Goal: Information Seeking & Learning: Learn about a topic

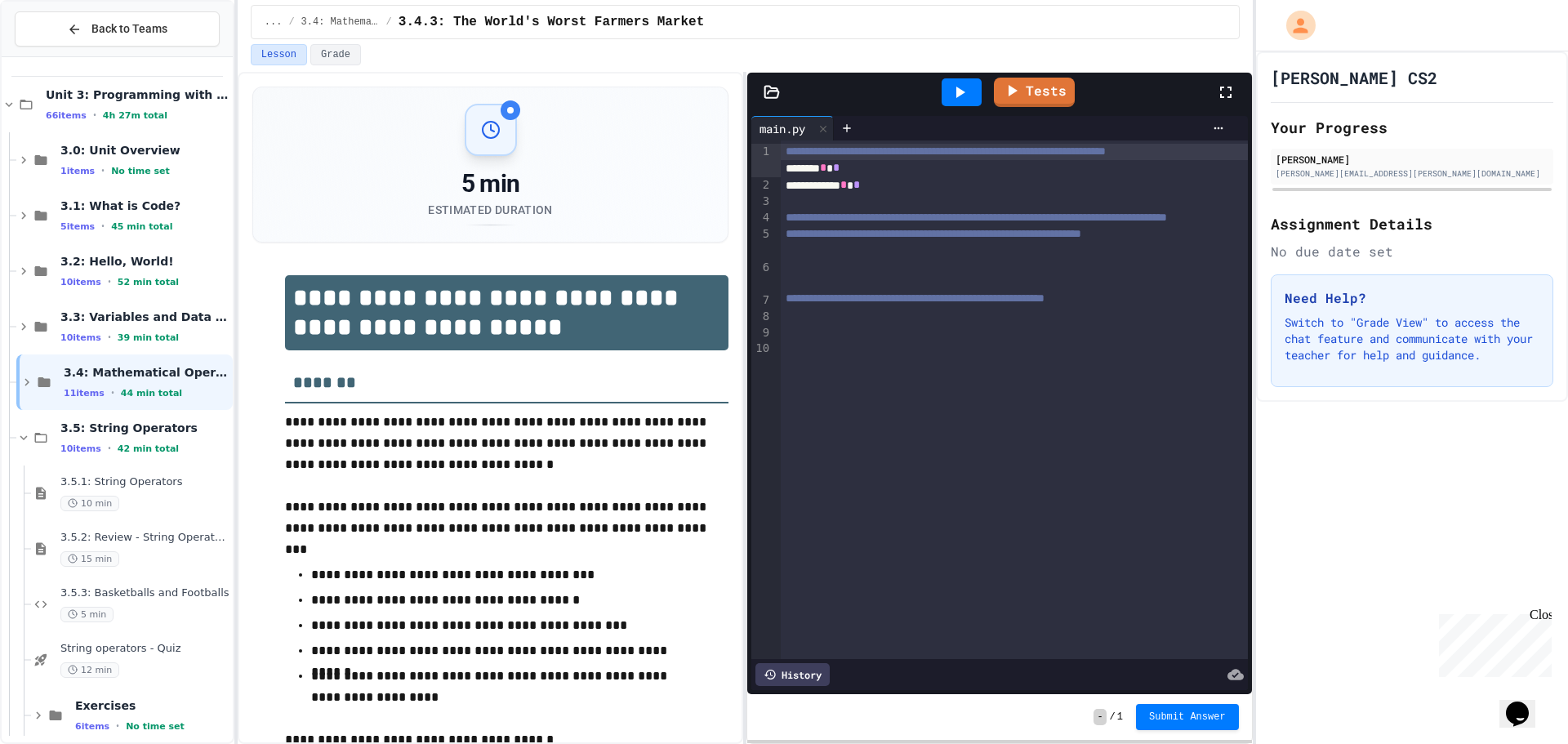
scroll to position [82, 0]
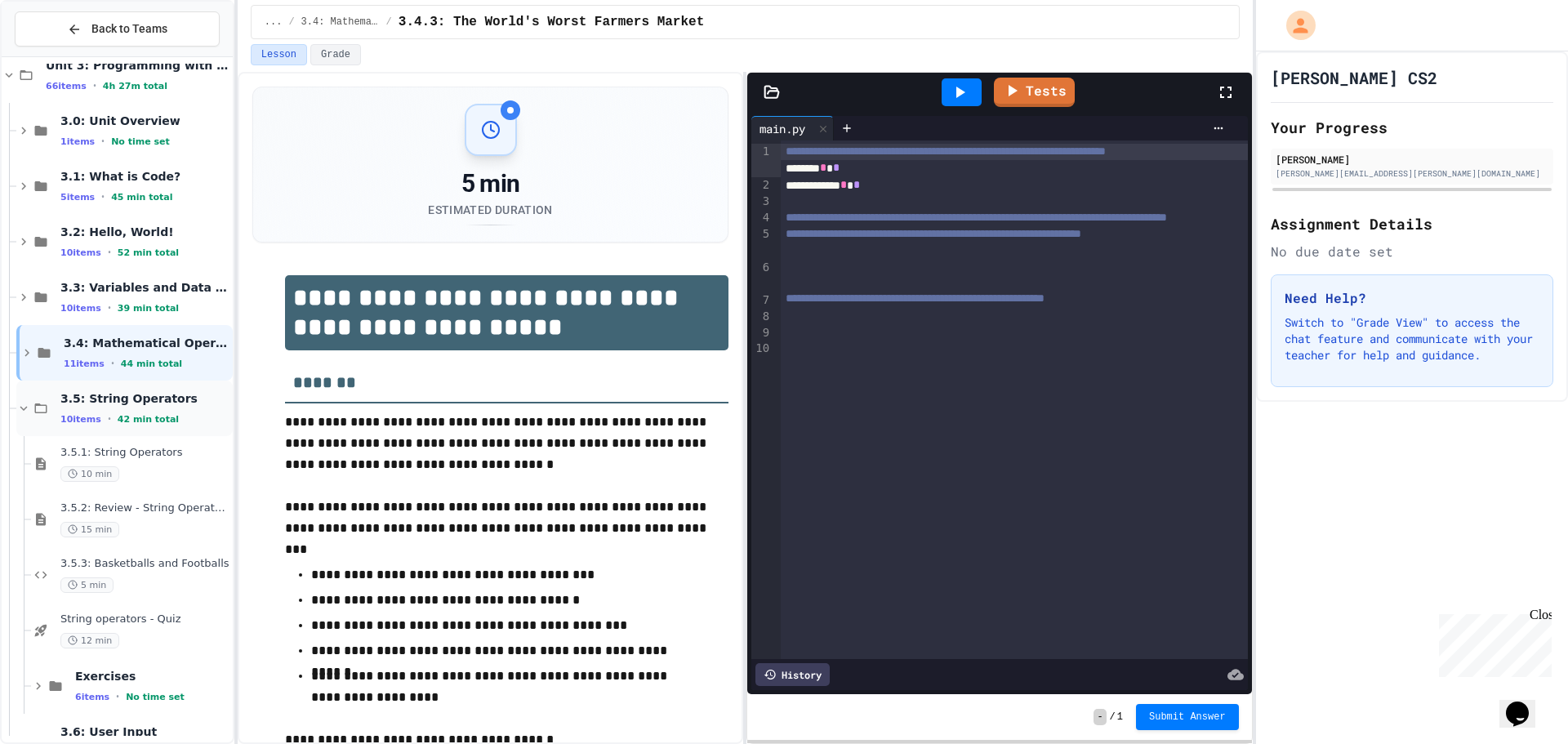
click at [128, 412] on div "3.5: String Operators 10 items • 42 min total" at bounding box center [146, 408] width 169 height 34
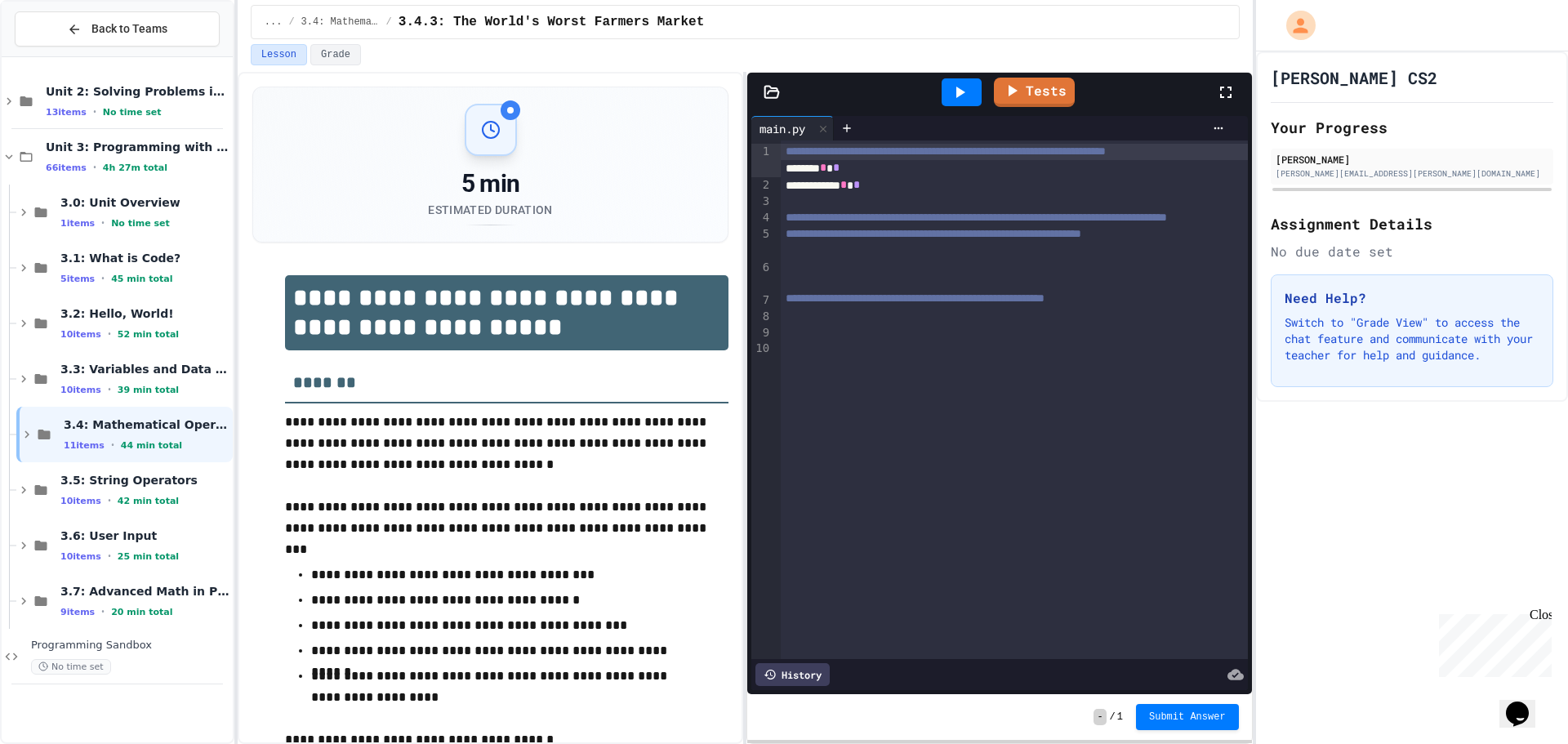
scroll to position [0, 0]
click at [111, 502] on div "10 items • 42 min total" at bounding box center [146, 501] width 169 height 13
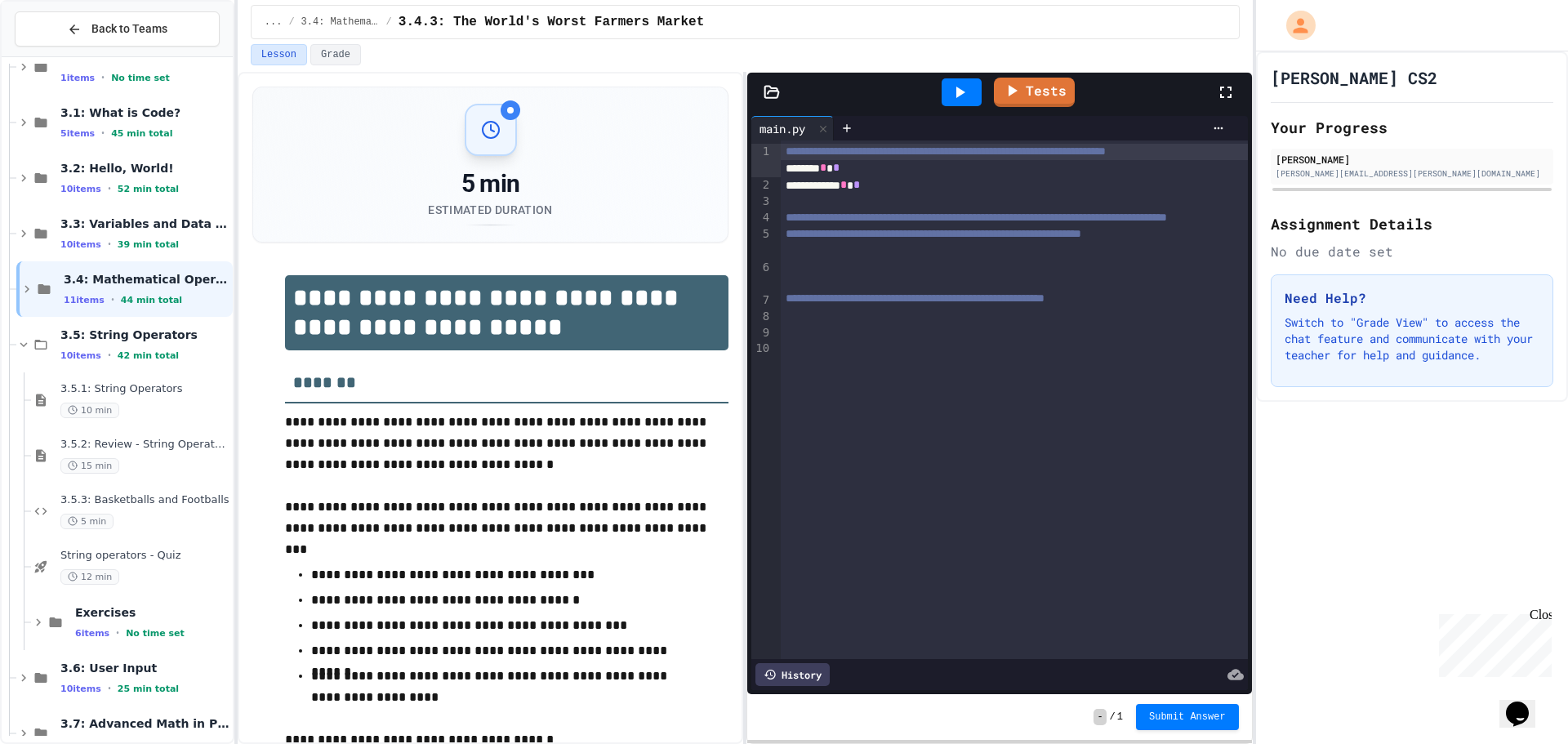
scroll to position [164, 0]
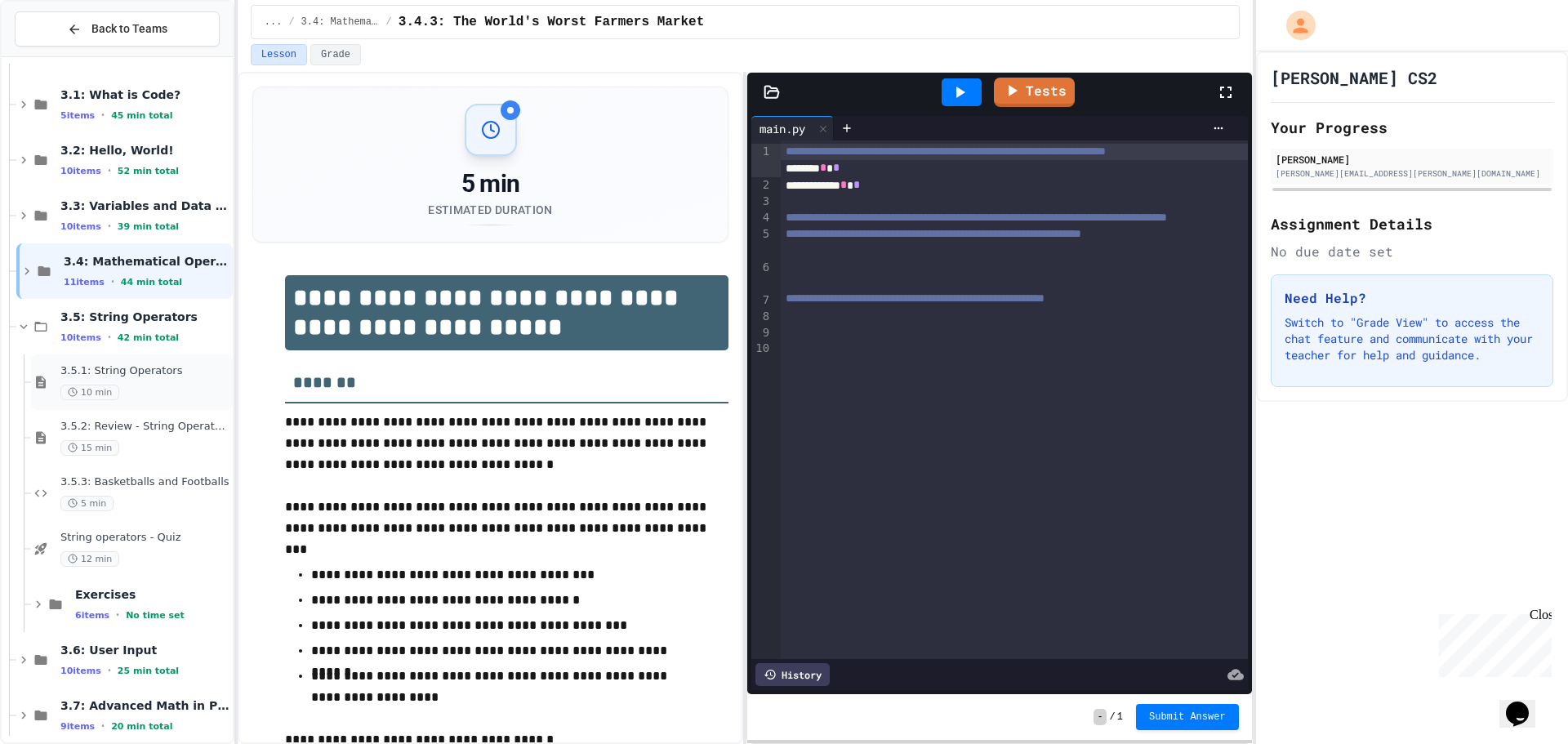
click at [134, 366] on span "3.5.1: String Operators" at bounding box center [146, 371] width 169 height 14
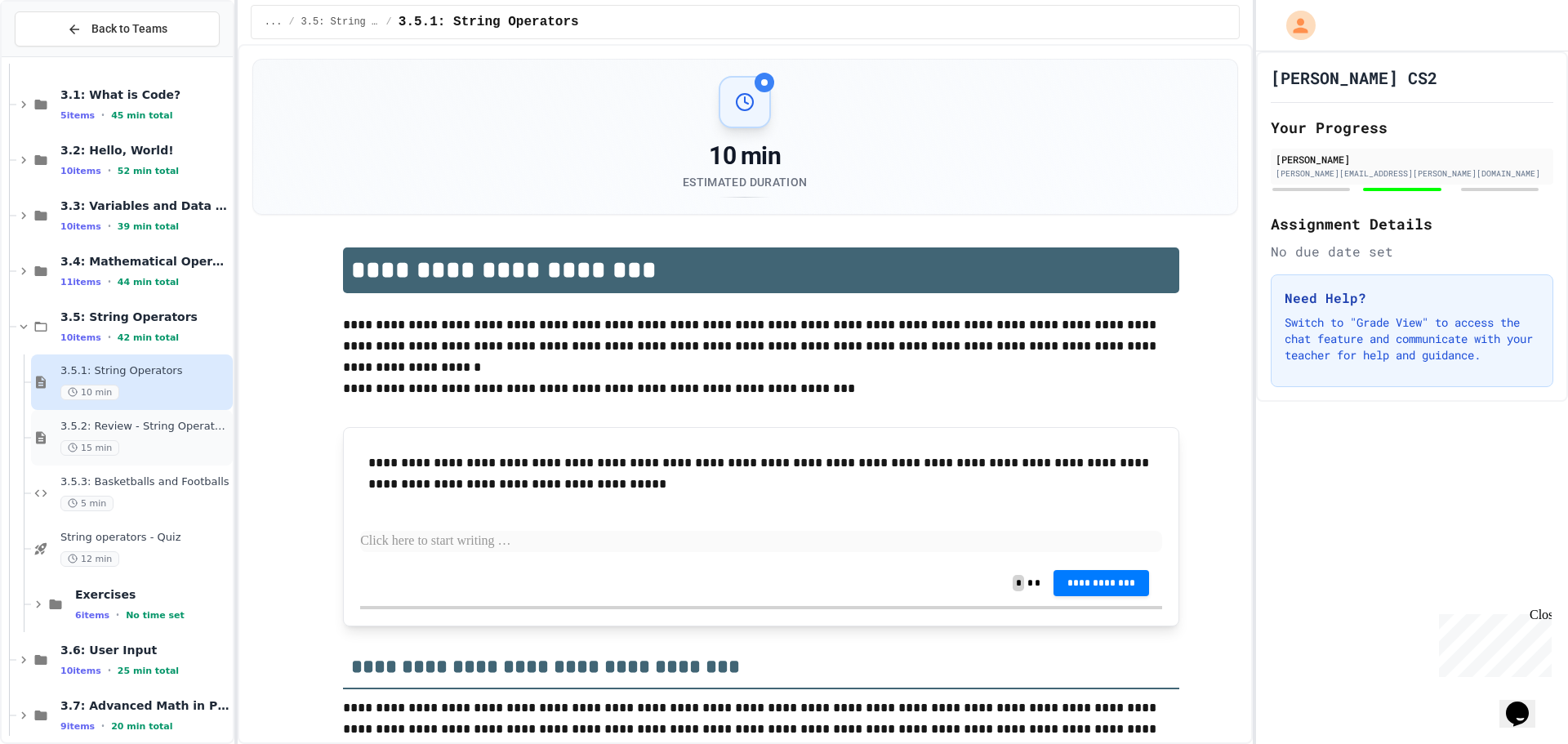
click at [94, 464] on div "3.5.2: Review - String Operators 15 min" at bounding box center [132, 438] width 201 height 56
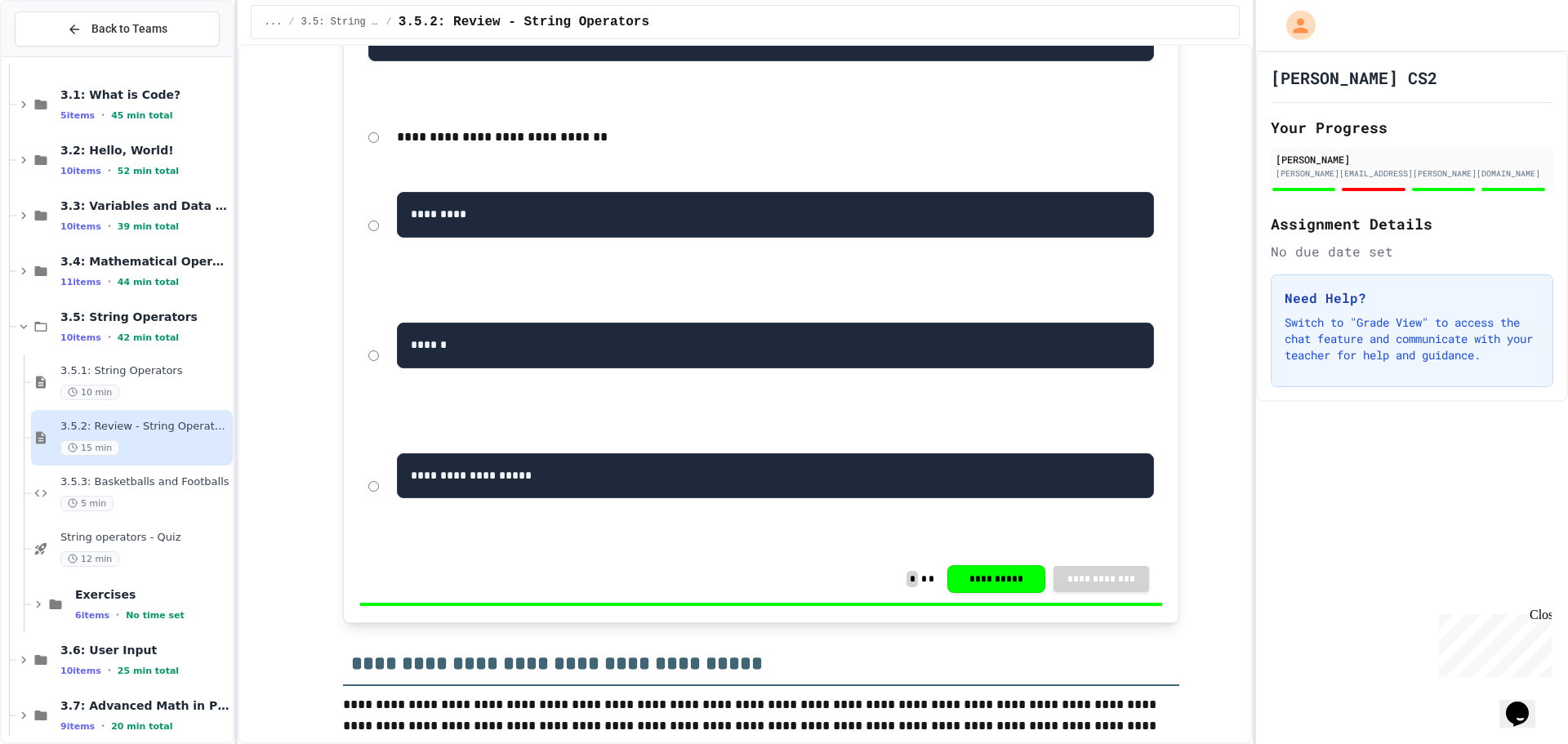
scroll to position [3268, 0]
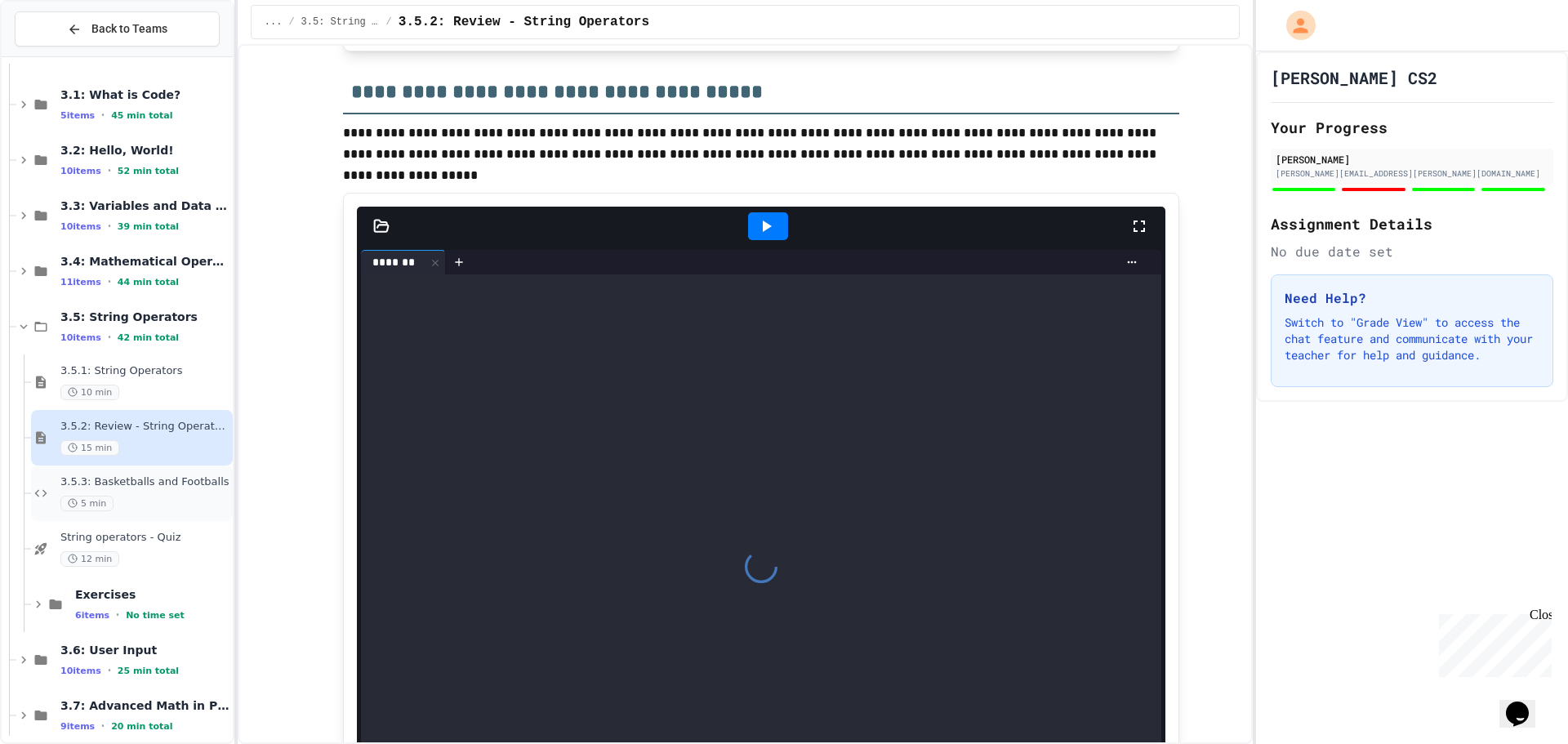
click at [141, 479] on span "3.5.3: Basketballs and Footballs" at bounding box center [146, 483] width 169 height 14
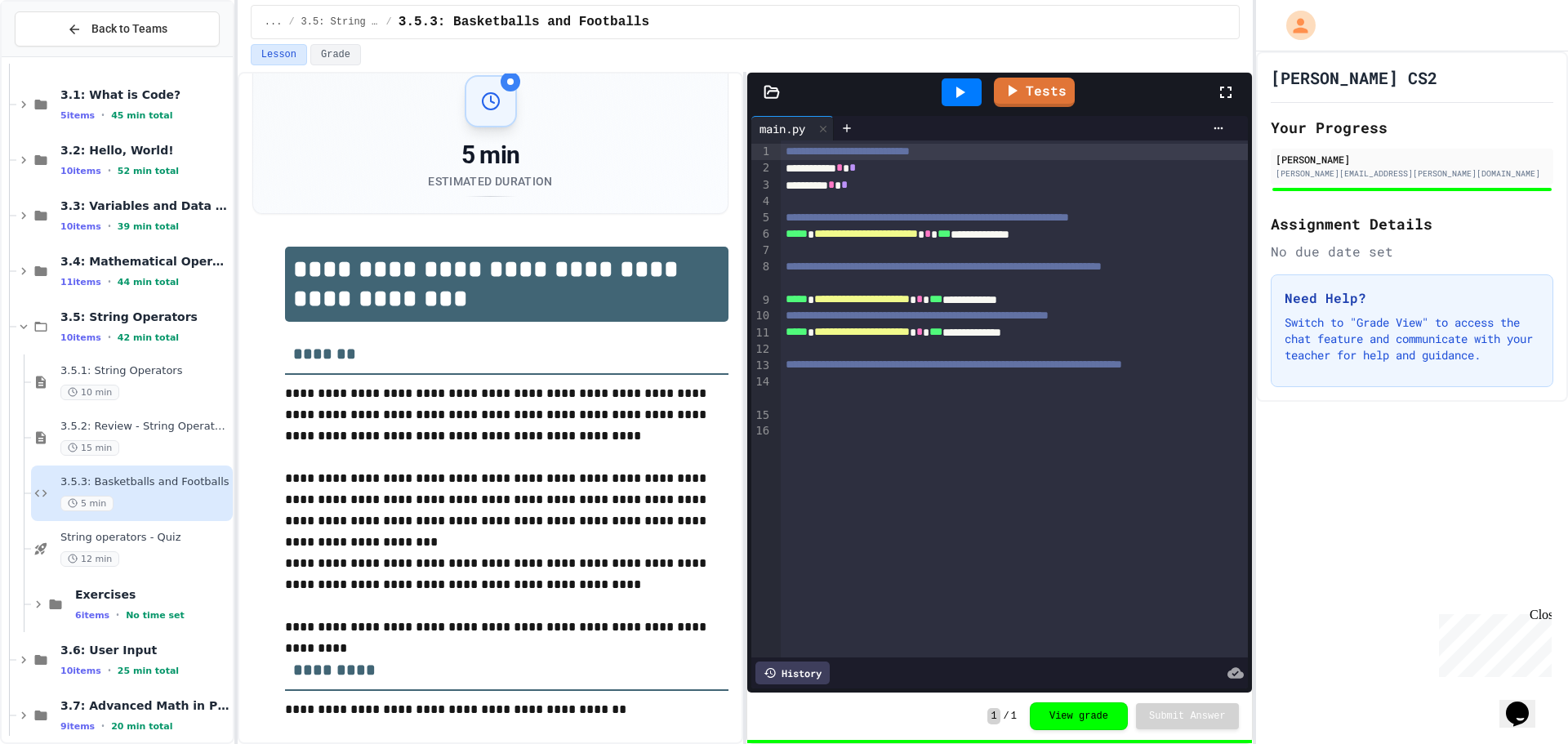
scroll to position [25, 0]
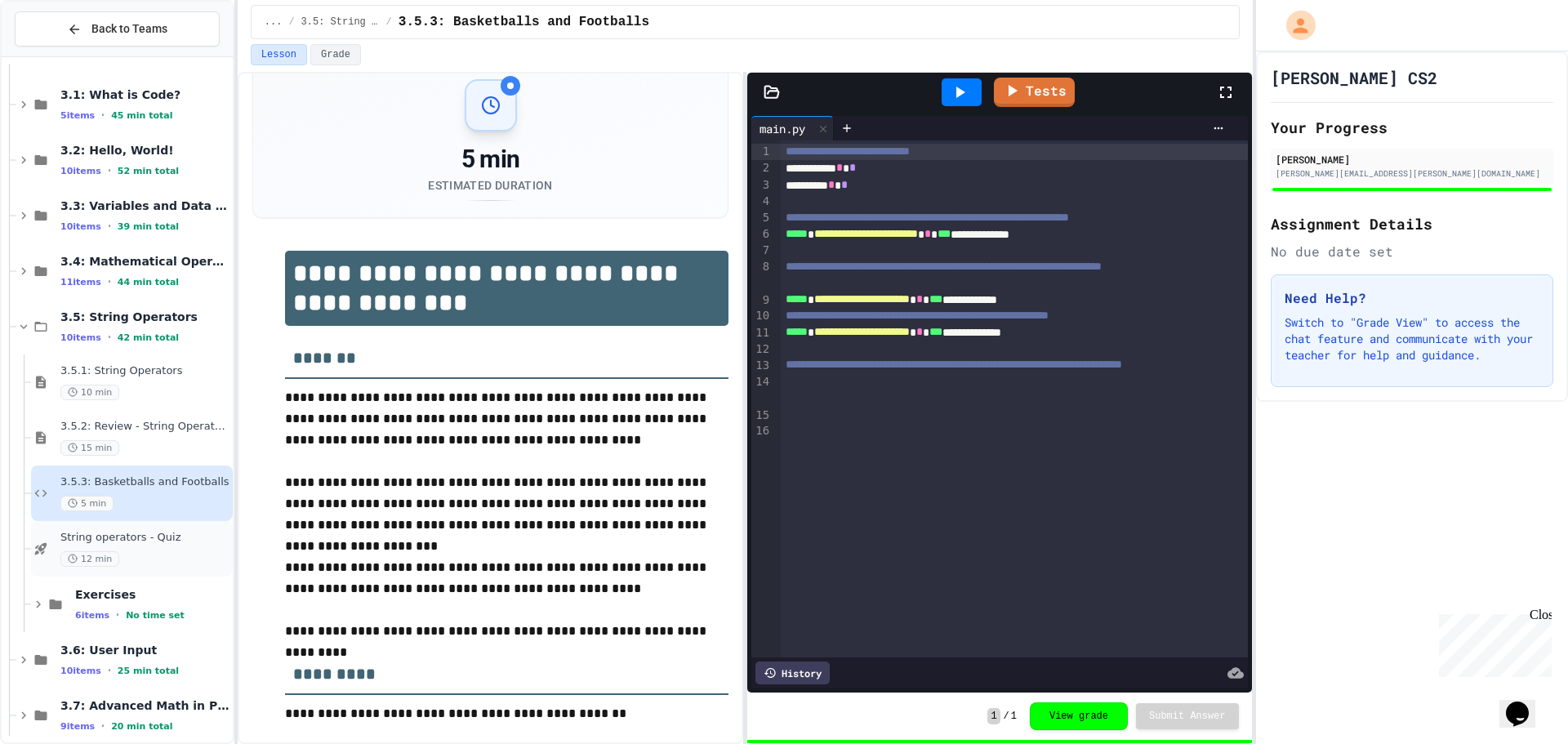
click at [111, 566] on span "12 min" at bounding box center [90, 559] width 59 height 16
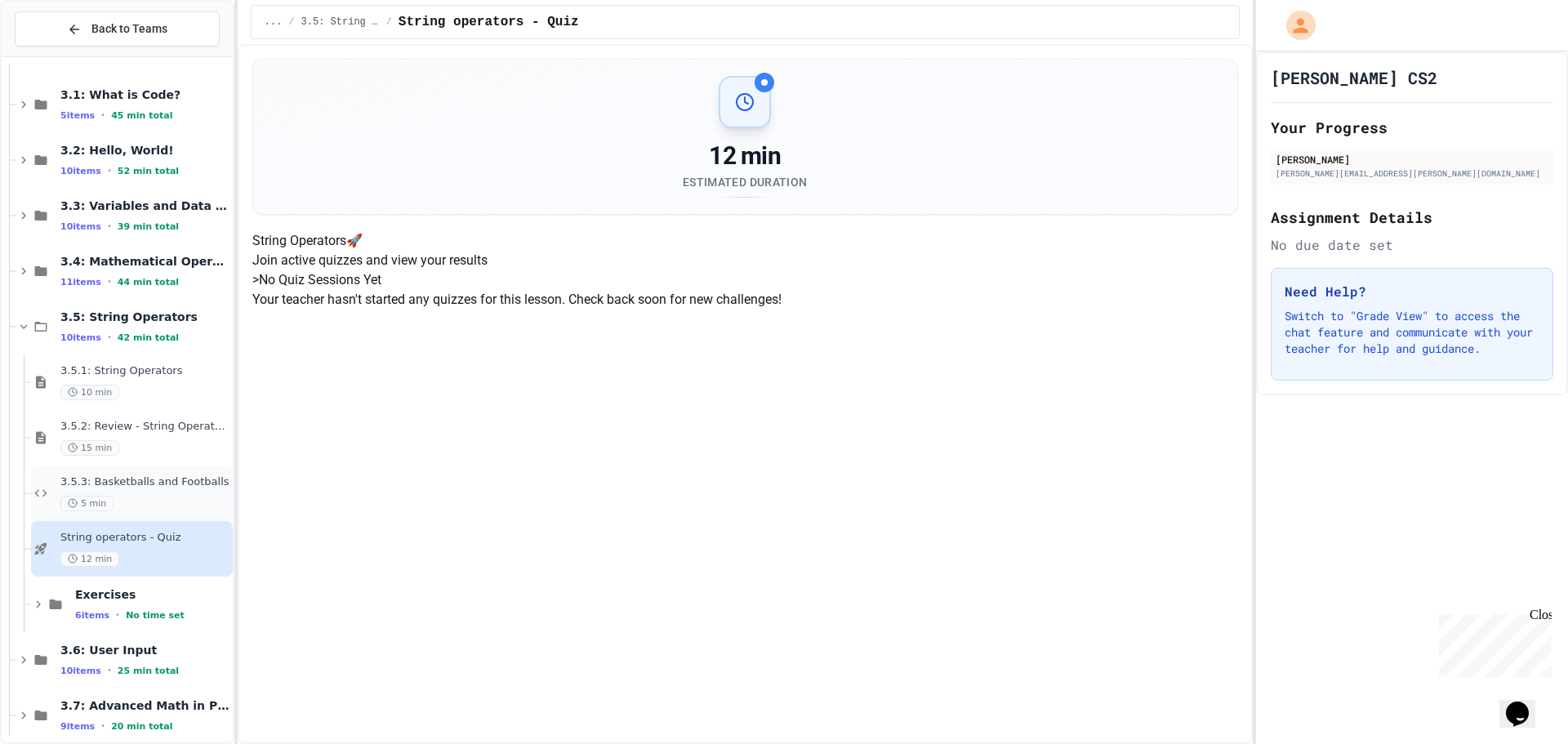
click at [149, 482] on span "3.5.3: Basketballs and Footballs" at bounding box center [146, 483] width 169 height 14
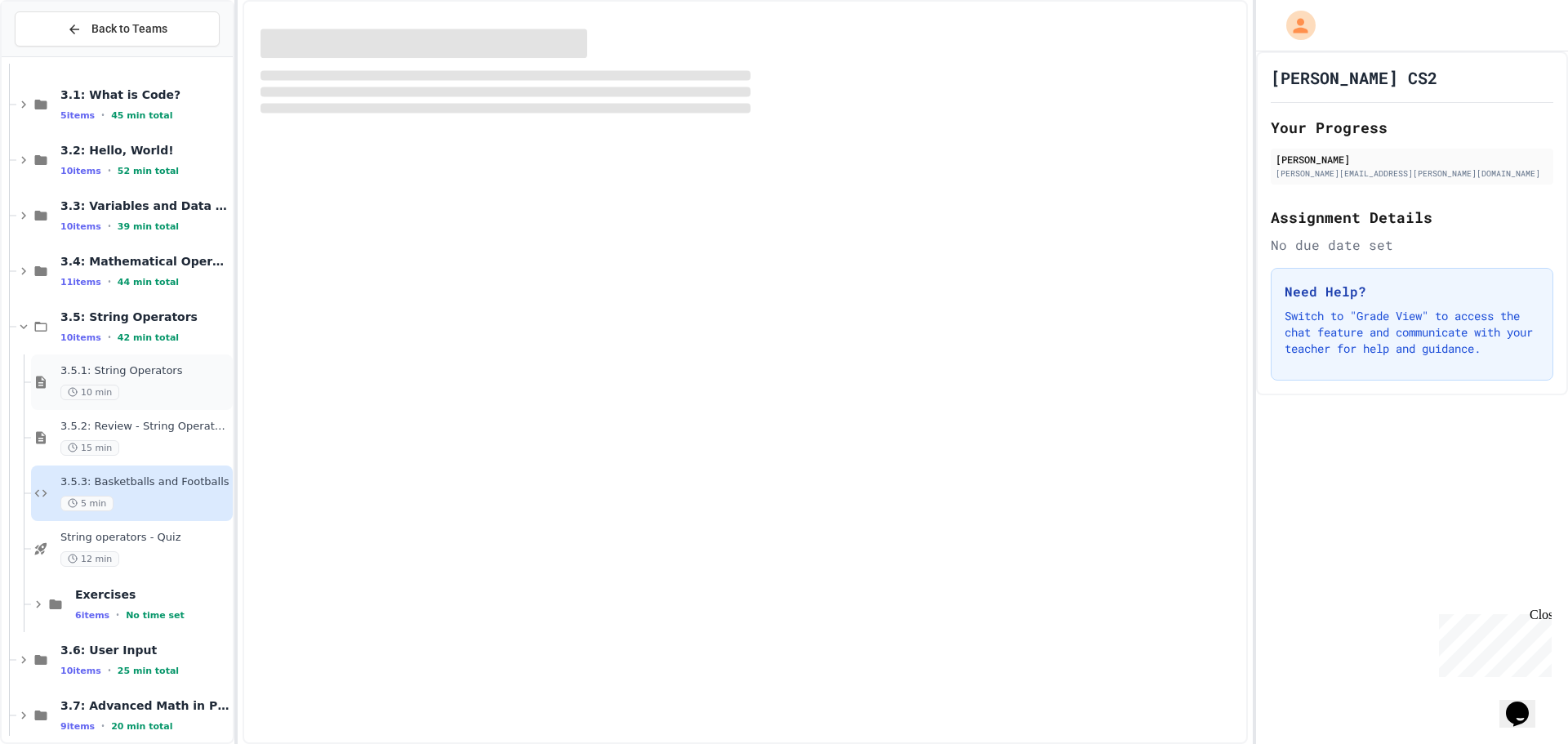
click at [134, 367] on span "3.5.1: String Operators" at bounding box center [146, 371] width 169 height 14
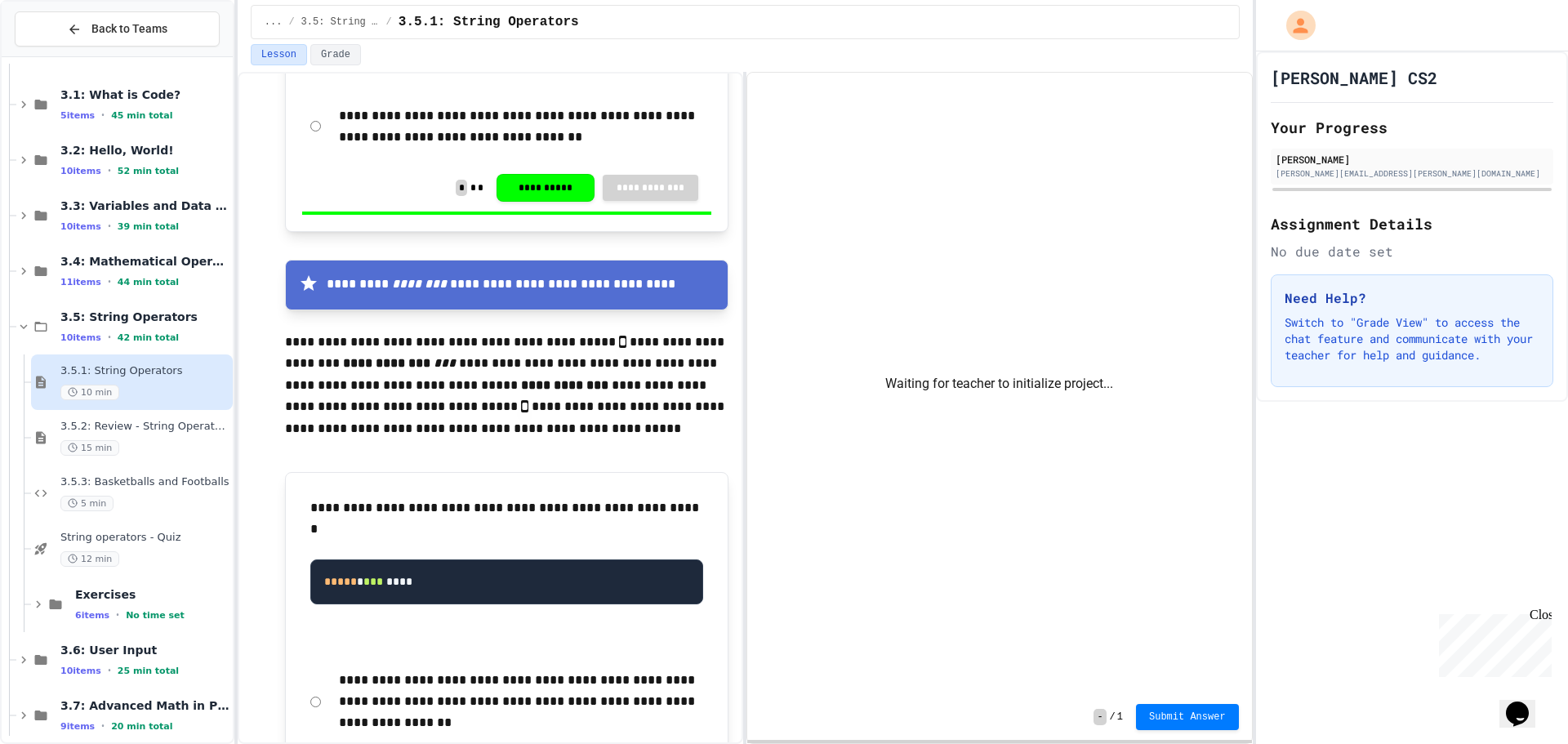
scroll to position [2324, 0]
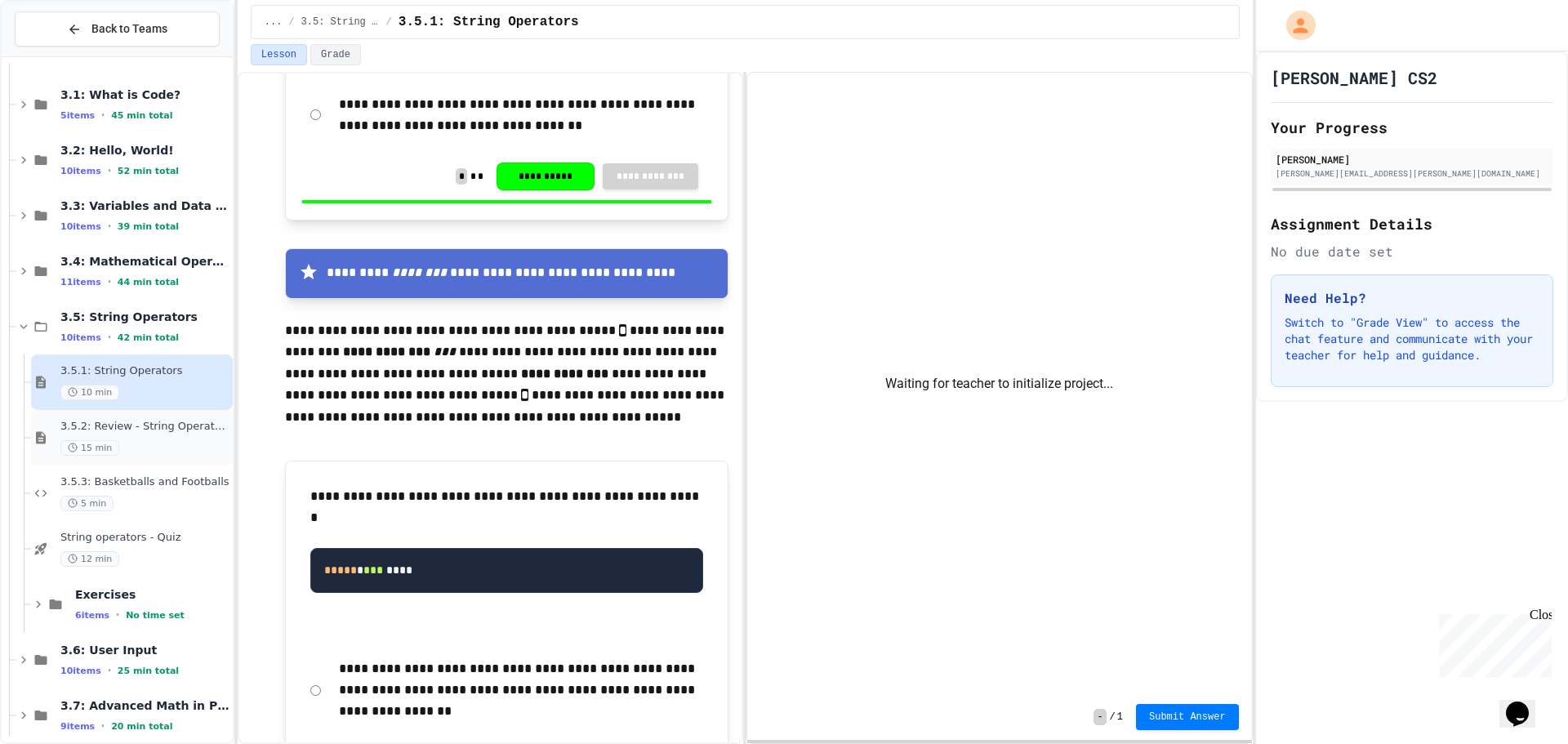
click at [87, 431] on span "3.5.2: Review - String Operators" at bounding box center [146, 427] width 169 height 14
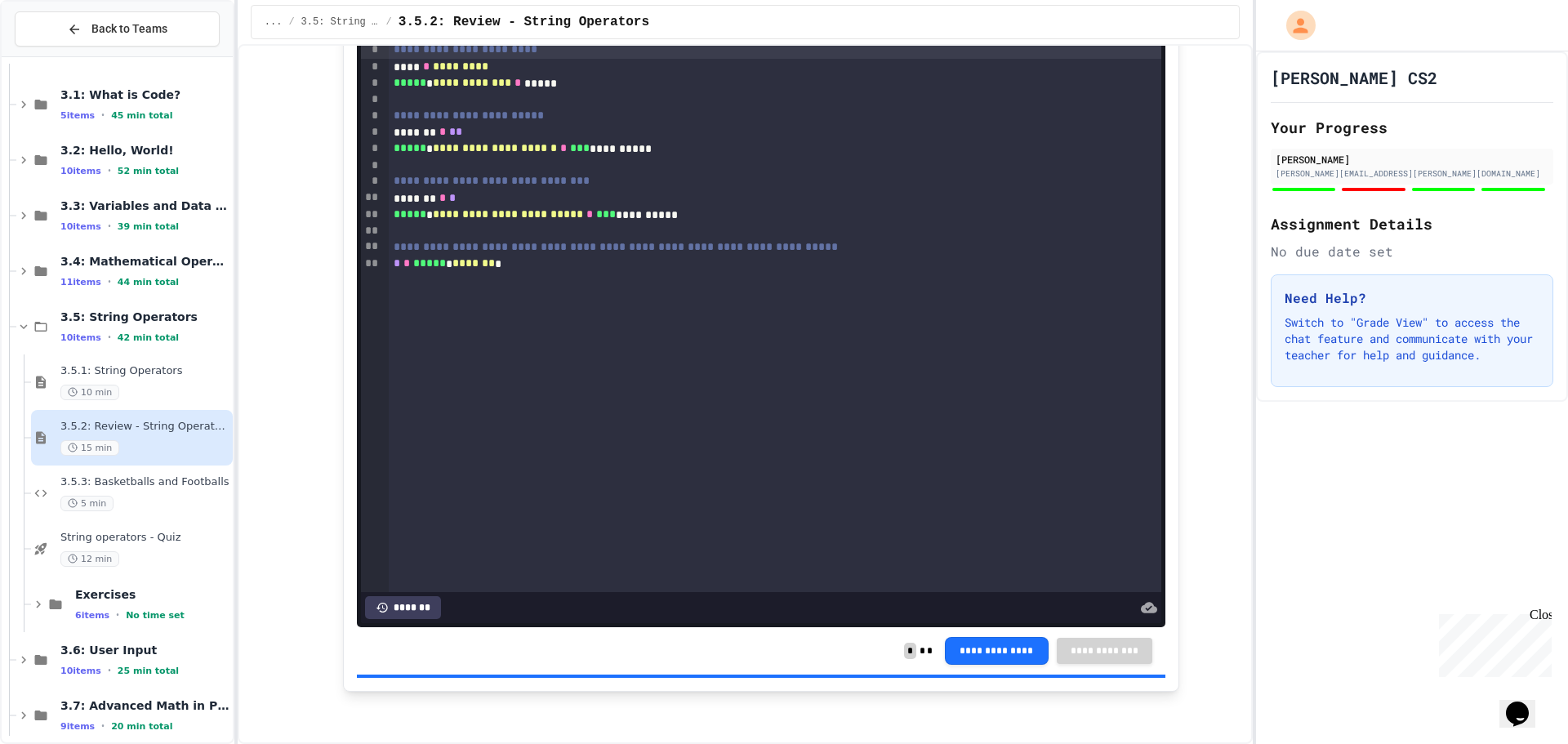
scroll to position [3516, 0]
click at [170, 487] on span "3.5.3: Basketballs and Footballs" at bounding box center [146, 483] width 169 height 14
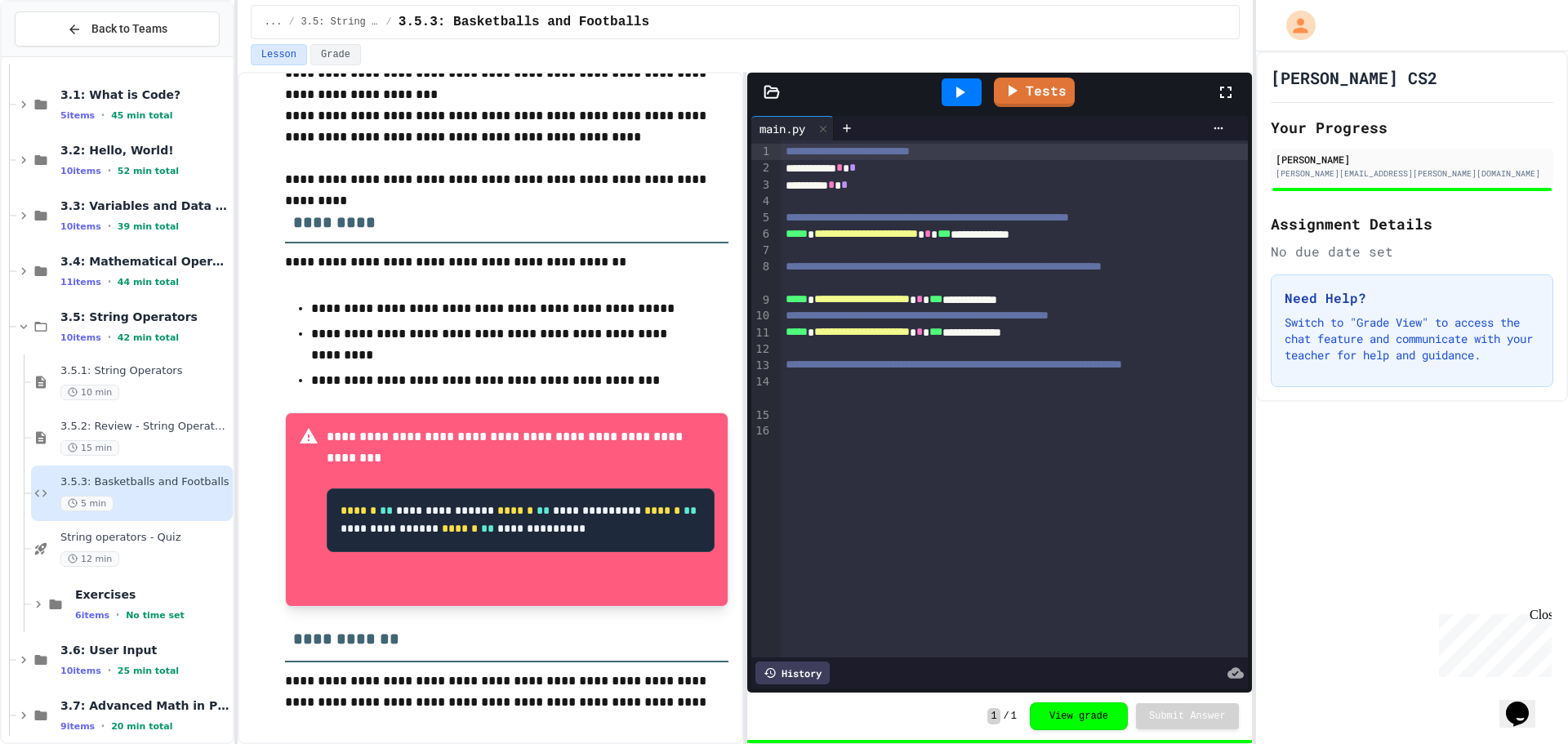
scroll to position [187, 0]
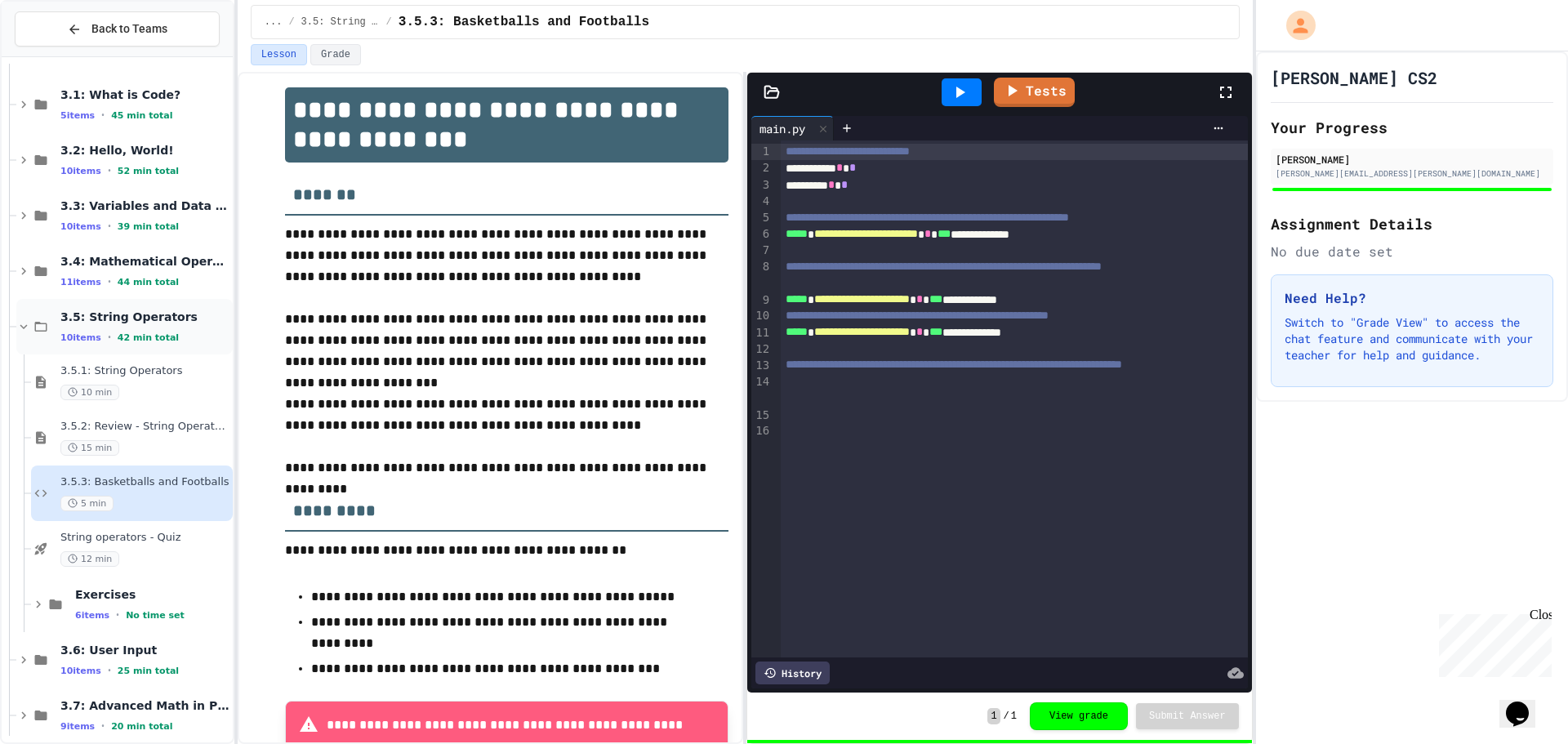
click at [85, 318] on span "3.5: String Operators" at bounding box center [146, 317] width 169 height 15
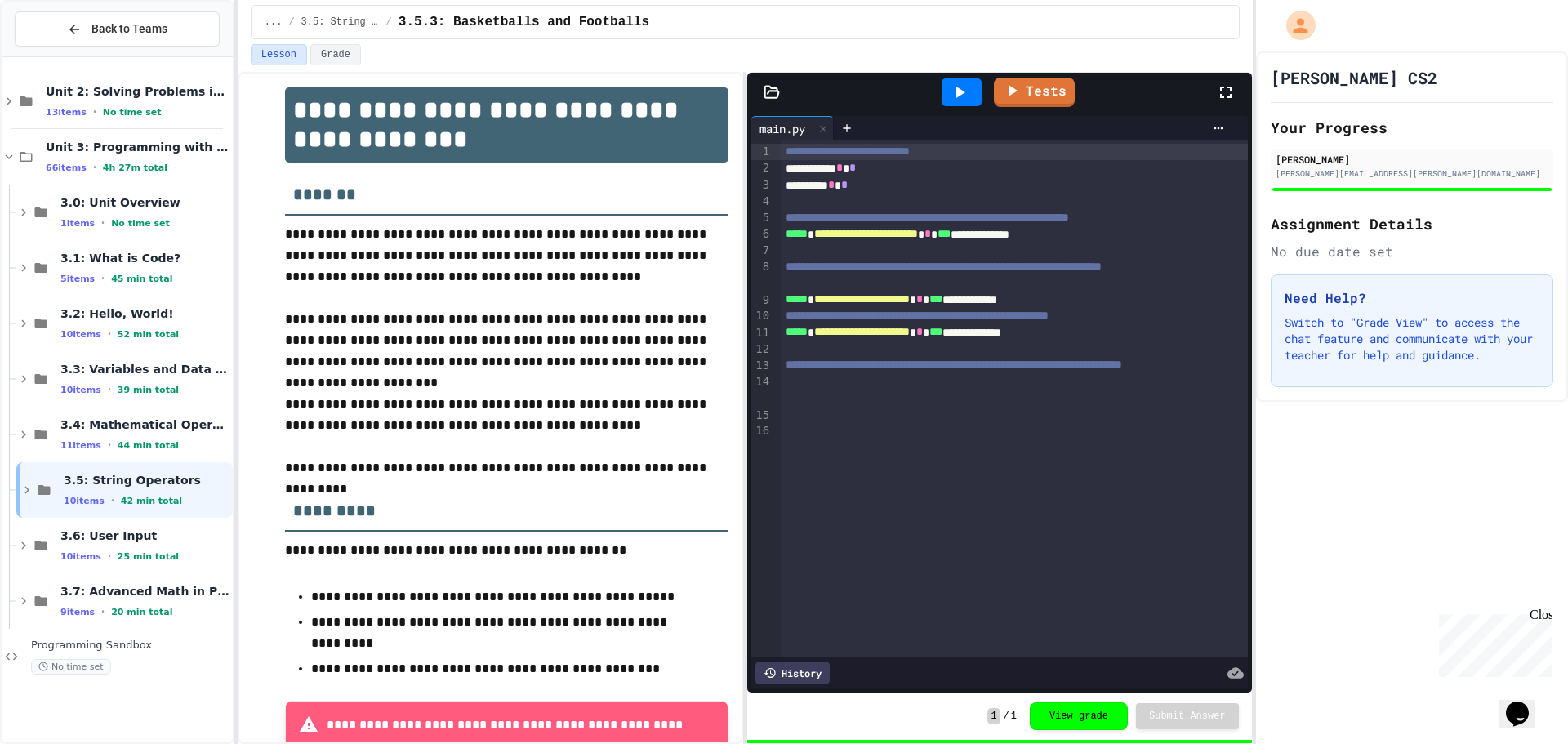
scroll to position [0, 0]
click at [93, 487] on span "3.5: String Operators" at bounding box center [147, 480] width 165 height 15
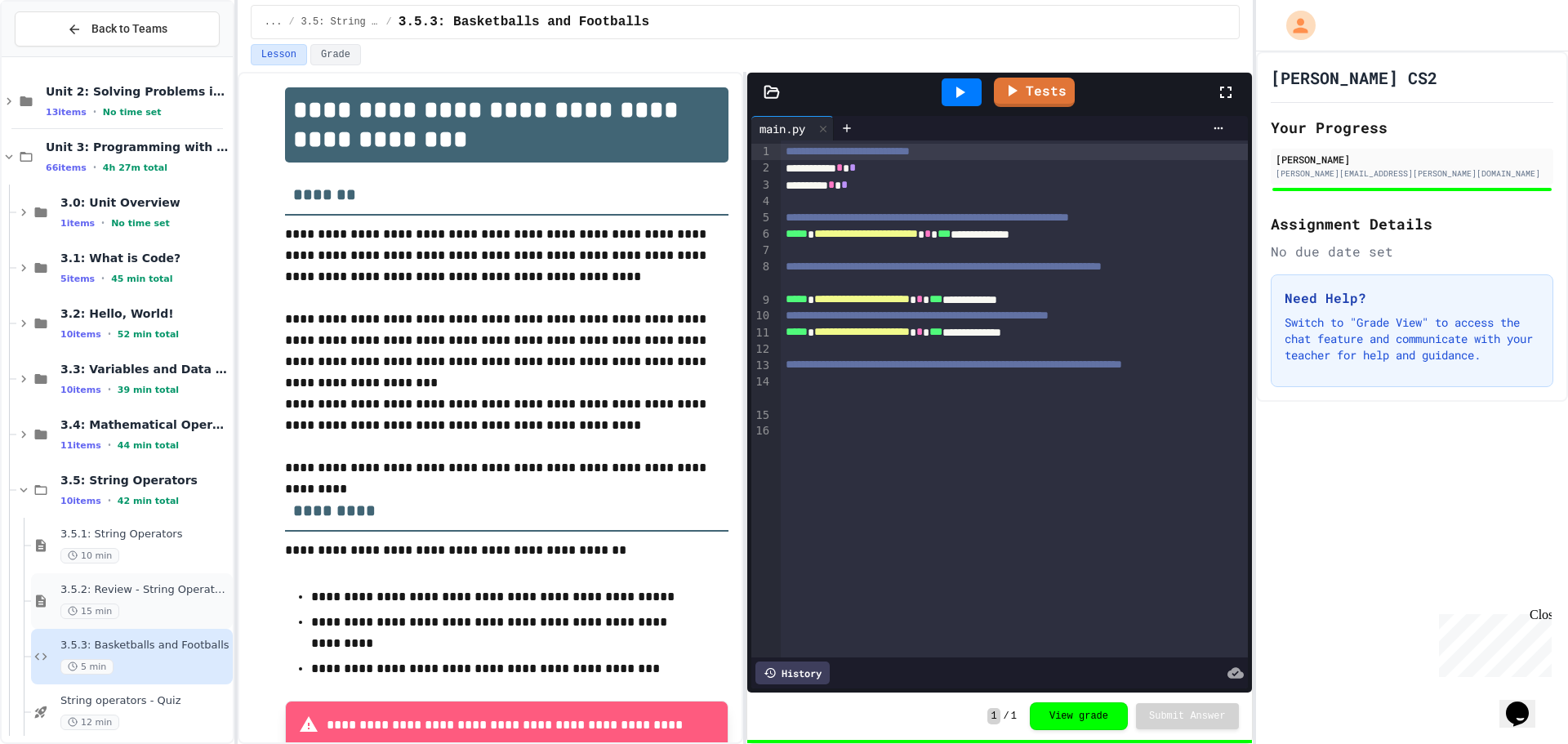
scroll to position [236, 0]
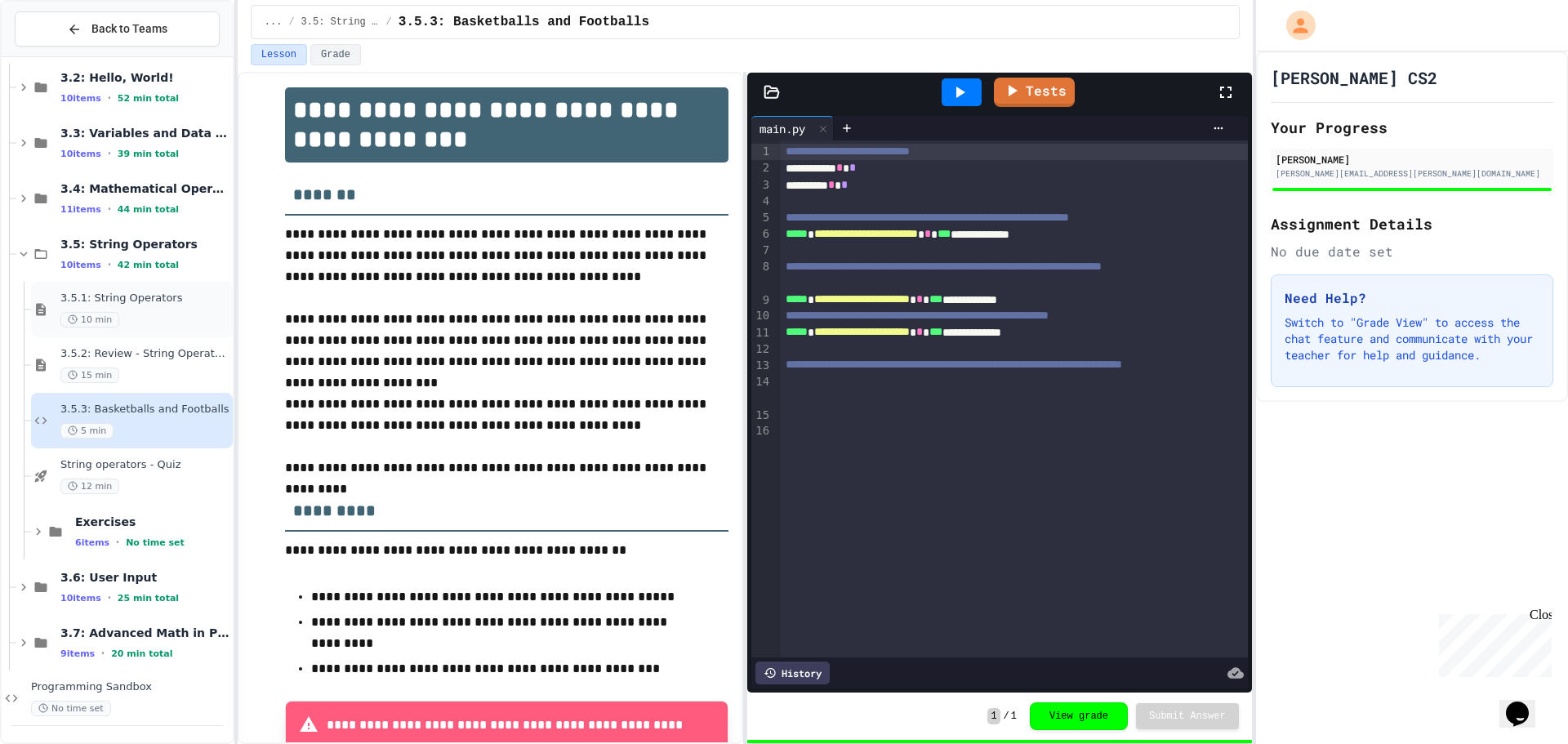
click at [136, 294] on span "3.5.1: String Operators" at bounding box center [146, 299] width 169 height 14
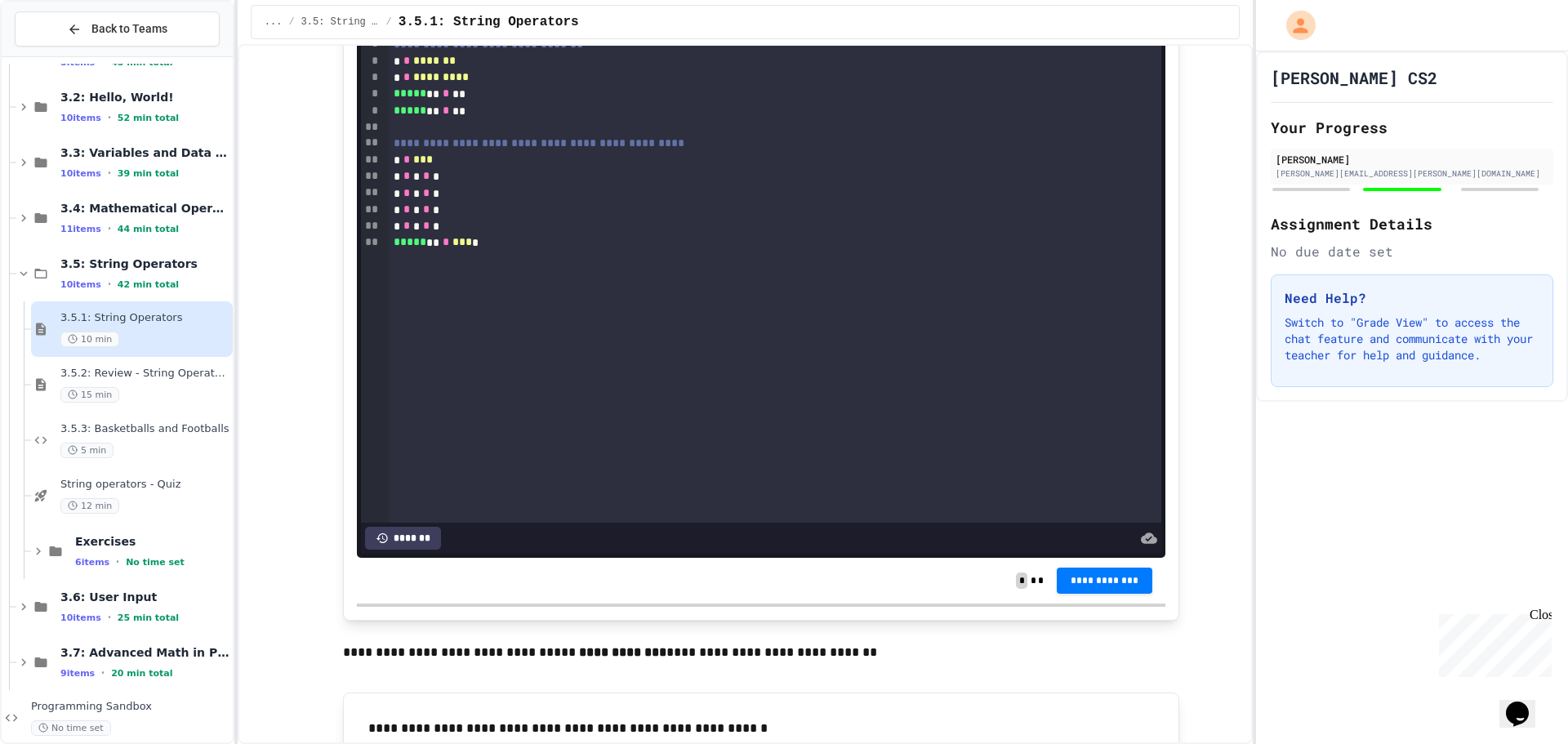
scroll to position [1226, 0]
click at [1130, 576] on span "**********" at bounding box center [1104, 577] width 70 height 13
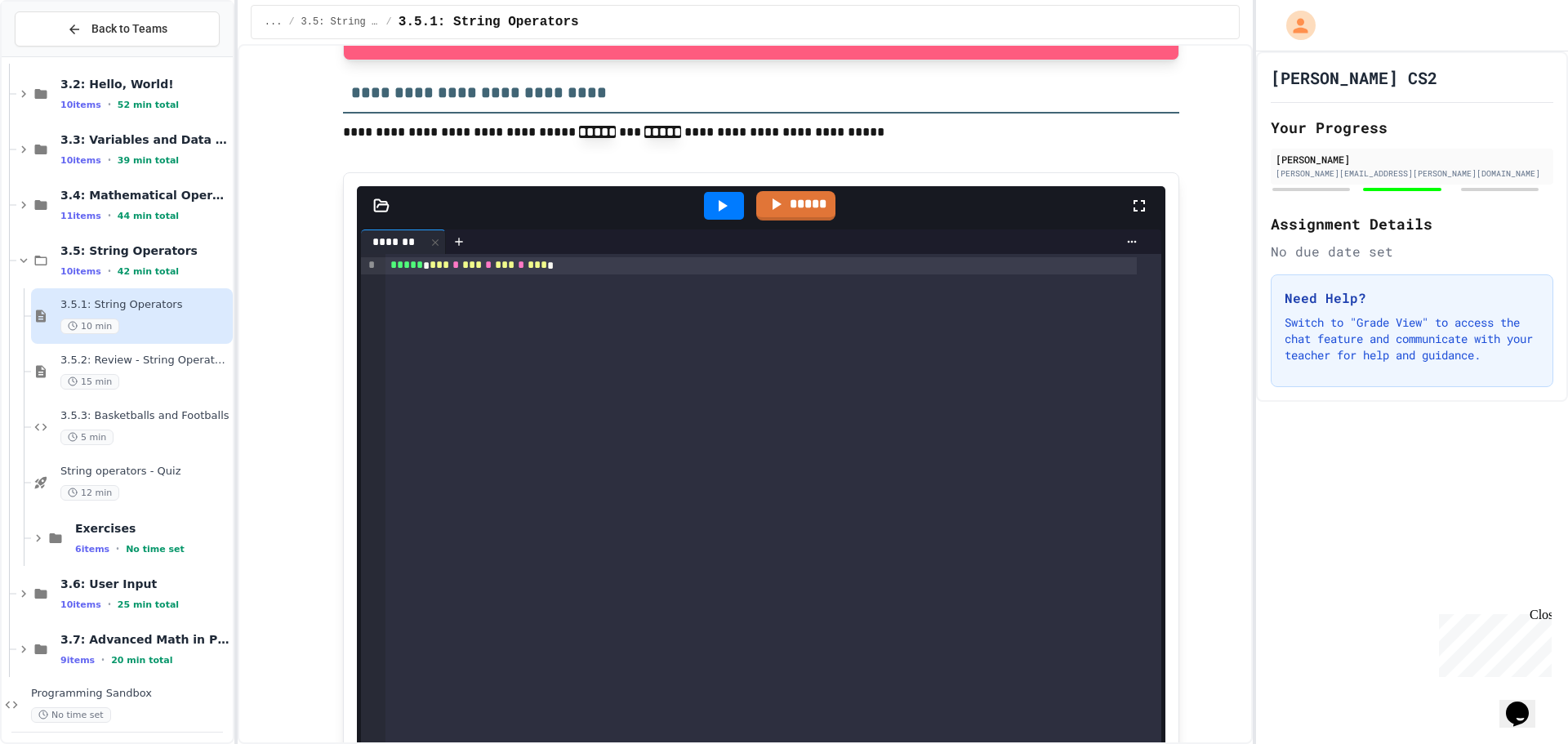
scroll to position [236, 0]
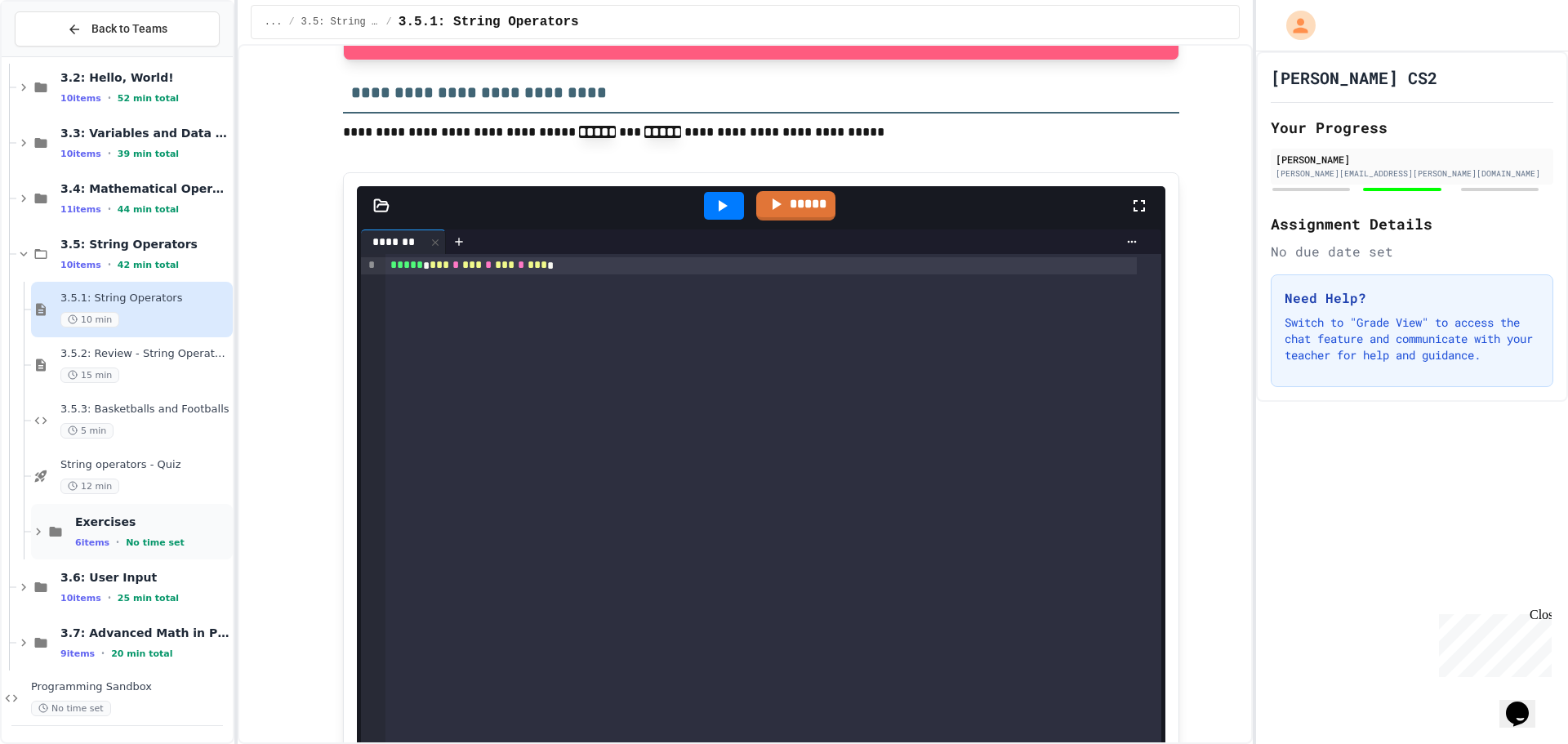
click at [79, 533] on div "Exercises 6 items • No time set" at bounding box center [152, 532] width 155 height 34
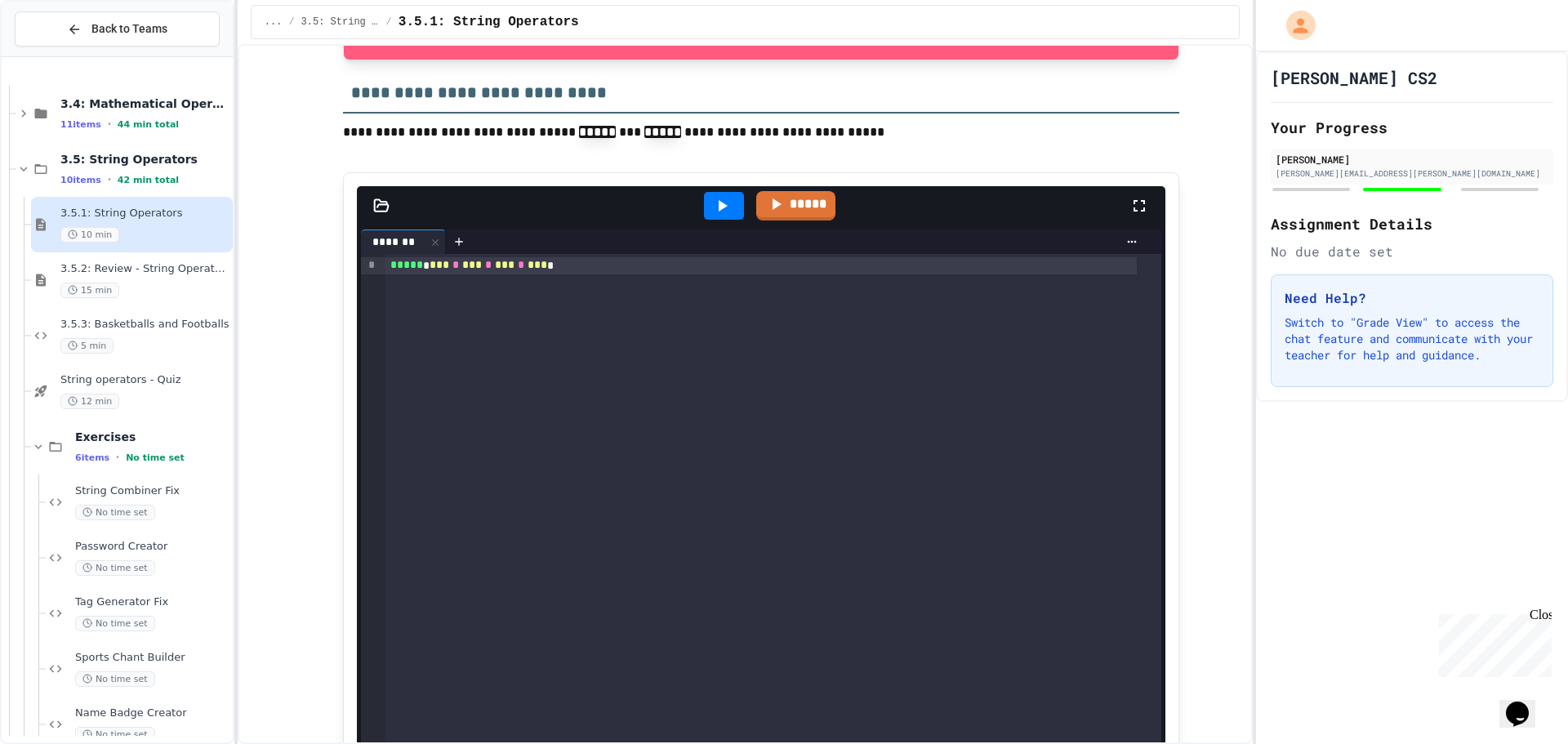
scroll to position [400, 0]
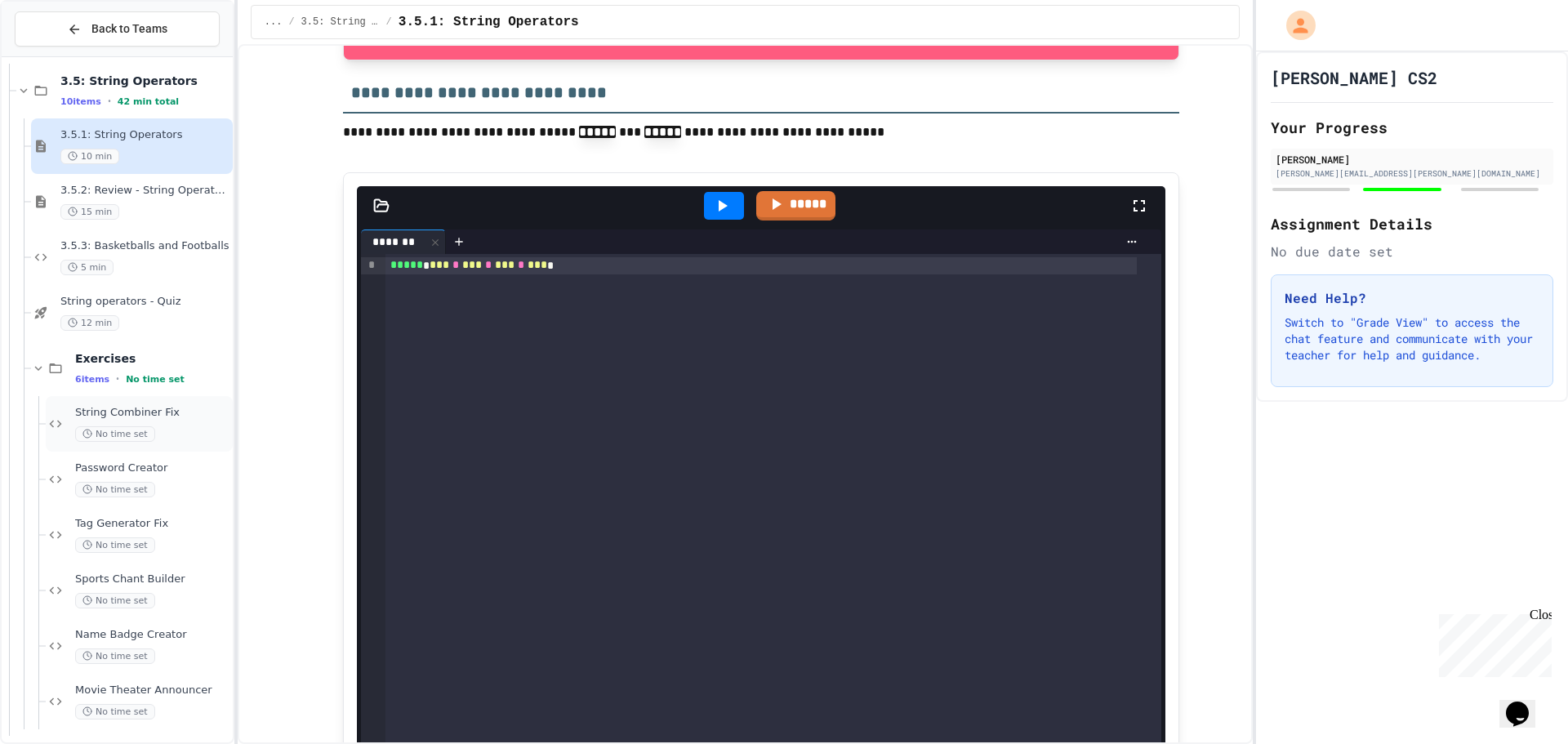
click at [130, 404] on div "String Combiner Fix No time set" at bounding box center [140, 424] width 187 height 56
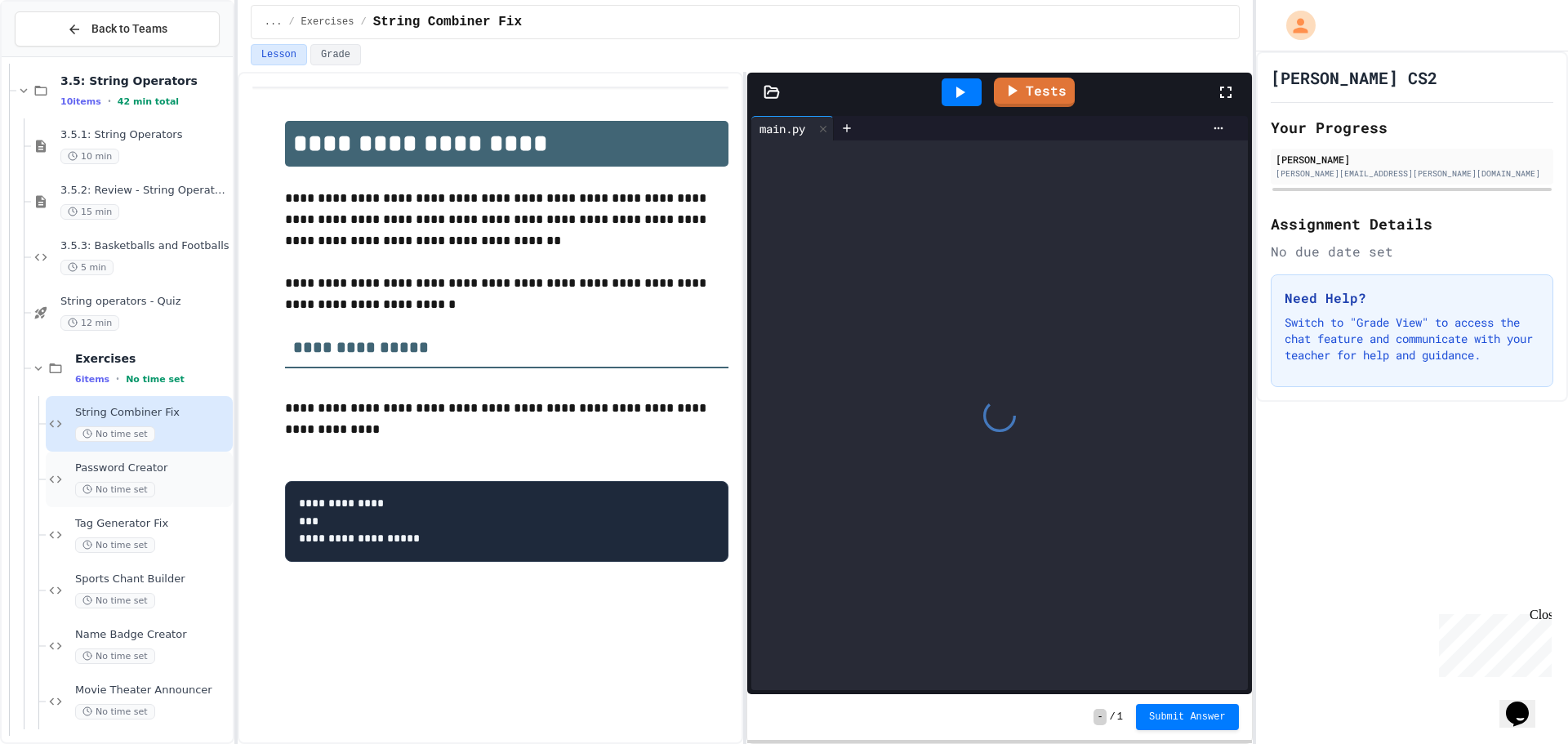
click at [190, 485] on div "No time set" at bounding box center [152, 490] width 155 height 16
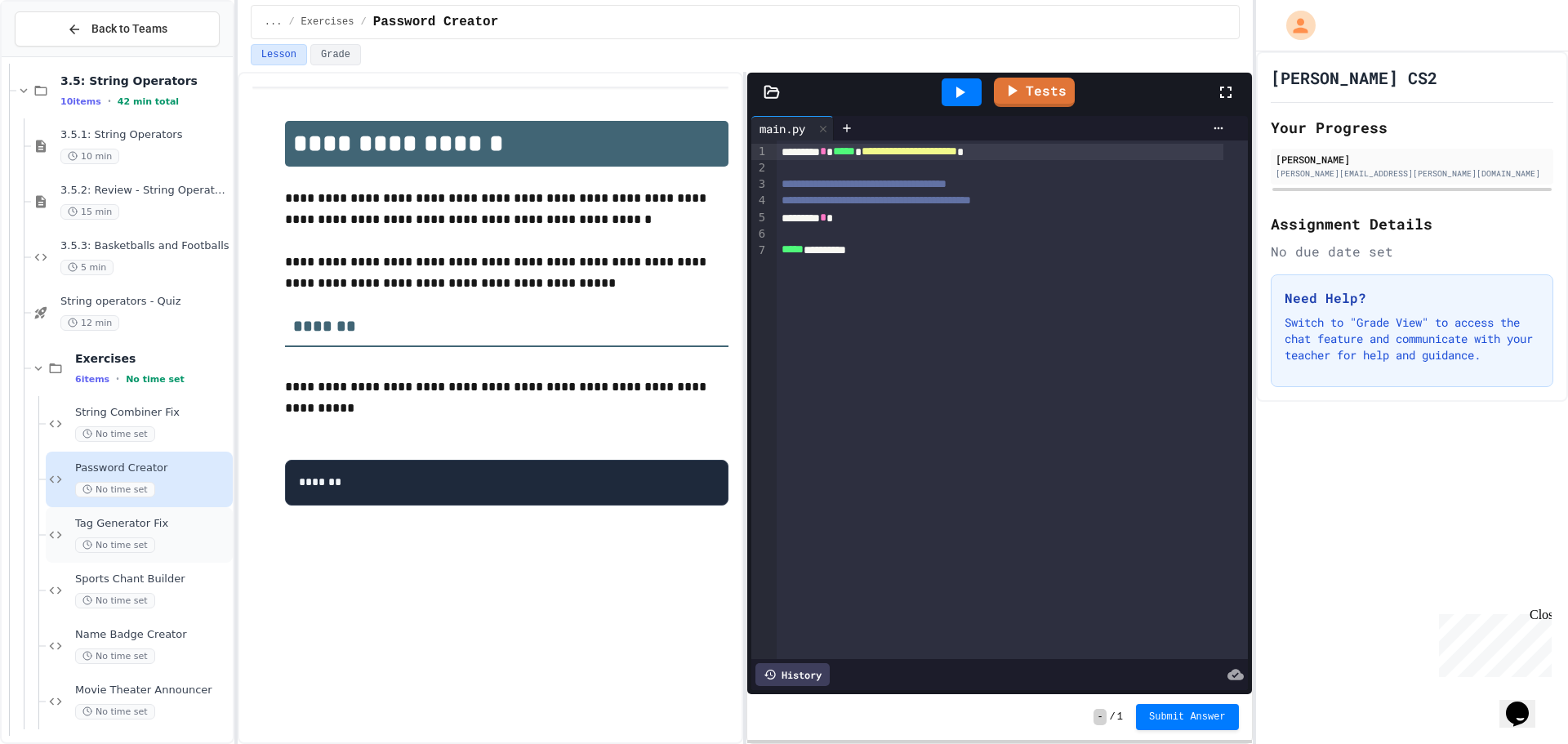
click at [174, 528] on span "Tag Generator Fix" at bounding box center [152, 525] width 155 height 14
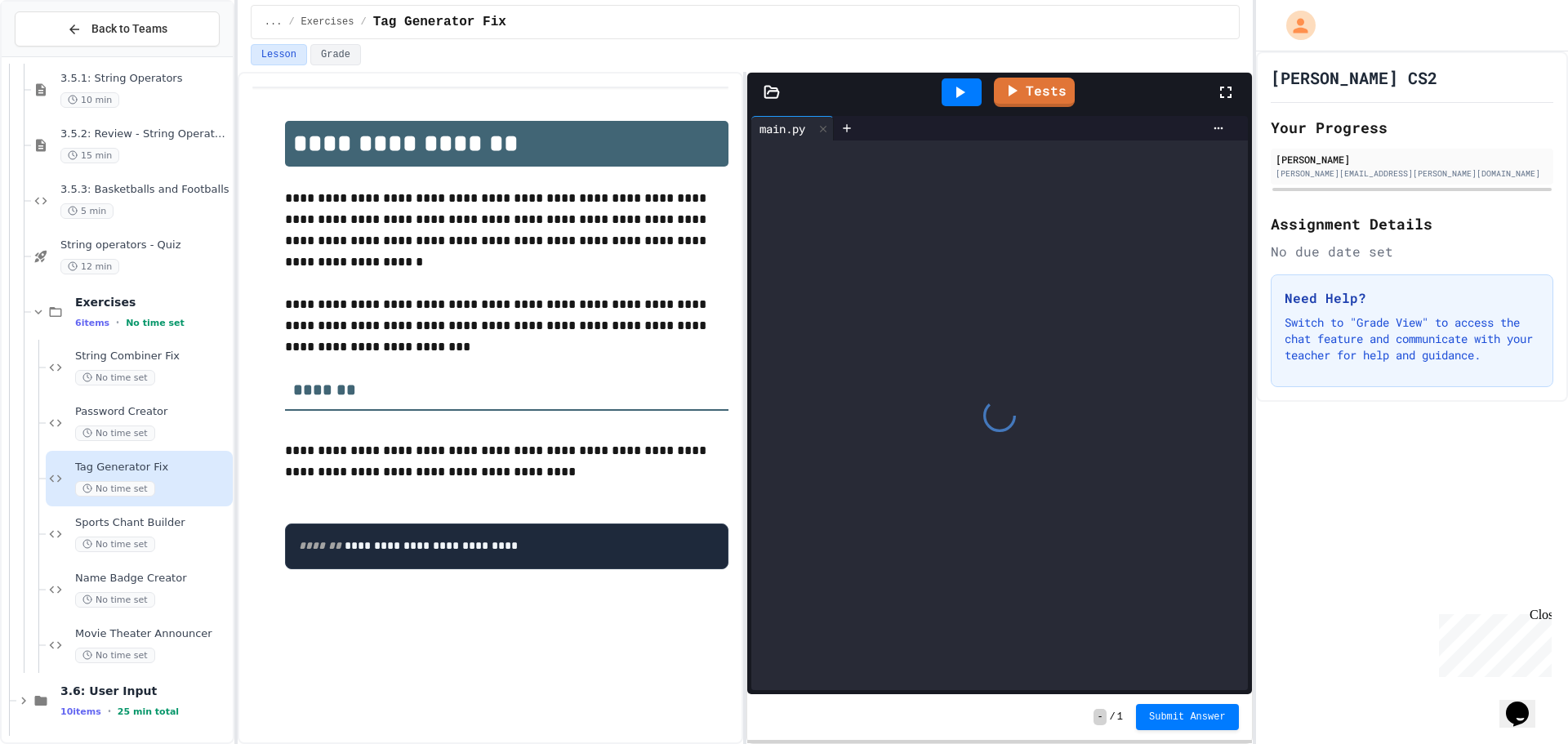
scroll to position [569, 0]
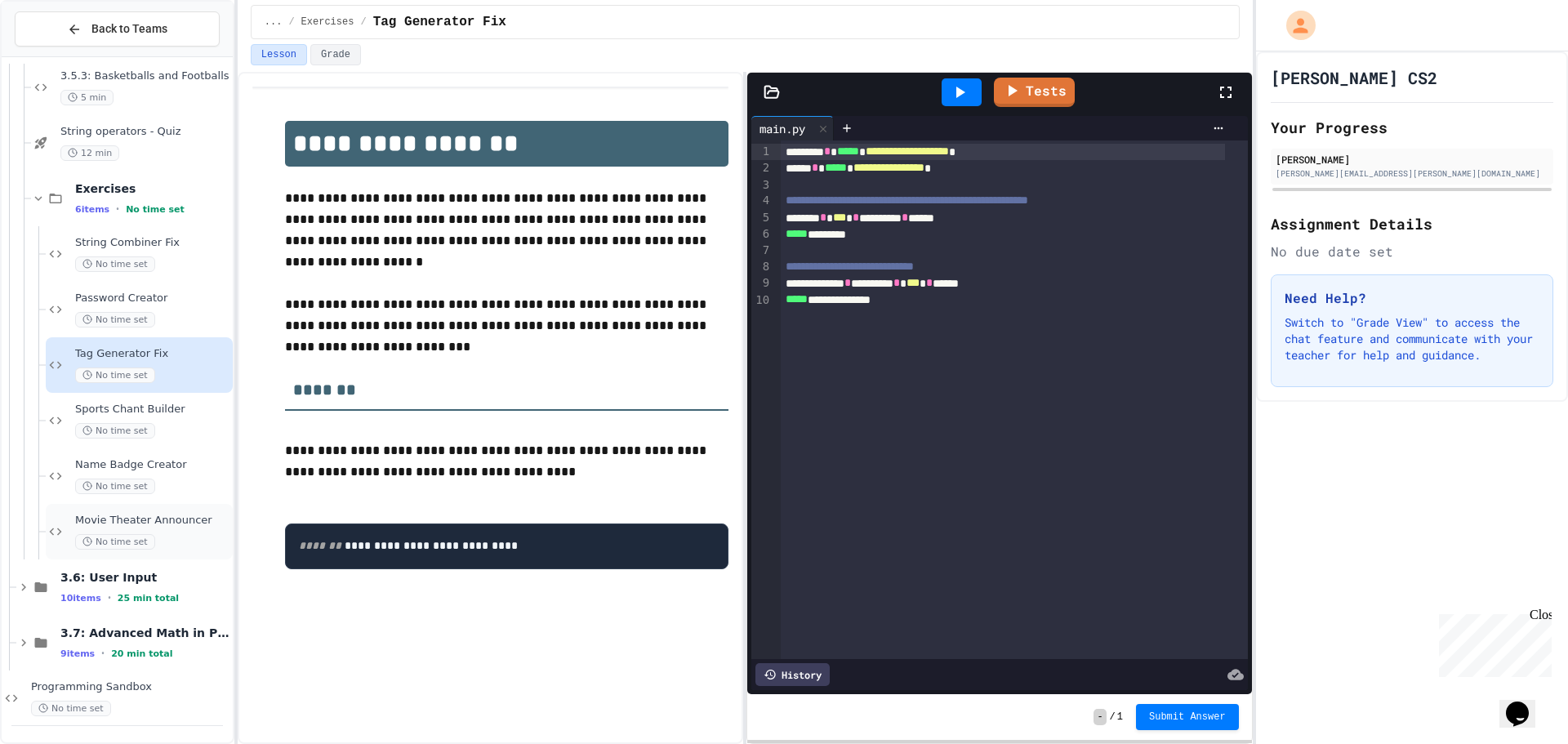
click at [180, 527] on span "Movie Theater Announcer" at bounding box center [152, 521] width 155 height 14
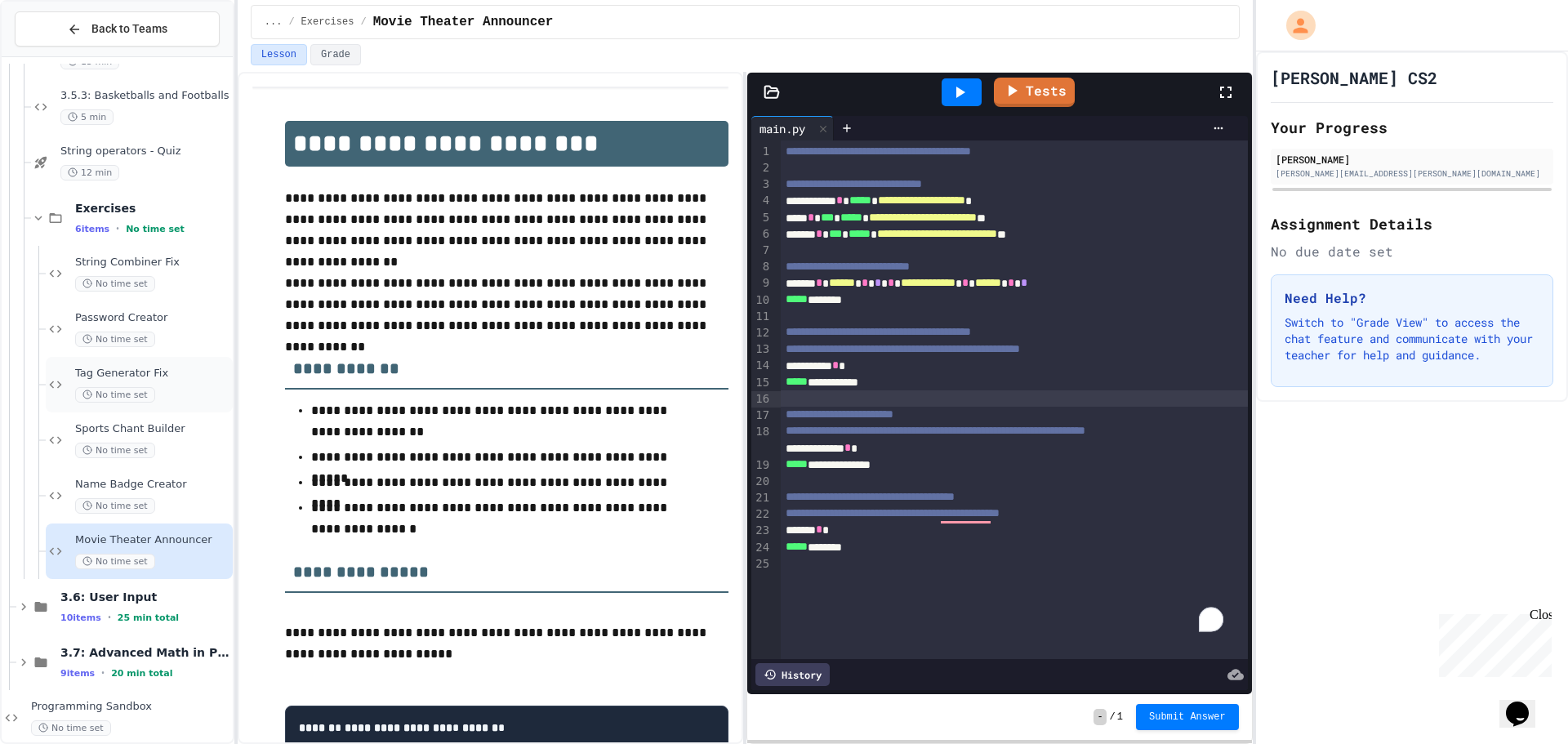
click at [120, 388] on span "No time set" at bounding box center [115, 395] width 80 height 16
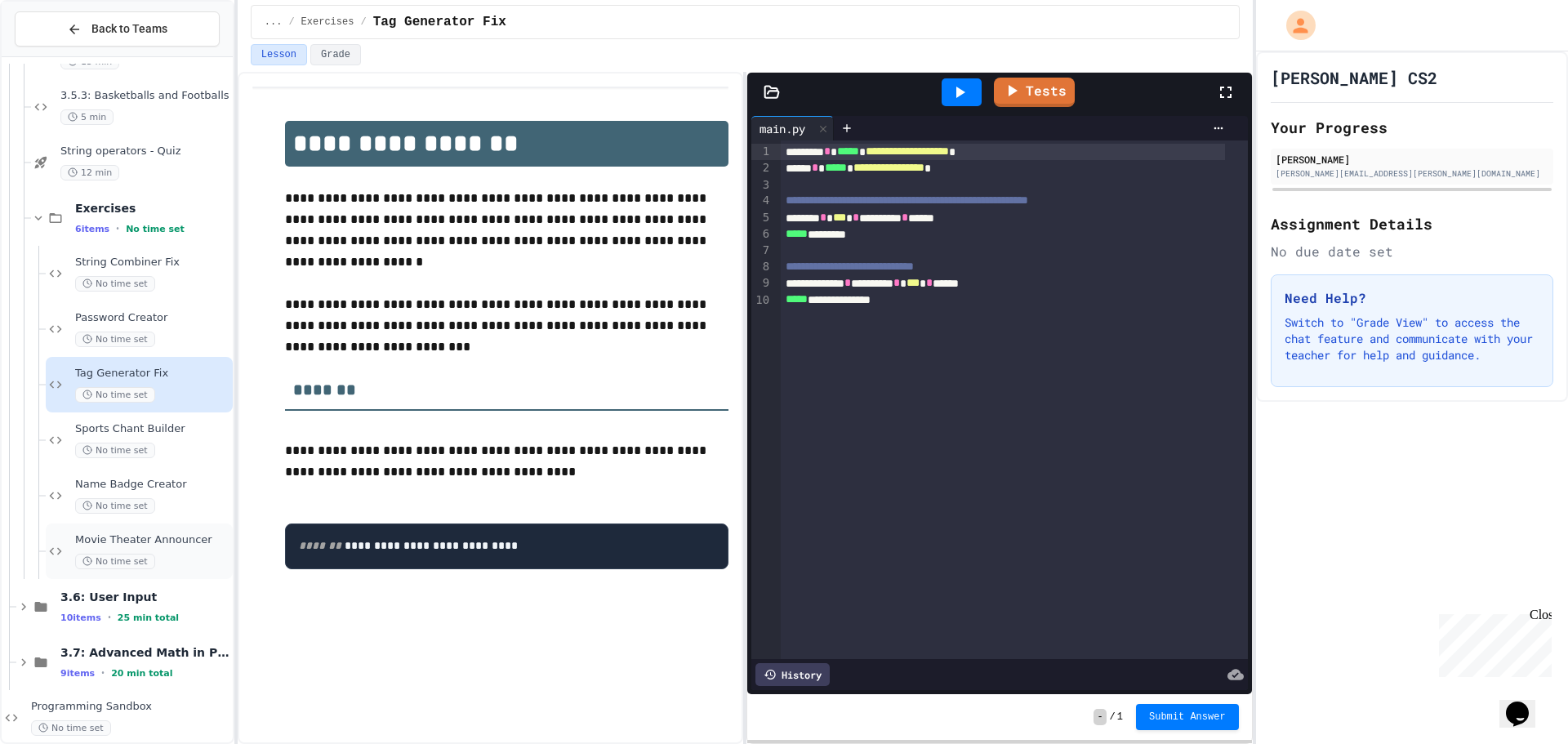
click at [77, 536] on span "Movie Theater Announcer" at bounding box center [152, 541] width 155 height 14
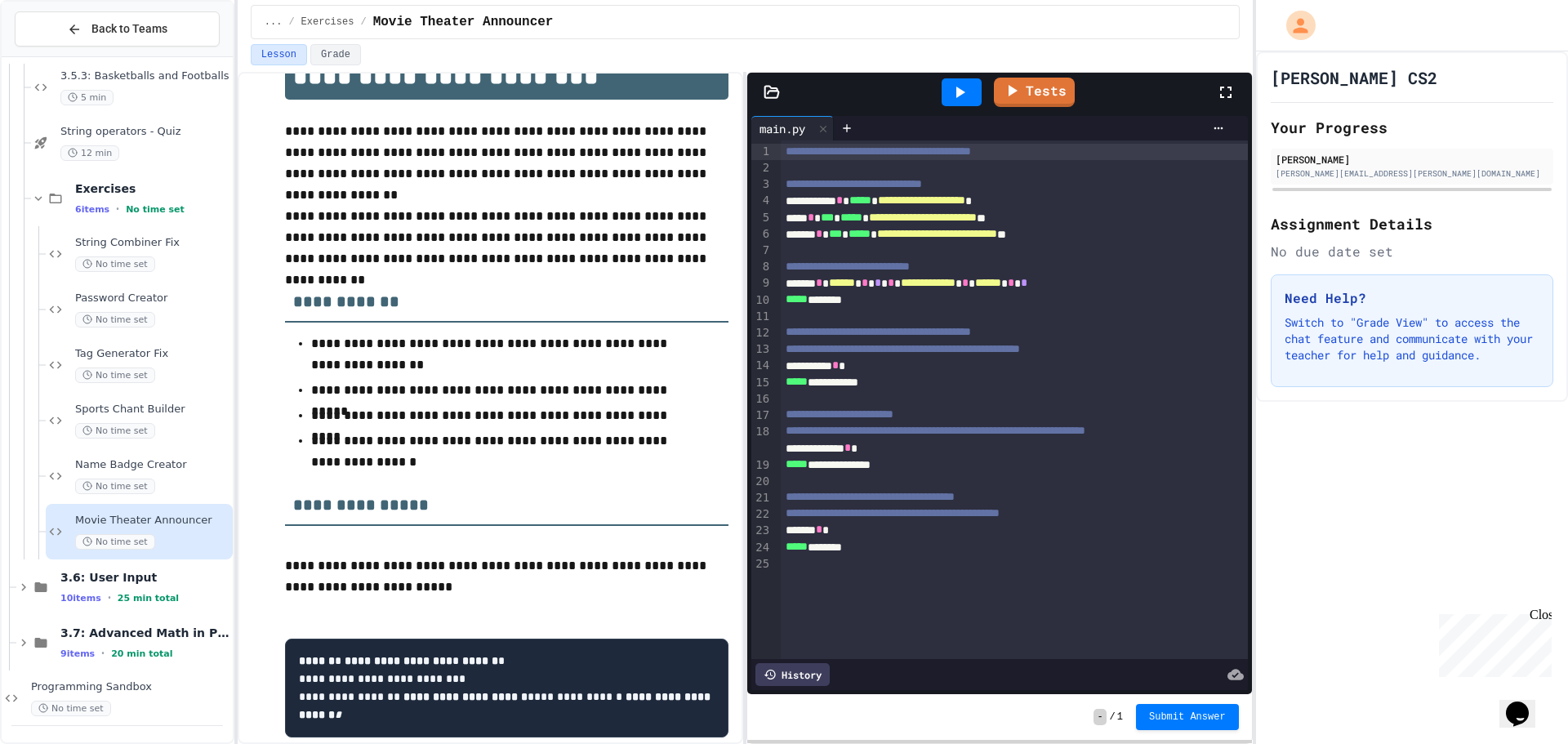
scroll to position [136, 0]
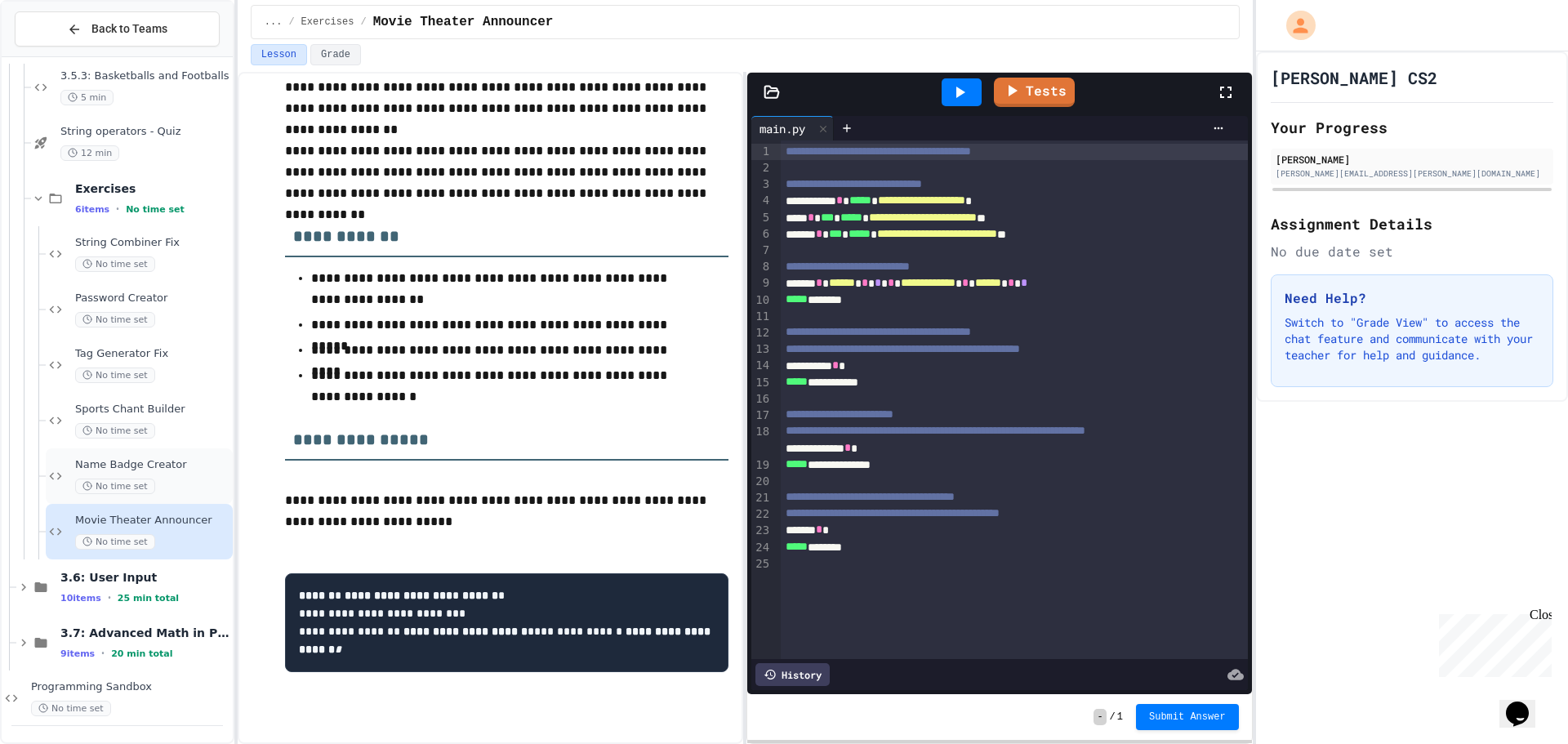
click at [163, 457] on div "Name Badge Creator No time set" at bounding box center [140, 477] width 187 height 56
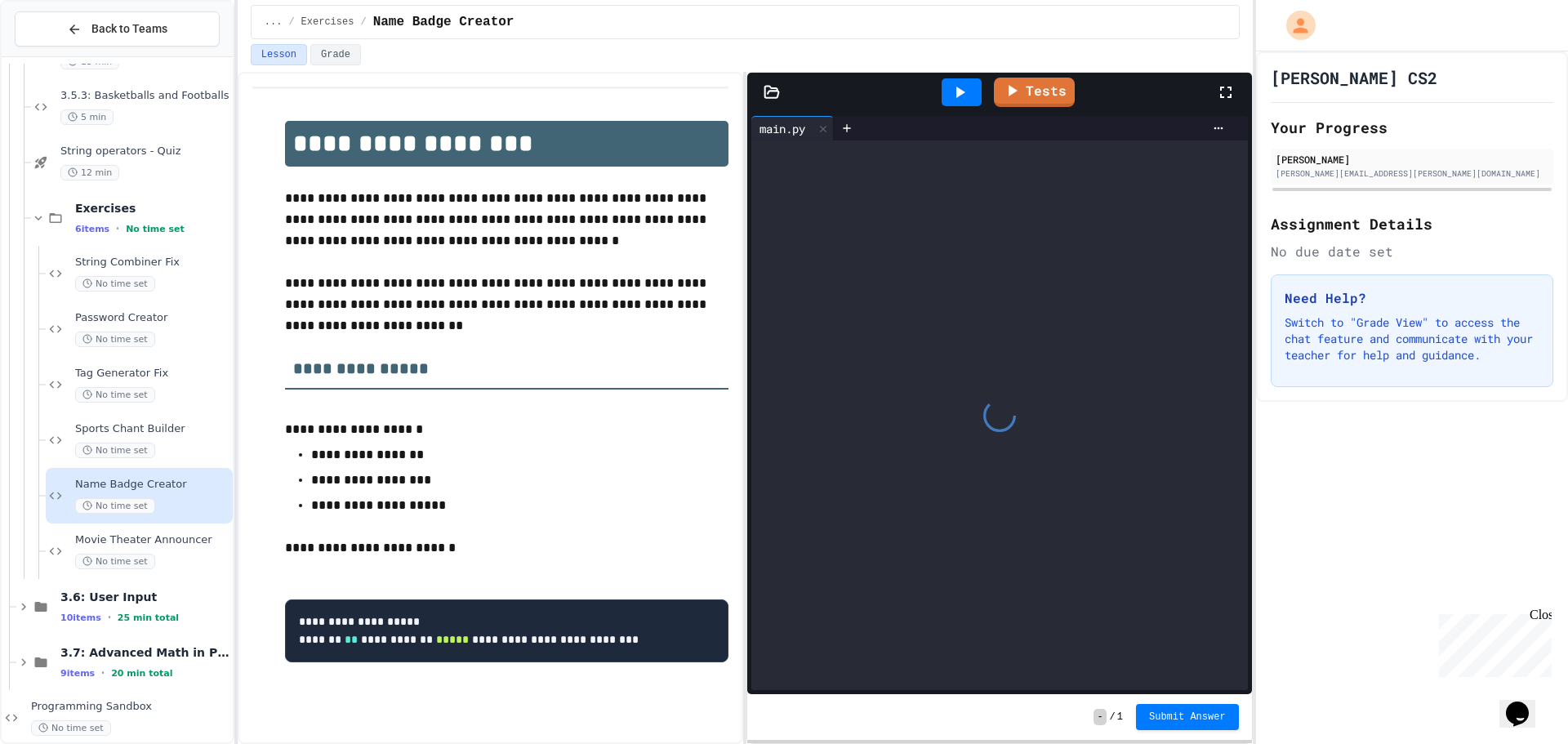
scroll to position [11, 0]
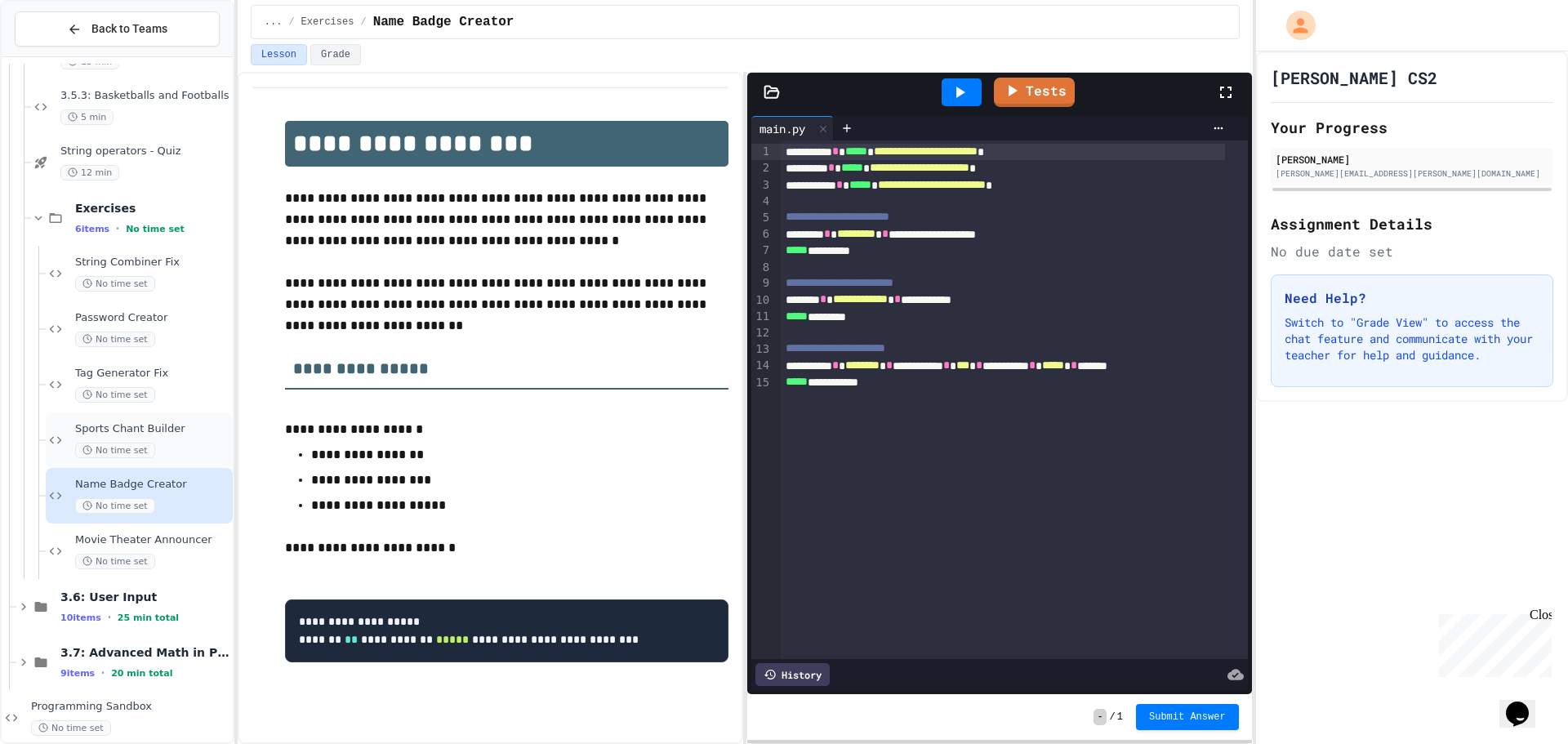
click at [160, 435] on span "Sports Chant Builder" at bounding box center [152, 430] width 155 height 14
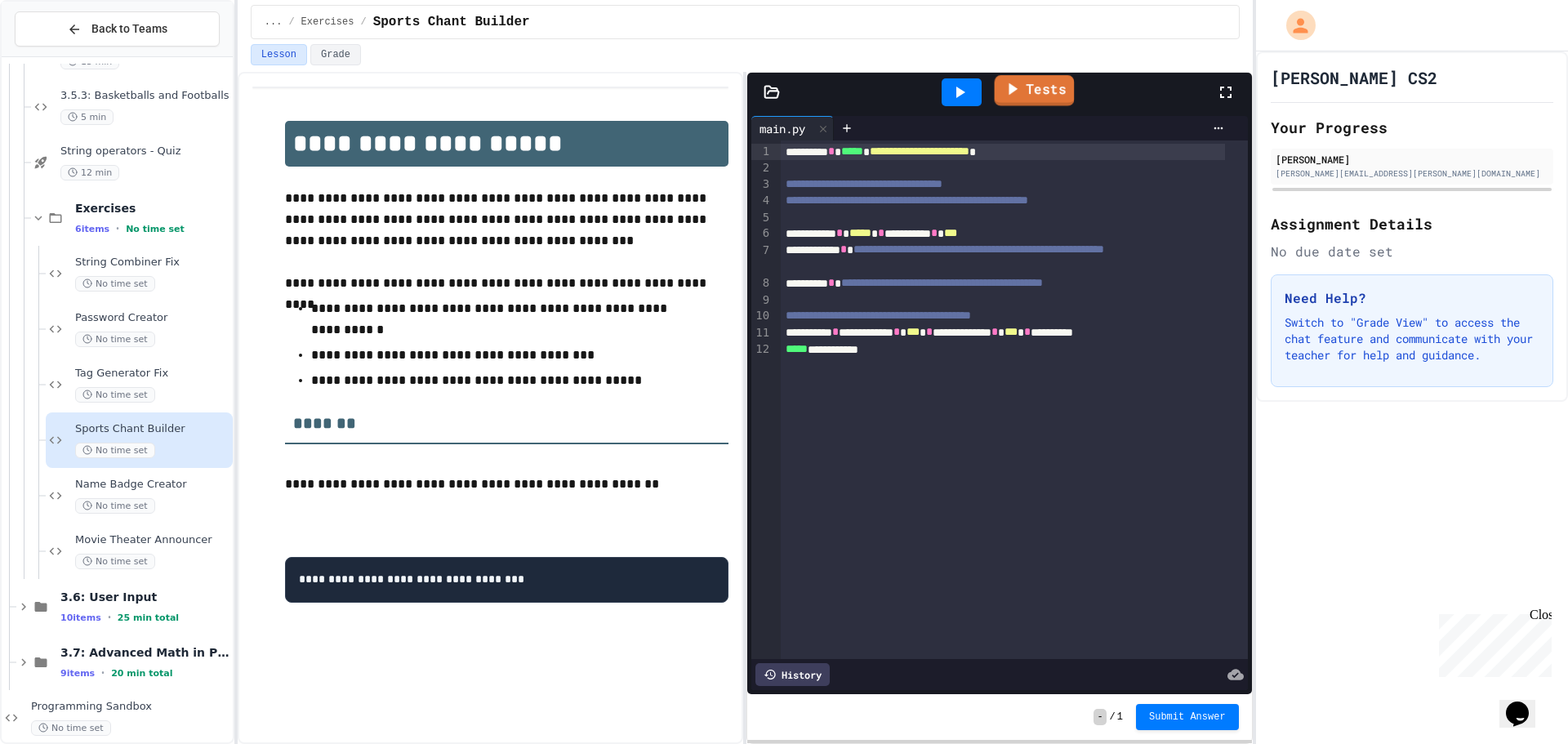
click at [1036, 92] on link "Tests" at bounding box center [1034, 90] width 80 height 31
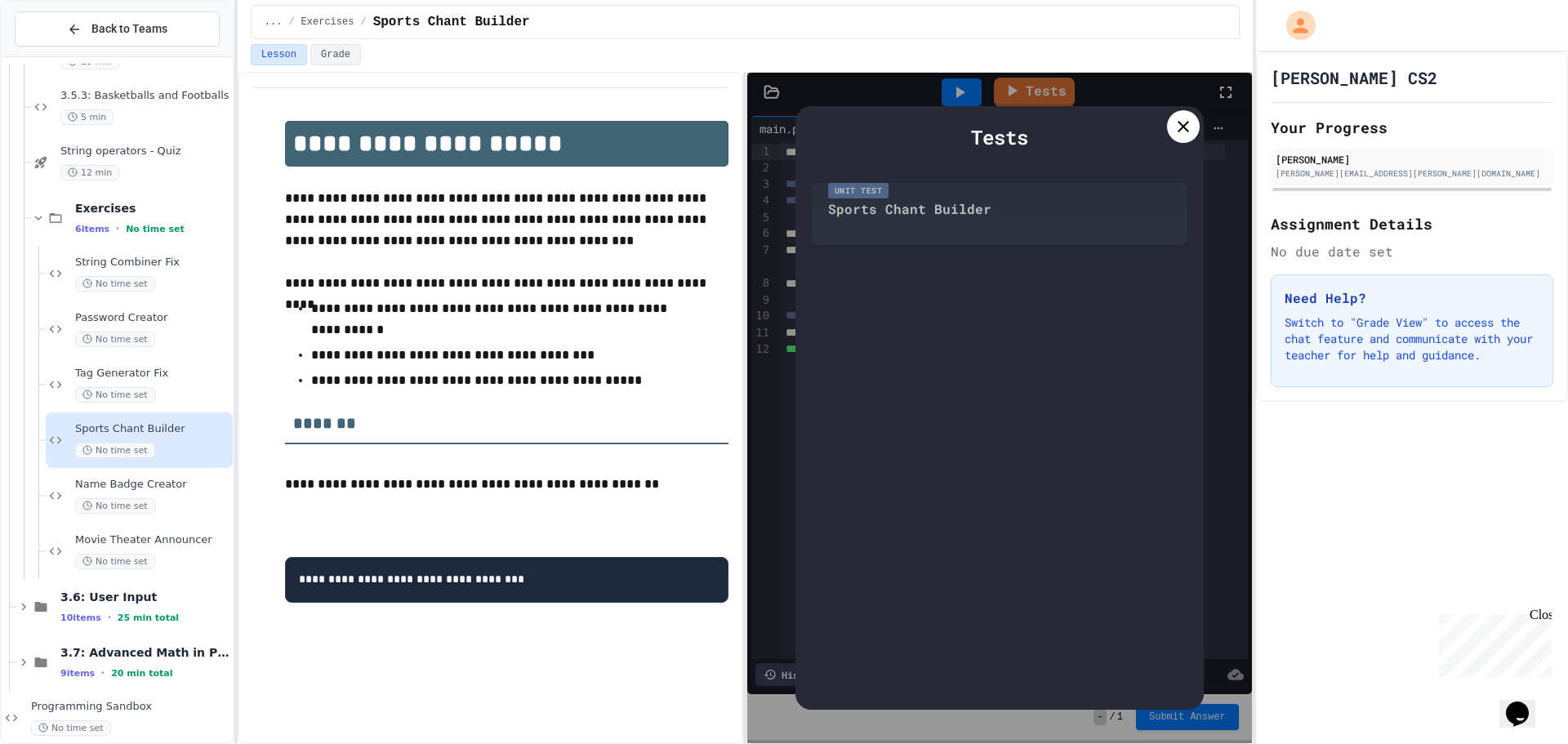
click at [1176, 131] on icon at bounding box center [1183, 127] width 20 height 20
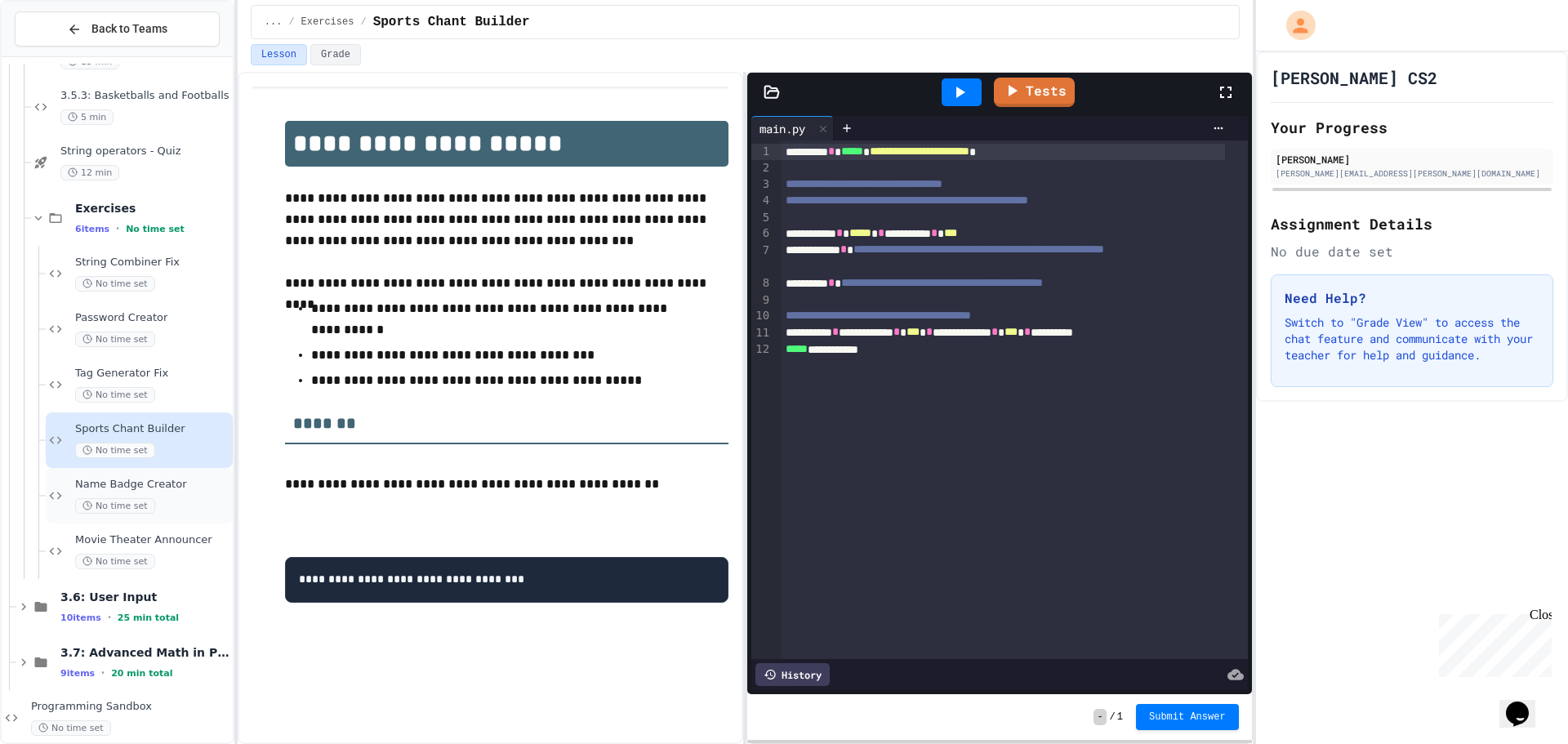
click at [134, 495] on div "Name Badge Creator No time set" at bounding box center [152, 496] width 155 height 36
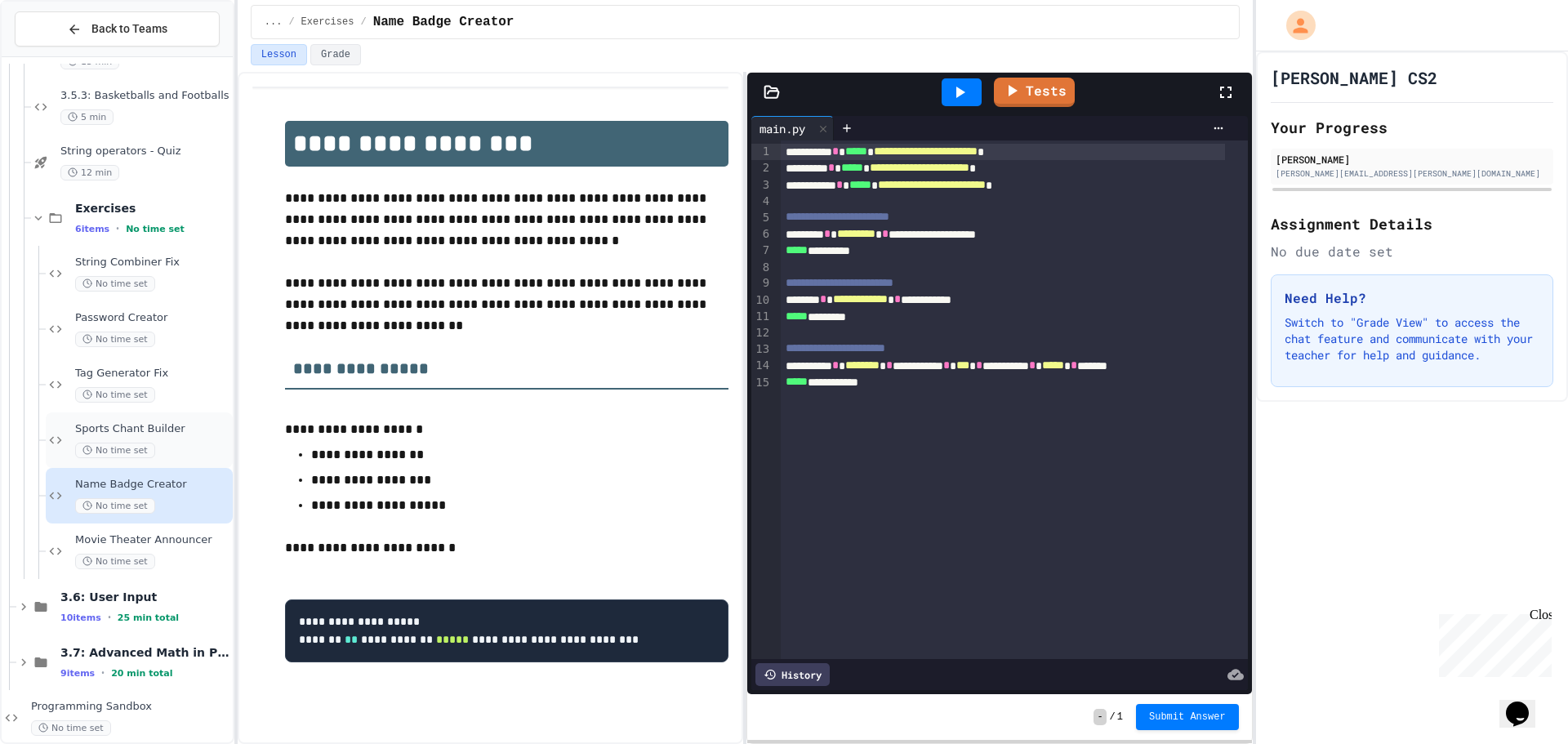
click at [178, 446] on div "No time set" at bounding box center [152, 451] width 155 height 16
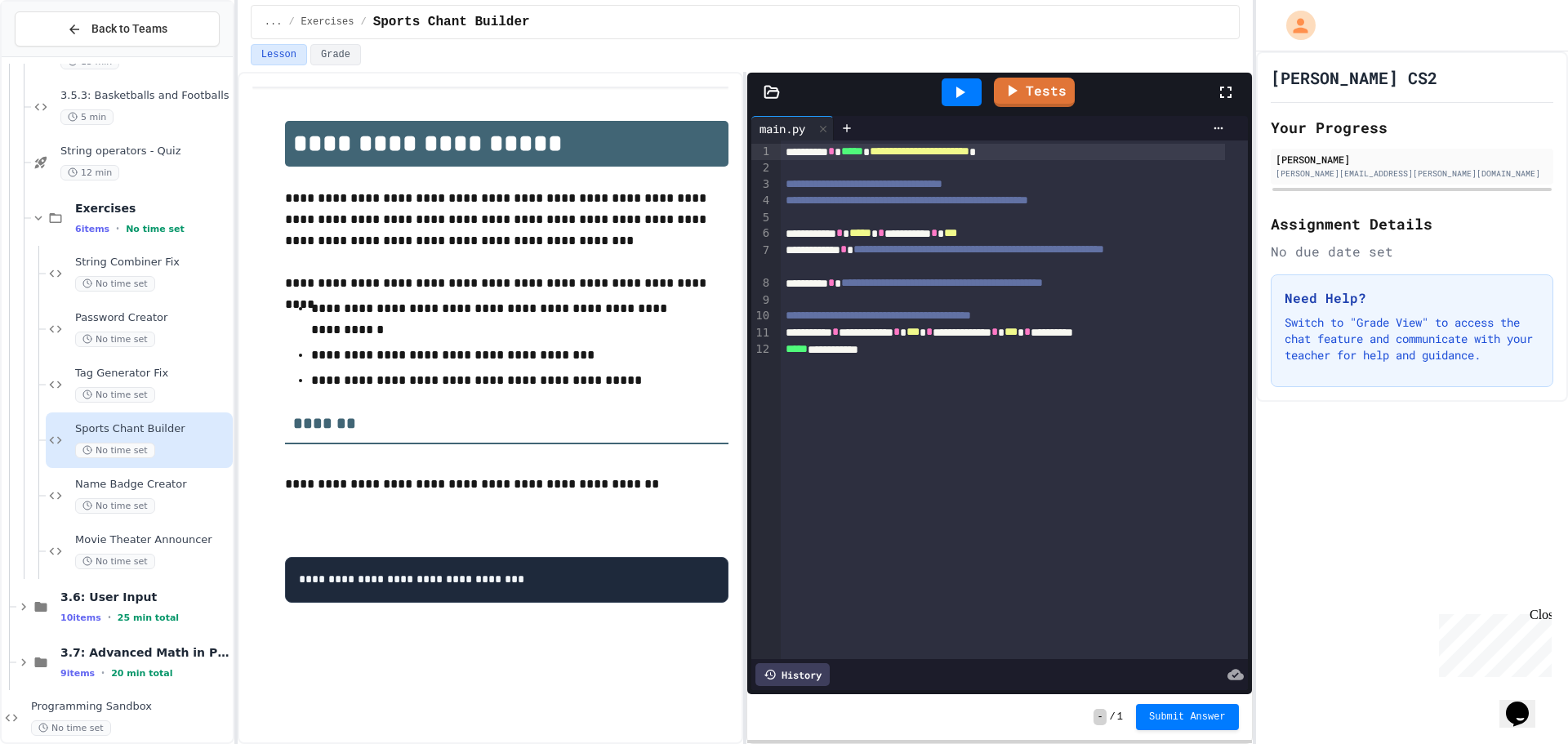
click at [970, 155] on span "**********" at bounding box center [920, 151] width 100 height 11
click at [900, 147] on span "*********" at bounding box center [889, 151] width 39 height 11
click at [847, 251] on span "*" at bounding box center [843, 248] width 7 height 11
click at [834, 284] on span "*" at bounding box center [831, 282] width 7 height 11
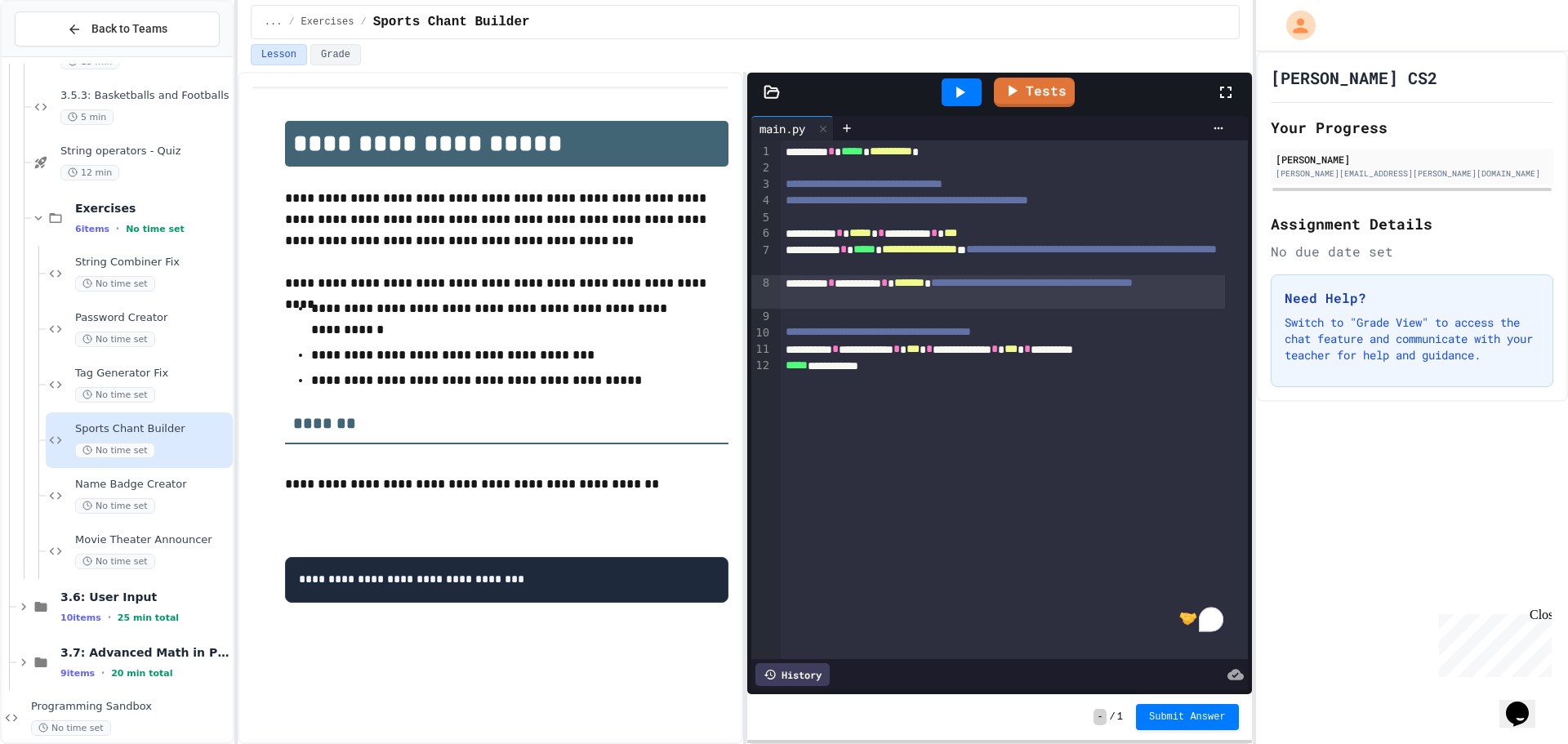
click at [955, 86] on icon at bounding box center [960, 93] width 20 height 20
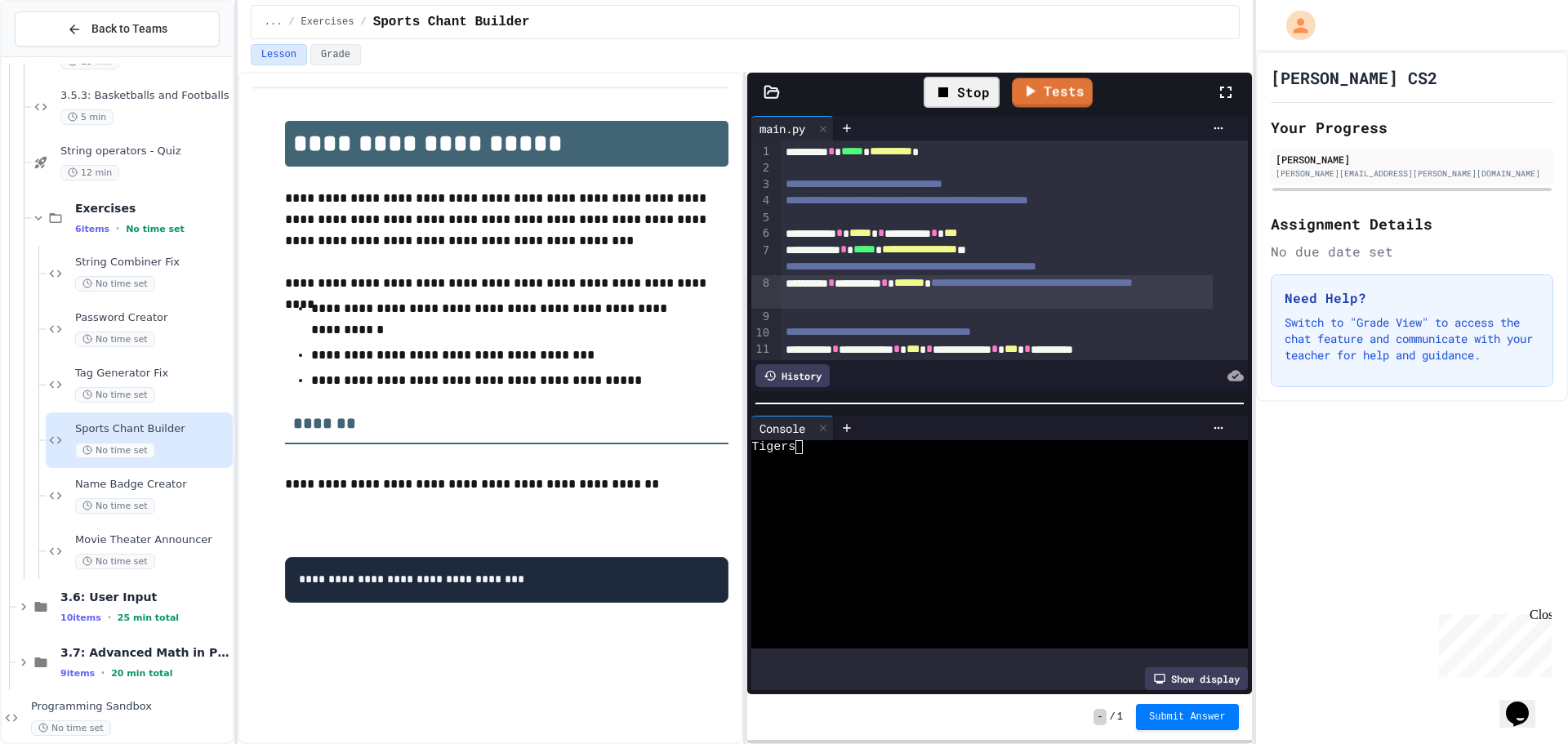
click at [950, 97] on icon at bounding box center [944, 93] width 20 height 20
click at [1019, 88] on icon at bounding box center [1012, 89] width 20 height 20
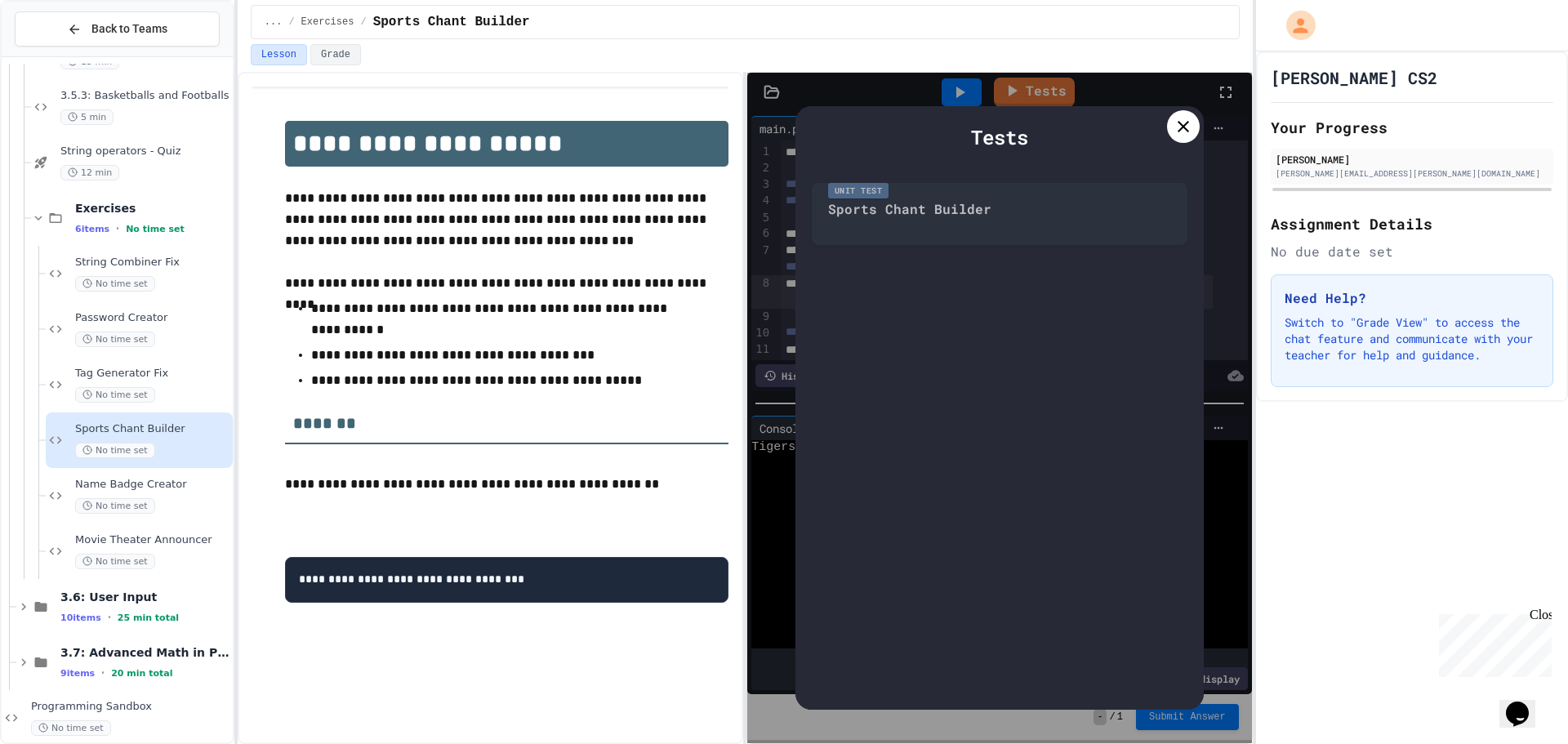
click at [1002, 192] on div "Unit Test Sports Chant Builder" at bounding box center [999, 209] width 376 height 70
click at [1186, 119] on icon at bounding box center [1183, 127] width 20 height 20
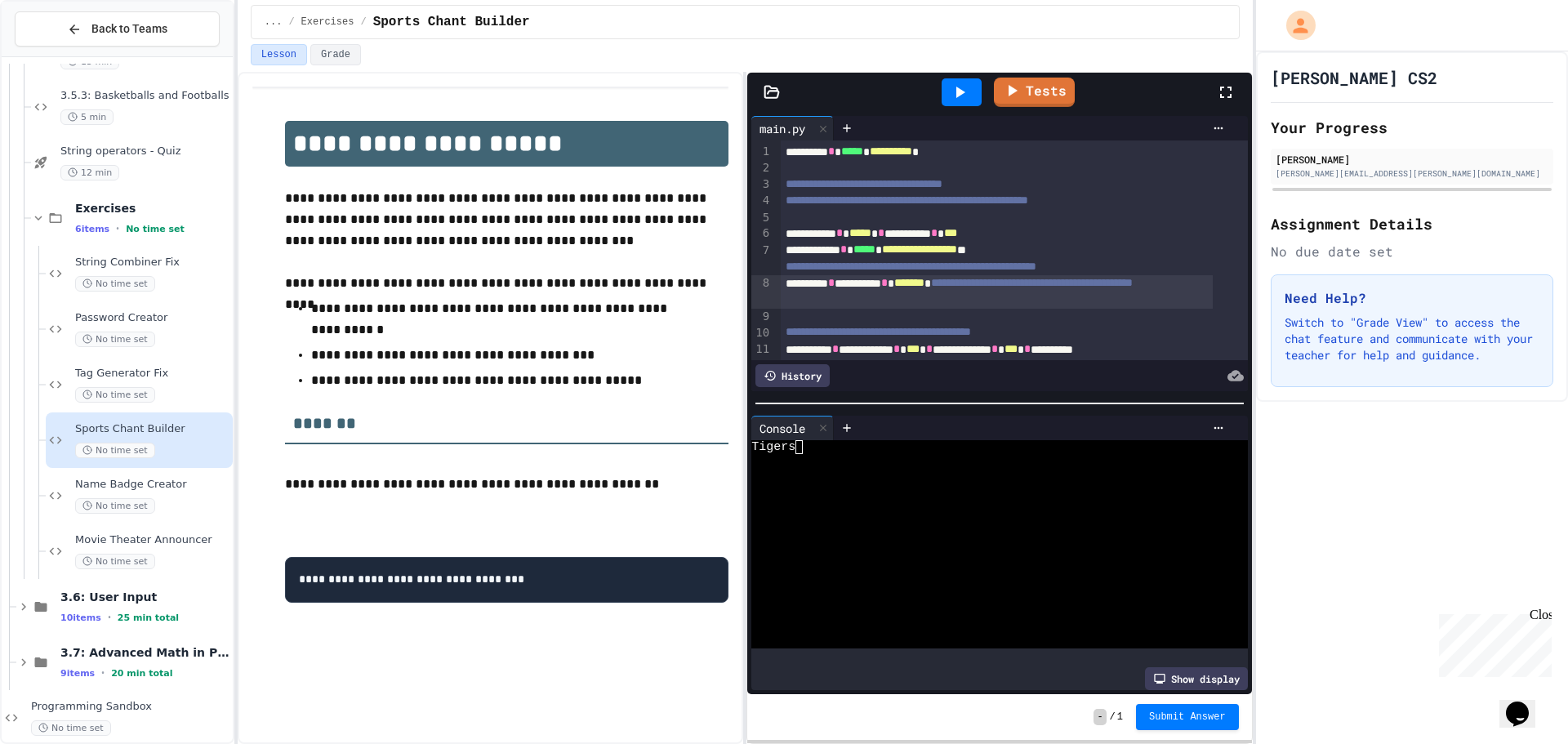
click at [966, 83] on icon at bounding box center [960, 93] width 20 height 20
click at [824, 417] on div at bounding box center [823, 429] width 20 height 24
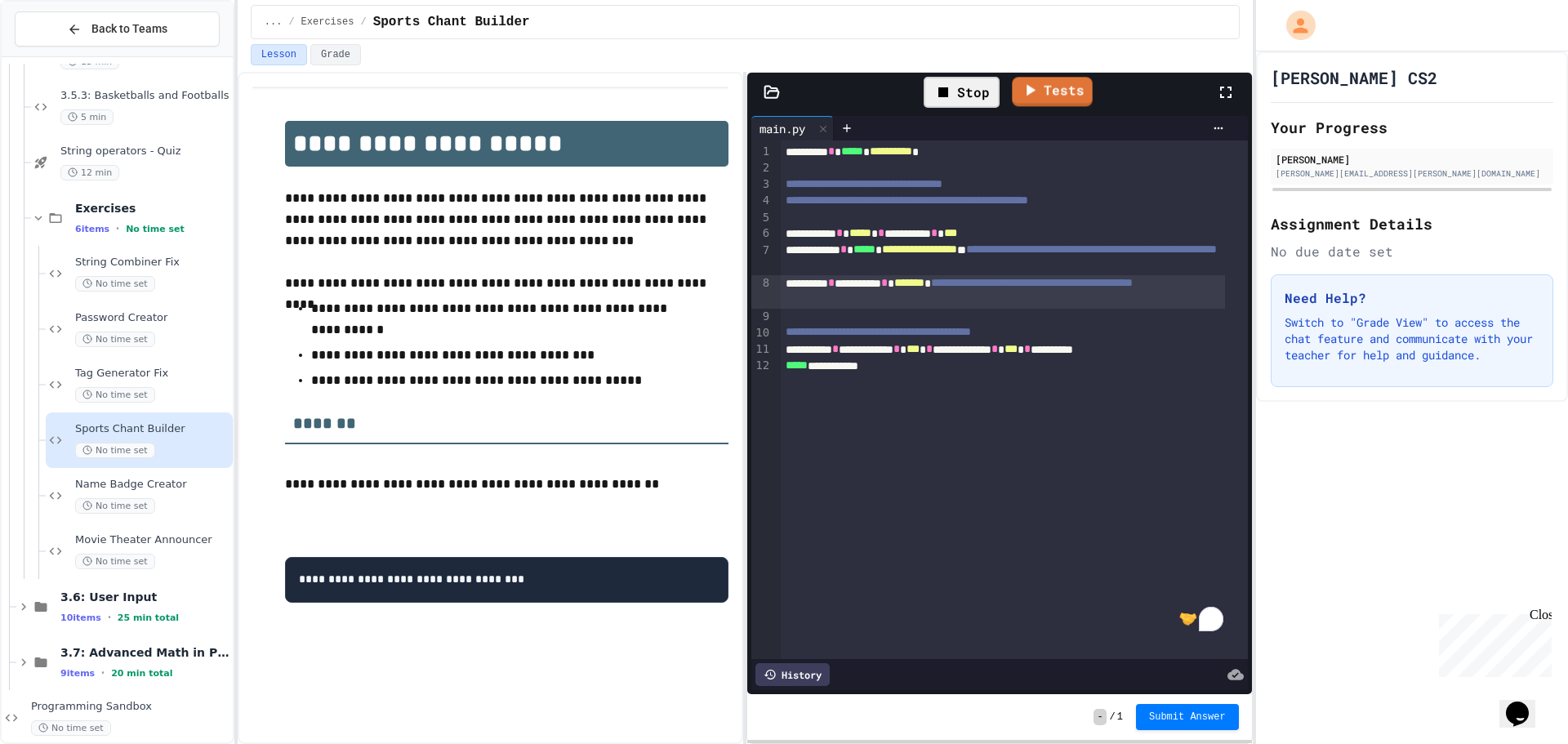
click at [970, 91] on div "Stop" at bounding box center [962, 92] width 76 height 31
click at [970, 91] on div at bounding box center [962, 93] width 40 height 28
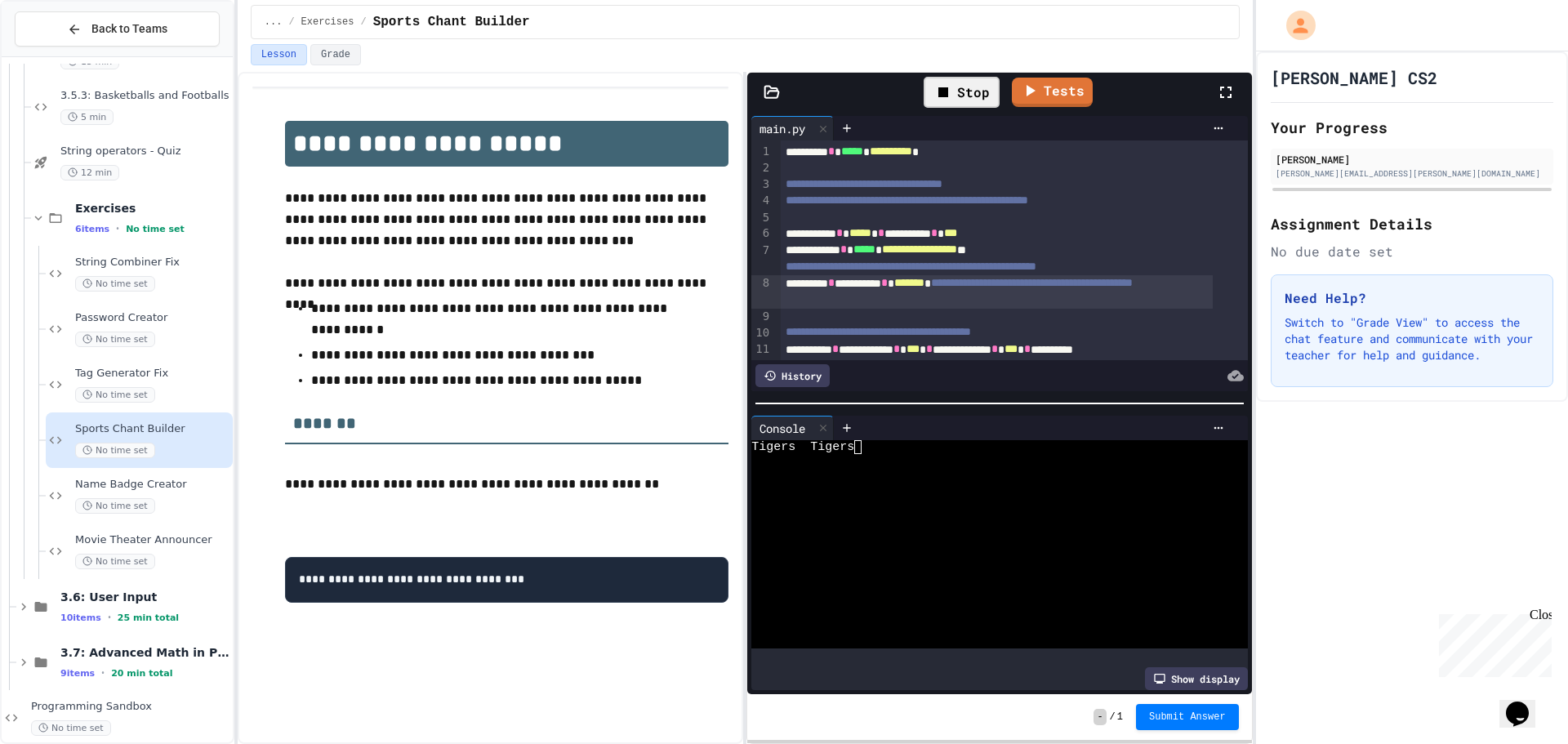
click at [970, 91] on div "Stop" at bounding box center [962, 92] width 76 height 31
click at [970, 91] on div at bounding box center [962, 93] width 40 height 28
click at [970, 91] on div "Stop" at bounding box center [962, 92] width 76 height 31
click at [970, 91] on div at bounding box center [962, 93] width 40 height 28
click at [823, 425] on icon at bounding box center [823, 428] width 7 height 7
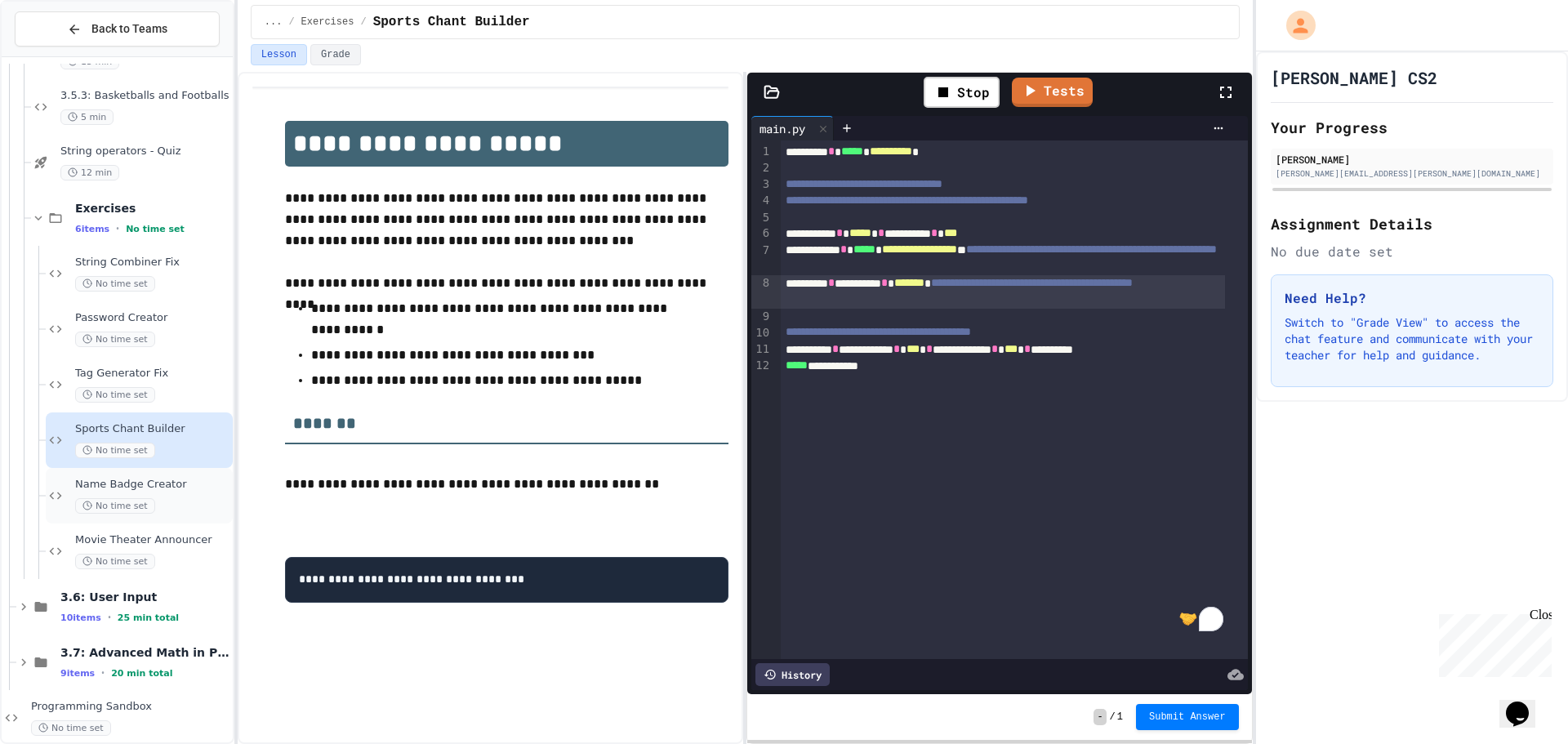
click at [130, 492] on div "Name Badge Creator No time set" at bounding box center [152, 496] width 155 height 36
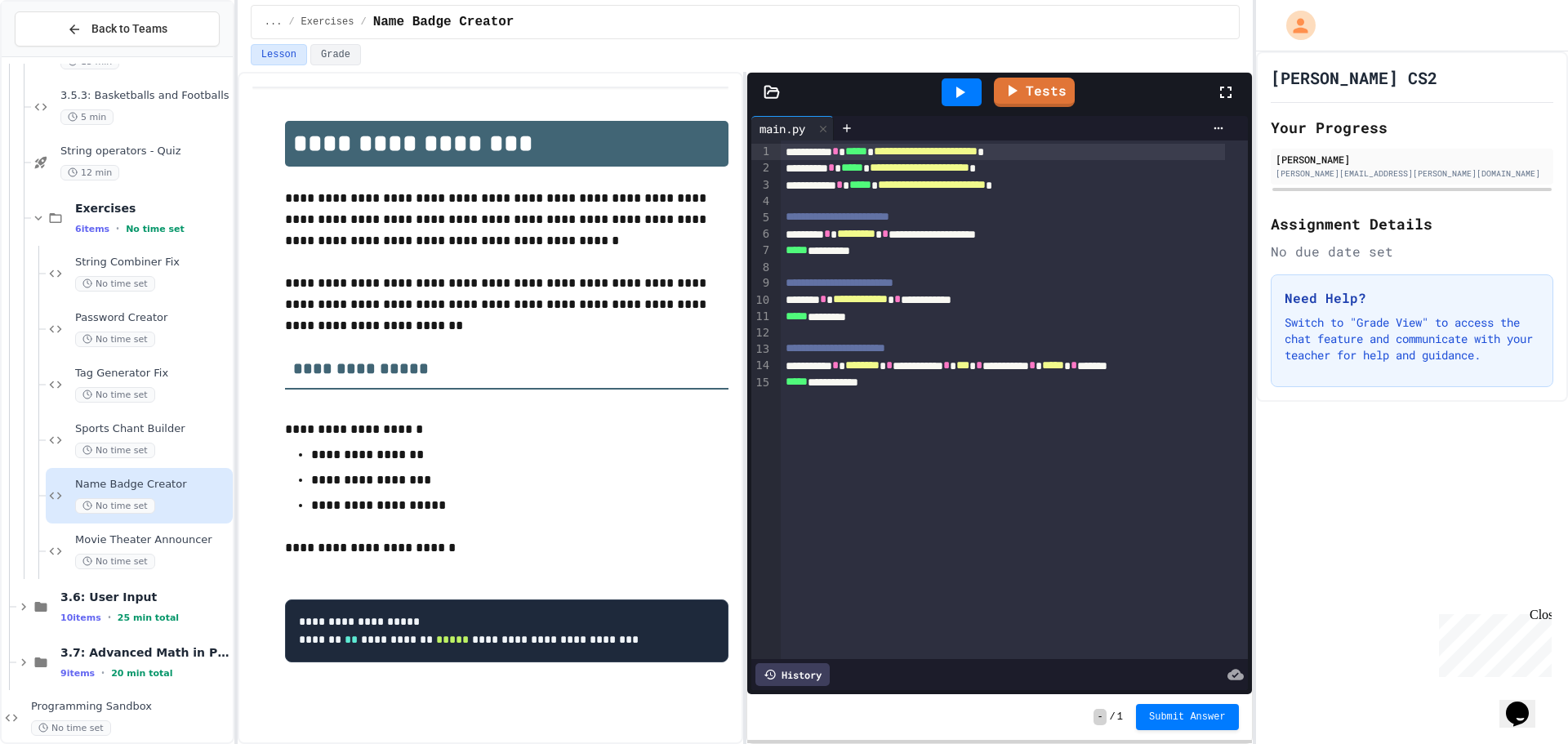
click at [978, 153] on span "**********" at bounding box center [926, 151] width 104 height 11
click at [970, 169] on span "**********" at bounding box center [920, 167] width 100 height 11
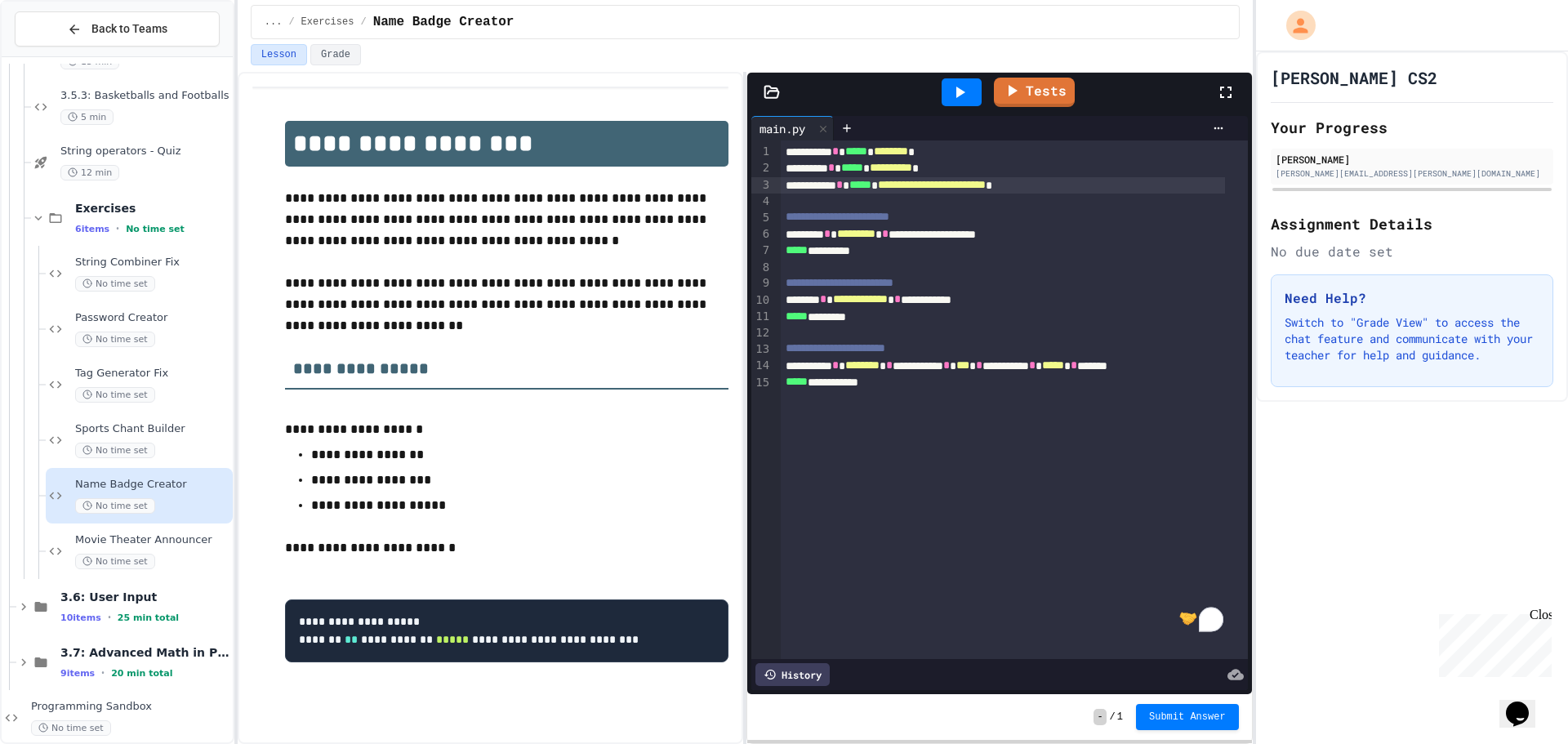
click at [986, 190] on span "**********" at bounding box center [932, 184] width 108 height 11
click at [937, 188] on span "**********" at bounding box center [907, 184] width 59 height 11
click at [993, 233] on div "**********" at bounding box center [1003, 234] width 445 height 16
click at [960, 86] on icon at bounding box center [960, 93] width 20 height 20
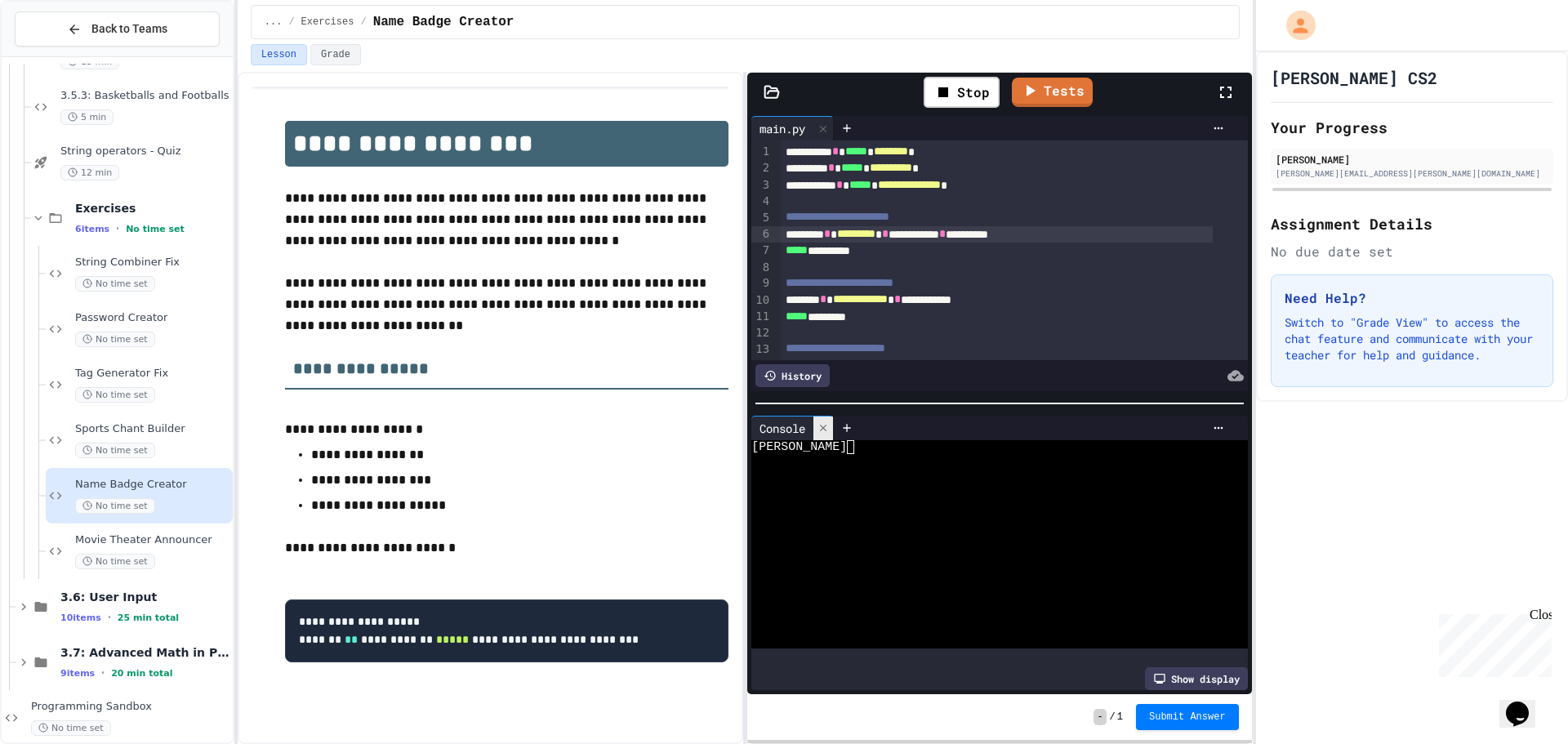
click at [826, 425] on icon at bounding box center [823, 428] width 7 height 7
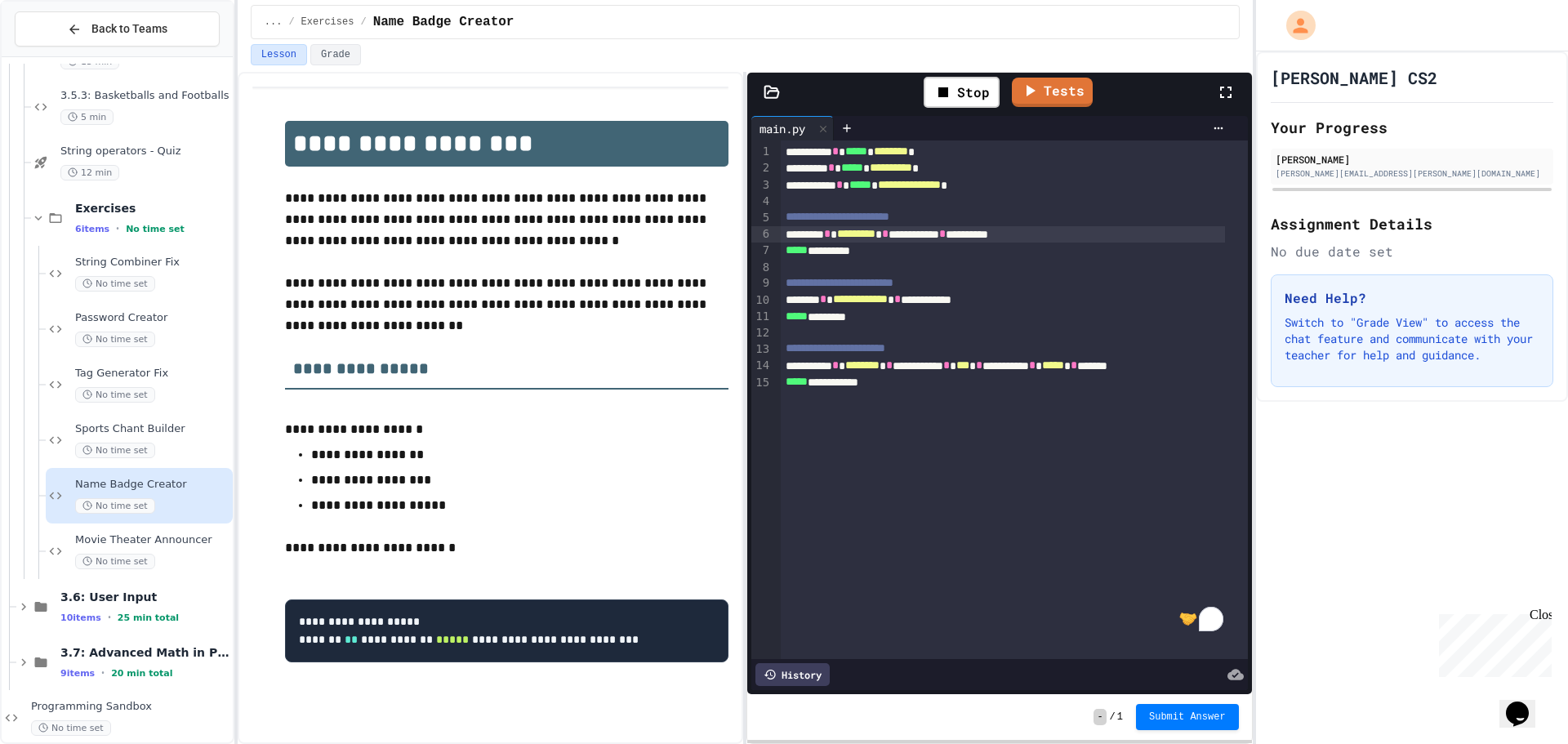
click at [851, 230] on div "**********" at bounding box center [1003, 234] width 445 height 16
click at [1121, 233] on div "**********" at bounding box center [1003, 234] width 445 height 16
click at [849, 233] on div "**********" at bounding box center [1003, 234] width 445 height 16
click at [852, 233] on div "**********" at bounding box center [1003, 234] width 445 height 16
click at [965, 94] on div "Stop" at bounding box center [962, 92] width 76 height 31
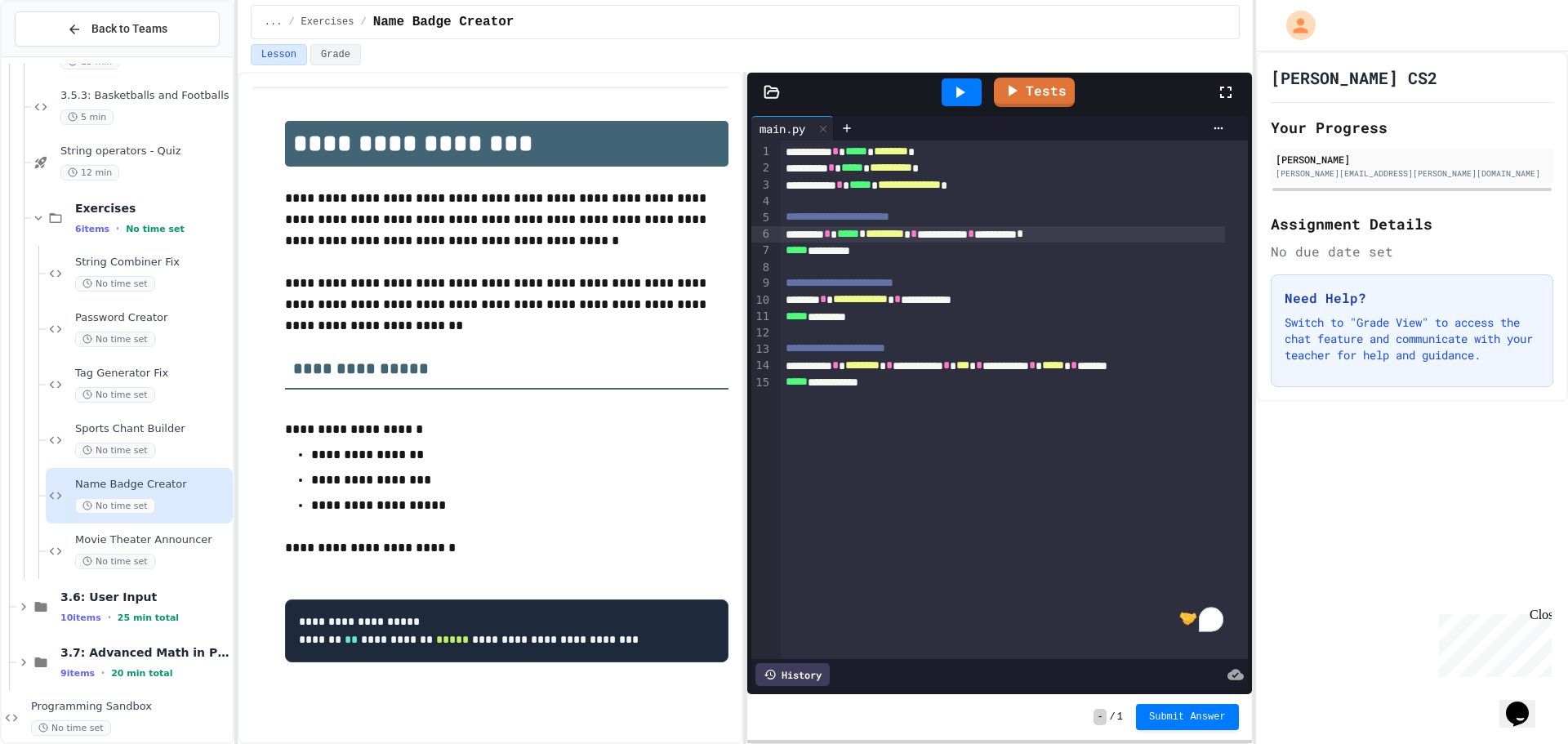
click at [965, 94] on icon at bounding box center [960, 93] width 20 height 20
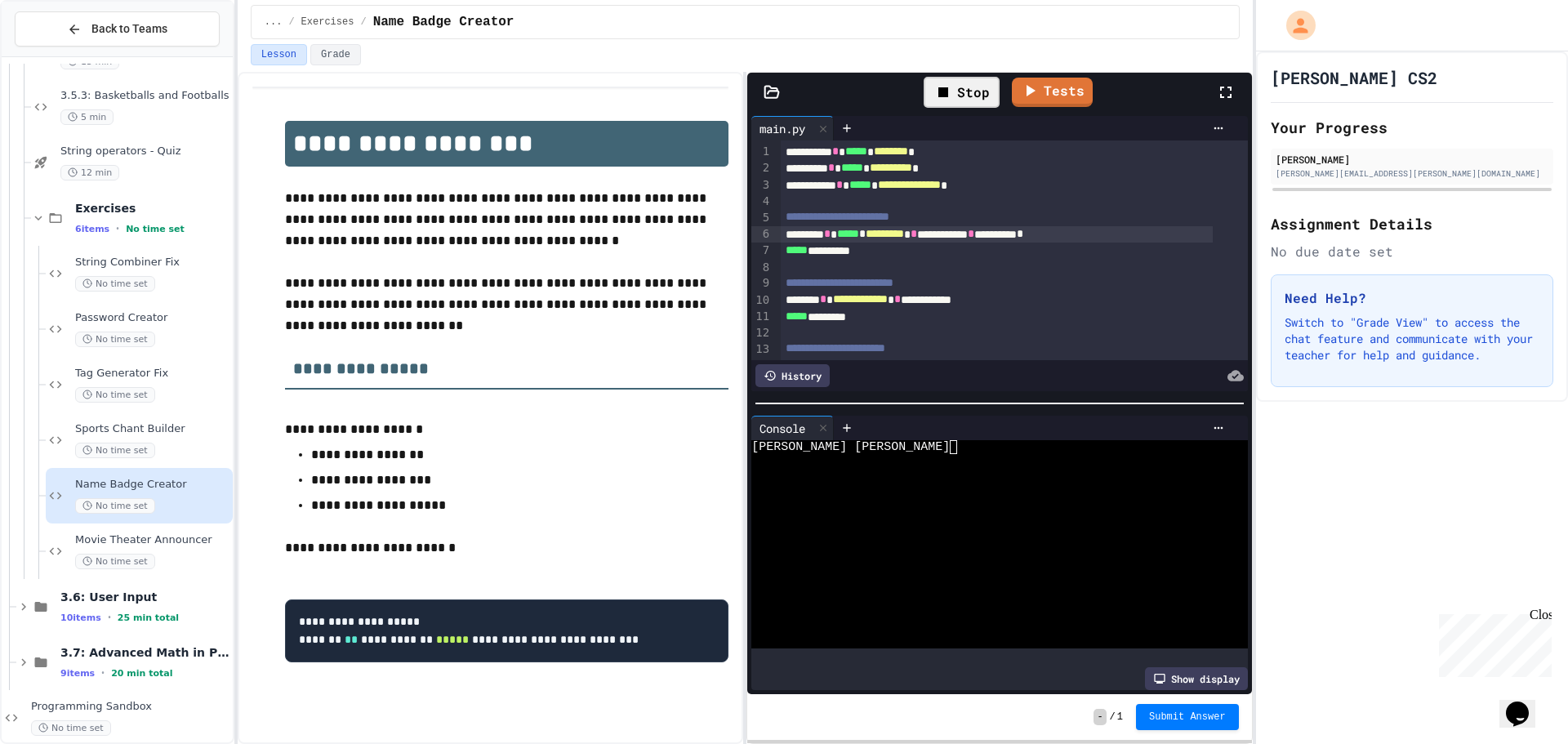
click at [965, 94] on div "Stop" at bounding box center [962, 92] width 76 height 31
click at [965, 94] on icon at bounding box center [960, 93] width 20 height 20
click at [825, 427] on icon at bounding box center [822, 428] width 11 height 11
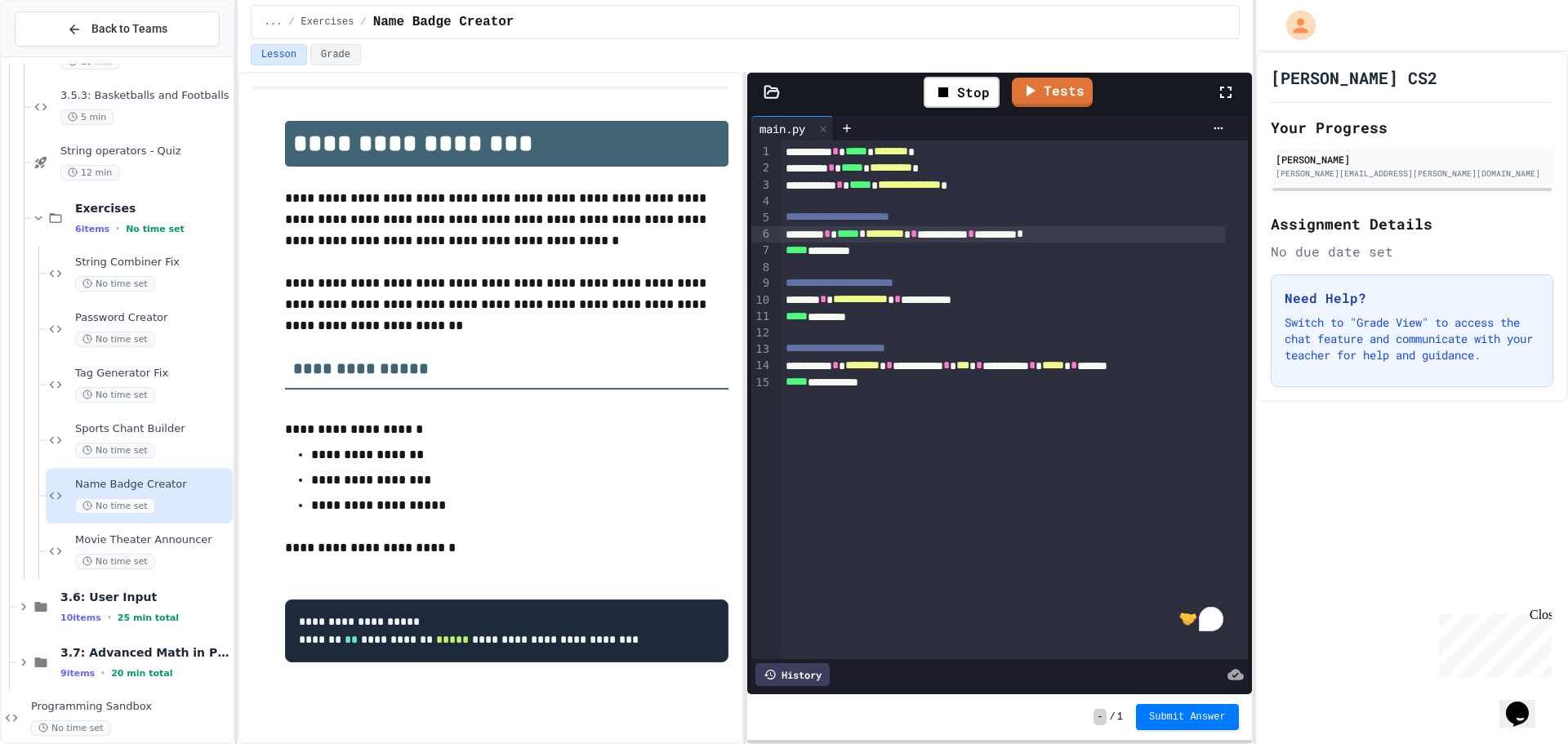
click at [1117, 231] on div "**********" at bounding box center [1003, 234] width 445 height 16
click at [889, 232] on div "**********" at bounding box center [1003, 234] width 445 height 16
click at [73, 536] on div "Movie Theater Announcer No time set" at bounding box center [140, 552] width 187 height 56
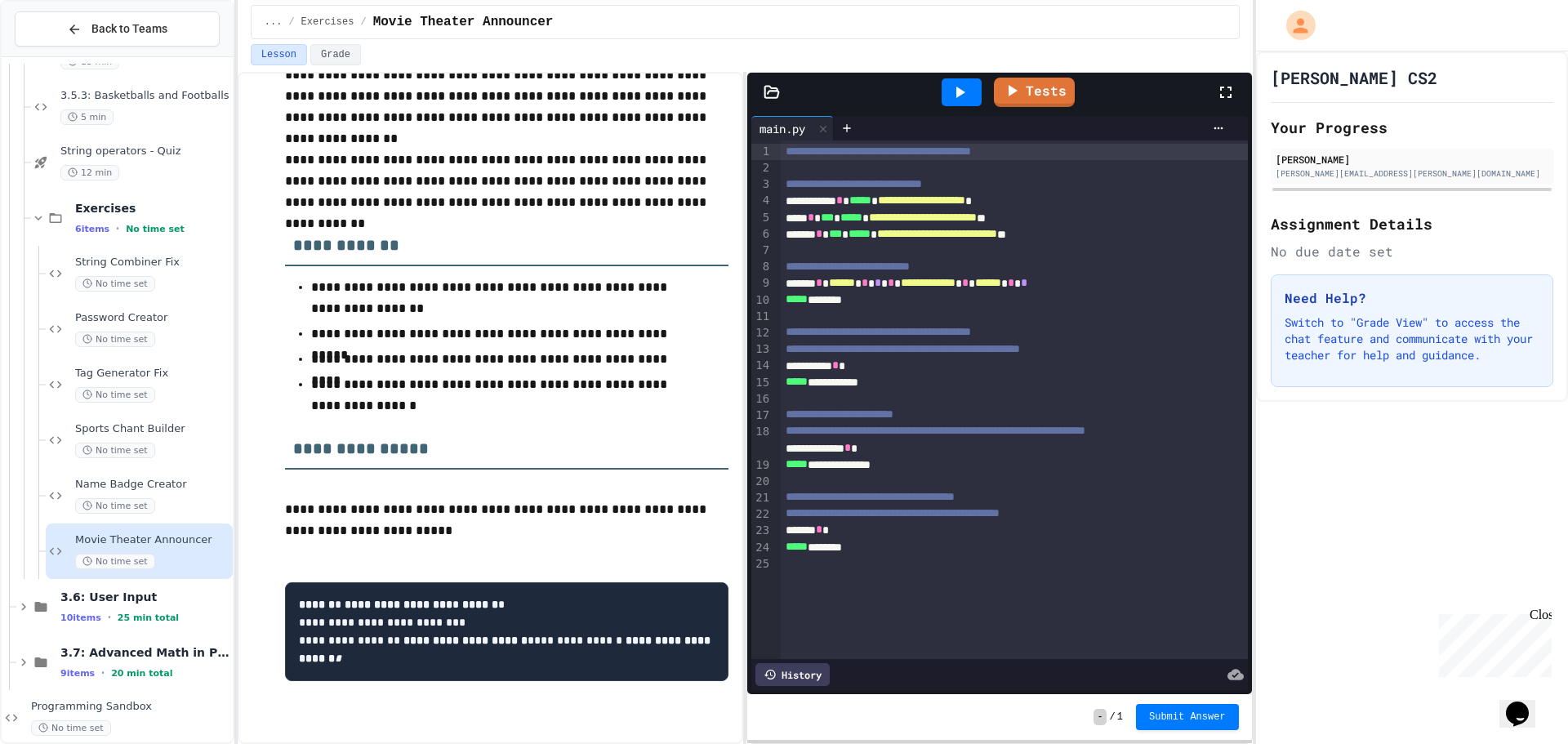
scroll to position [136, 0]
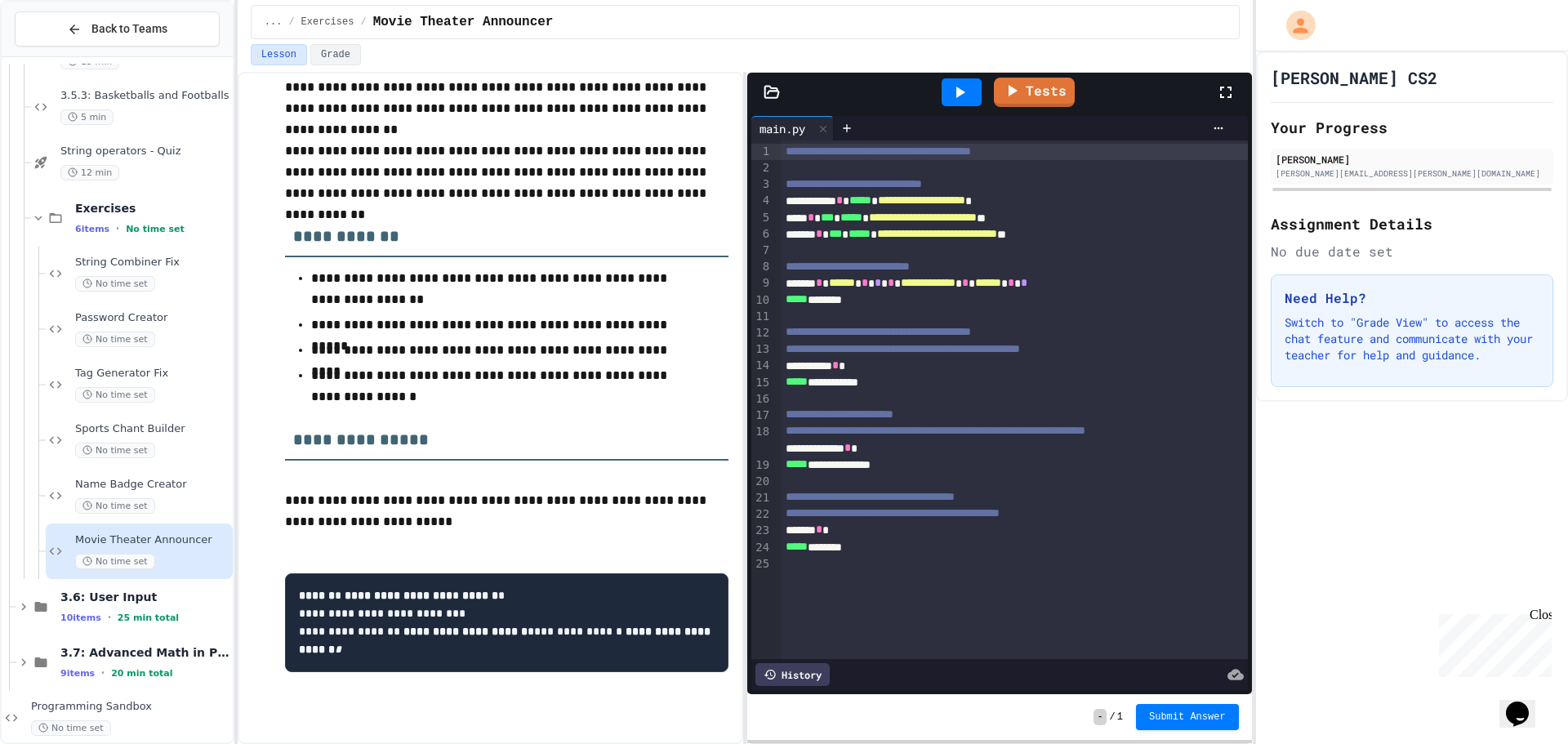
click at [1030, 214] on div "**********" at bounding box center [1003, 218] width 445 height 16
click at [971, 219] on span "*" at bounding box center [968, 216] width 7 height 11
click at [891, 216] on span "*****" at bounding box center [880, 216] width 22 height 11
click at [887, 213] on span "****" at bounding box center [878, 216] width 18 height 11
click at [997, 232] on span "**********" at bounding box center [937, 233] width 120 height 11
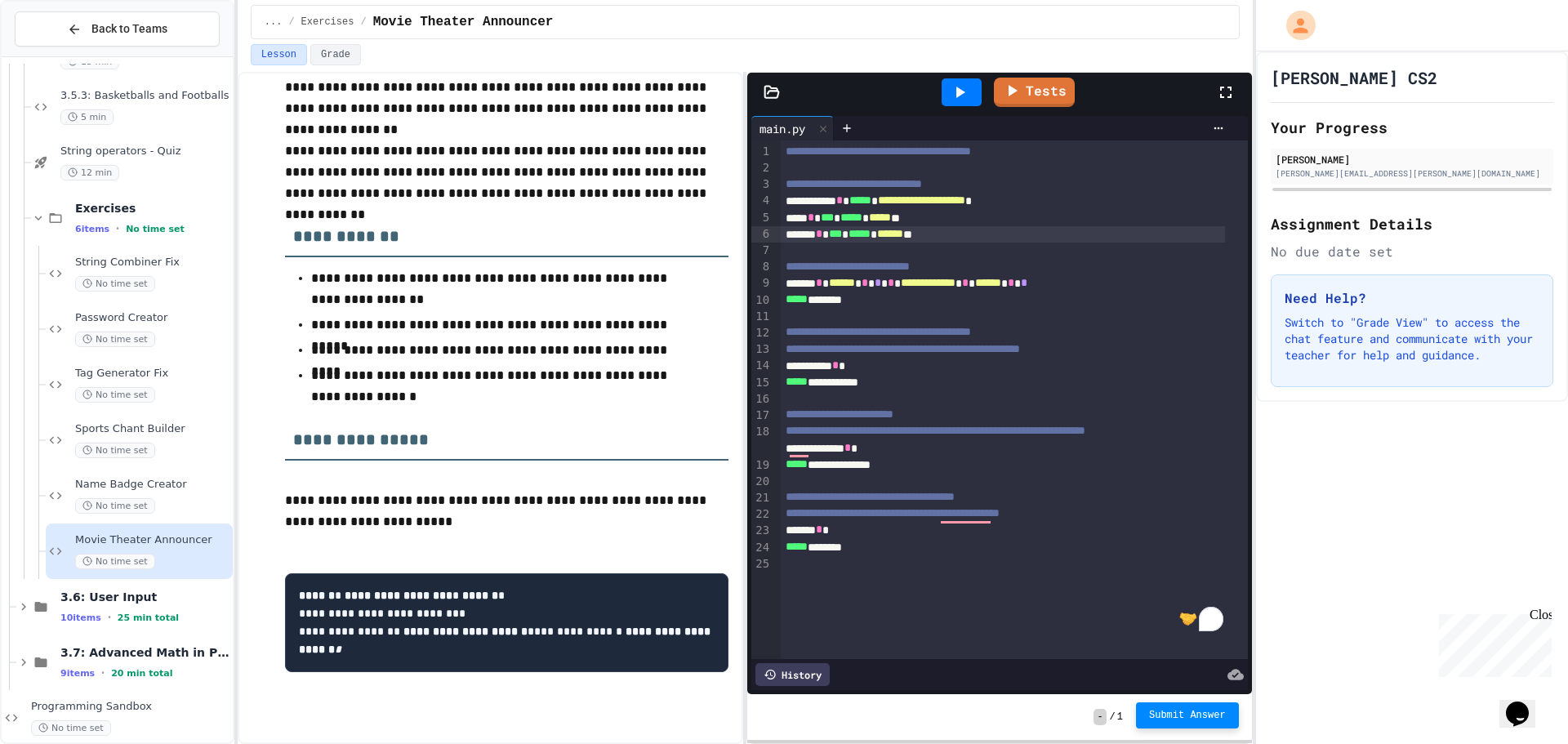
click at [1174, 716] on span "Submit Answer" at bounding box center [1187, 715] width 77 height 13
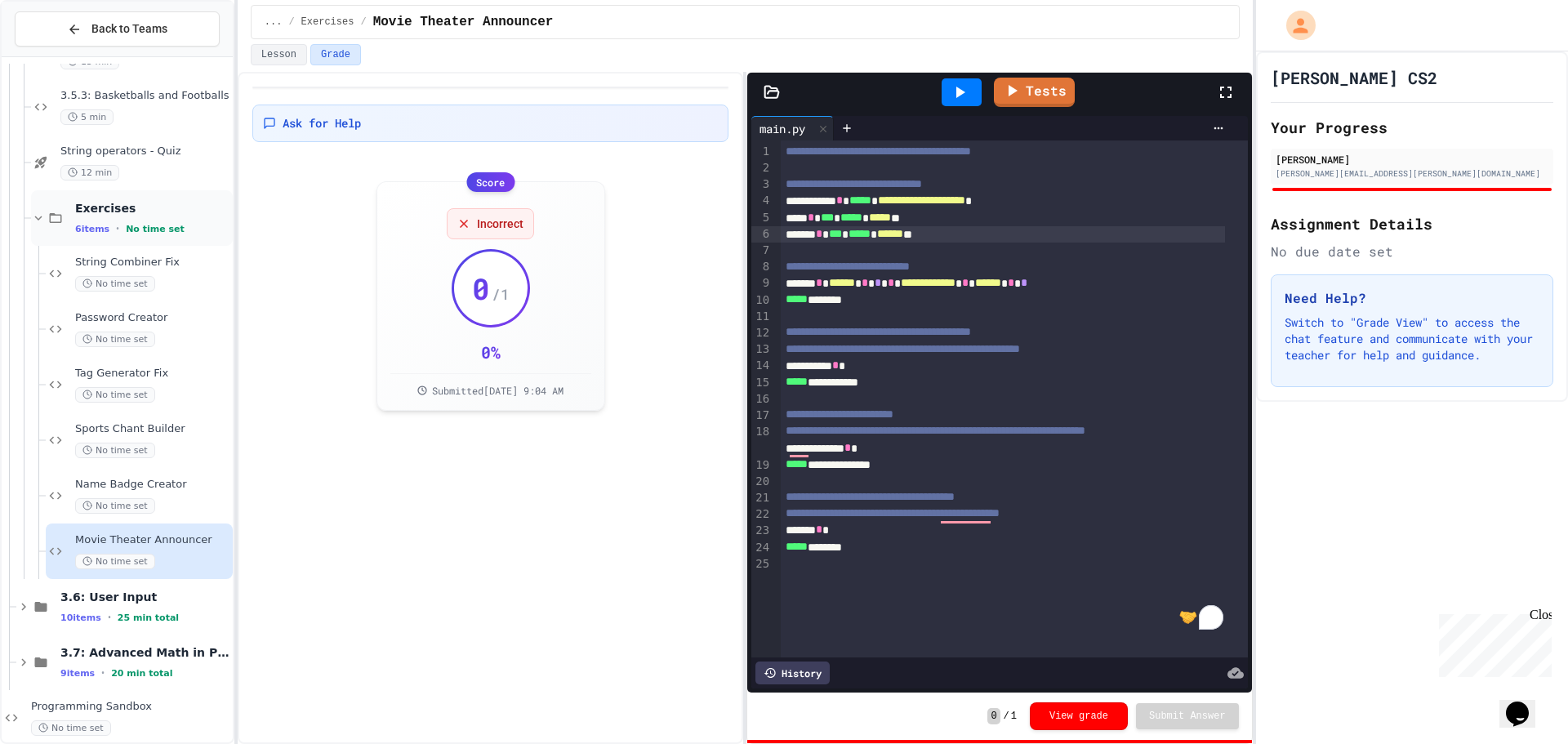
click at [116, 210] on span "Exercises" at bounding box center [152, 208] width 155 height 15
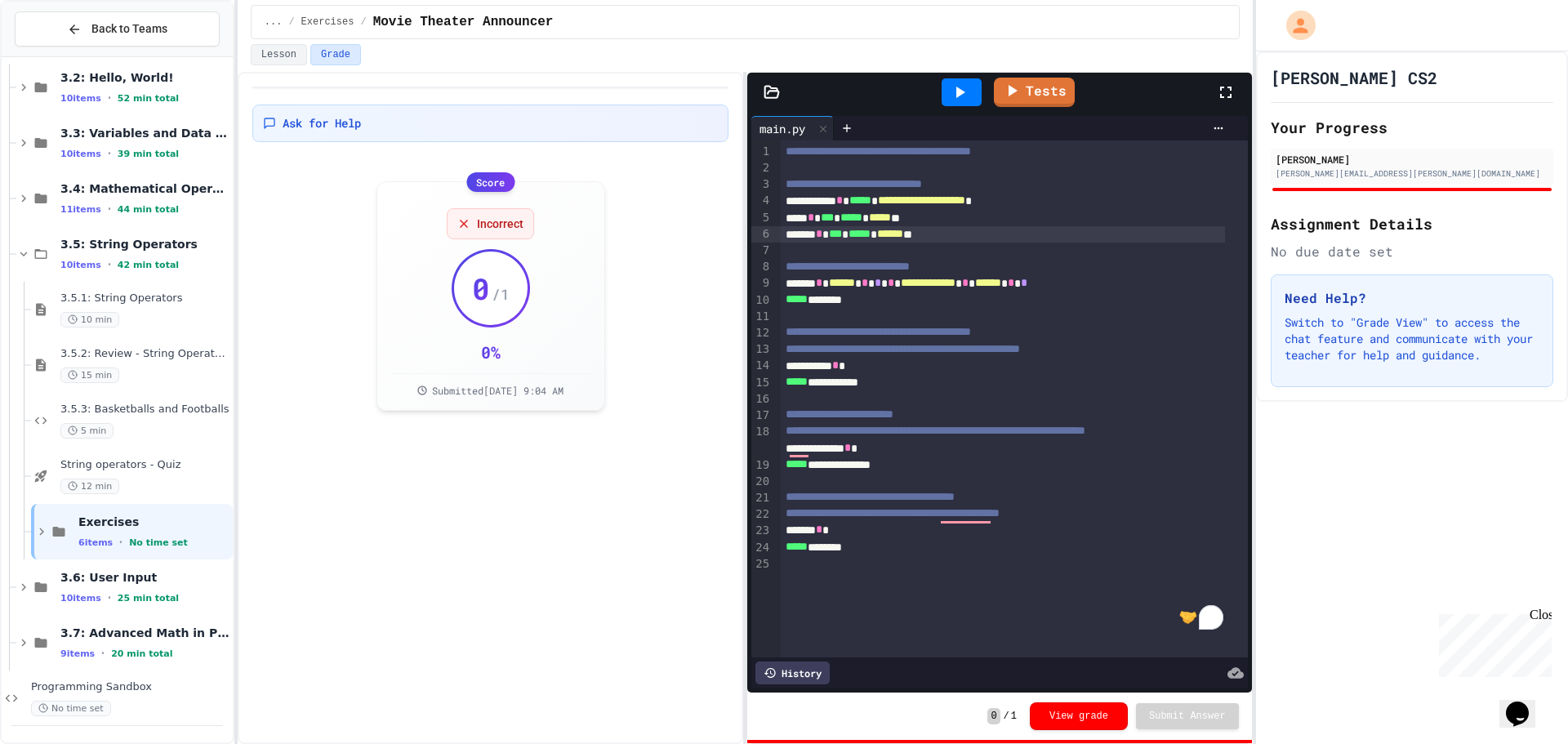
scroll to position [216, 0]
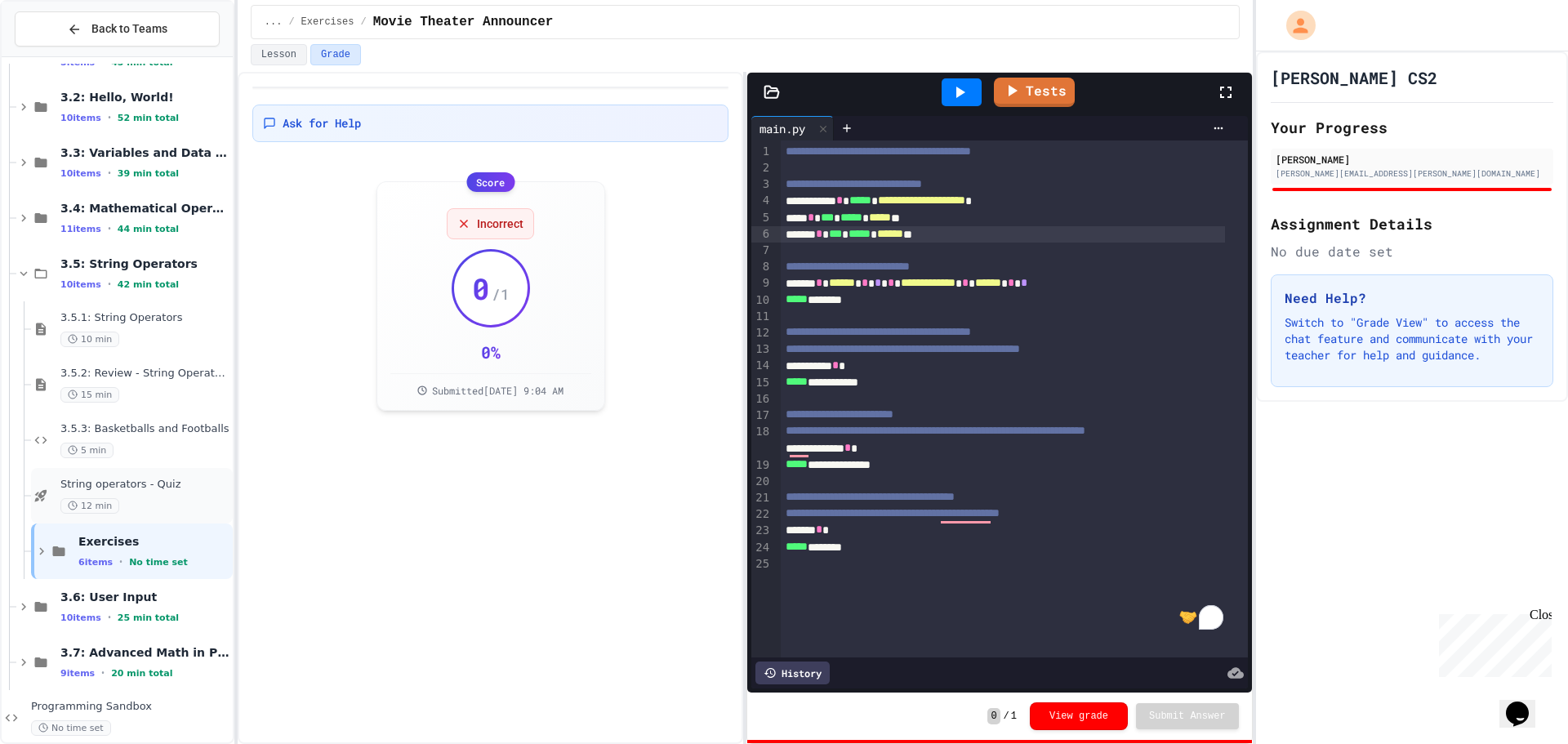
click at [86, 476] on div "String operators - Quiz 12 min" at bounding box center [132, 496] width 201 height 56
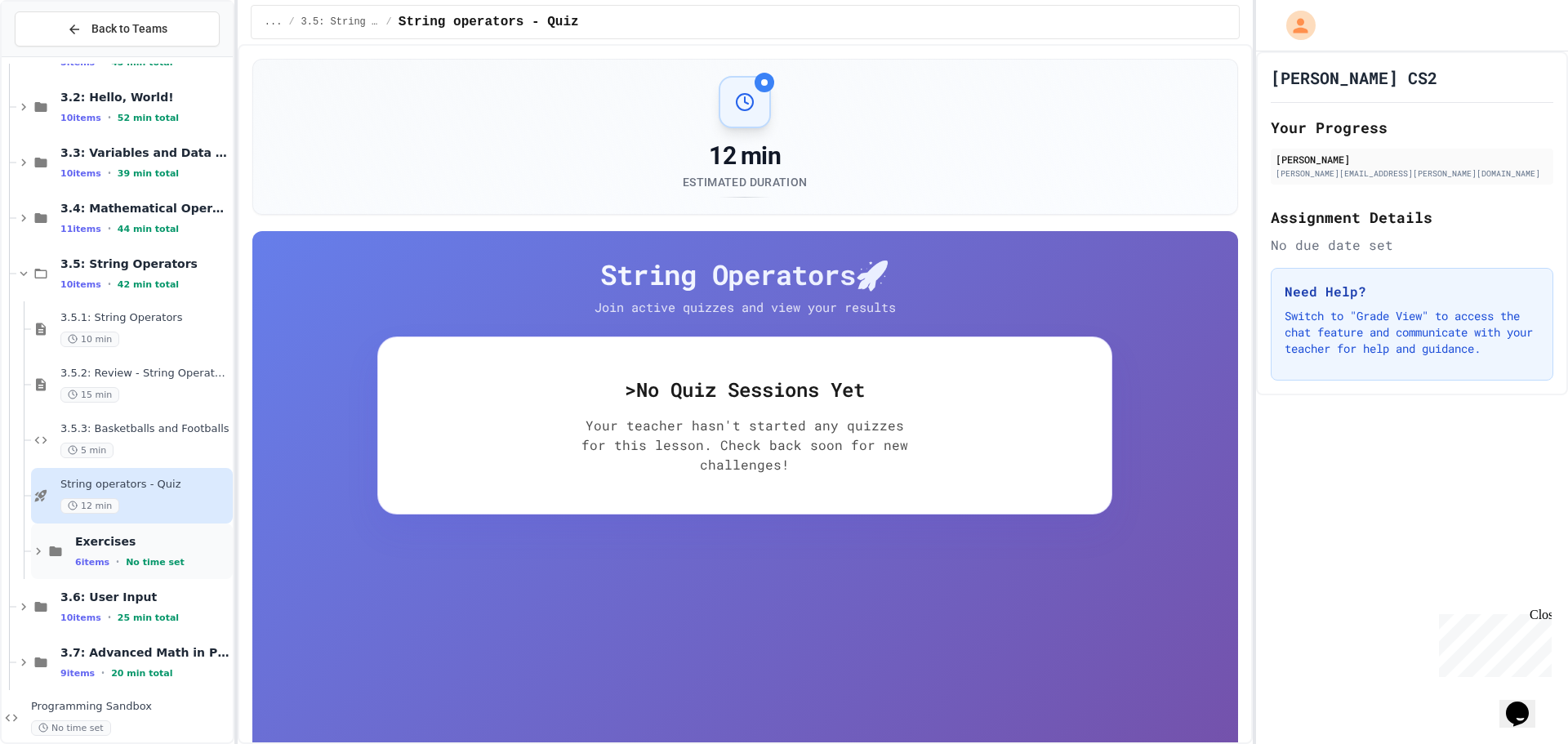
click at [93, 527] on div "Exercises 6 items • No time set" at bounding box center [132, 552] width 201 height 56
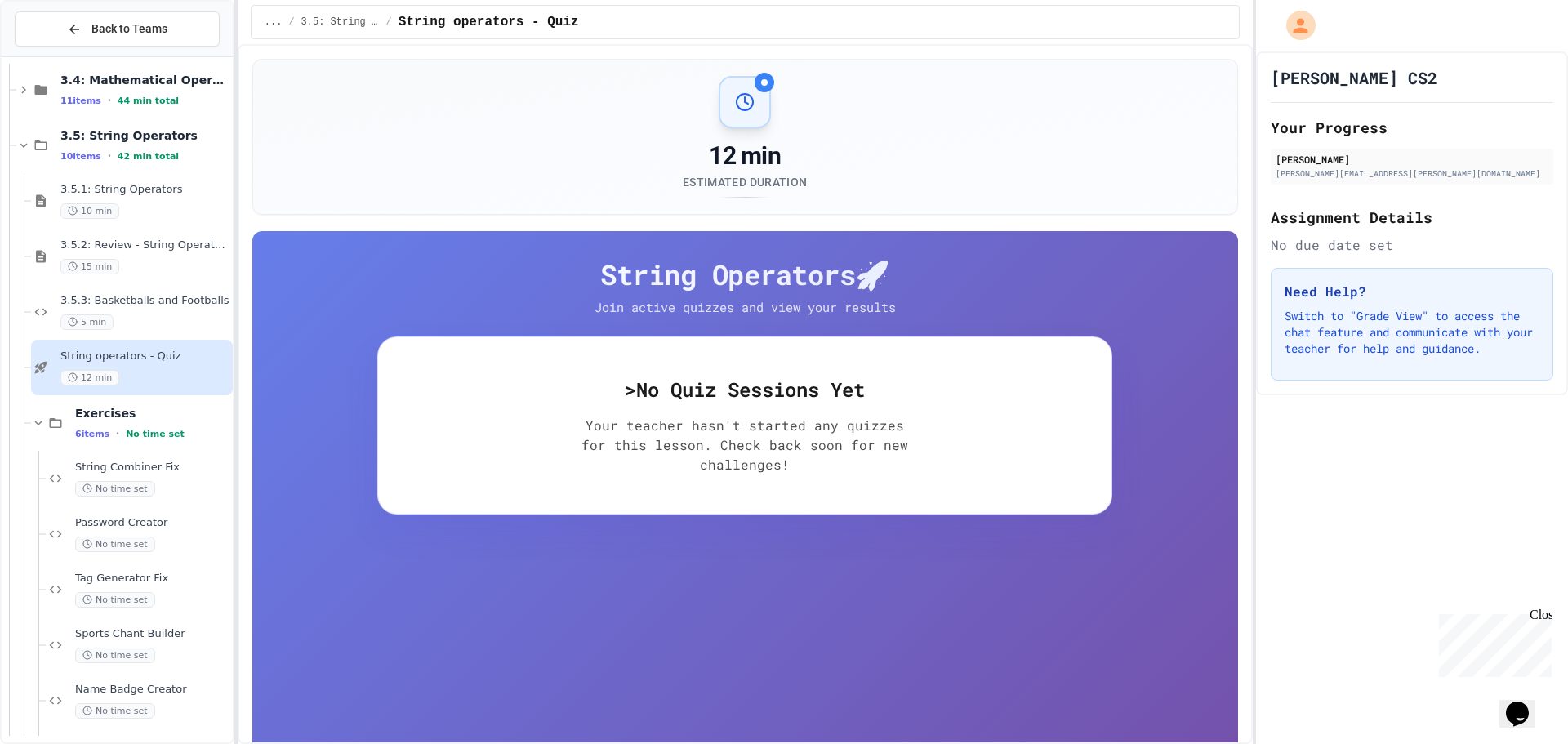
scroll to position [544, 0]
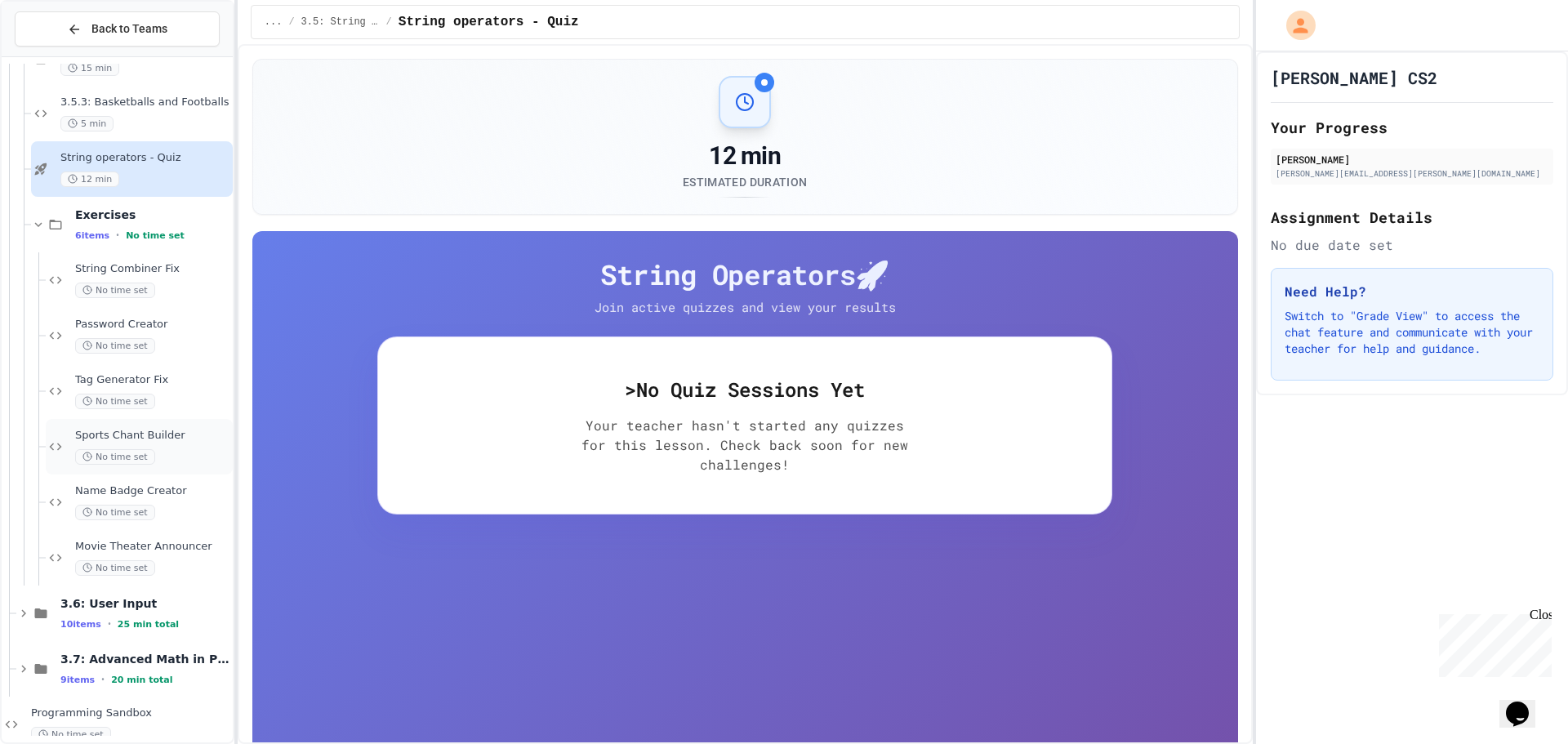
click at [107, 430] on span "Sports Chant Builder" at bounding box center [152, 436] width 155 height 14
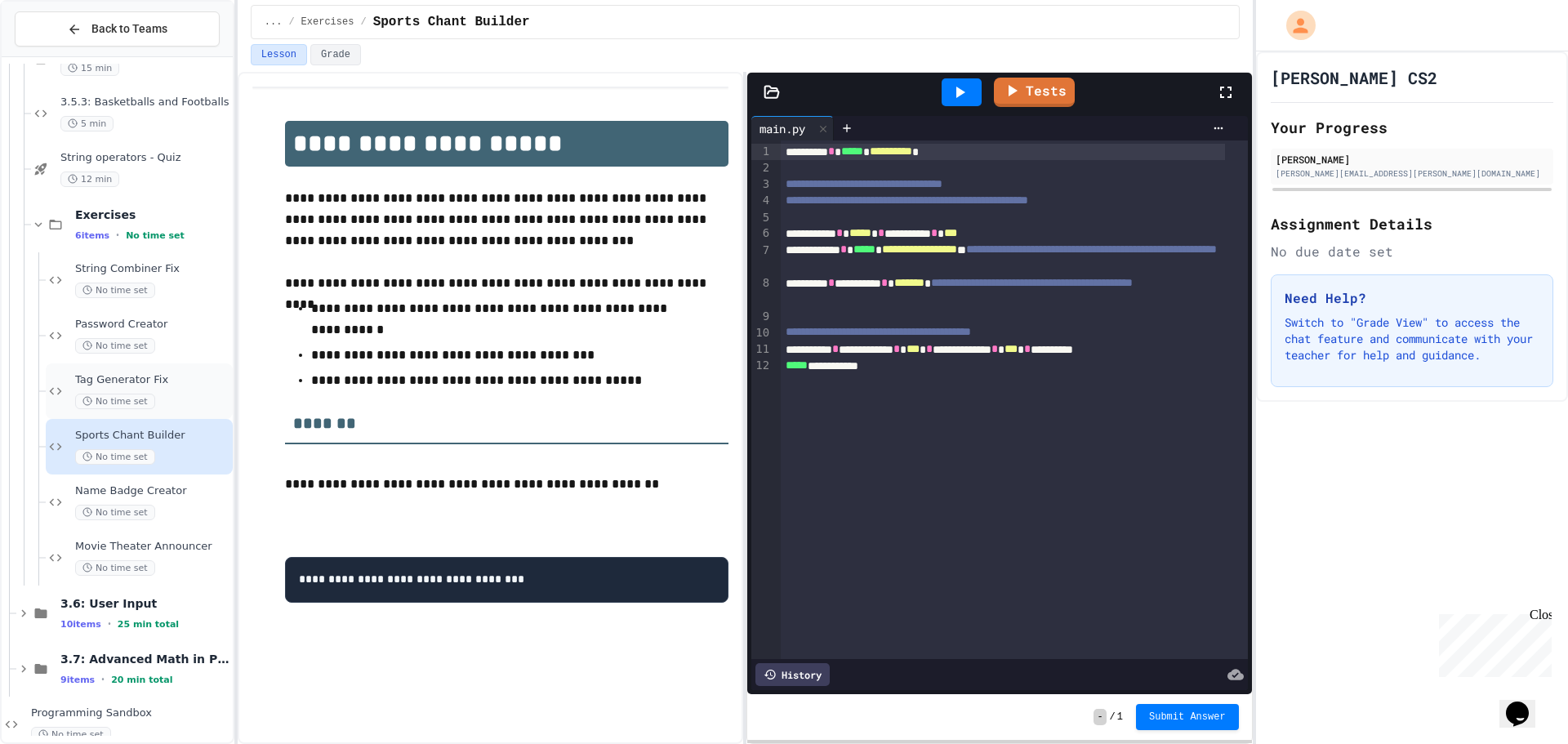
click at [152, 385] on span "Tag Generator Fix" at bounding box center [152, 380] width 155 height 14
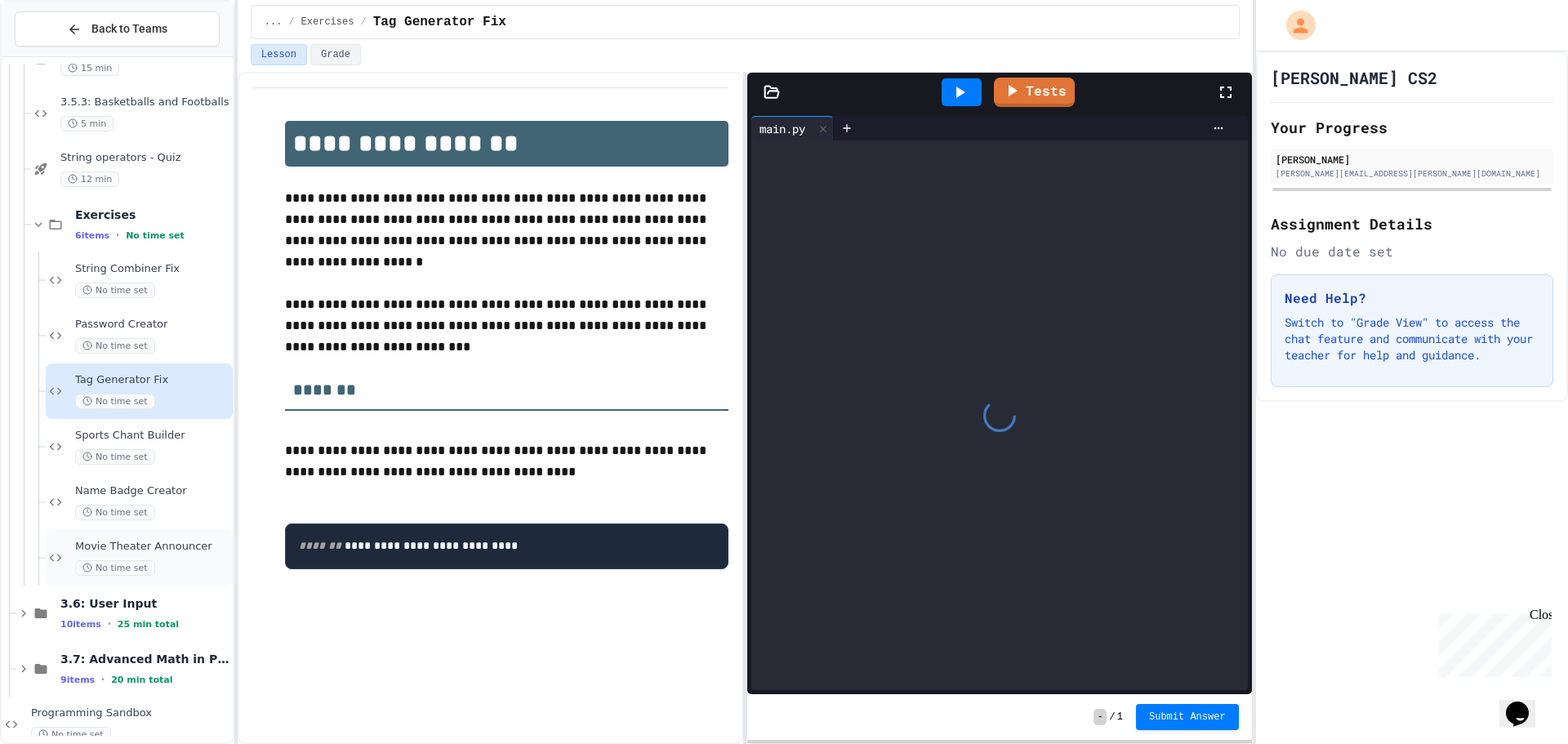
click at [134, 543] on span "Movie Theater Announcer" at bounding box center [152, 548] width 155 height 14
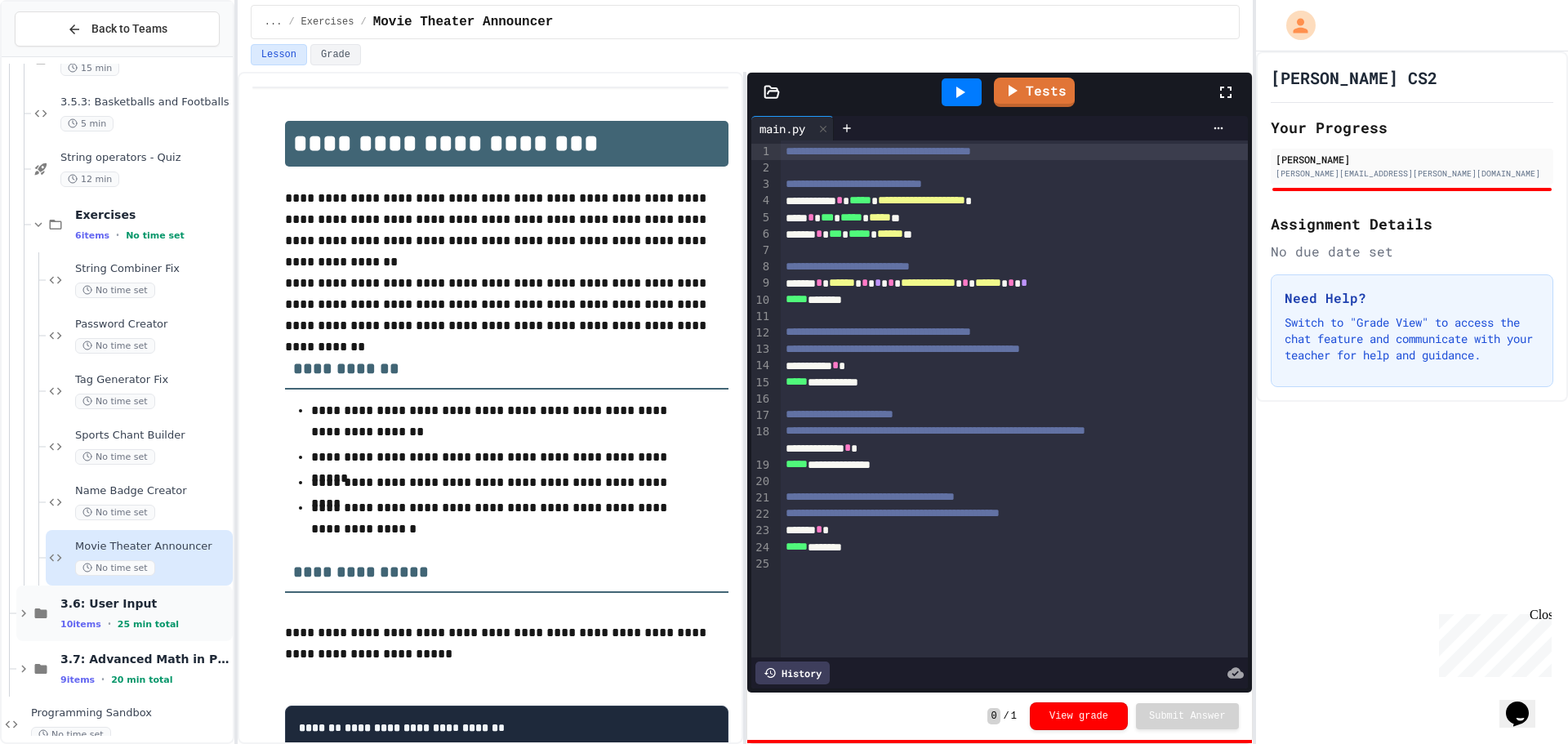
click at [99, 613] on div "3.6: User Input 10 items • 25 min total" at bounding box center [146, 613] width 169 height 34
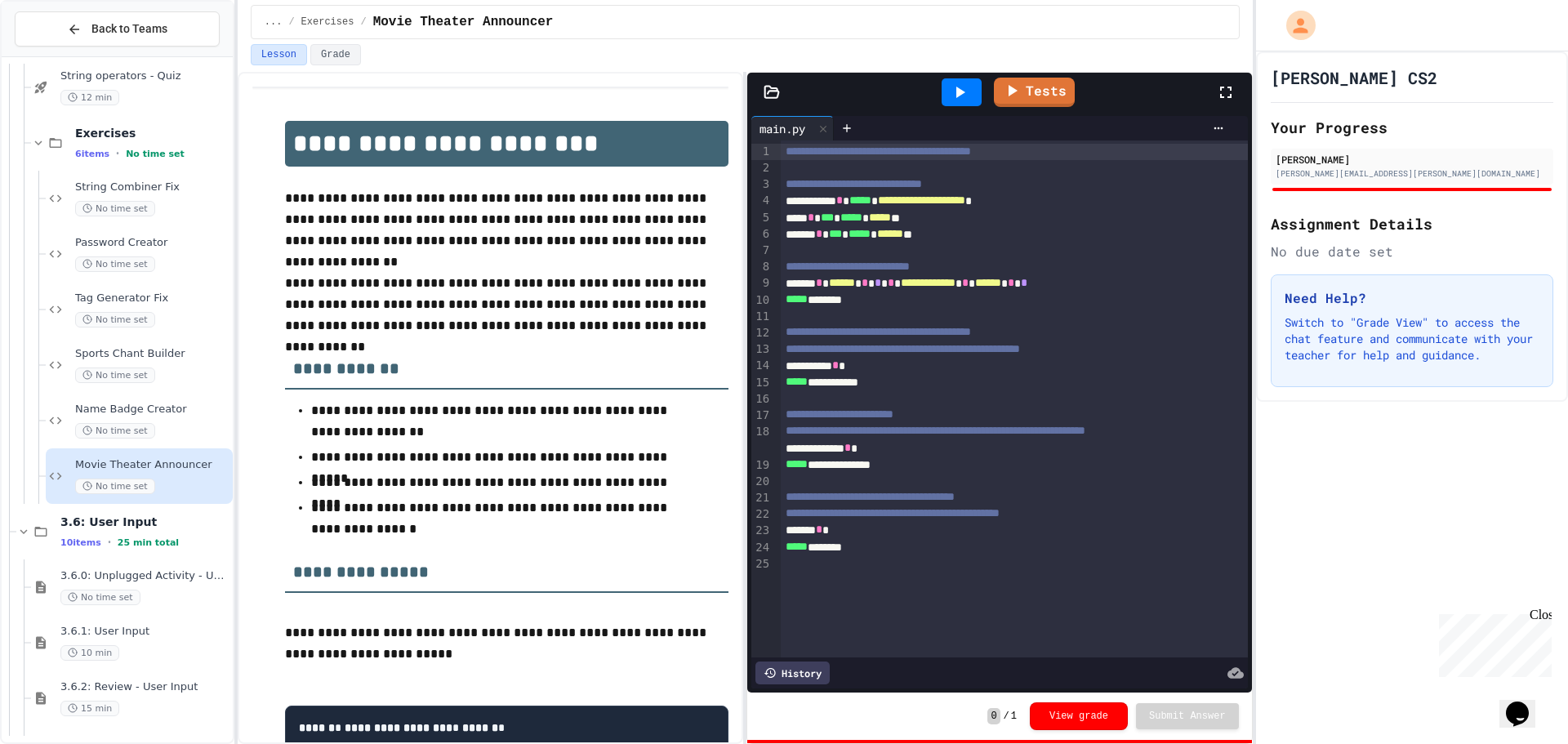
click at [100, 585] on div "3.6.0: Unplugged Activity - User Input No time set" at bounding box center [146, 587] width 169 height 36
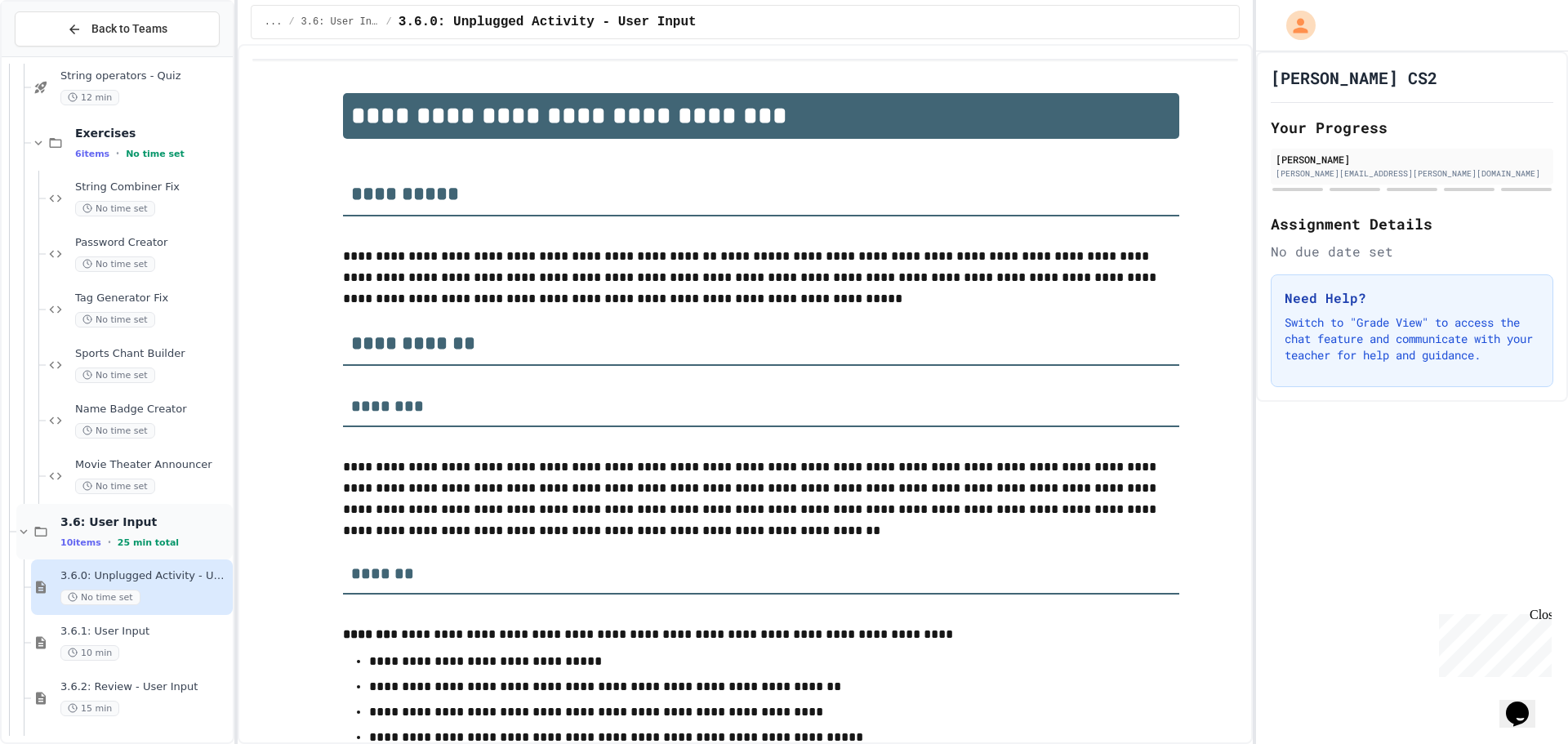
click at [169, 515] on span "3.6: User Input" at bounding box center [146, 522] width 169 height 15
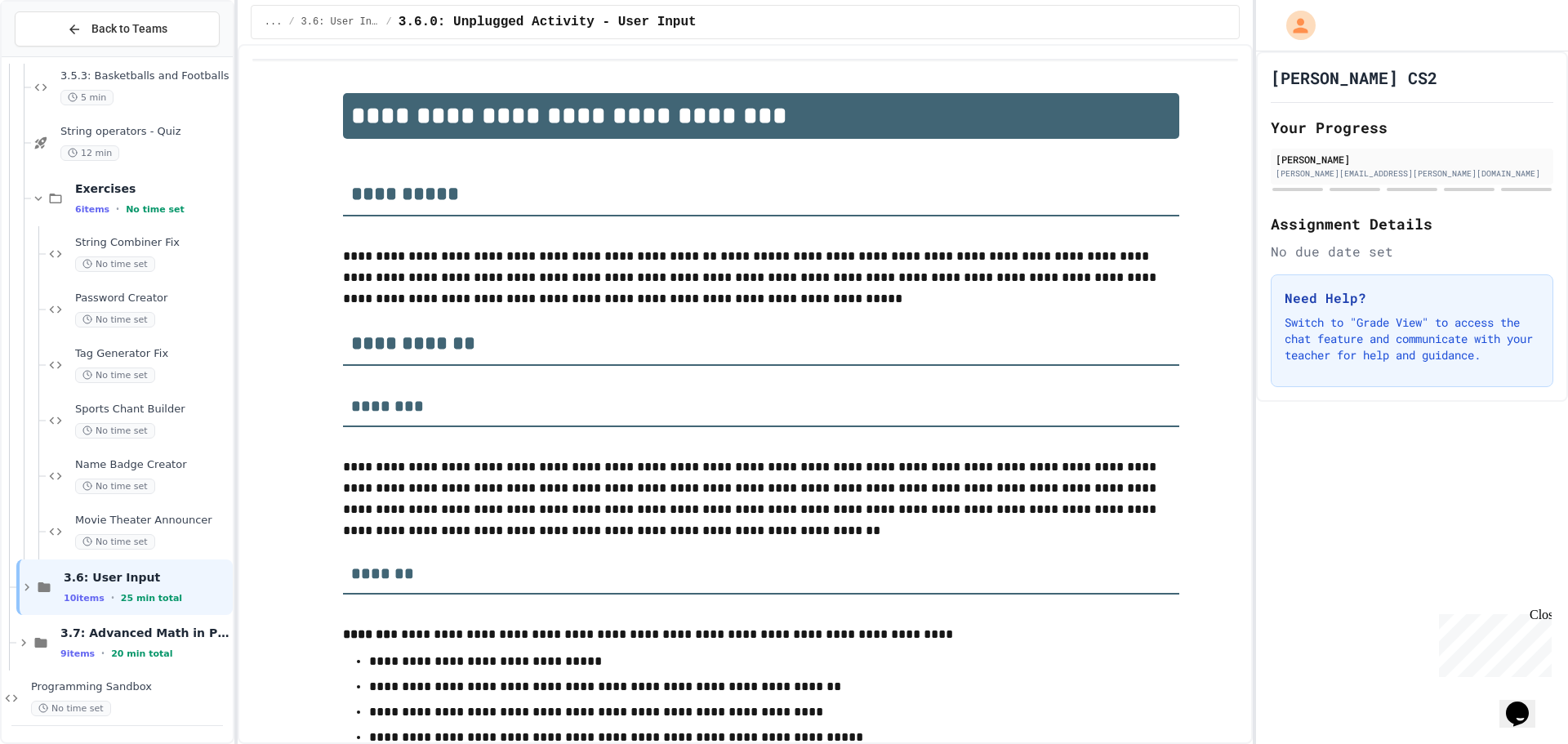
scroll to position [550, 0]
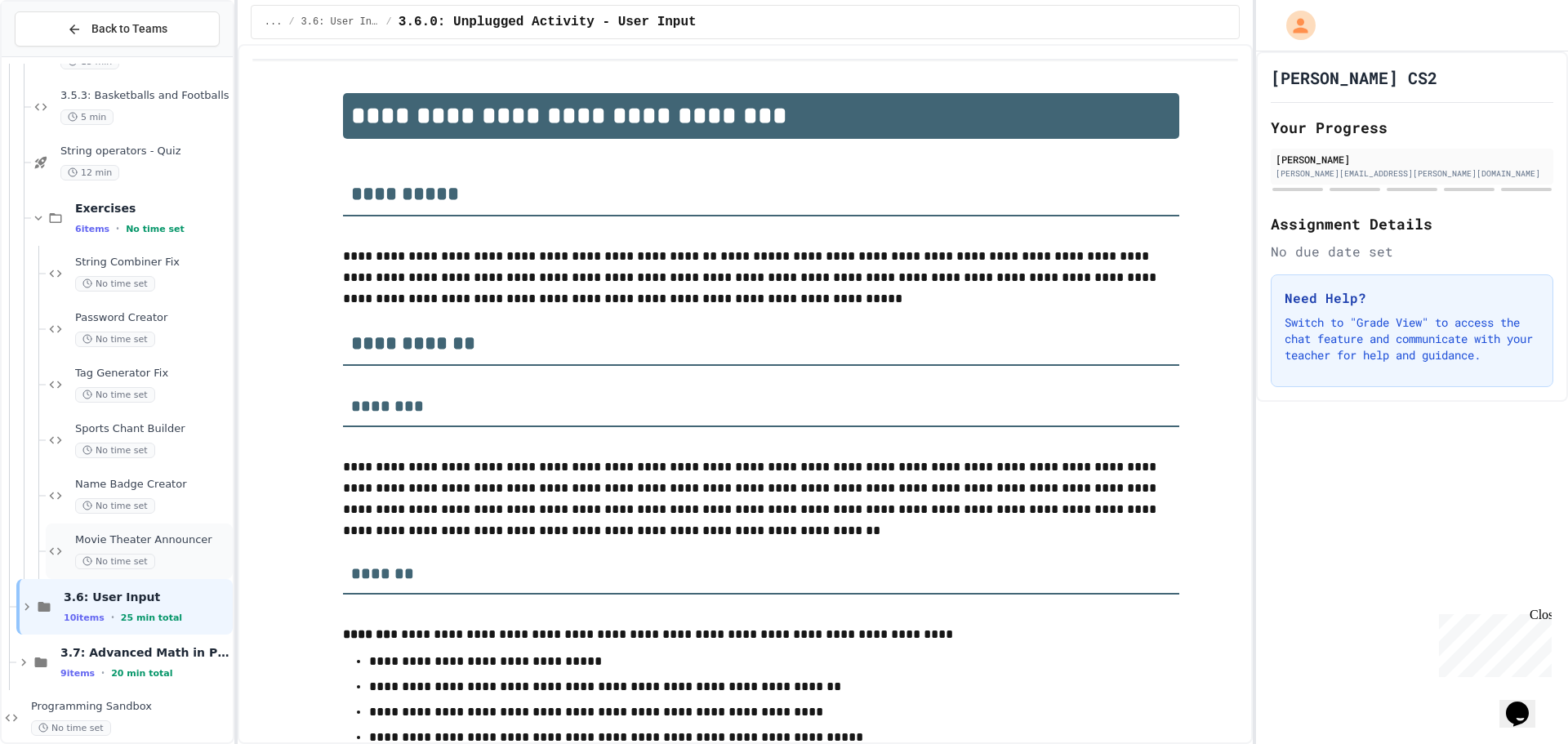
click at [149, 557] on span "No time set" at bounding box center [115, 562] width 80 height 16
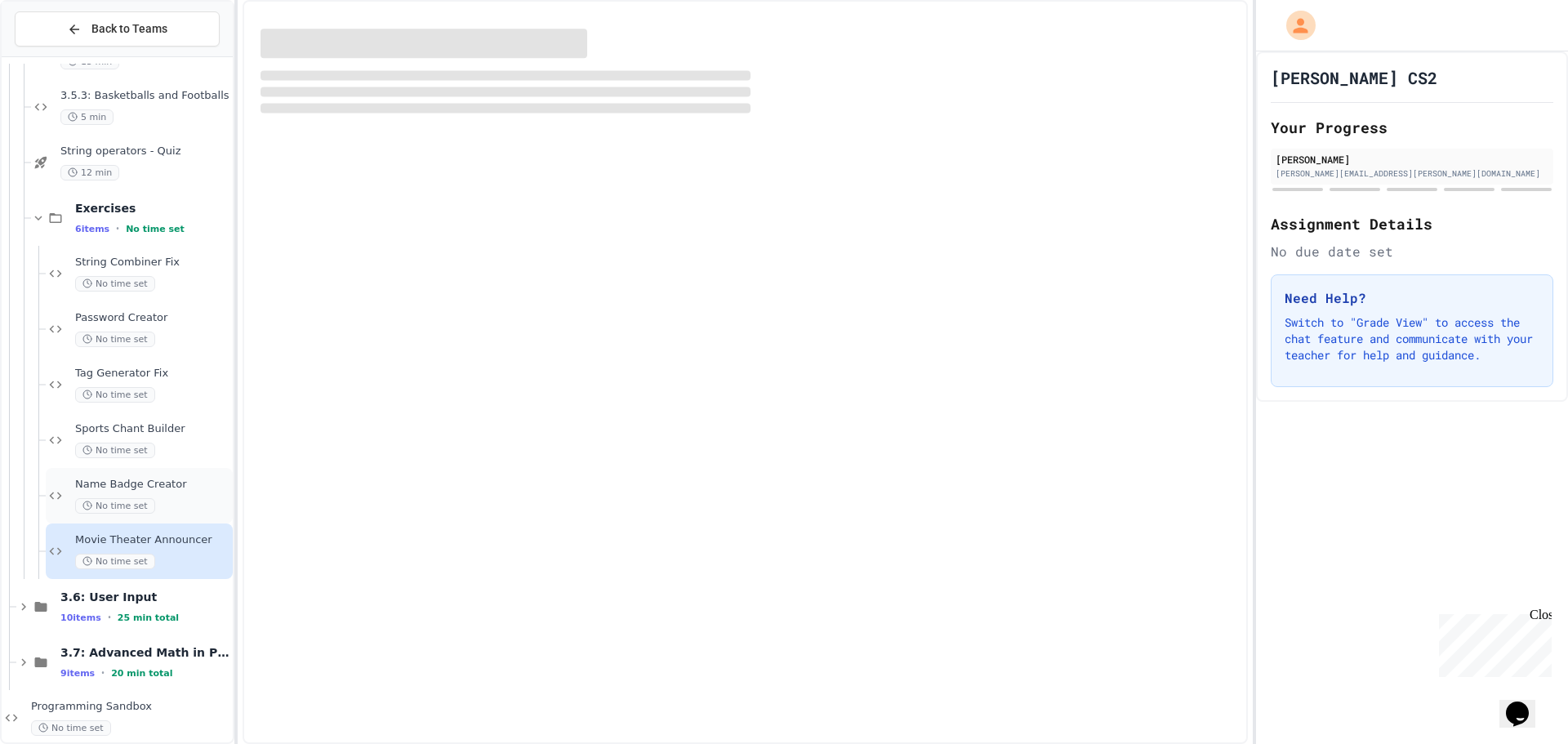
click at [147, 496] on div "Name Badge Creator No time set" at bounding box center [152, 496] width 155 height 36
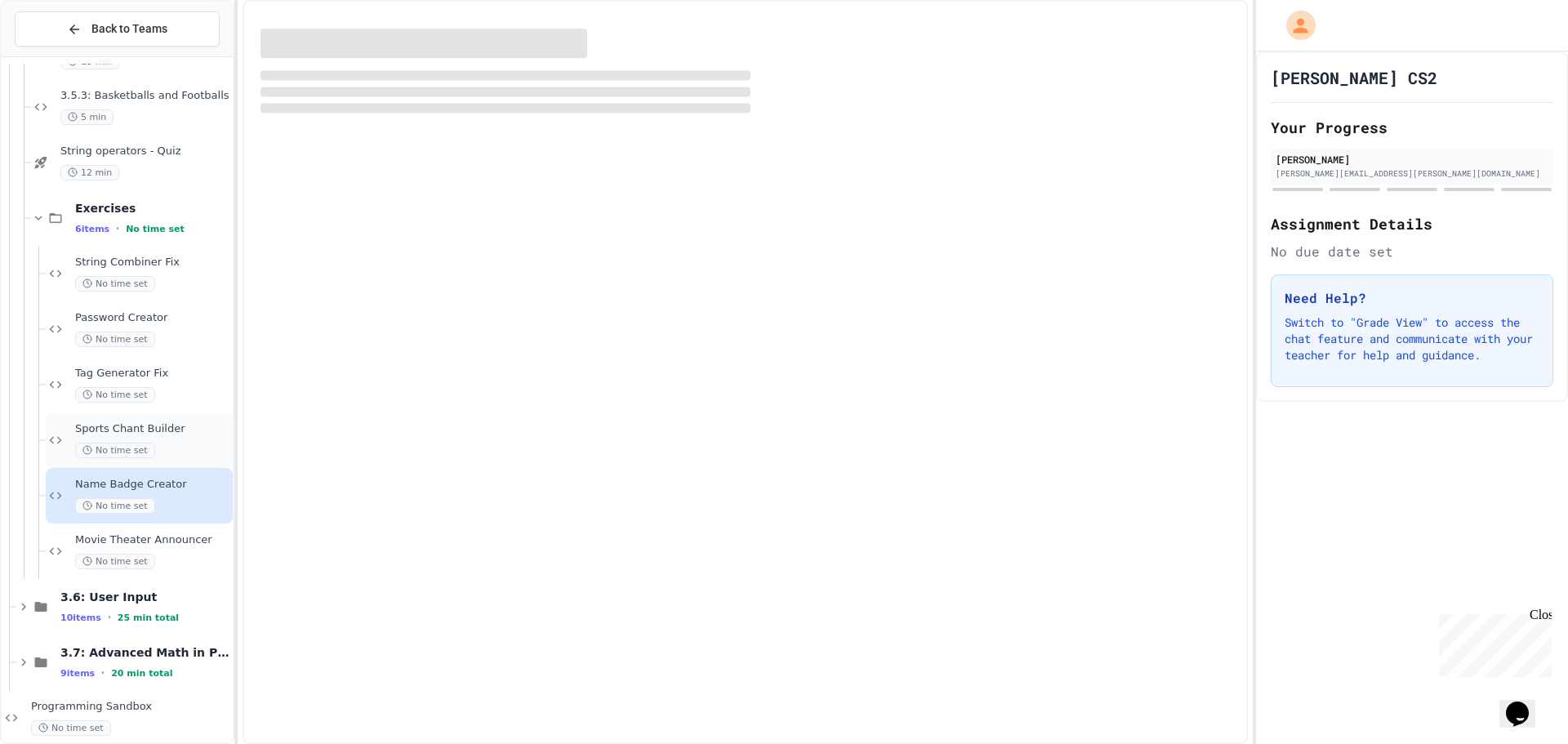
click at [131, 441] on div "Sports Chant Builder No time set" at bounding box center [152, 441] width 155 height 36
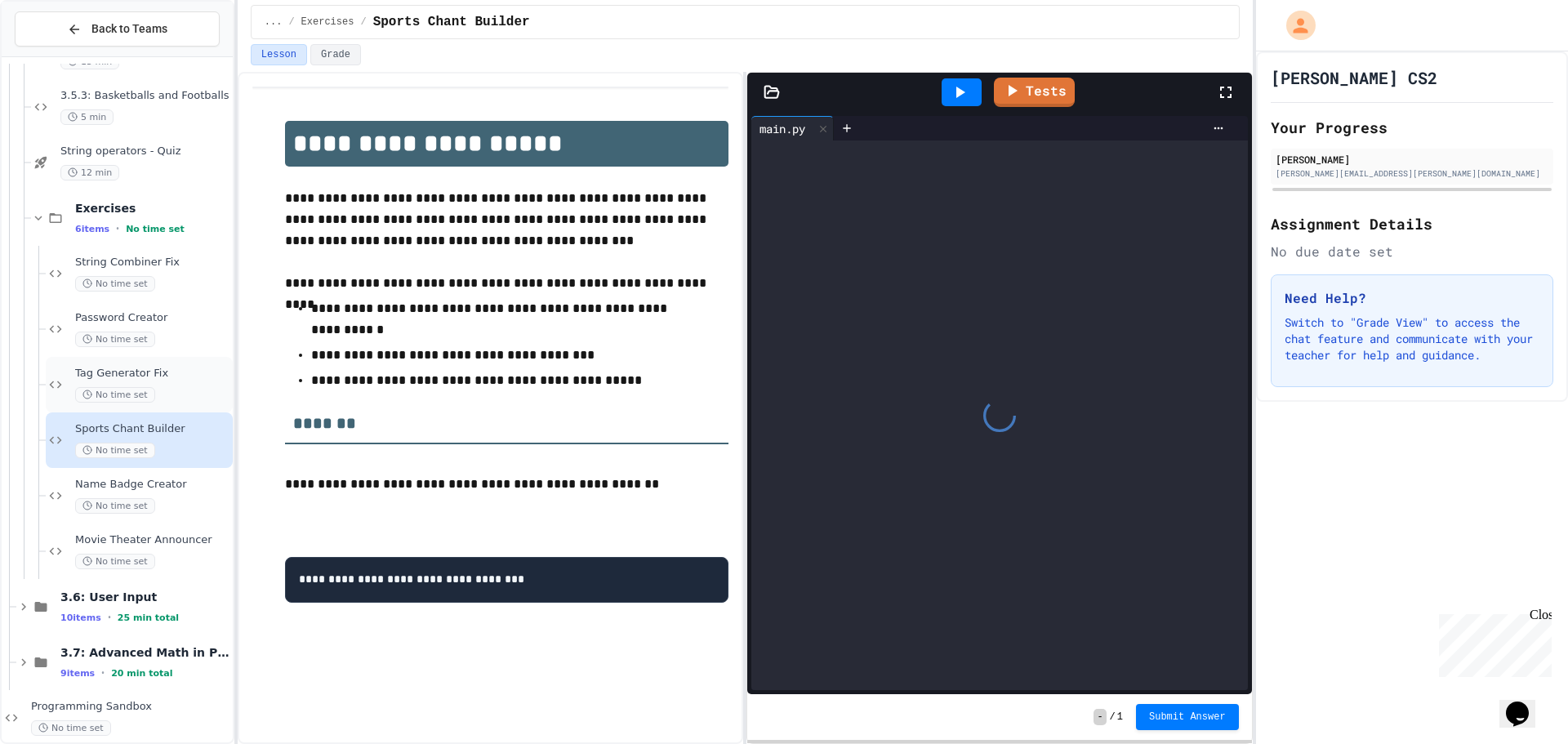
drag, startPoint x: 131, startPoint y: 441, endPoint x: 122, endPoint y: 392, distance: 49.8
click at [122, 392] on span "No time set" at bounding box center [115, 395] width 80 height 16
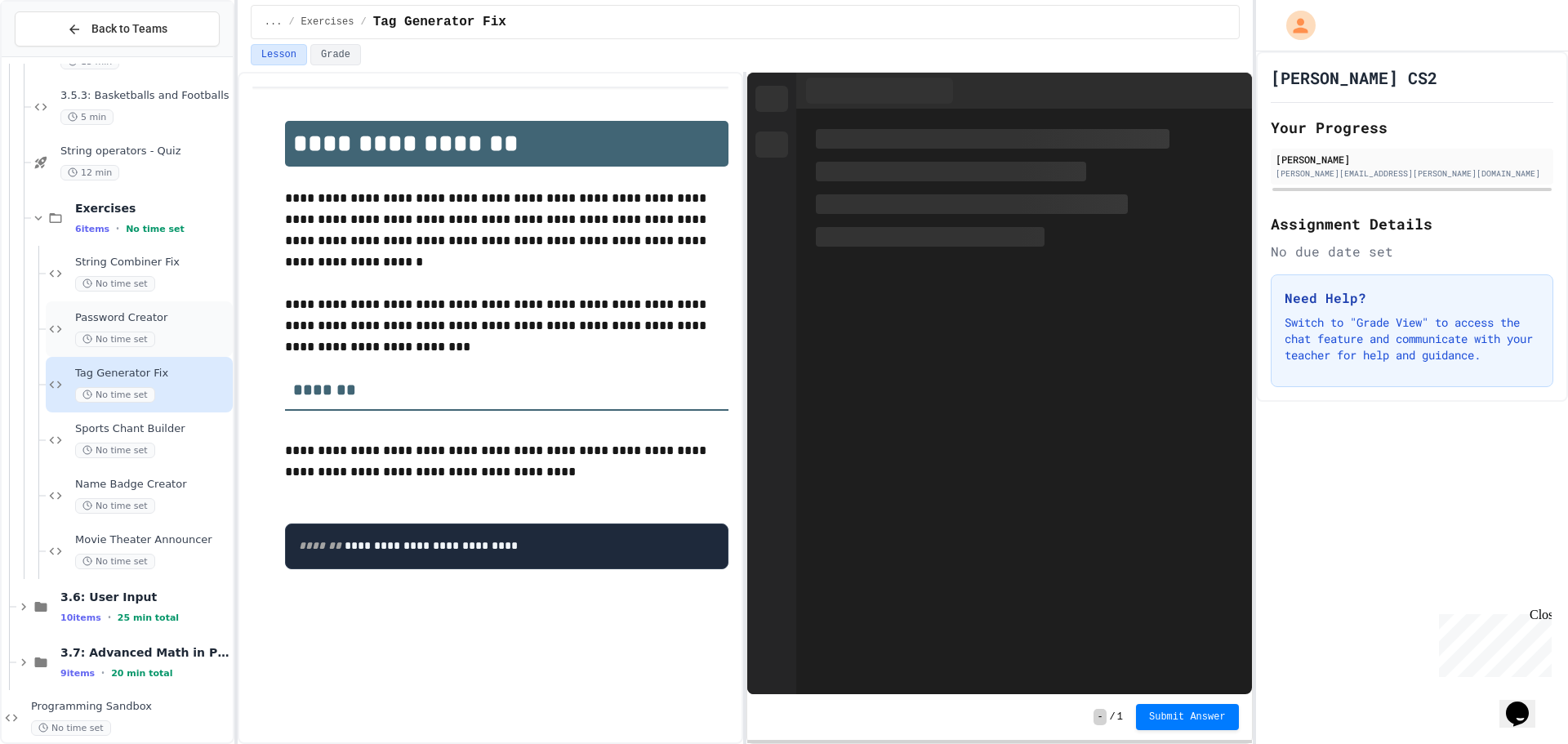
click at [121, 332] on span "No time set" at bounding box center [115, 340] width 80 height 16
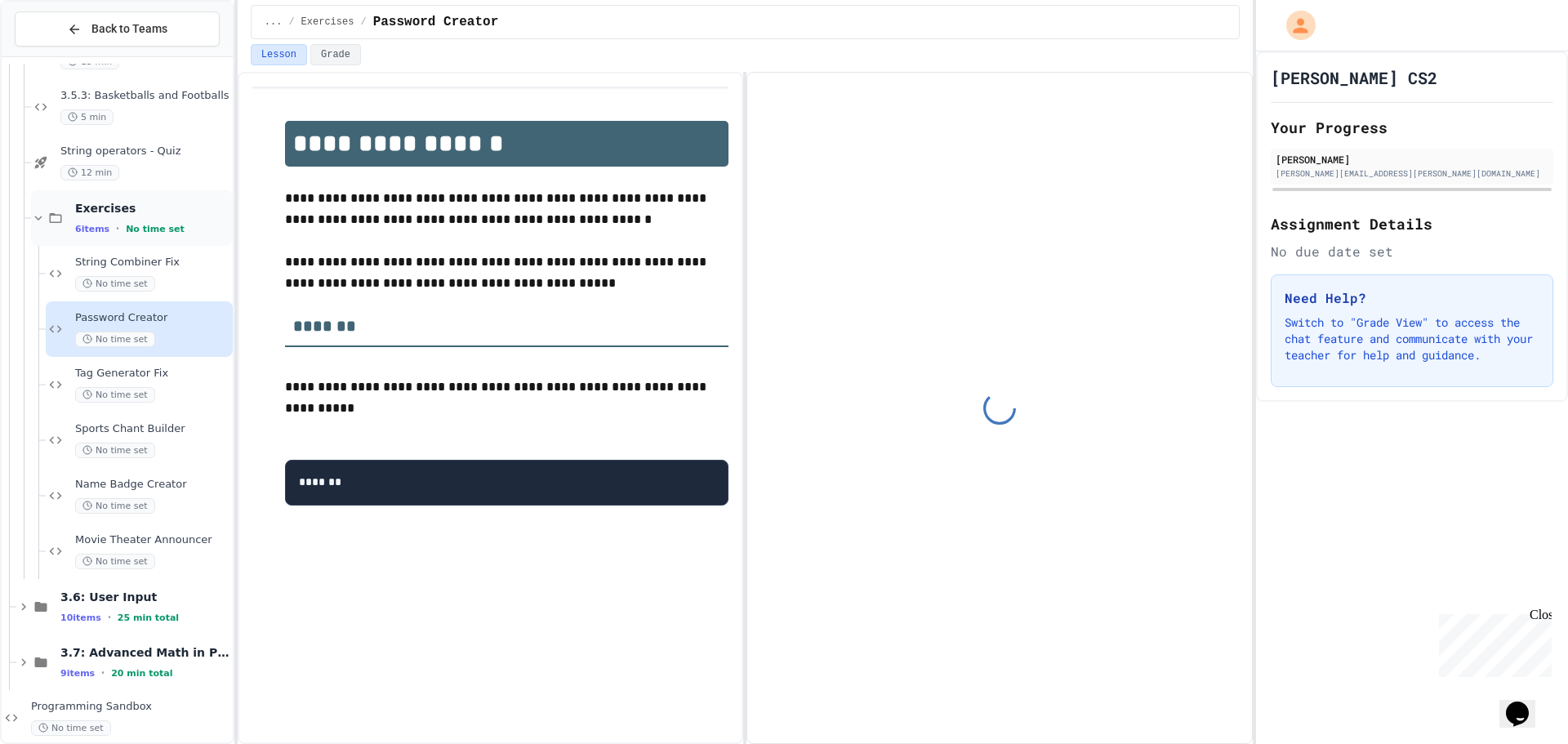
click at [111, 228] on div "6 items • No time set" at bounding box center [152, 228] width 155 height 13
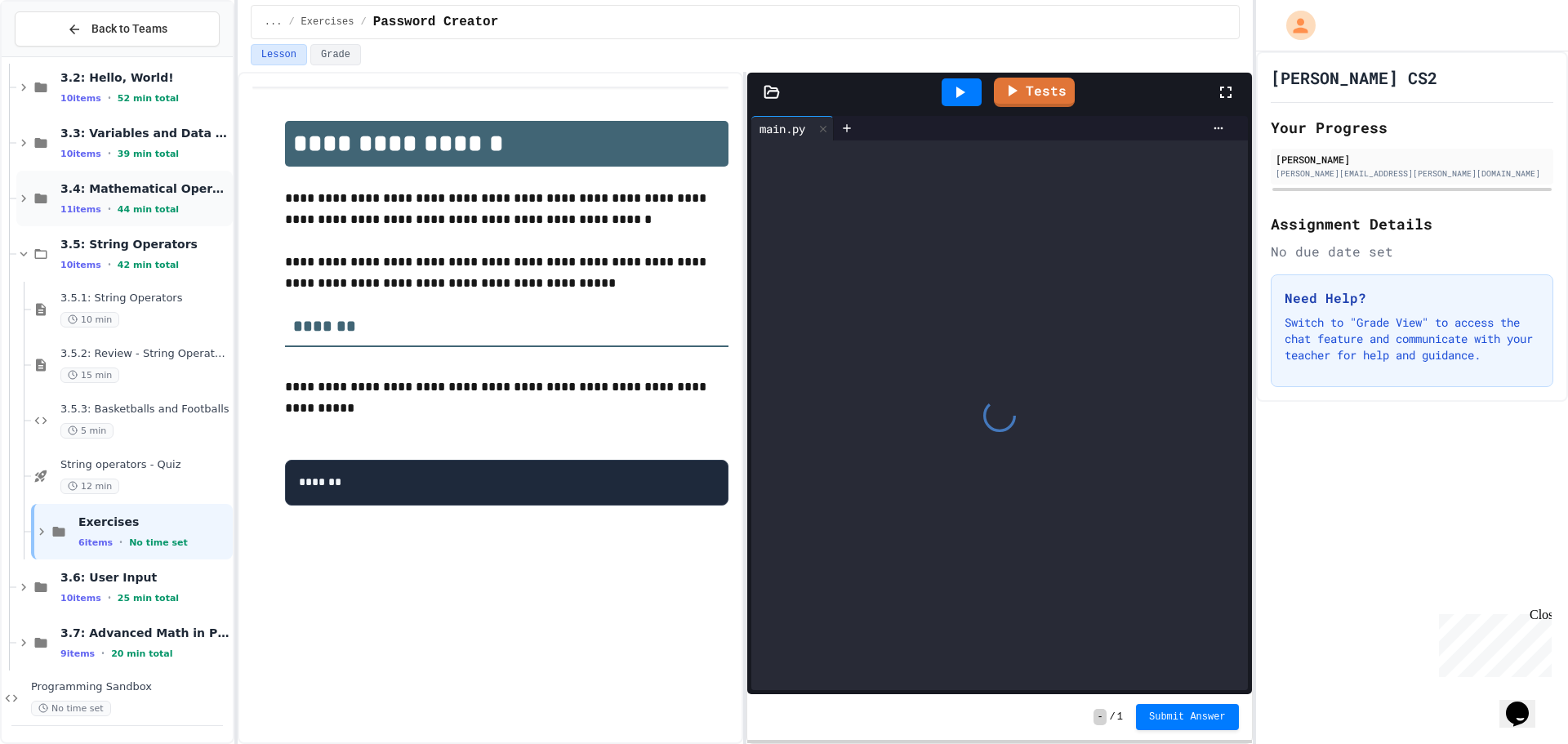
scroll to position [216, 0]
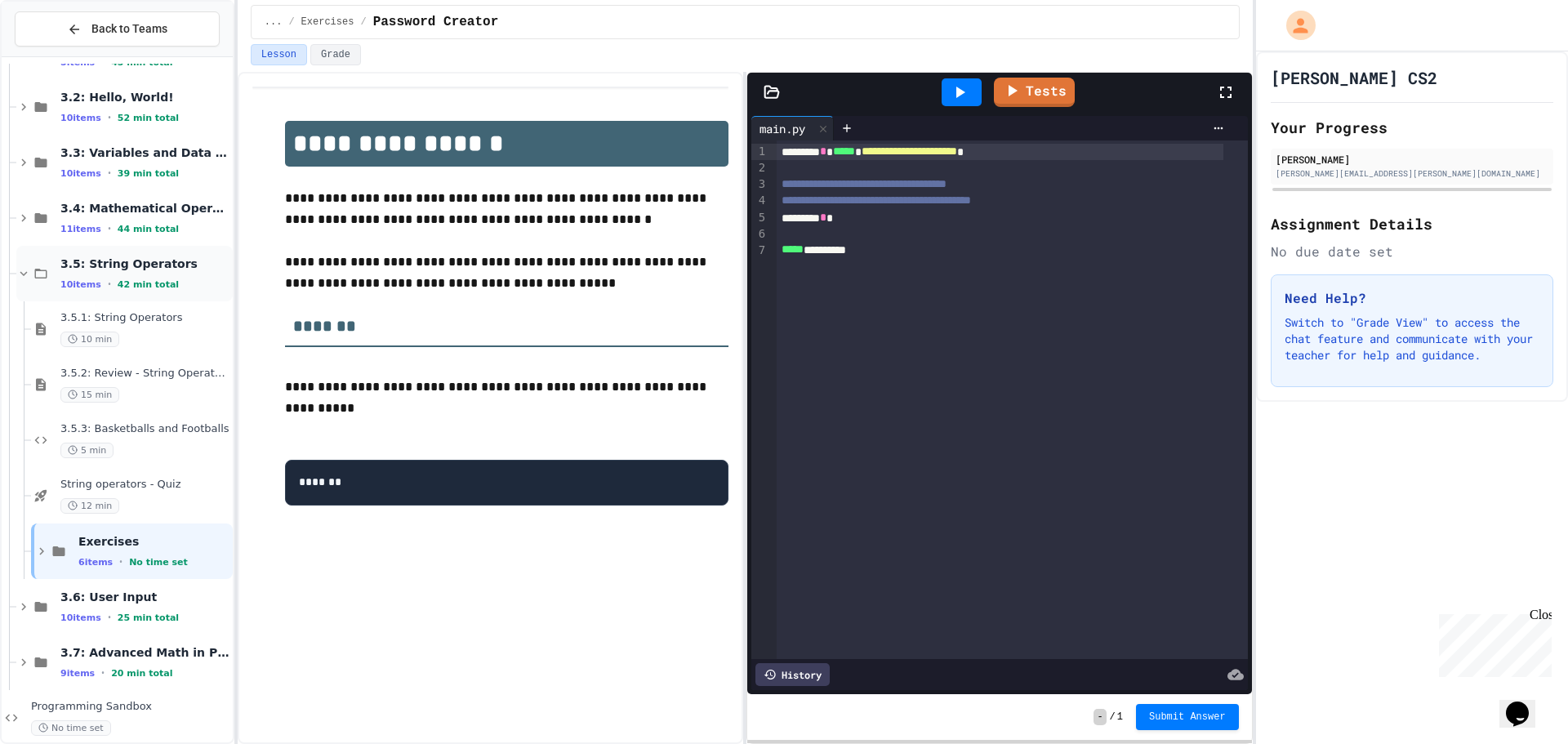
click at [163, 281] on span "42 min total" at bounding box center [148, 284] width 61 height 11
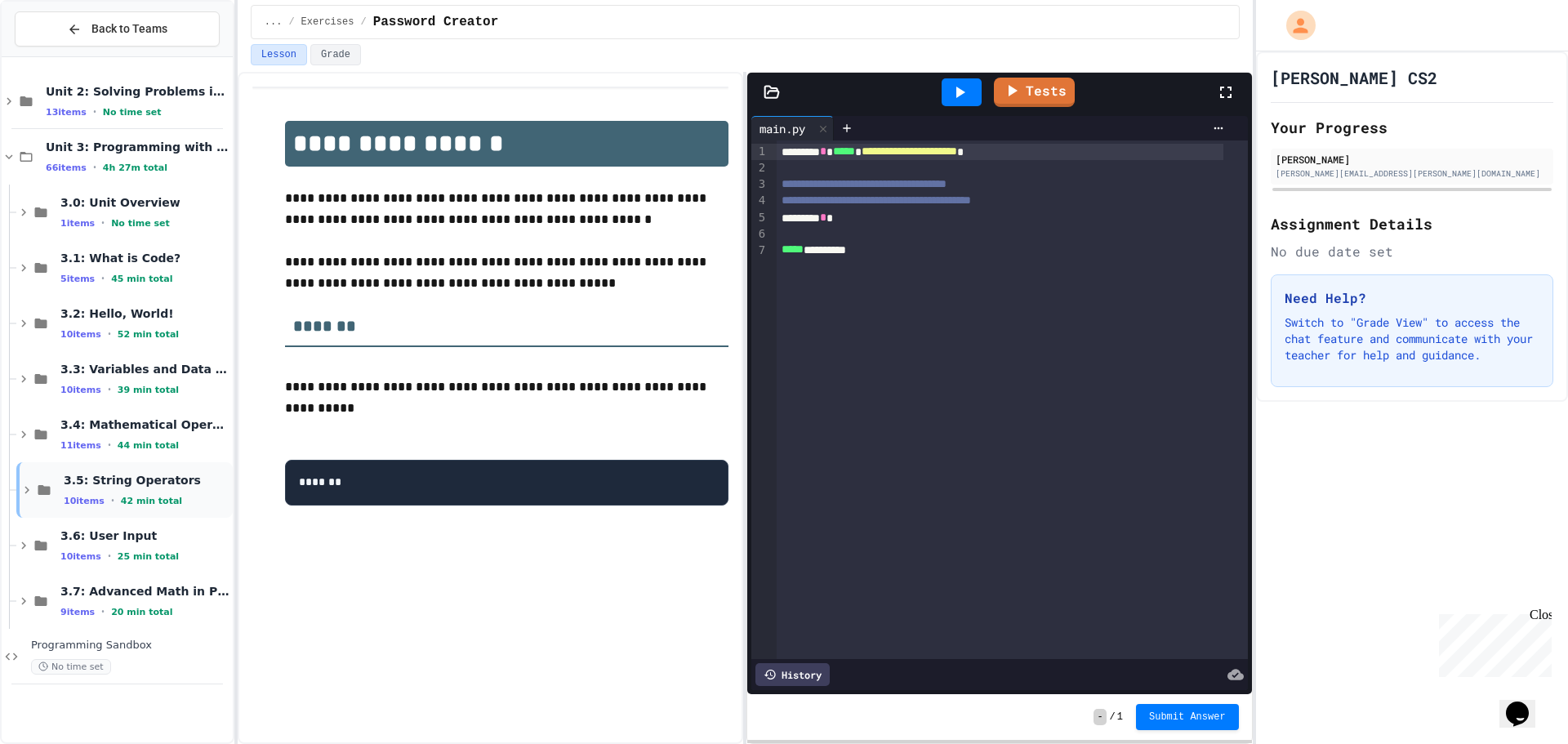
click at [132, 485] on span "3.5: String Operators" at bounding box center [147, 480] width 165 height 15
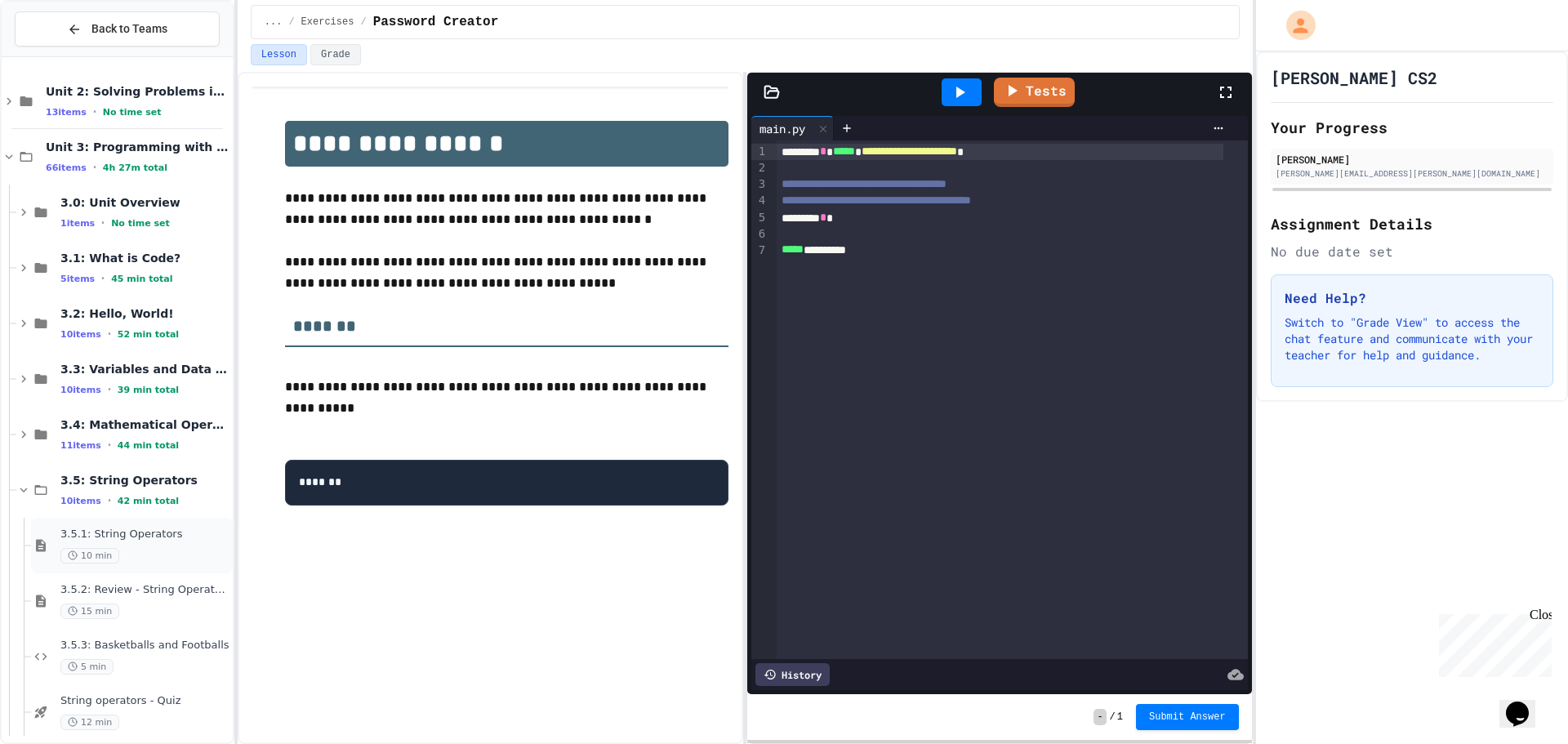
click at [129, 537] on span "3.5.1: String Operators" at bounding box center [146, 535] width 169 height 14
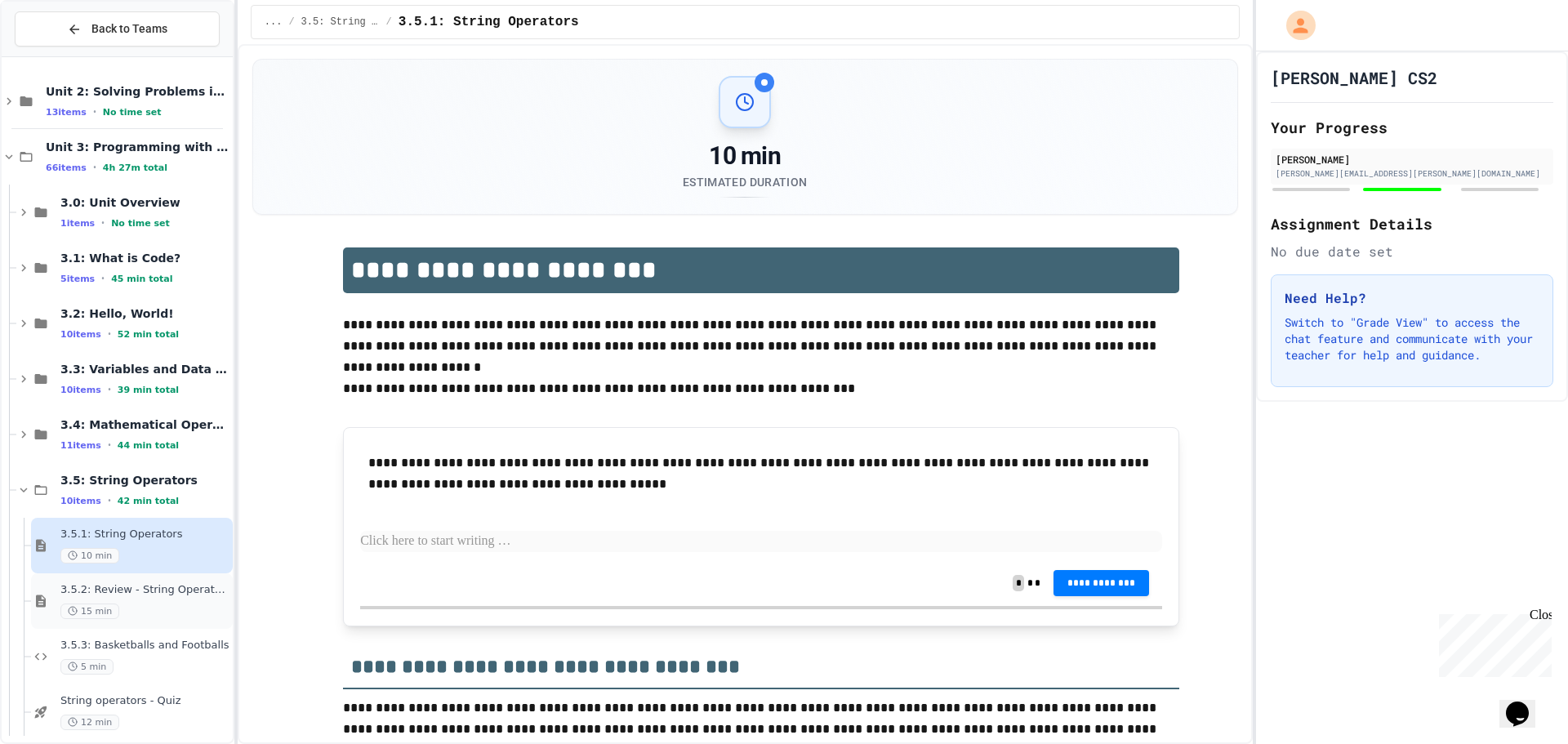
drag, startPoint x: 121, startPoint y: 580, endPoint x: 118, endPoint y: 588, distance: 8.5
click at [118, 588] on div "3.5.2: Review - String Operators 15 min" at bounding box center [132, 601] width 201 height 56
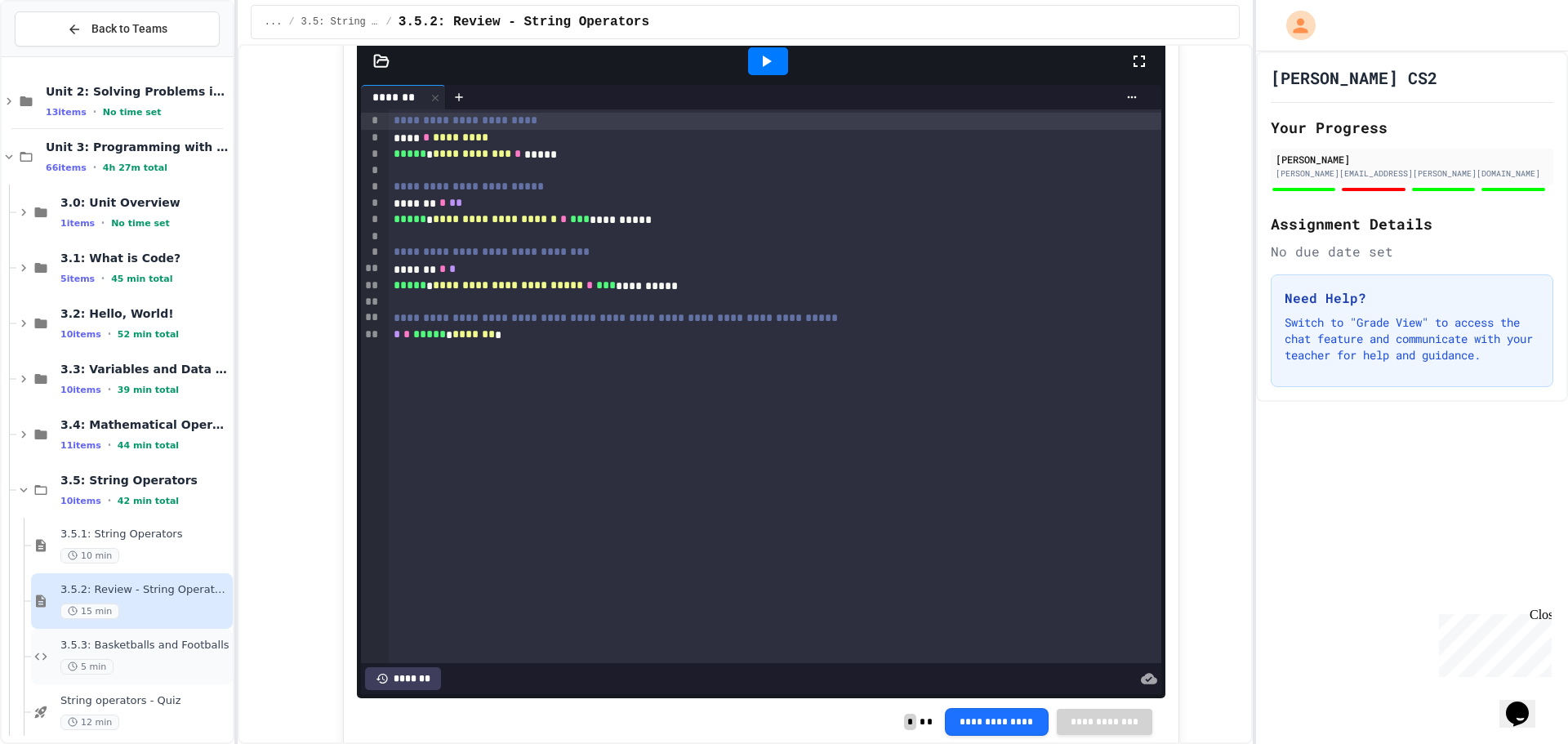
scroll to position [236, 0]
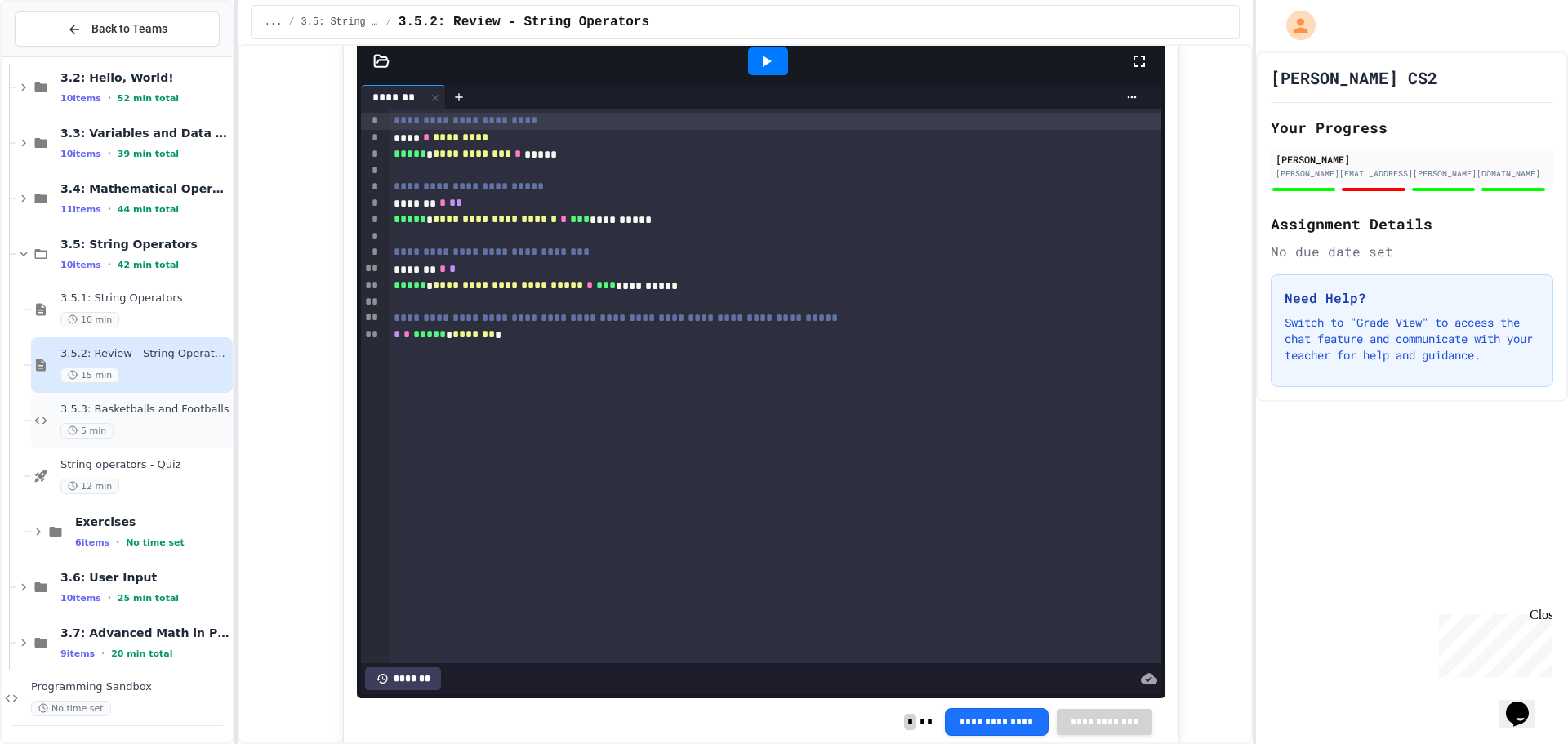
click at [75, 410] on span "3.5.3: Basketballs and Footballs" at bounding box center [146, 410] width 169 height 14
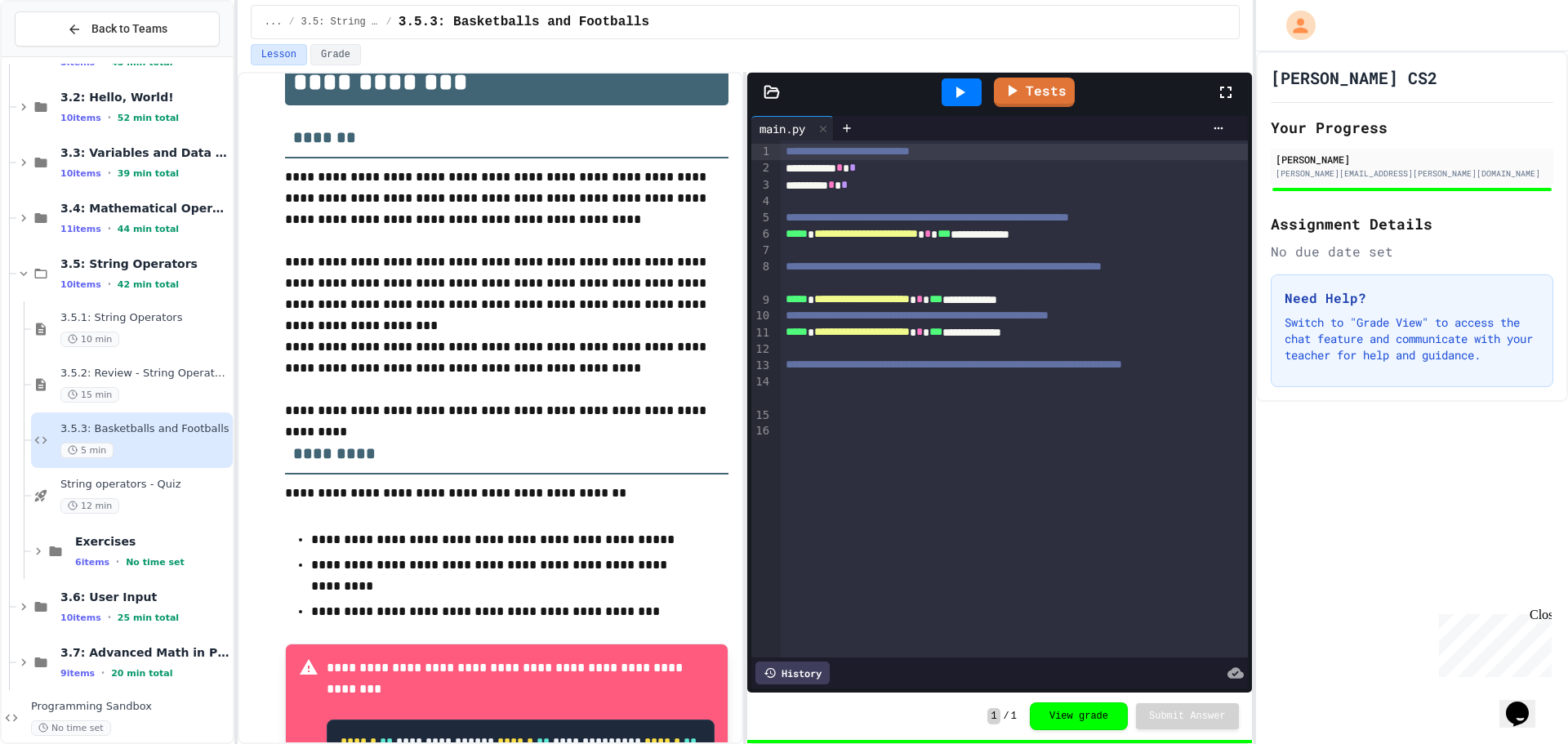
scroll to position [327, 0]
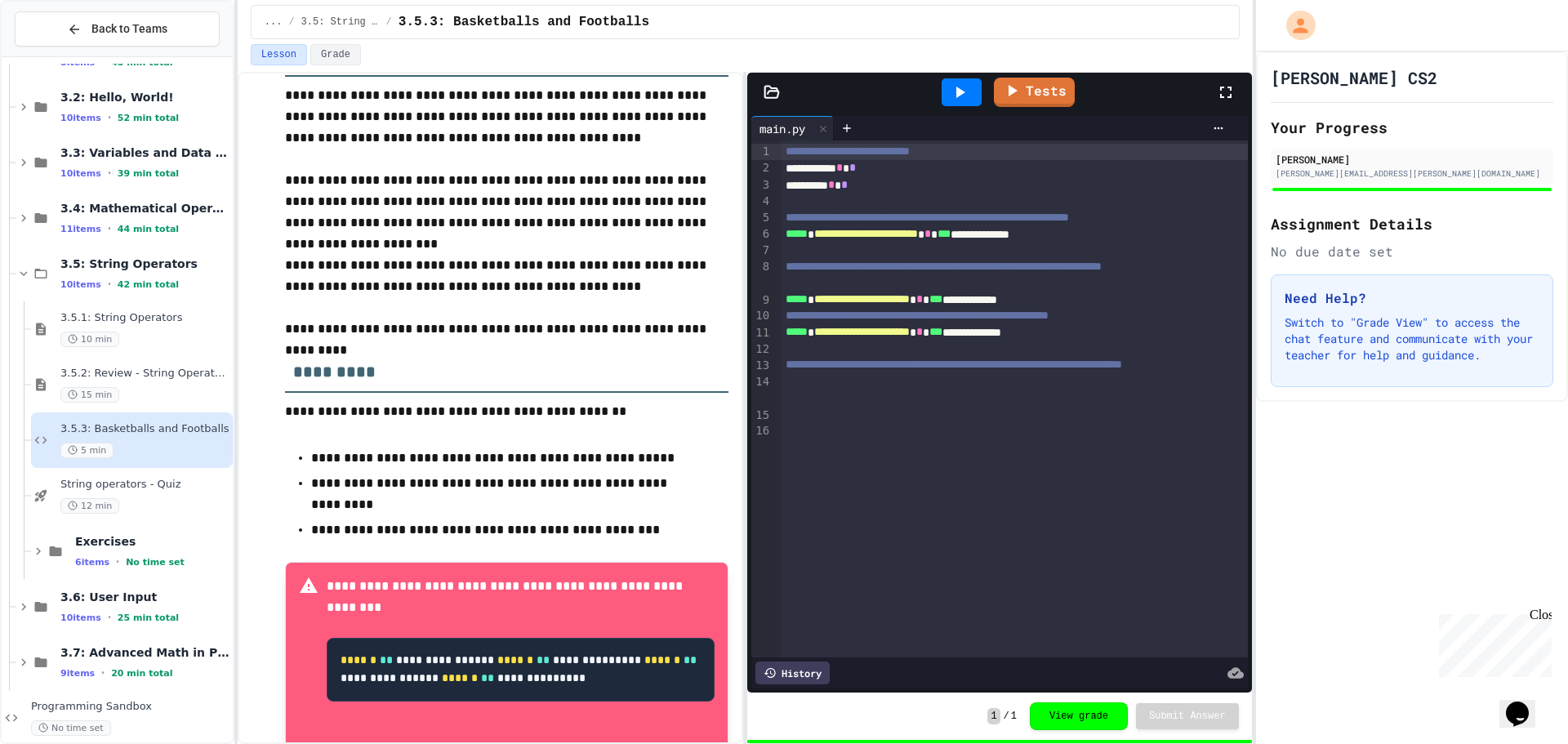
click at [972, 87] on div at bounding box center [962, 93] width 40 height 28
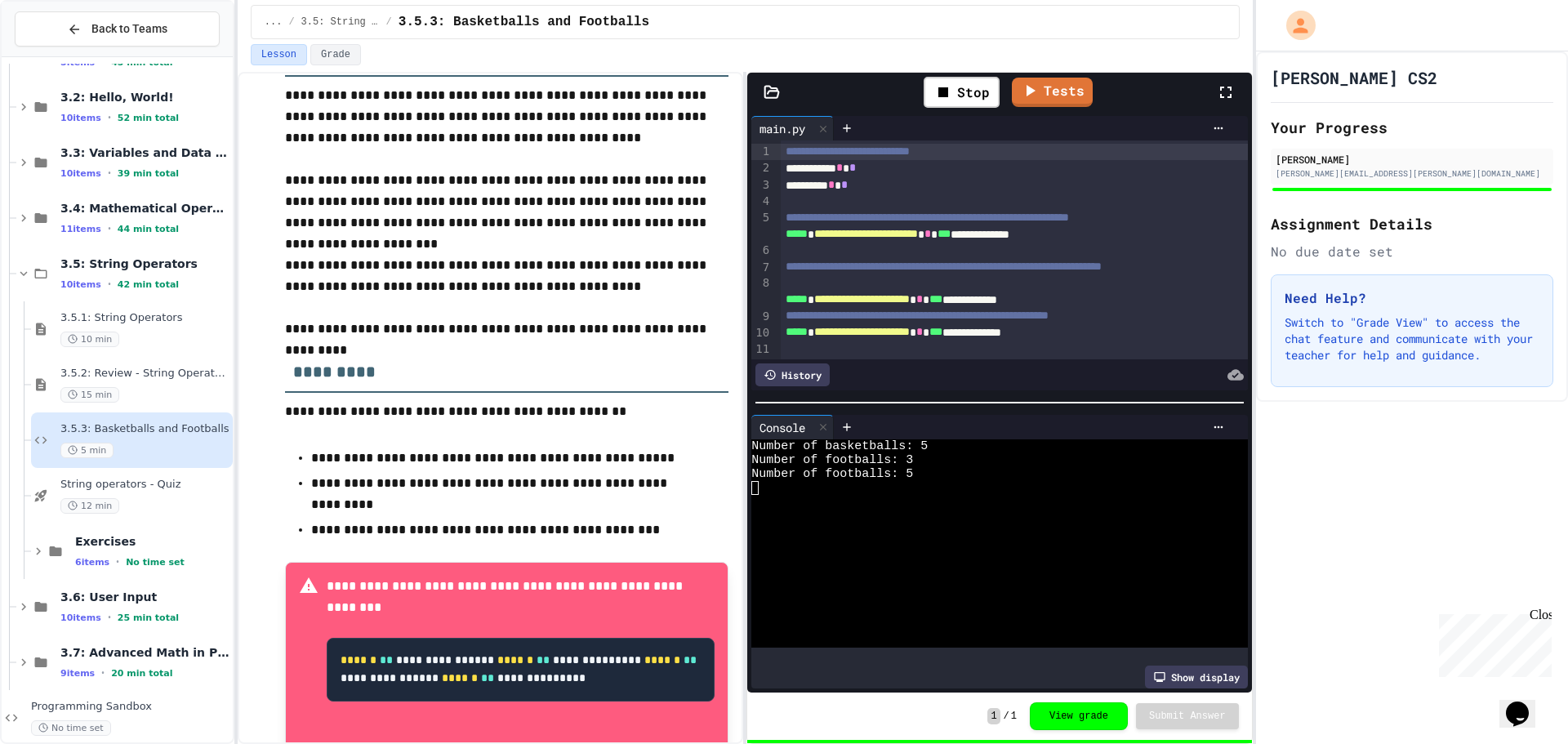
click at [1131, 275] on div "**********" at bounding box center [1014, 267] width 468 height 16
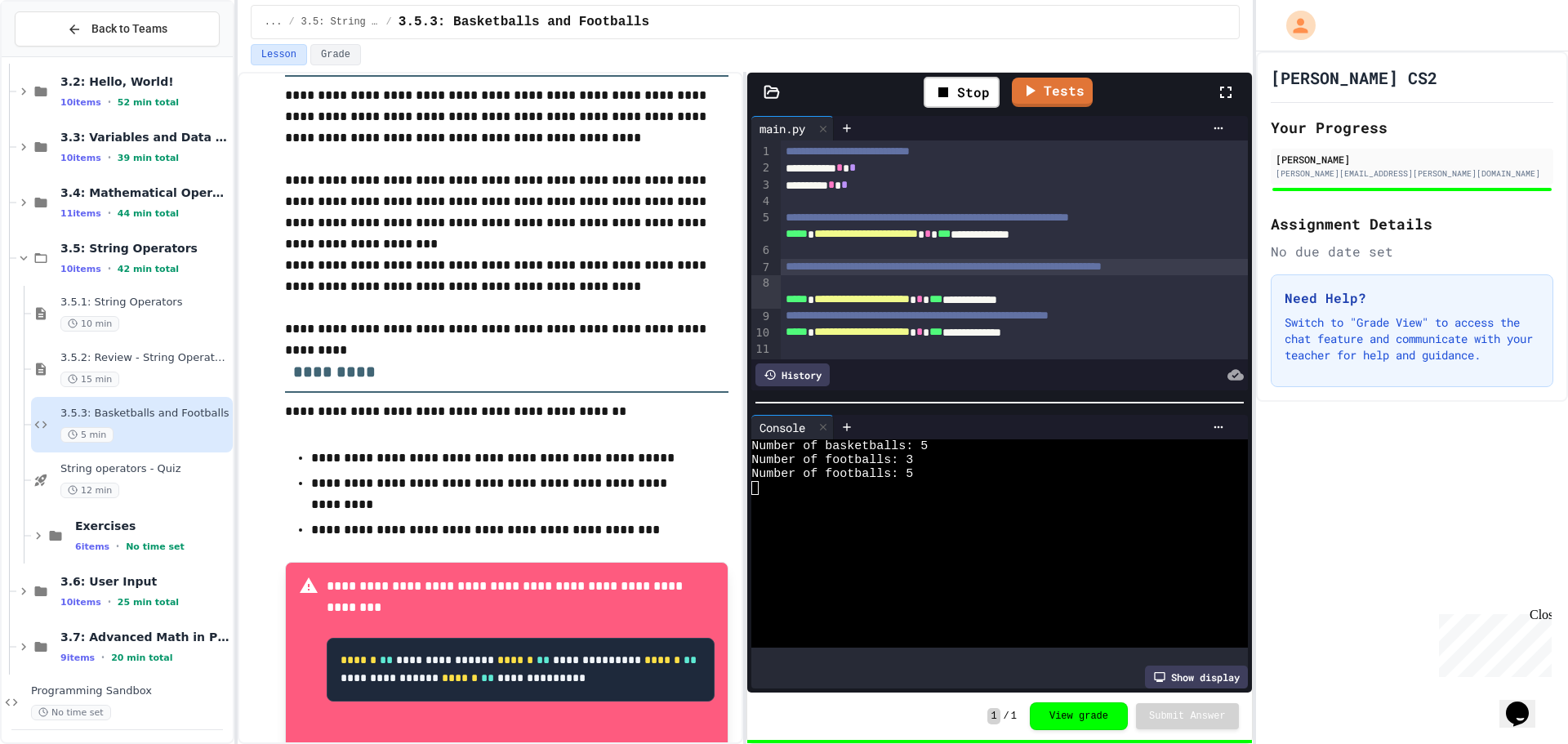
scroll to position [236, 0]
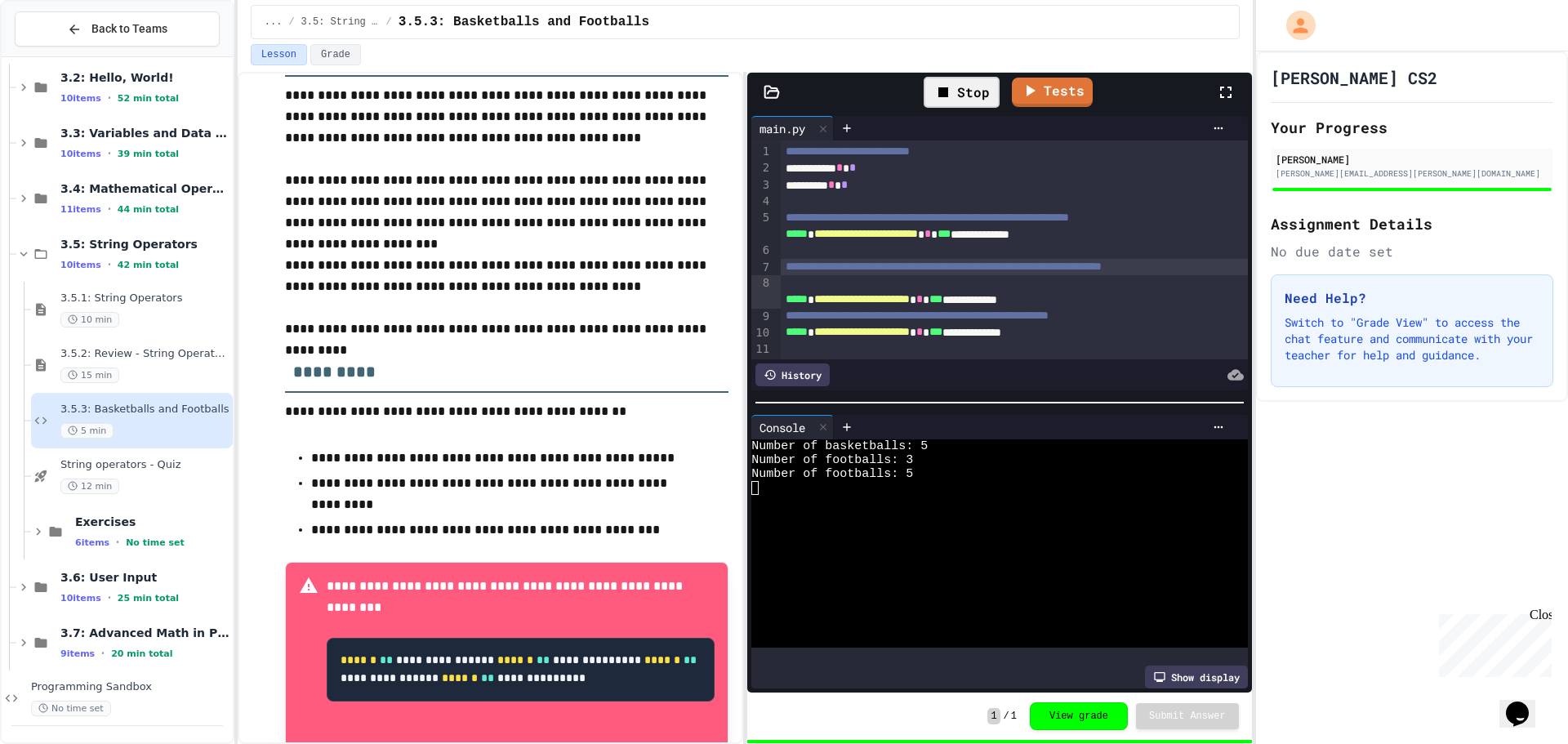
click at [974, 93] on div "Stop" at bounding box center [962, 92] width 76 height 31
click at [831, 416] on div at bounding box center [823, 428] width 20 height 24
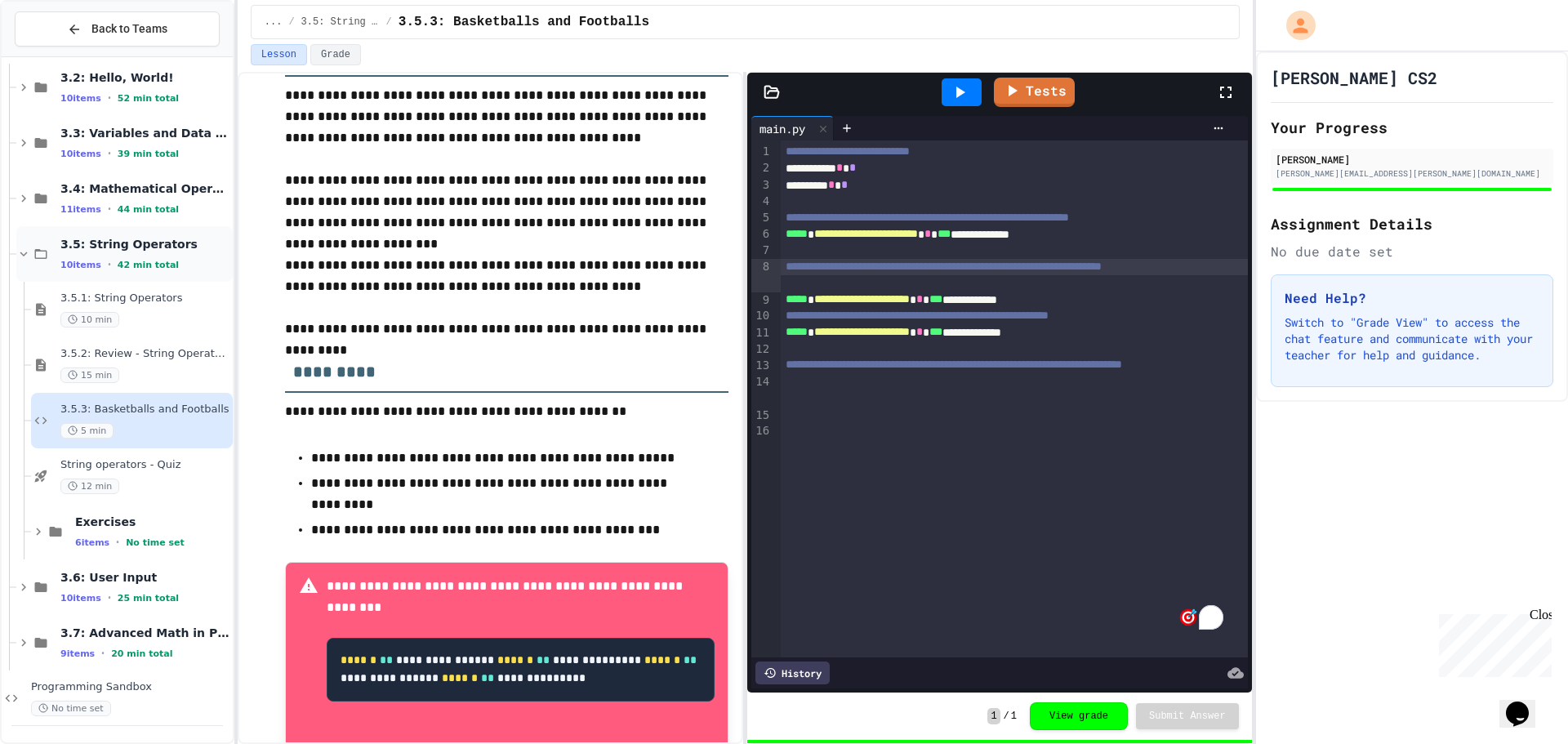
click at [88, 262] on span "10 items" at bounding box center [81, 265] width 41 height 11
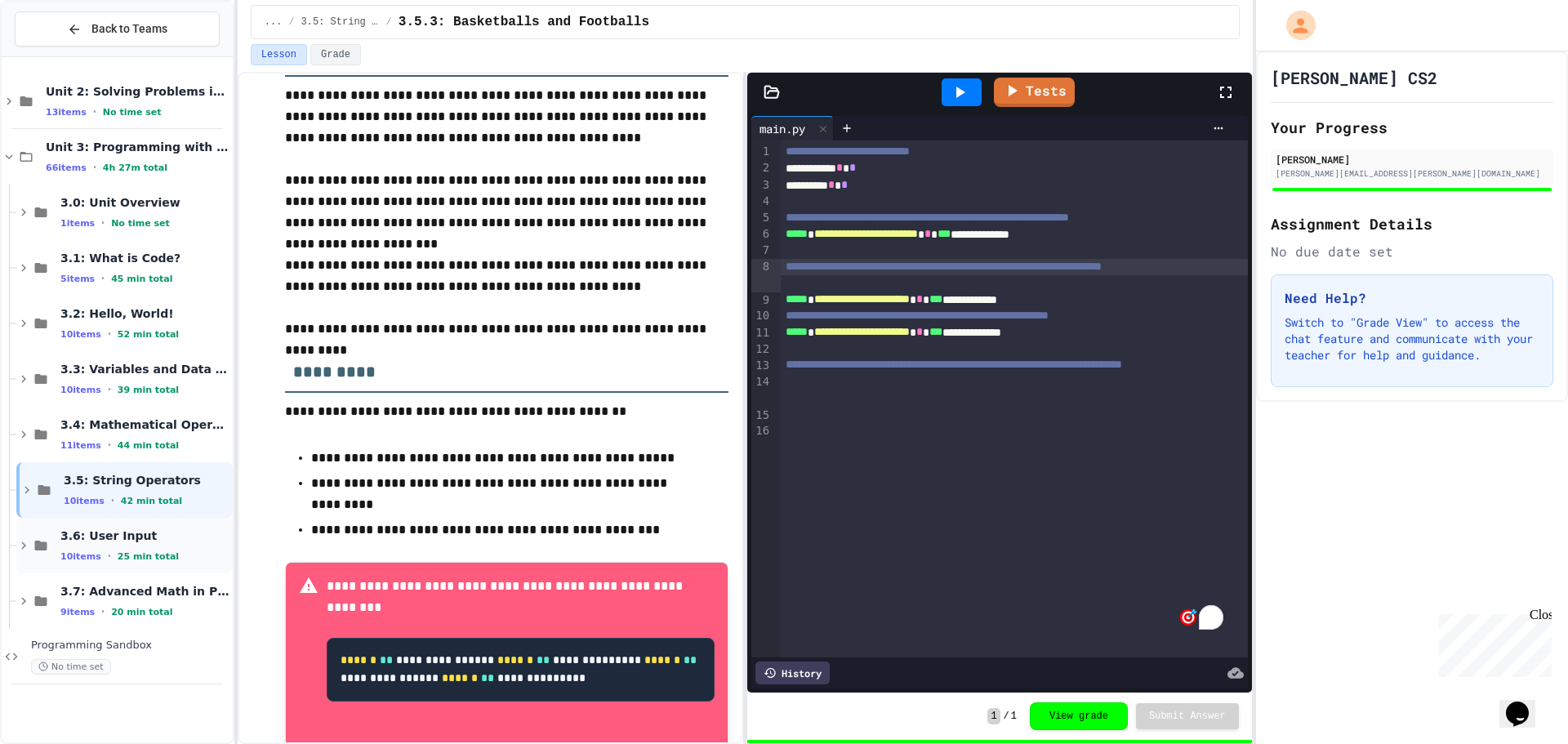
click at [115, 531] on span "3.6: User Input" at bounding box center [146, 536] width 169 height 15
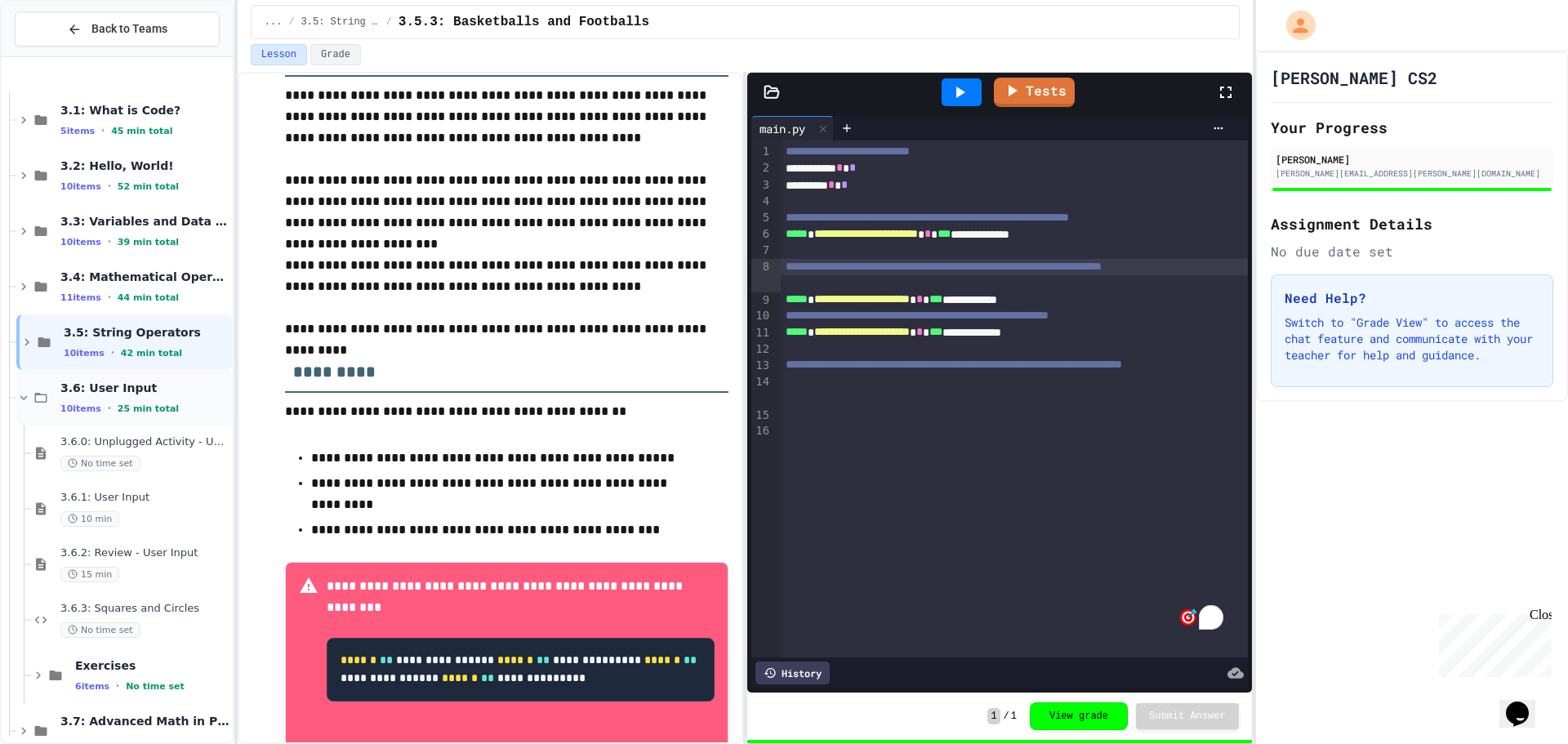
scroll to position [236, 0]
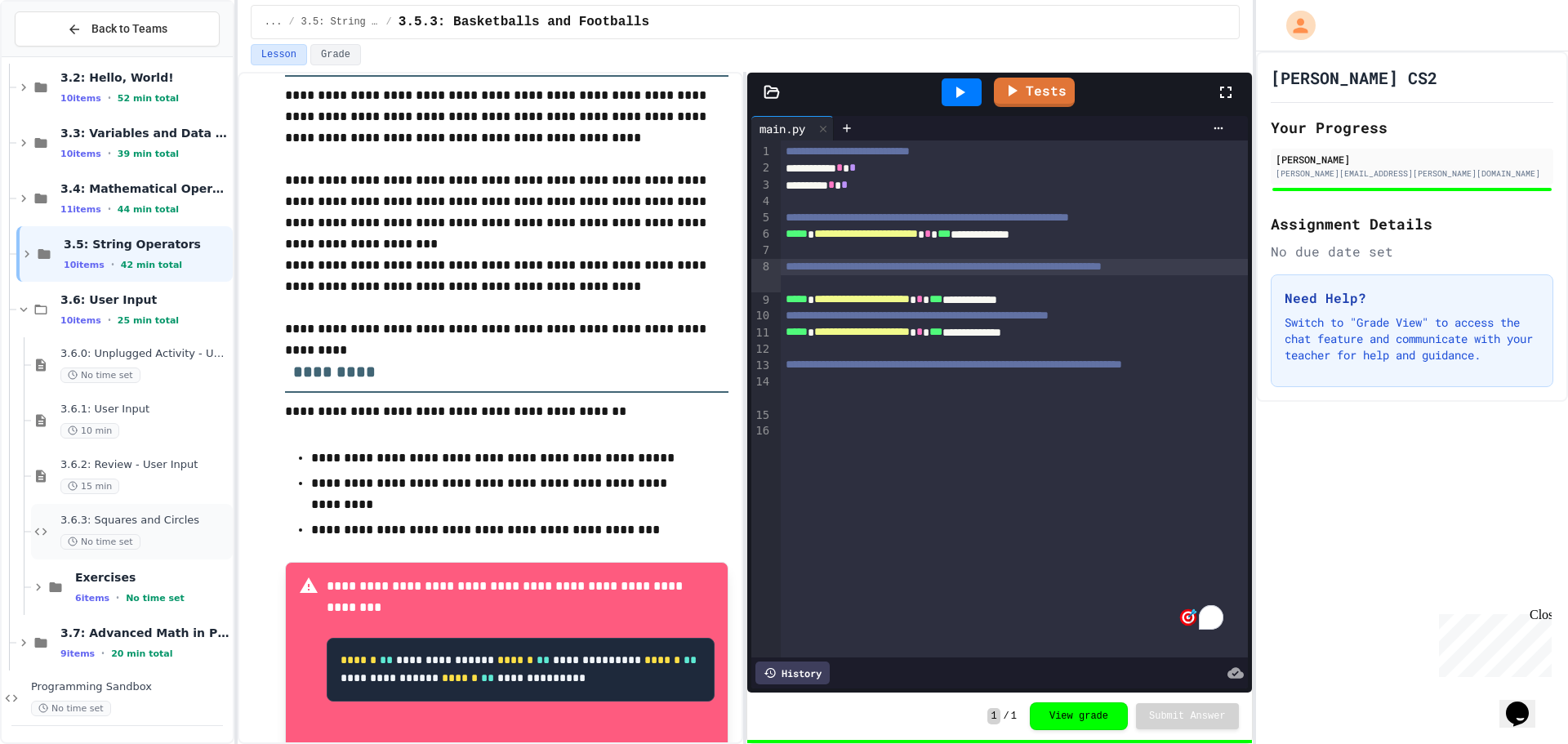
click at [167, 530] on div "3.6.3: Squares and Circles No time set" at bounding box center [146, 532] width 169 height 36
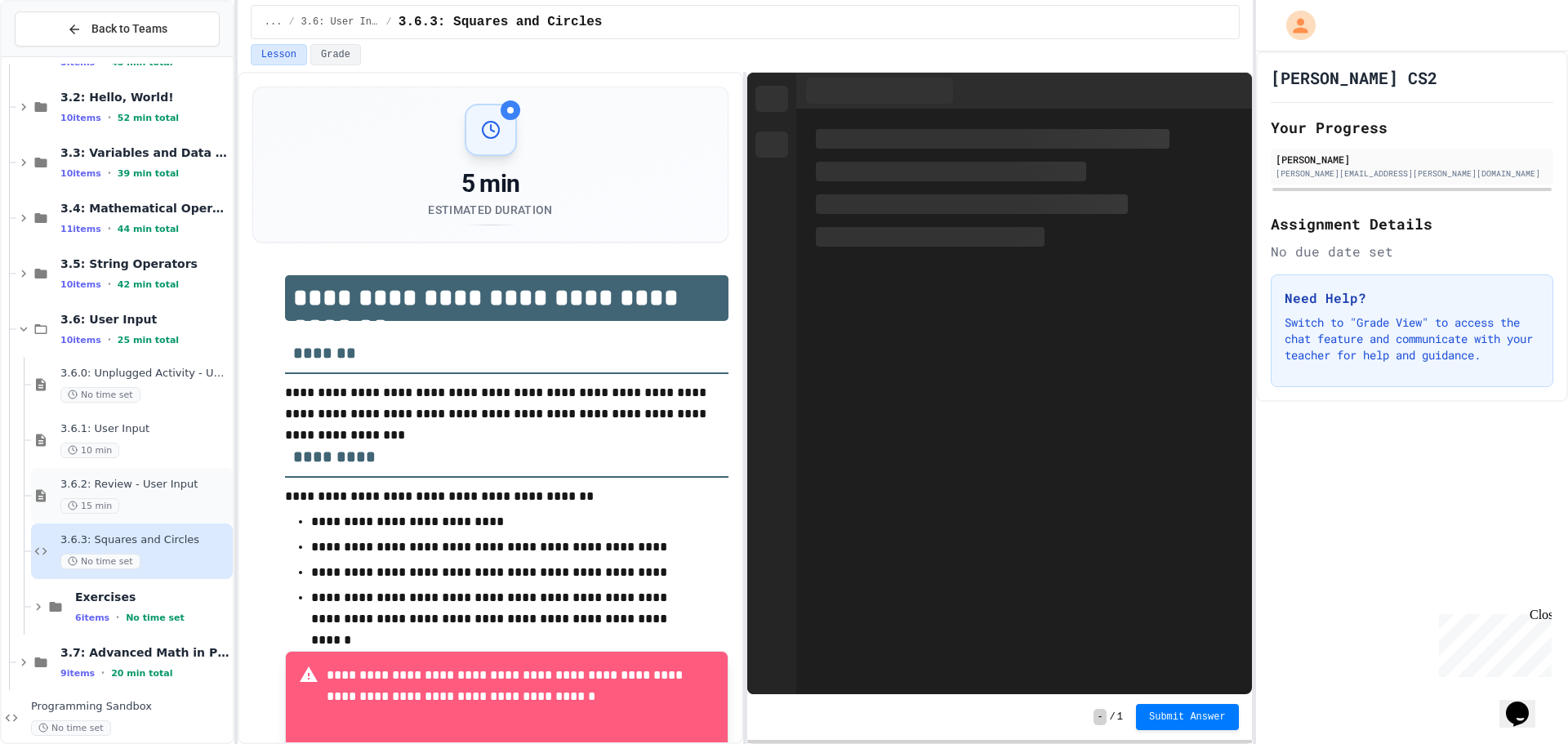
click at [150, 484] on span "3.6.2: Review - User Input" at bounding box center [146, 485] width 169 height 14
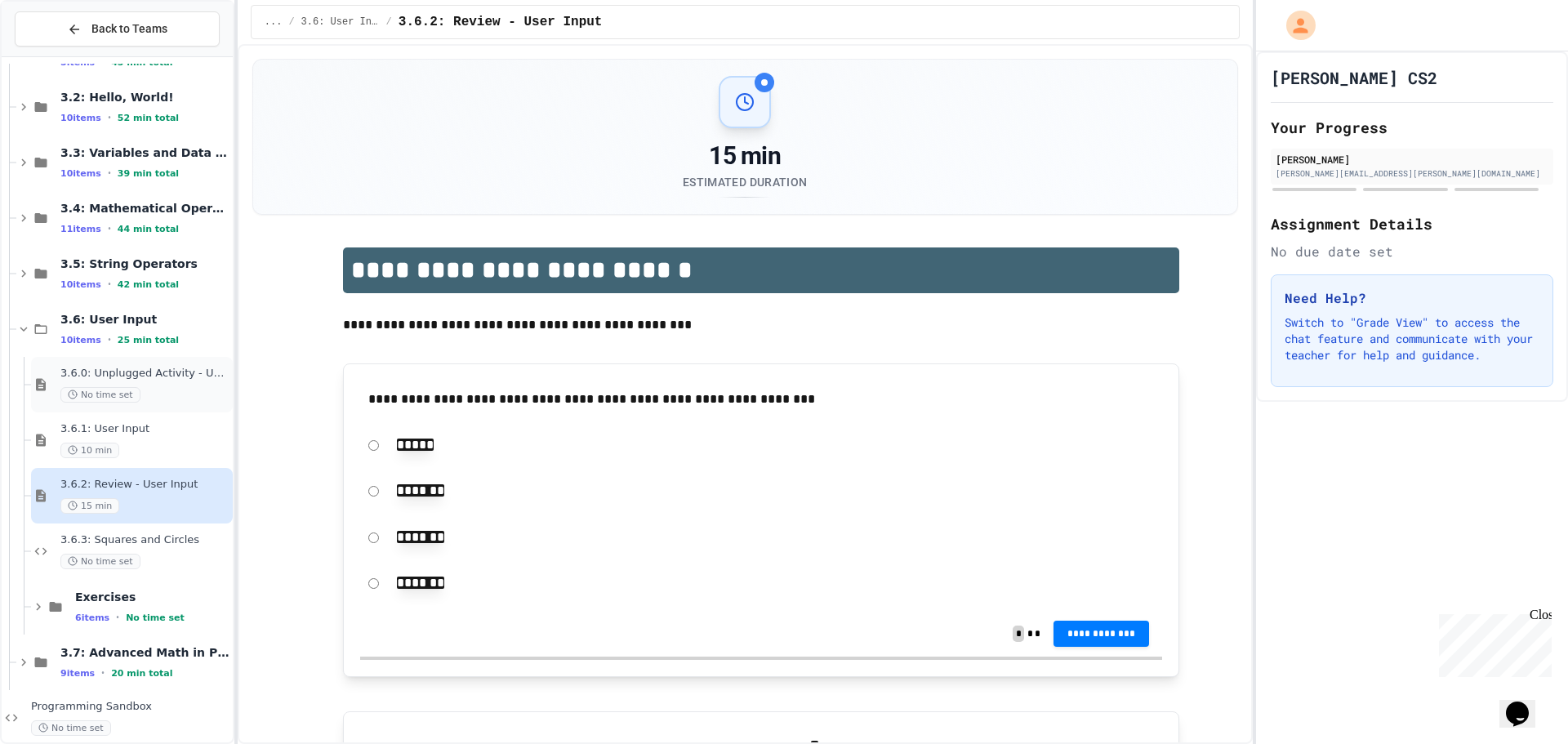
click at [124, 411] on div "3.6.0: Unplugged Activity - User Input No time set" at bounding box center [132, 385] width 201 height 56
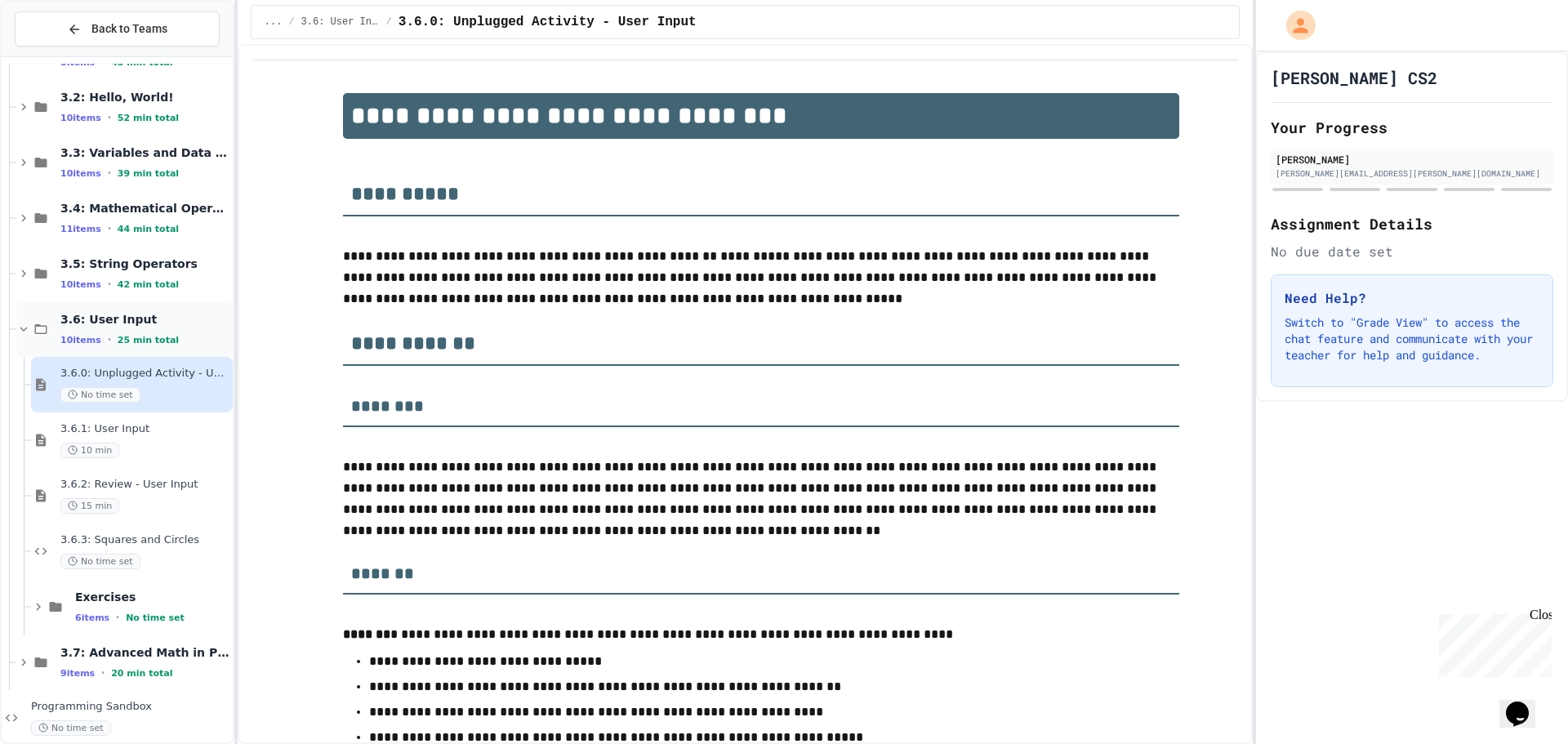
click at [100, 318] on span "3.6: User Input" at bounding box center [146, 319] width 169 height 15
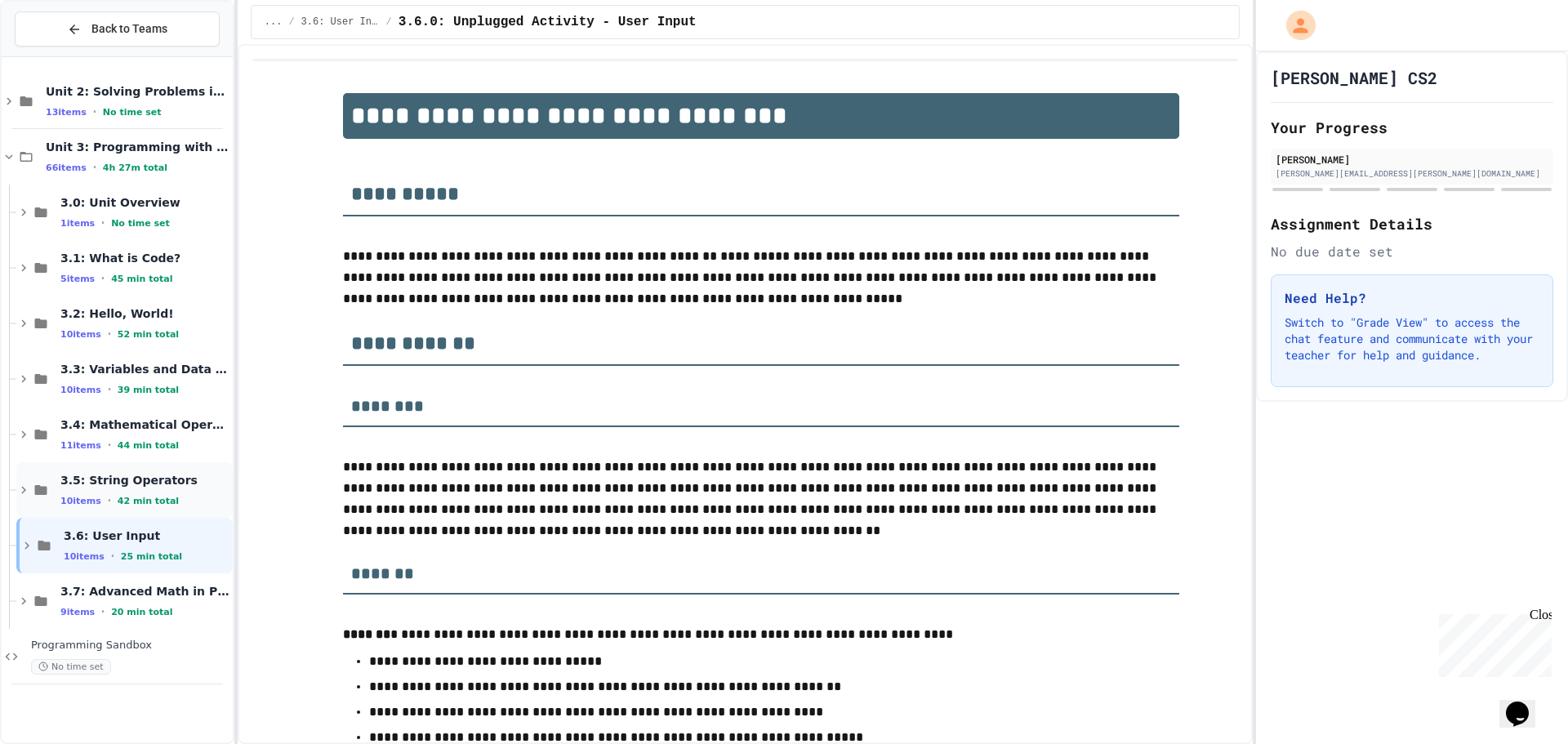
click at [159, 496] on span "42 min total" at bounding box center [148, 501] width 61 height 11
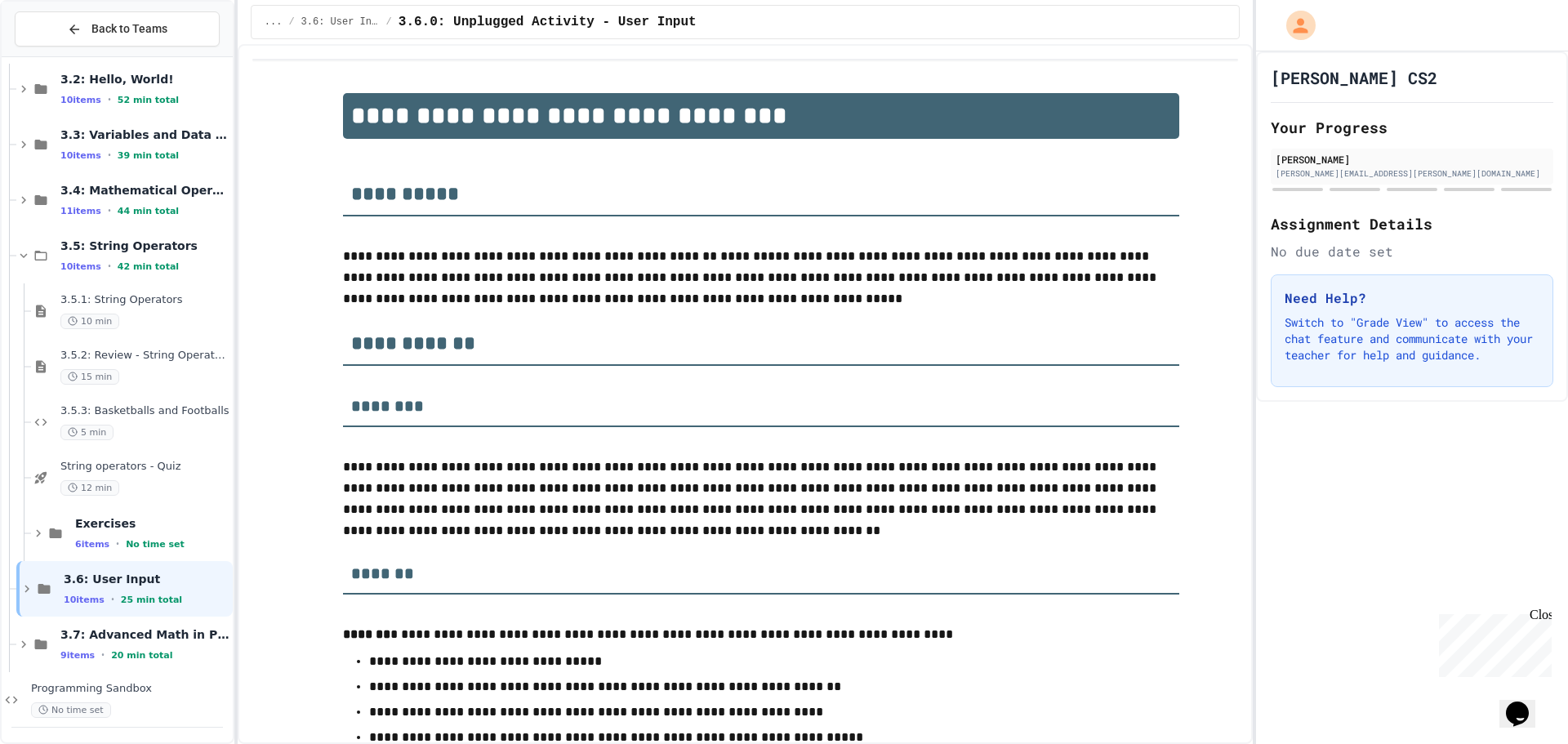
scroll to position [236, 0]
click at [166, 471] on span "String operators - Quiz" at bounding box center [146, 466] width 169 height 14
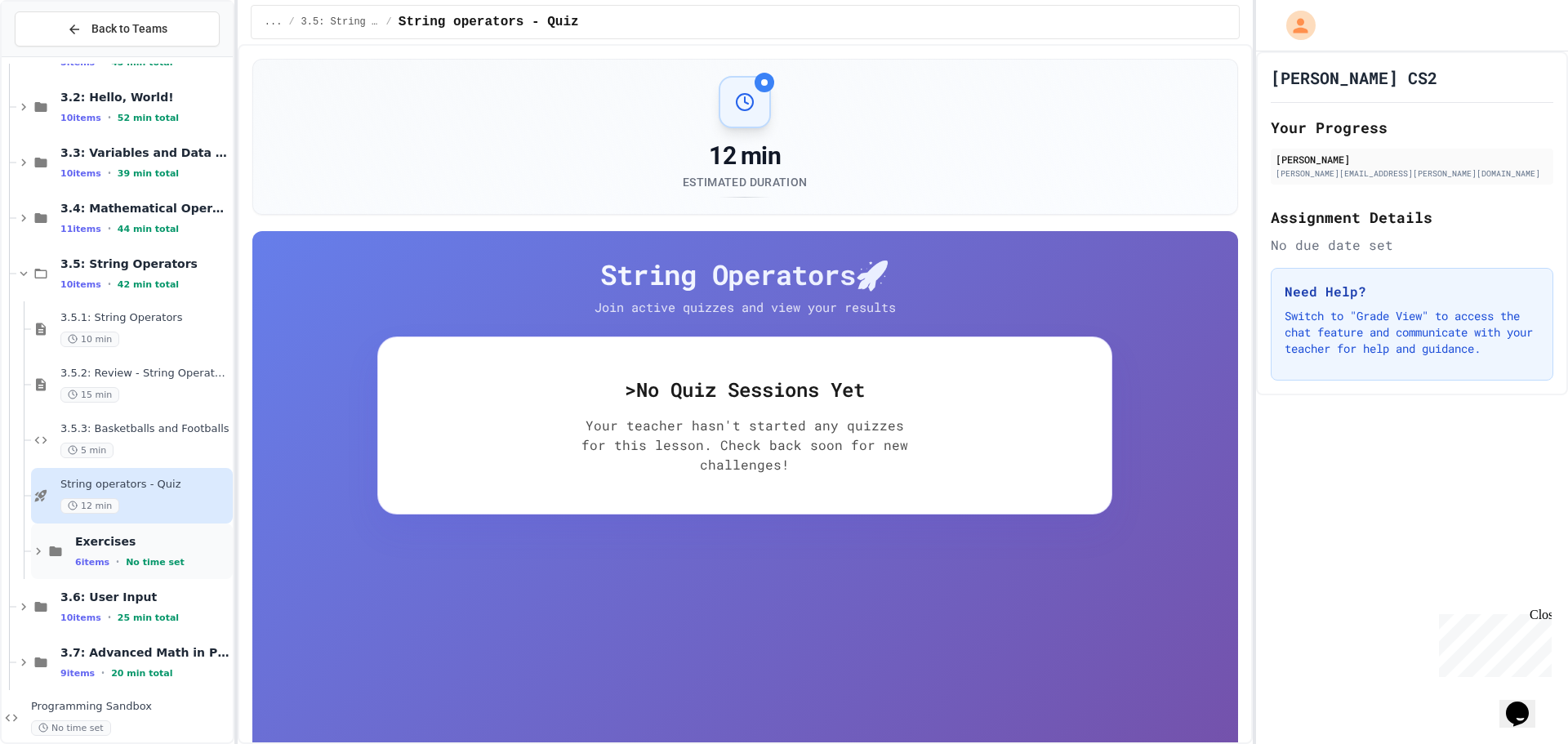
click at [107, 552] on div "Exercises 6 items • No time set" at bounding box center [152, 552] width 155 height 34
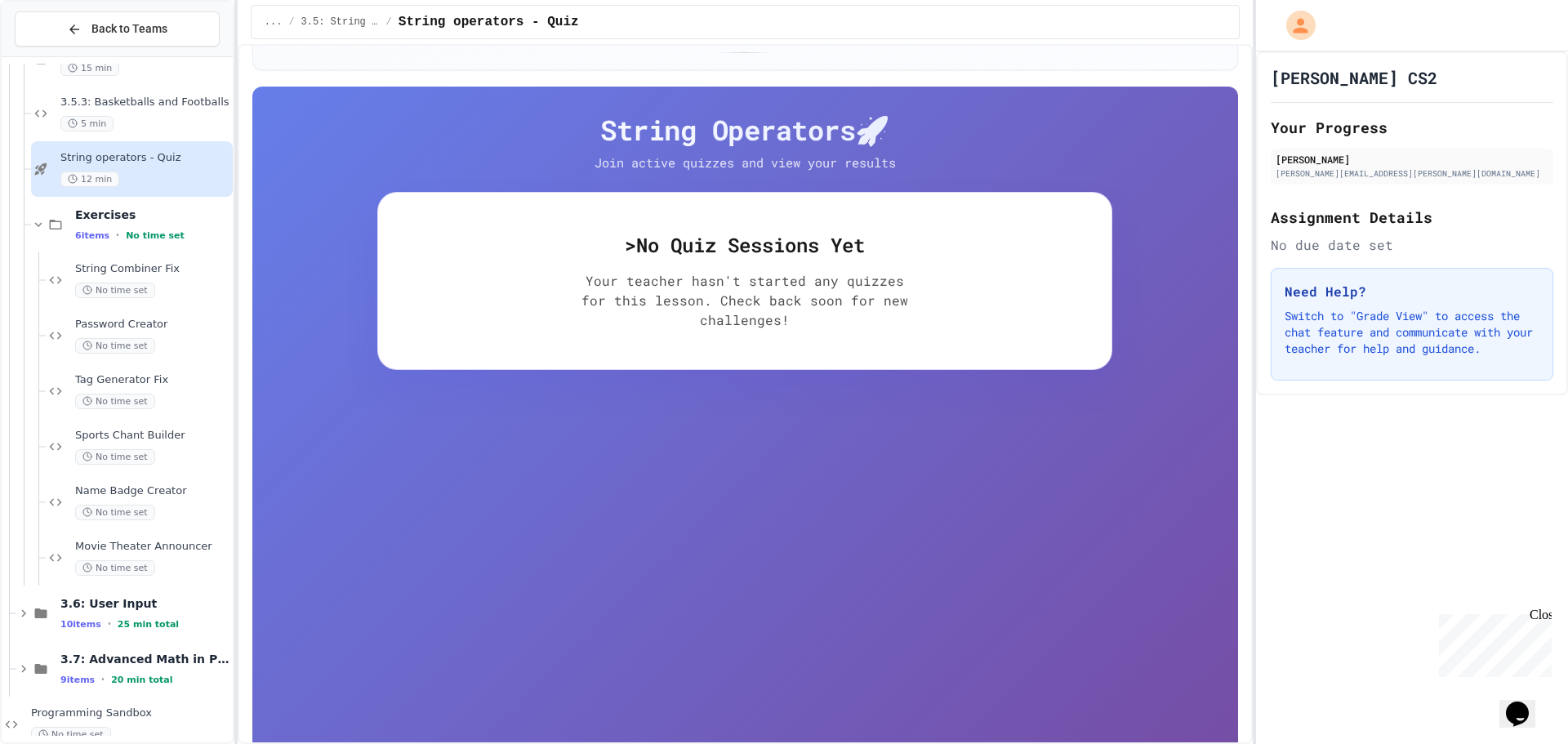
scroll to position [82, 0]
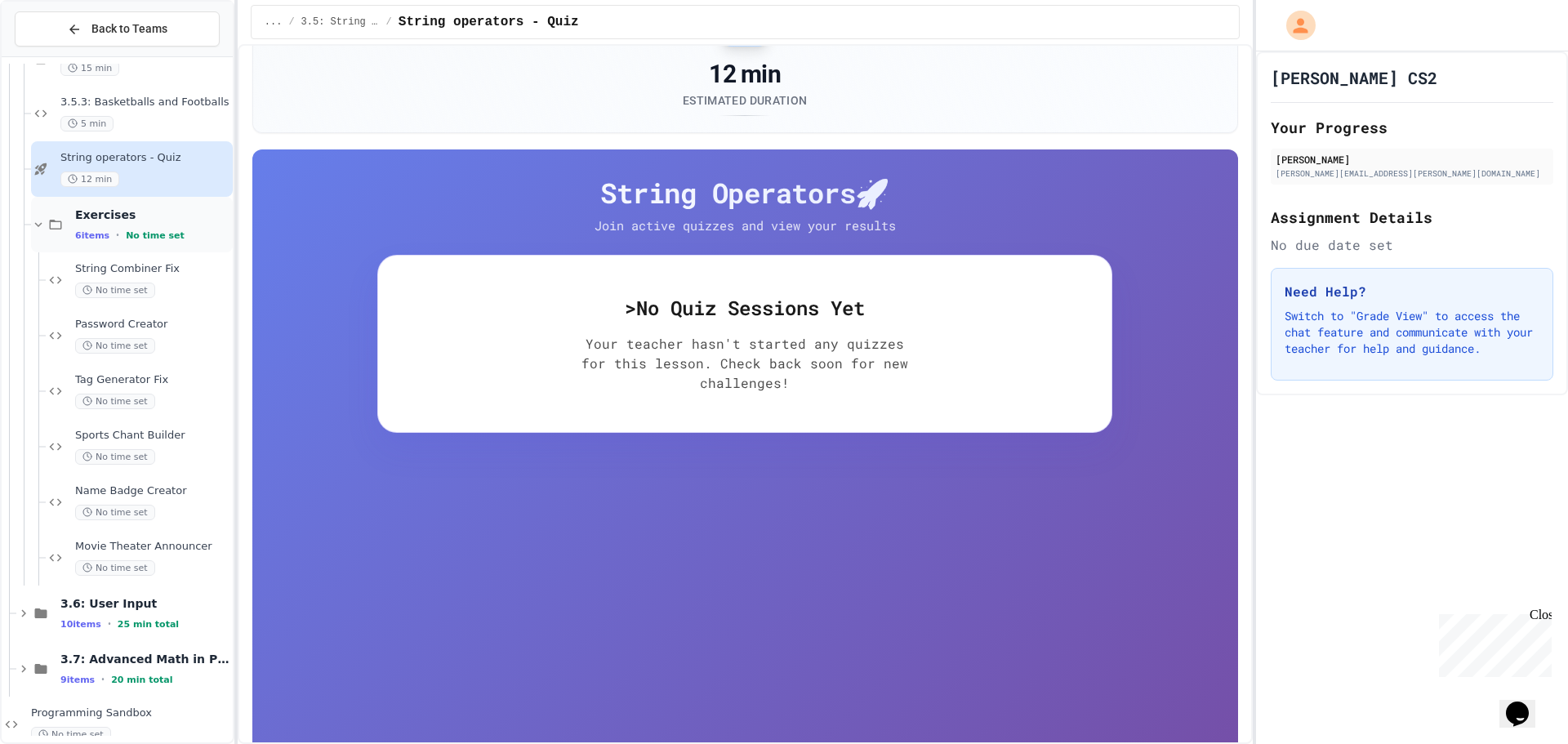
click at [183, 232] on div "6 items • No time set" at bounding box center [152, 234] width 155 height 13
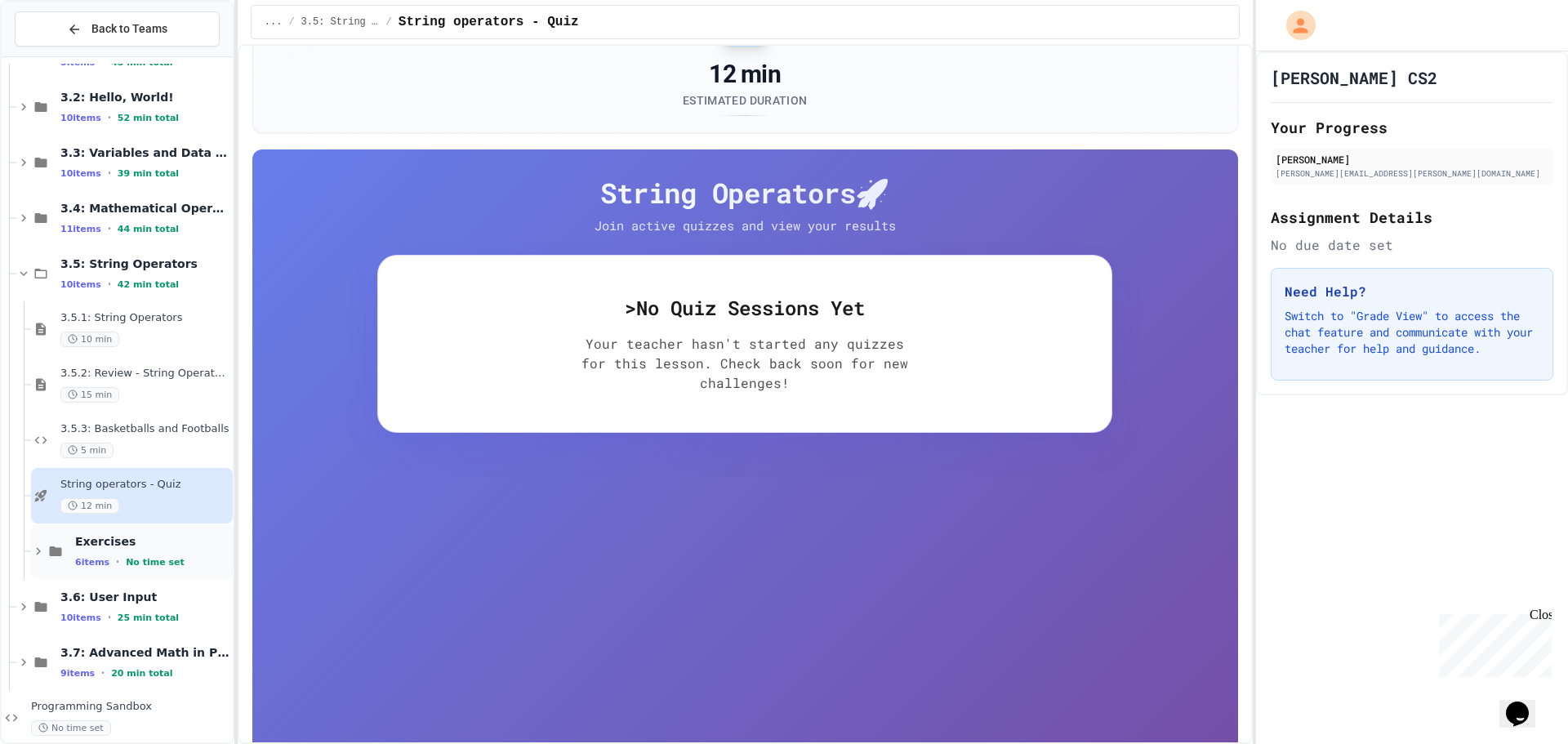
click at [130, 549] on span "Exercises" at bounding box center [152, 542] width 155 height 15
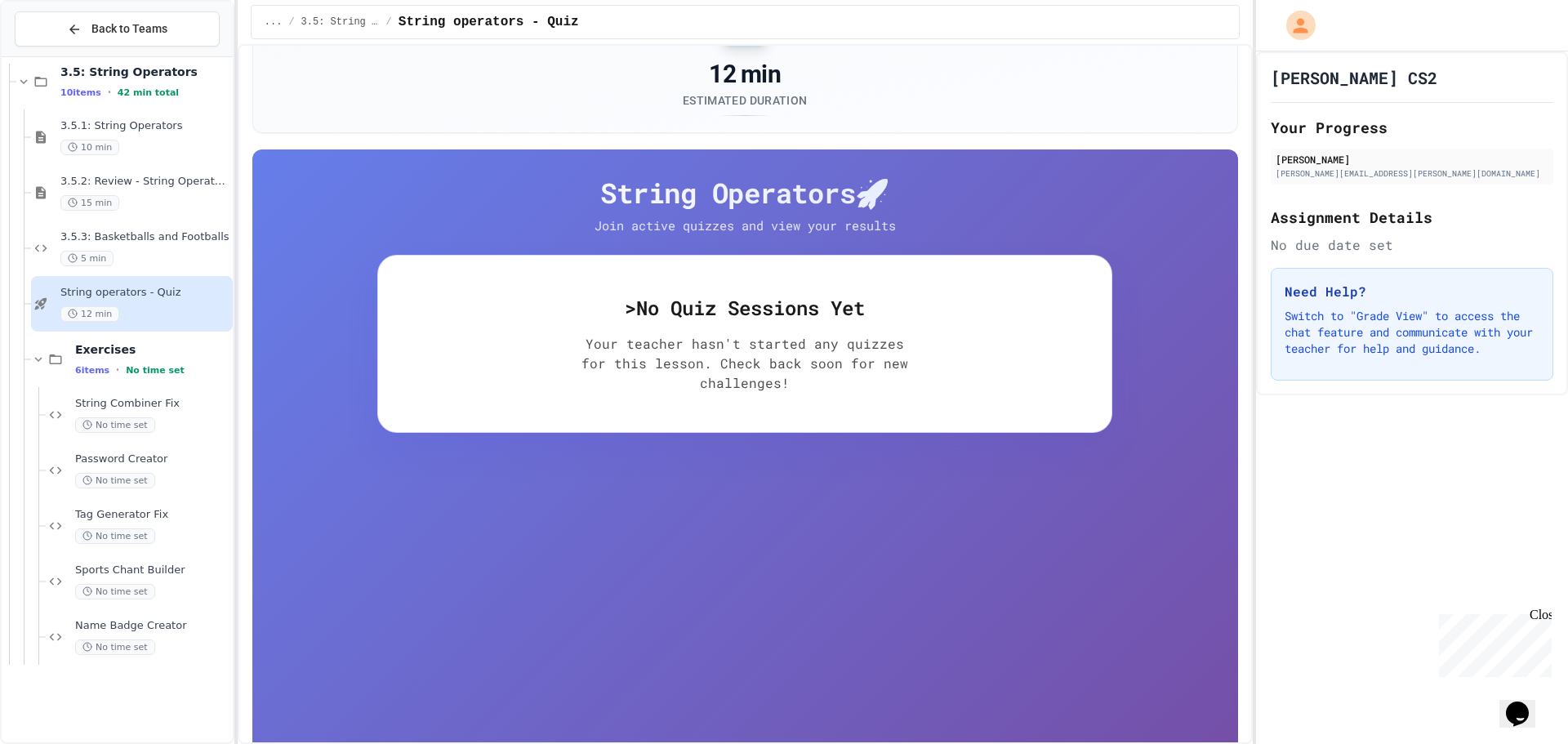
scroll to position [462, 0]
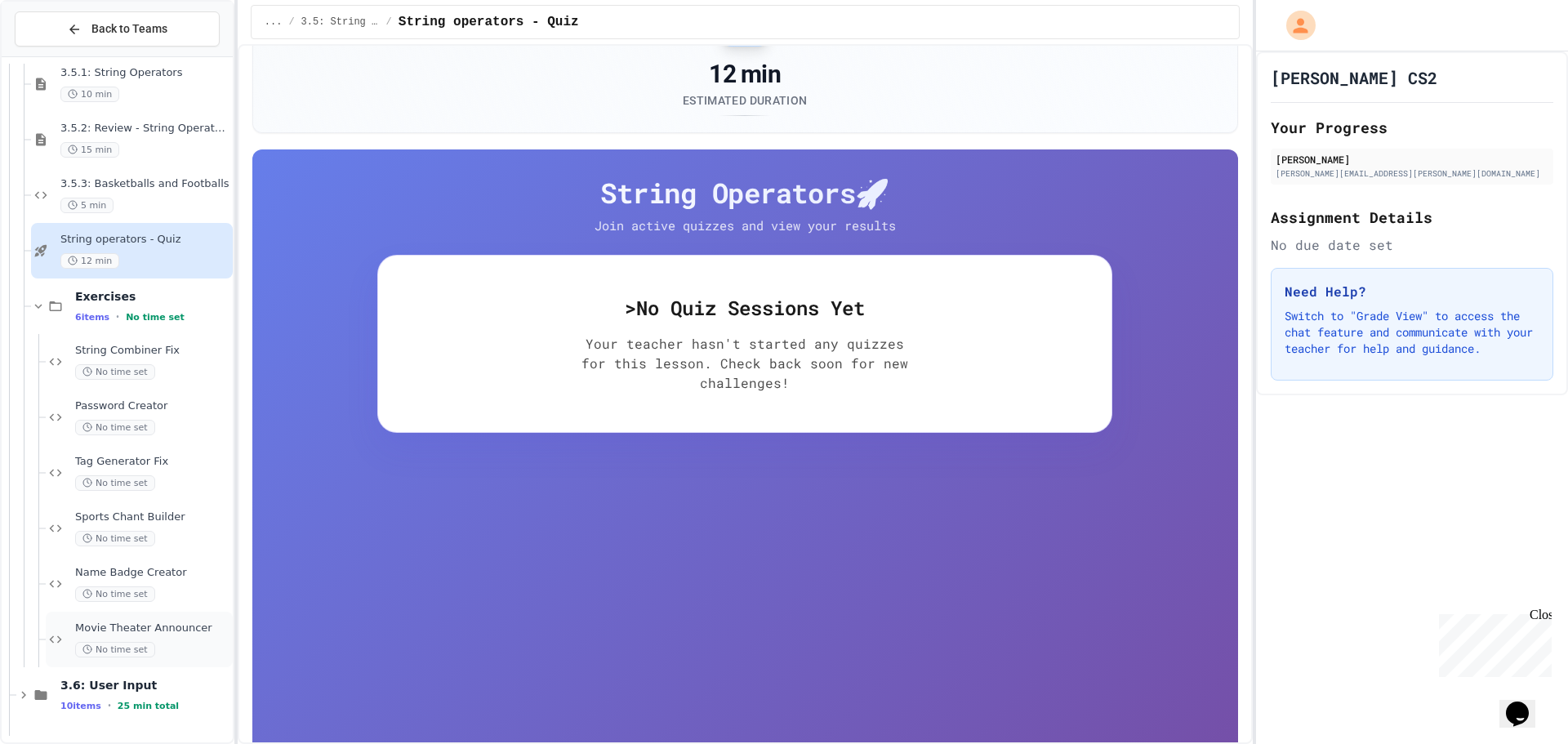
click at [119, 632] on span "Movie Theater Announcer" at bounding box center [152, 629] width 155 height 14
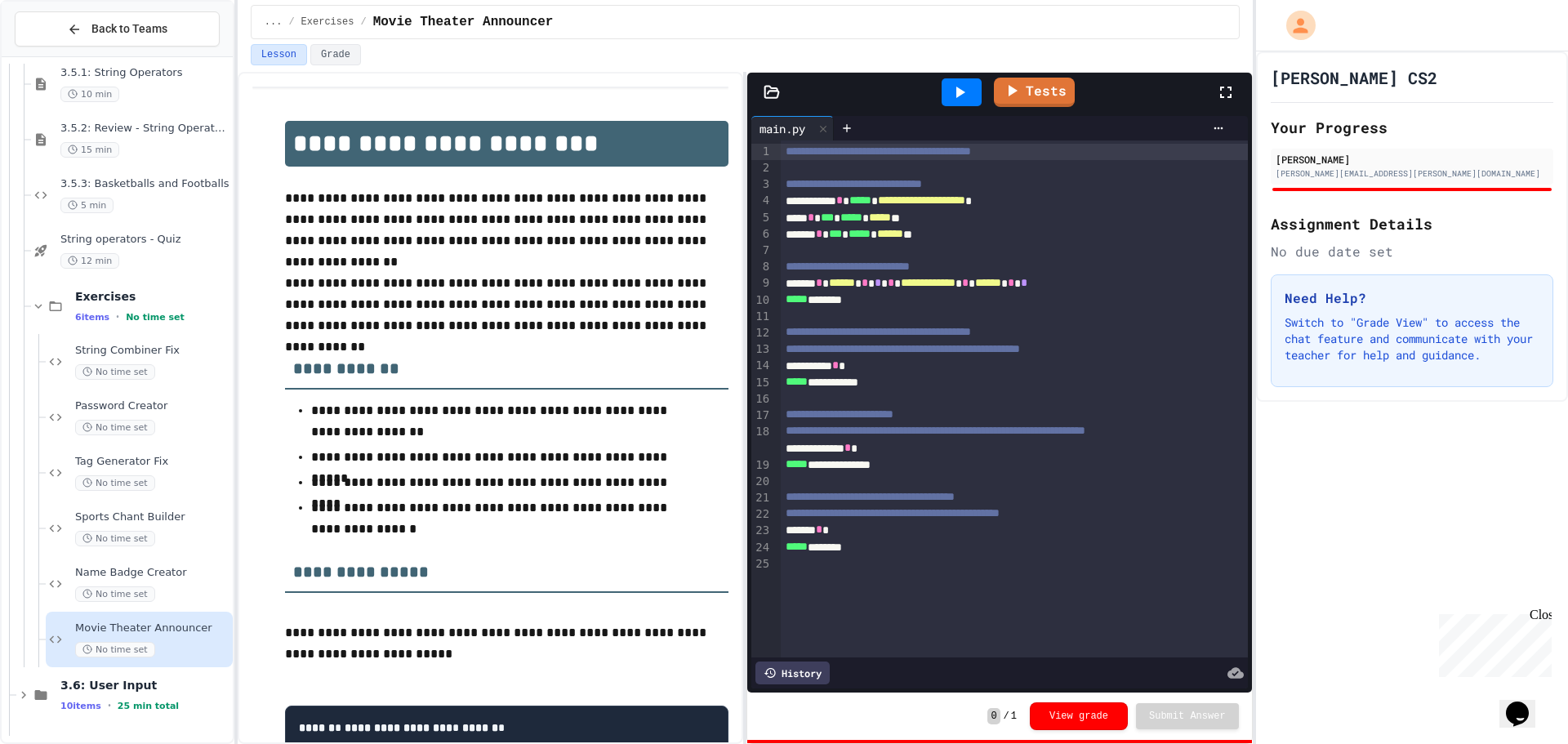
click at [143, 577] on span "Name Badge Creator" at bounding box center [152, 573] width 155 height 14
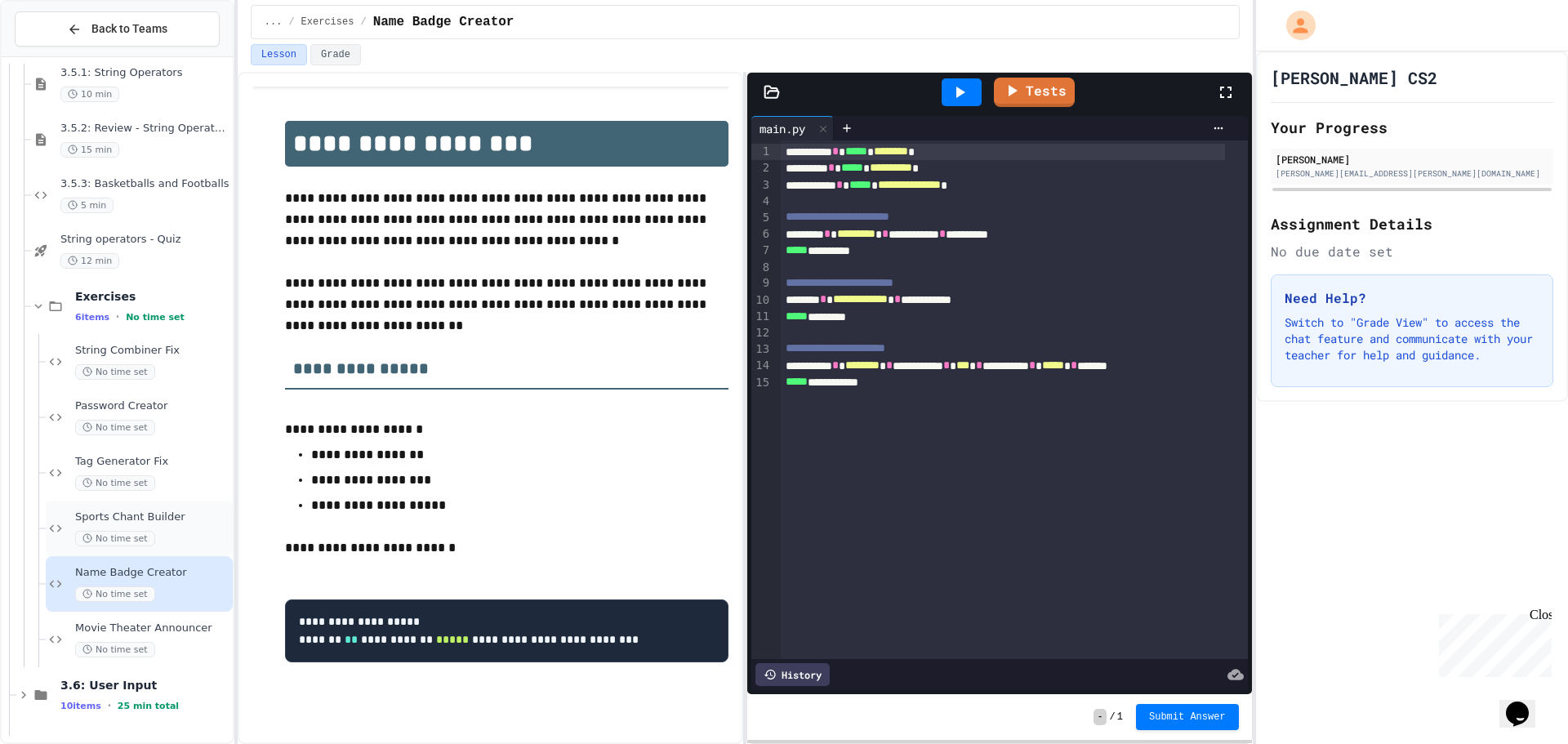
click at [157, 519] on span "Sports Chant Builder" at bounding box center [152, 518] width 155 height 14
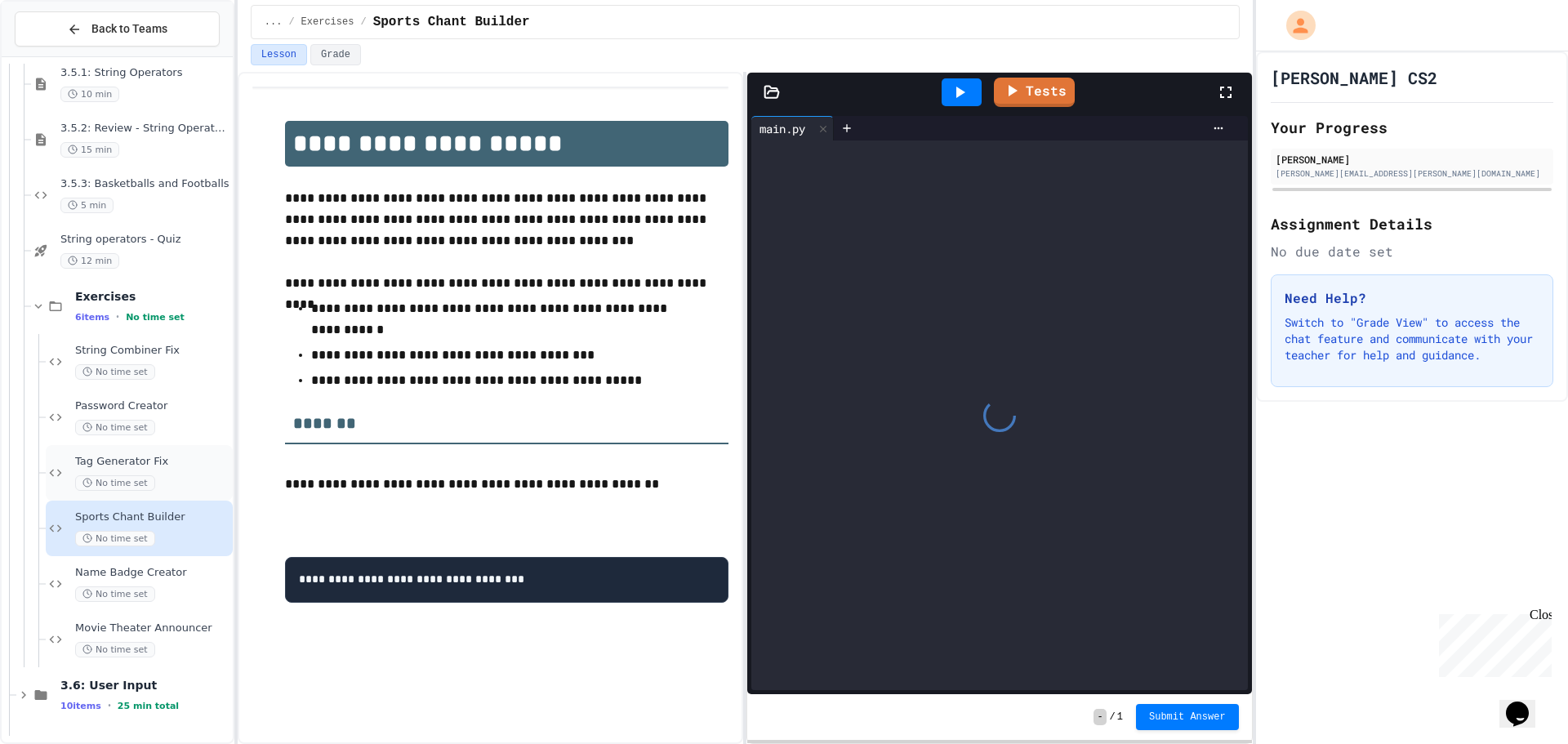
click at [179, 455] on span "Tag Generator Fix" at bounding box center [152, 462] width 155 height 14
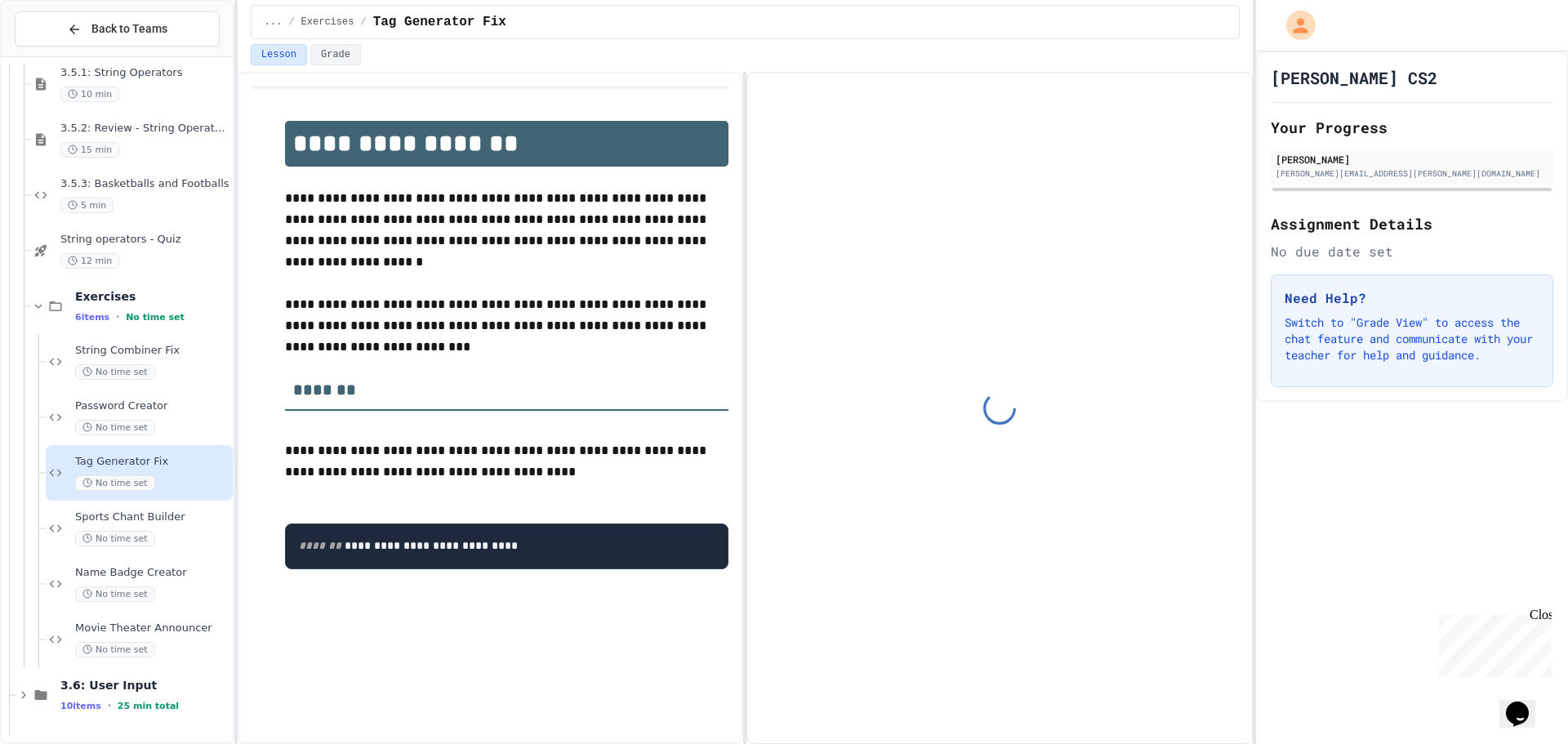
click at [189, 414] on div "Password Creator No time set" at bounding box center [152, 418] width 155 height 36
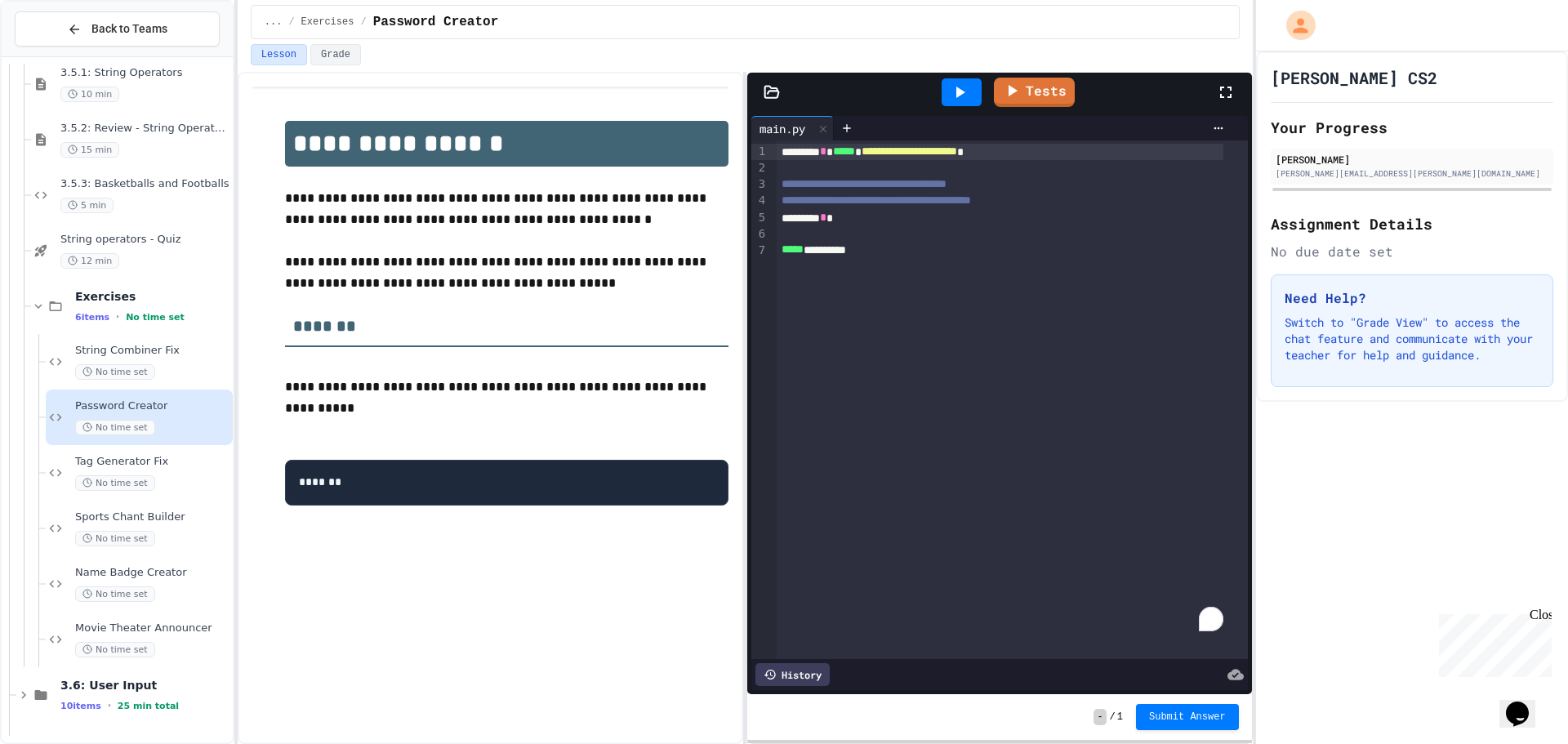
click at [957, 148] on span "**********" at bounding box center [909, 151] width 96 height 11
click at [968, 85] on icon at bounding box center [960, 93] width 20 height 20
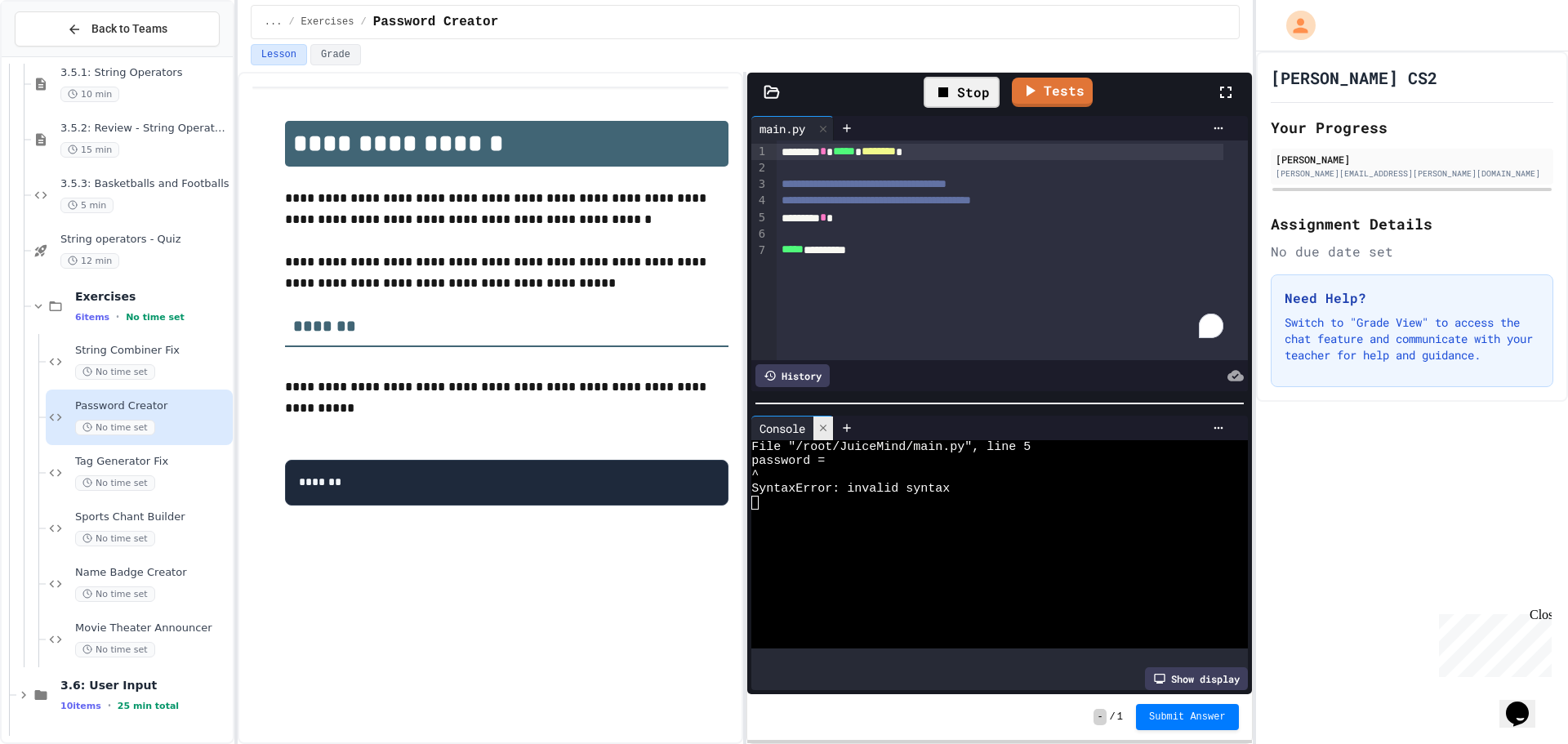
click at [820, 417] on div at bounding box center [823, 429] width 20 height 24
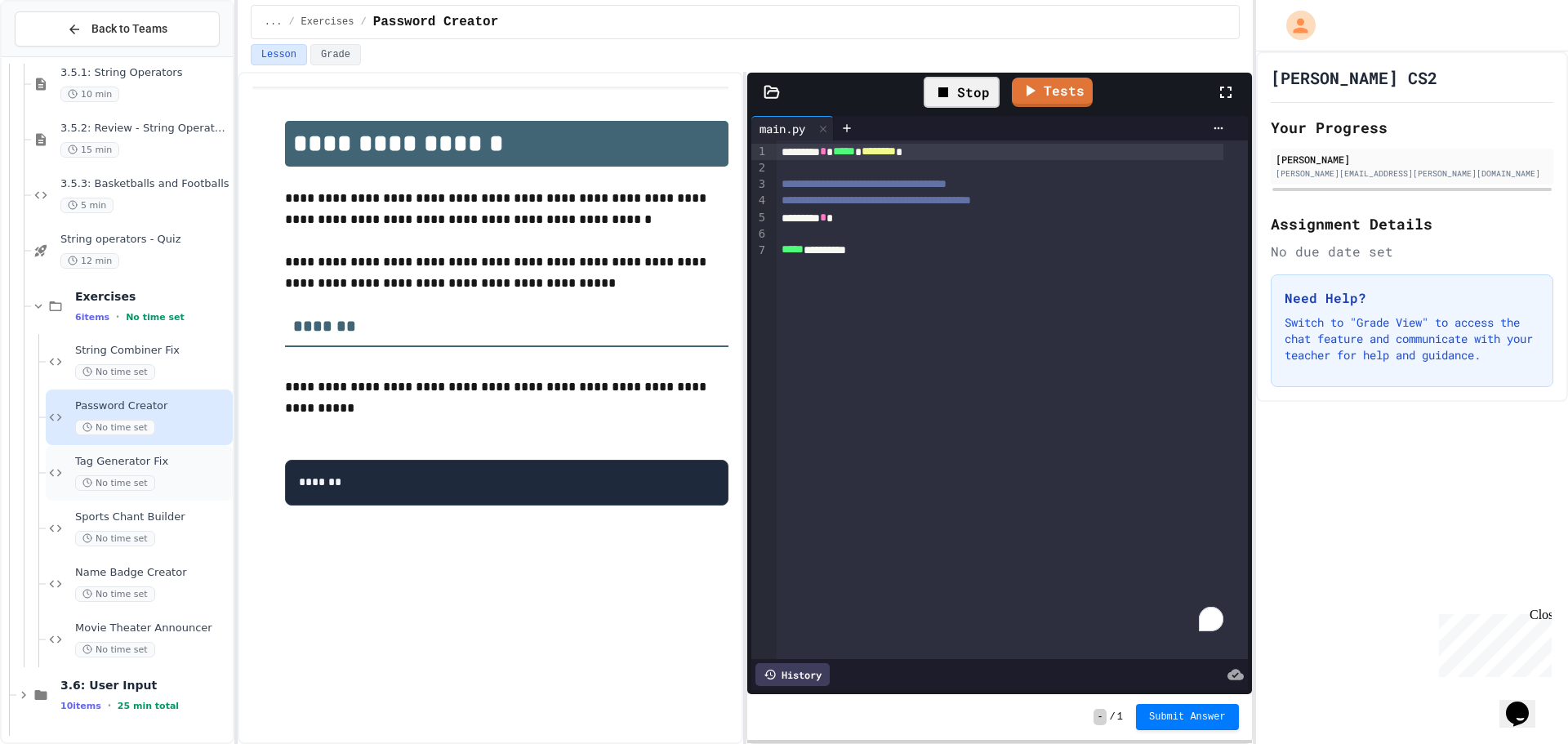
click at [143, 472] on div "Tag Generator Fix No time set" at bounding box center [152, 473] width 155 height 36
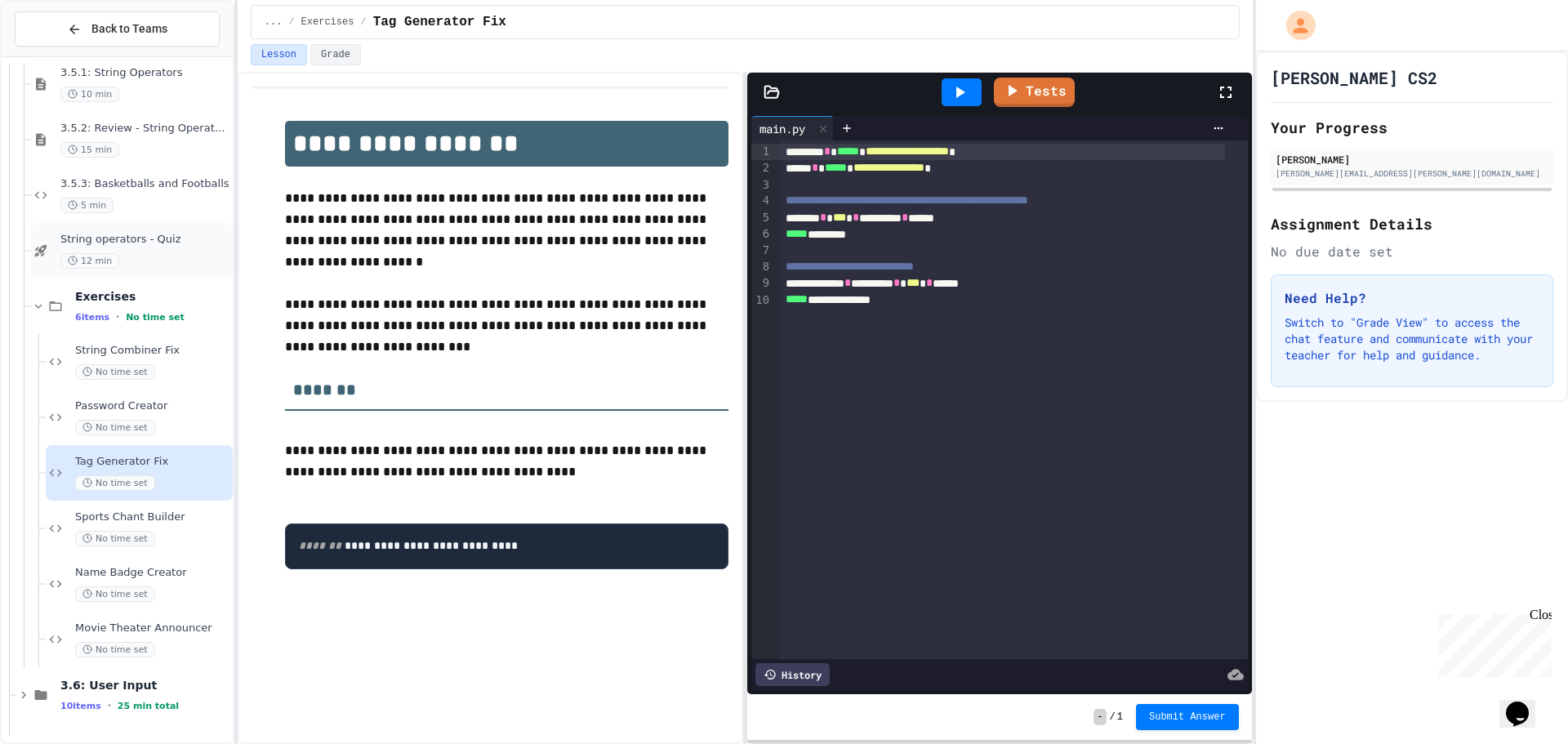
click at [175, 258] on div "12 min" at bounding box center [146, 261] width 169 height 16
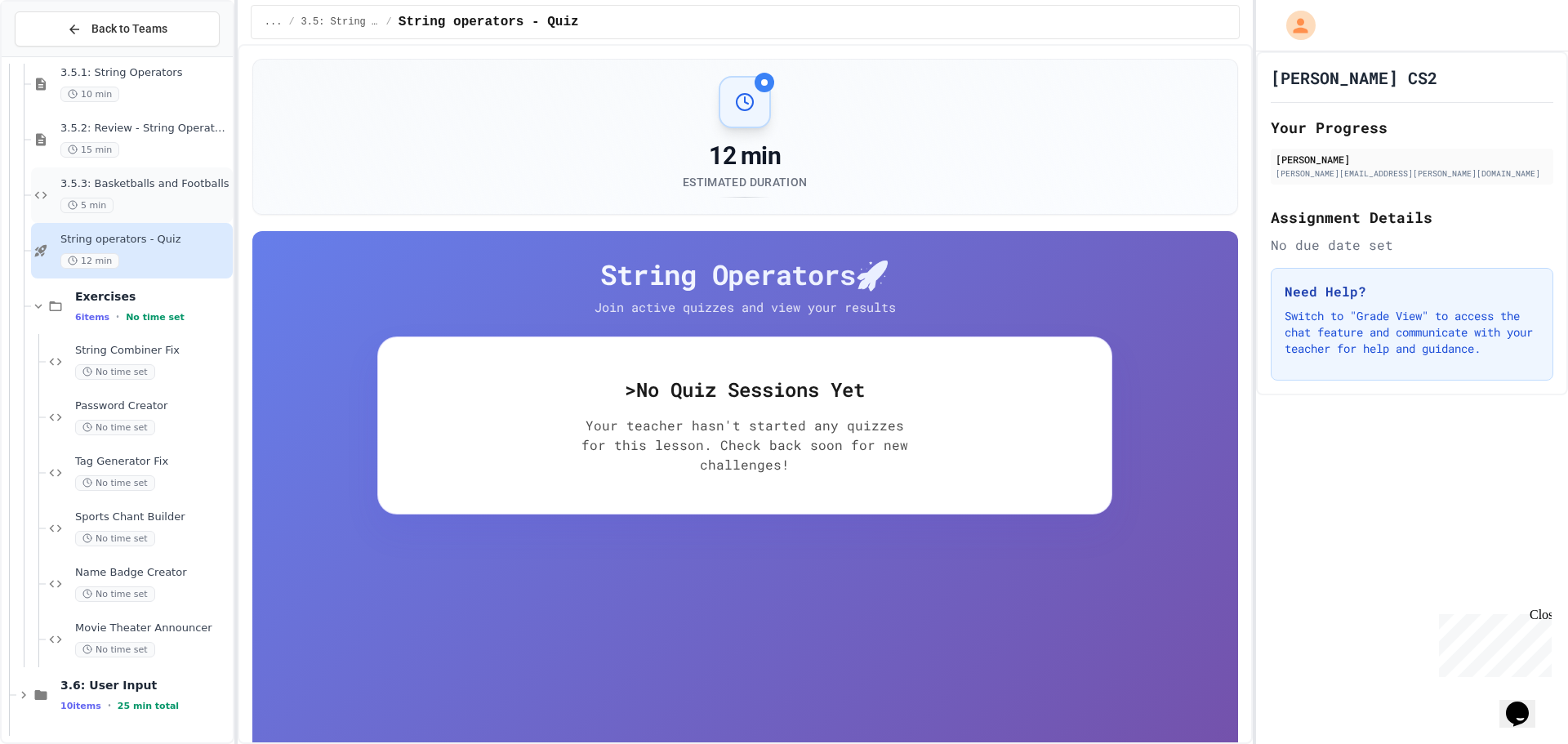
click at [165, 195] on div "3.5.3: Basketballs and Footballs 5 min" at bounding box center [146, 195] width 169 height 36
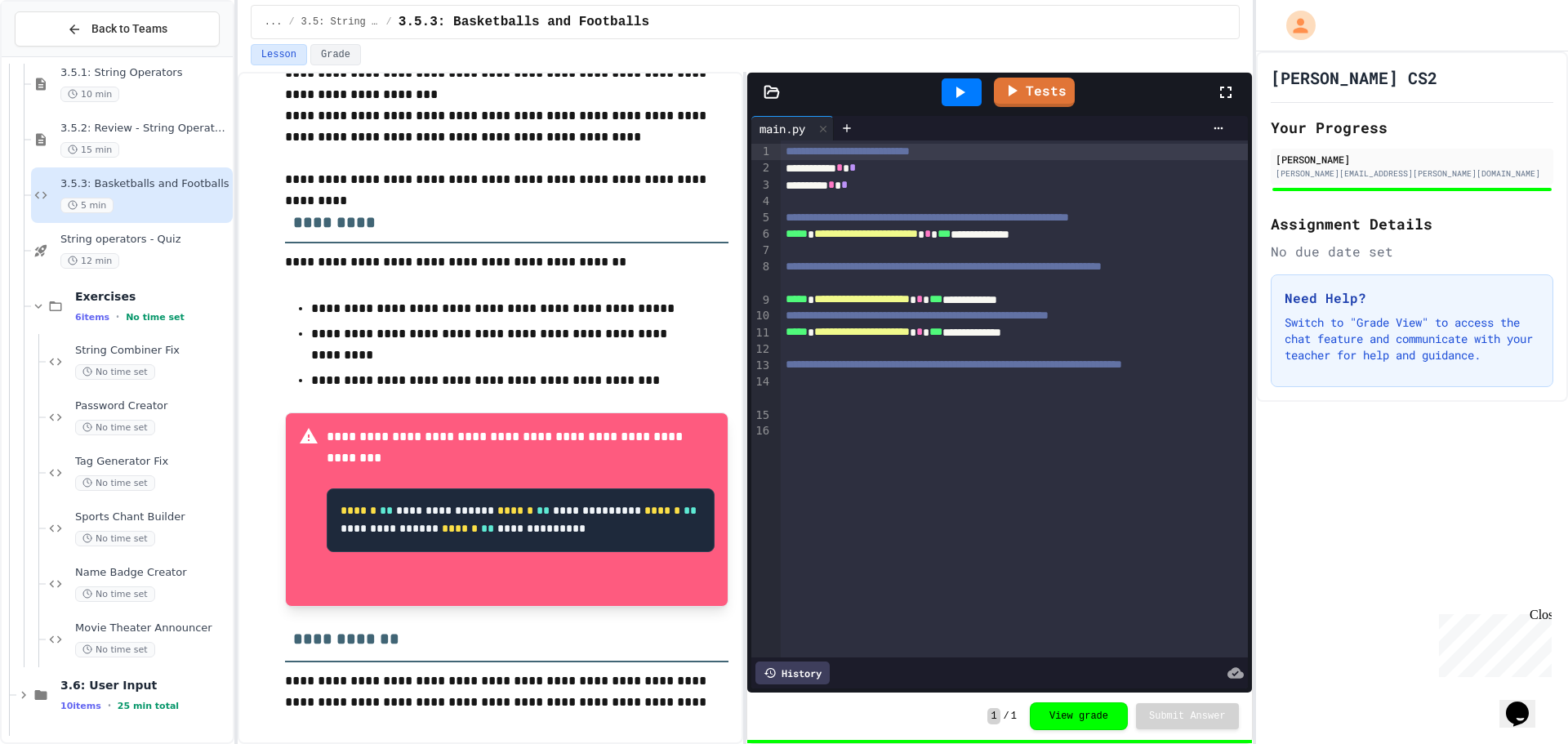
scroll to position [515, 0]
click at [140, 349] on span "String Combiner Fix" at bounding box center [152, 351] width 155 height 14
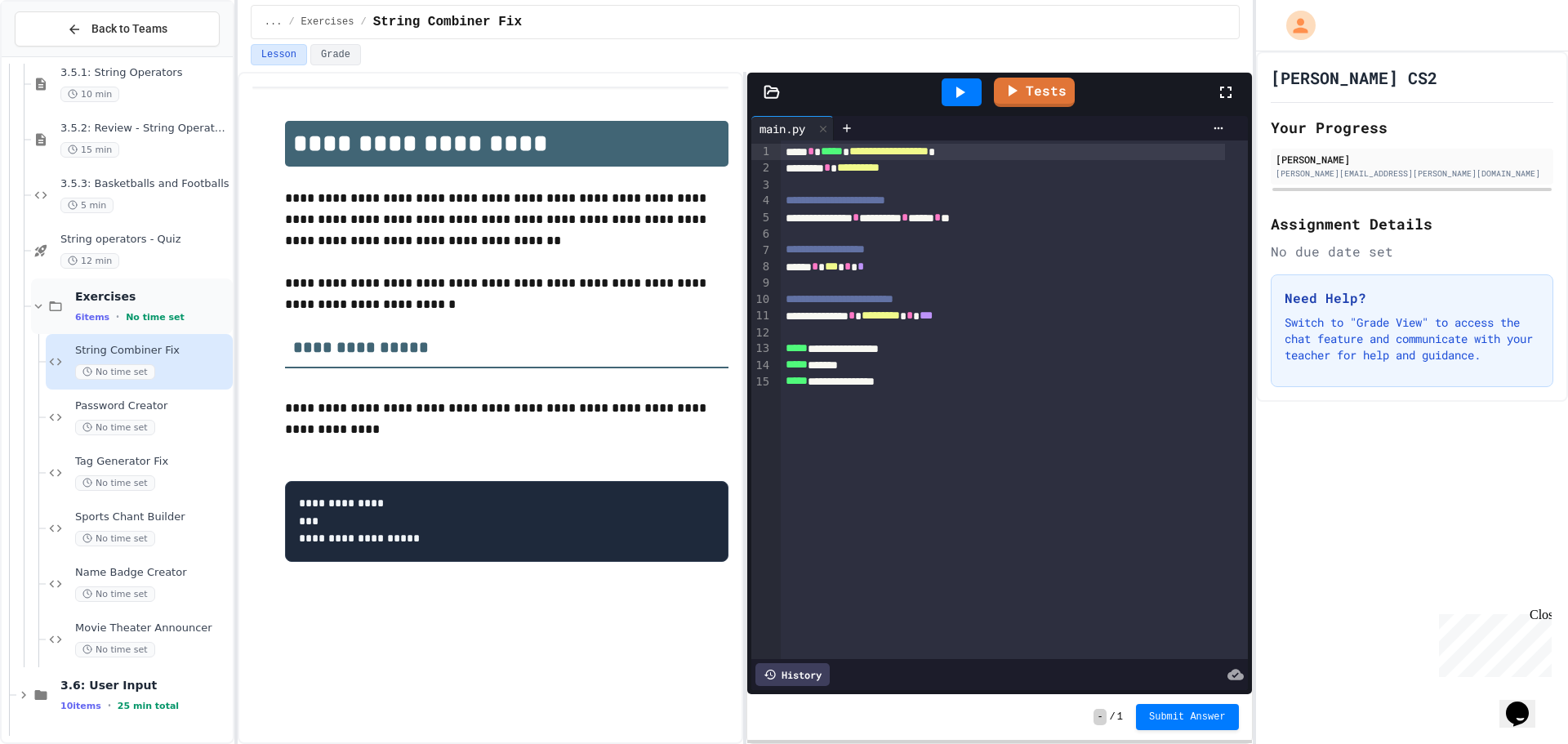
click at [145, 313] on span "No time set" at bounding box center [155, 317] width 59 height 11
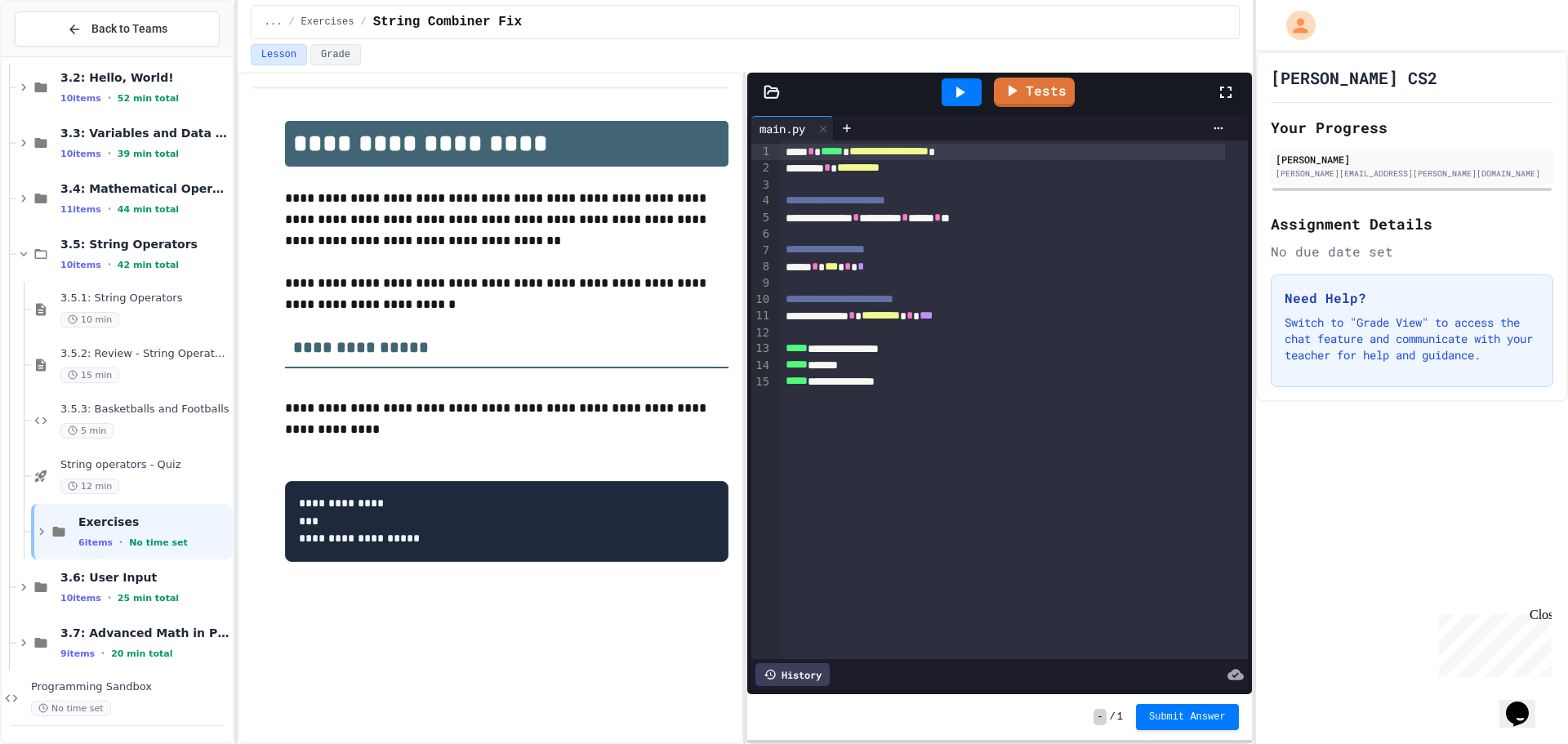
scroll to position [216, 0]
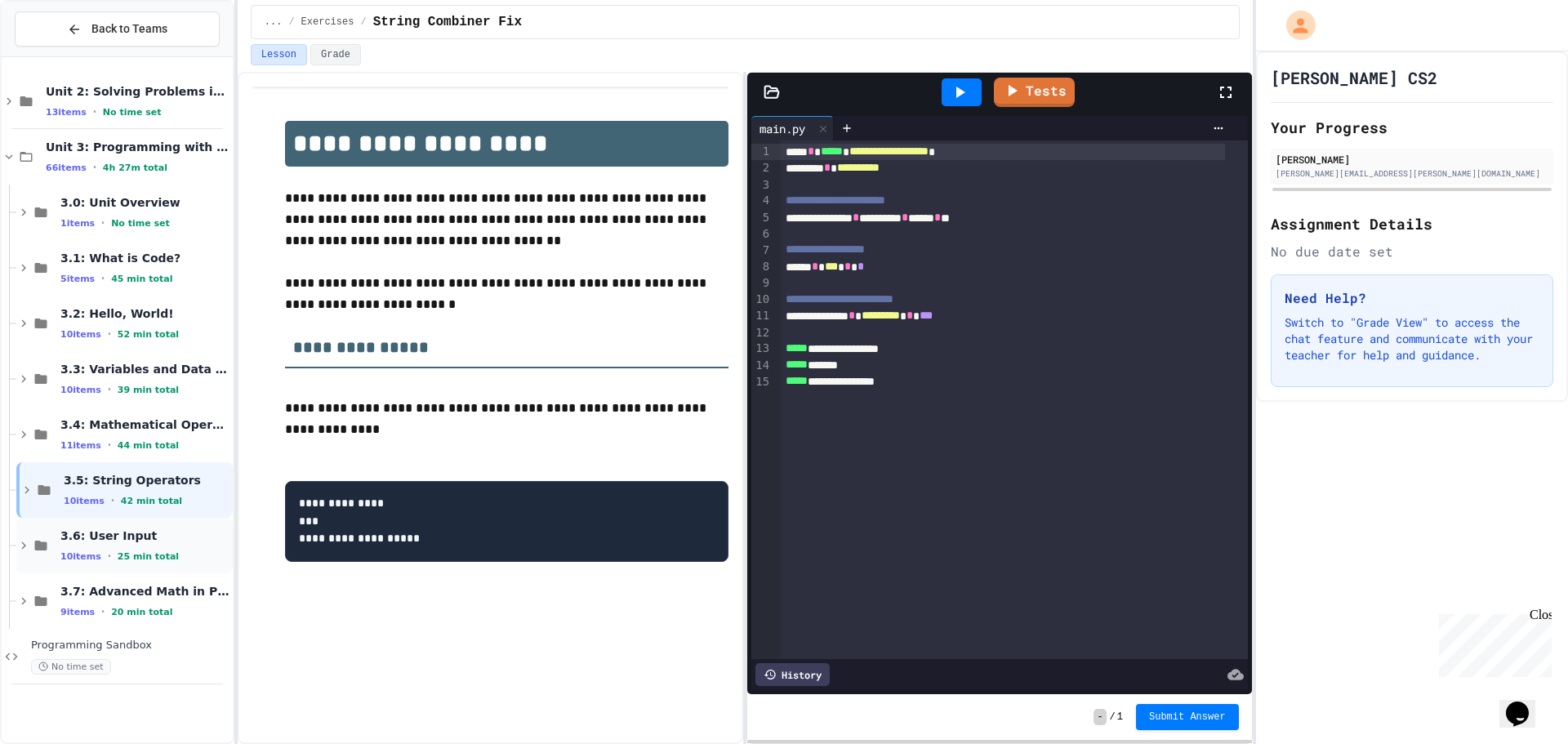
click at [114, 532] on span "3.6: User Input" at bounding box center [146, 536] width 169 height 15
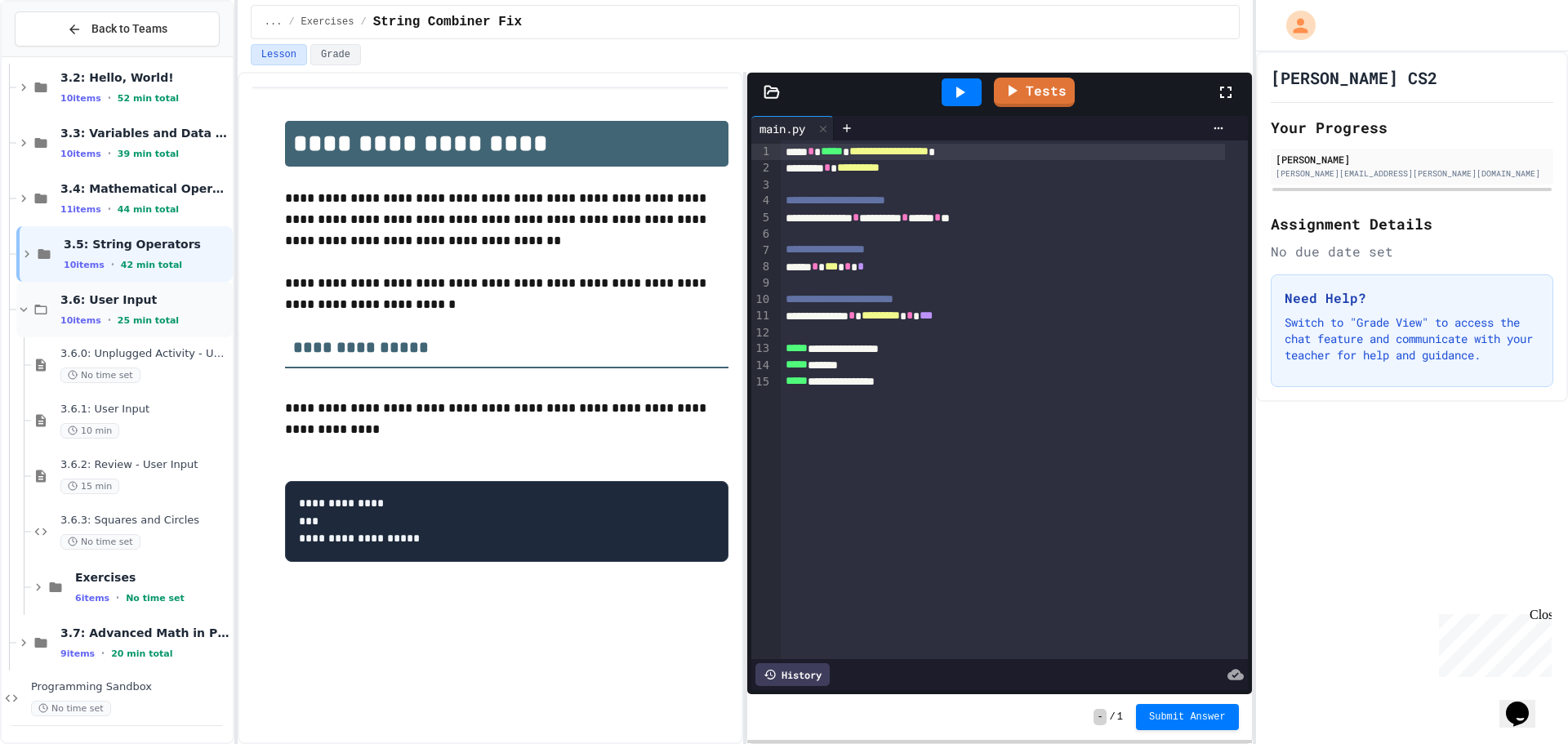
click at [151, 315] on span "25 min total" at bounding box center [148, 320] width 61 height 11
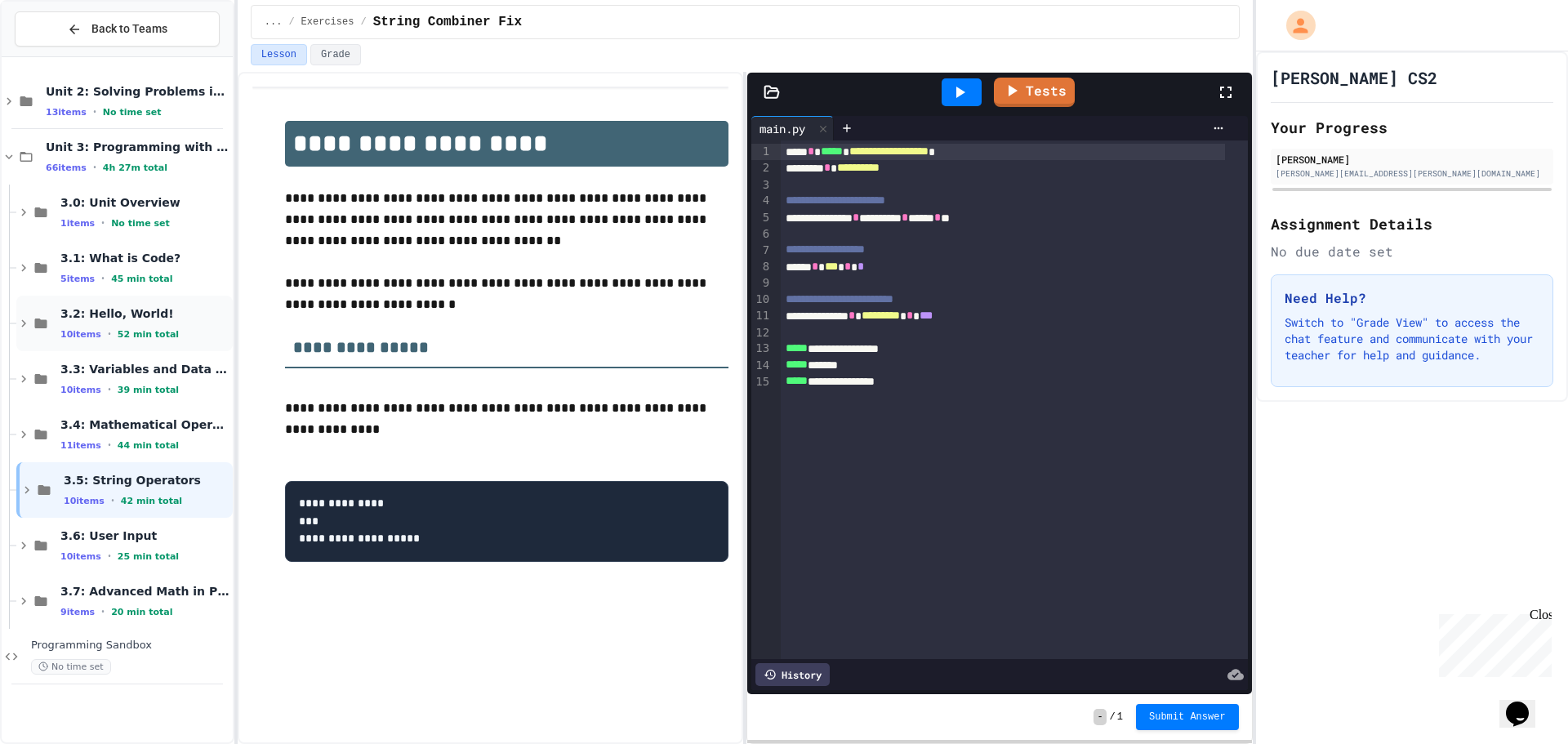
scroll to position [0, 0]
click at [106, 468] on div "3.5: String Operators 10 items • 42 min total" at bounding box center [124, 491] width 216 height 56
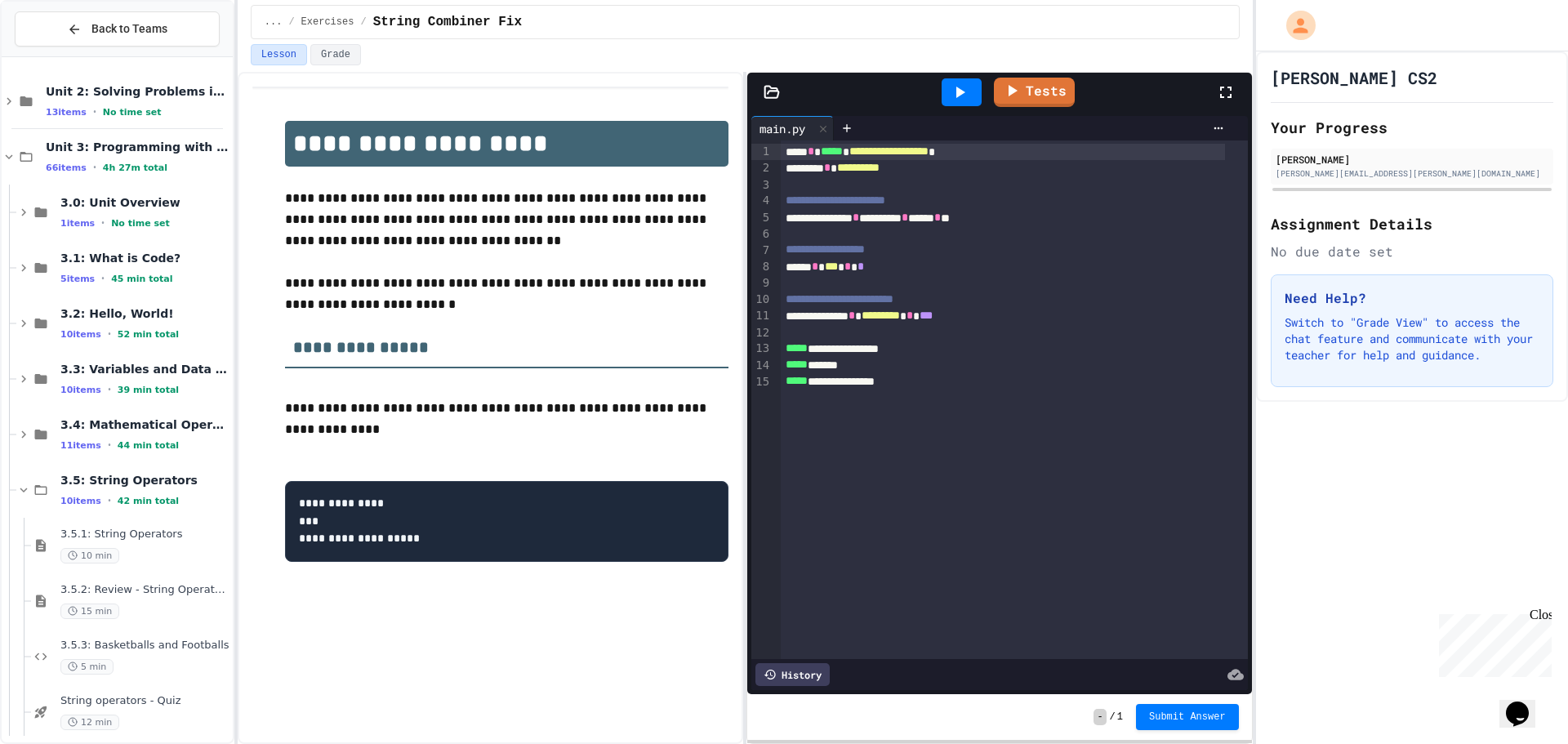
click at [106, 468] on div "3.5: String Operators 10 items • 42 min total" at bounding box center [124, 491] width 216 height 56
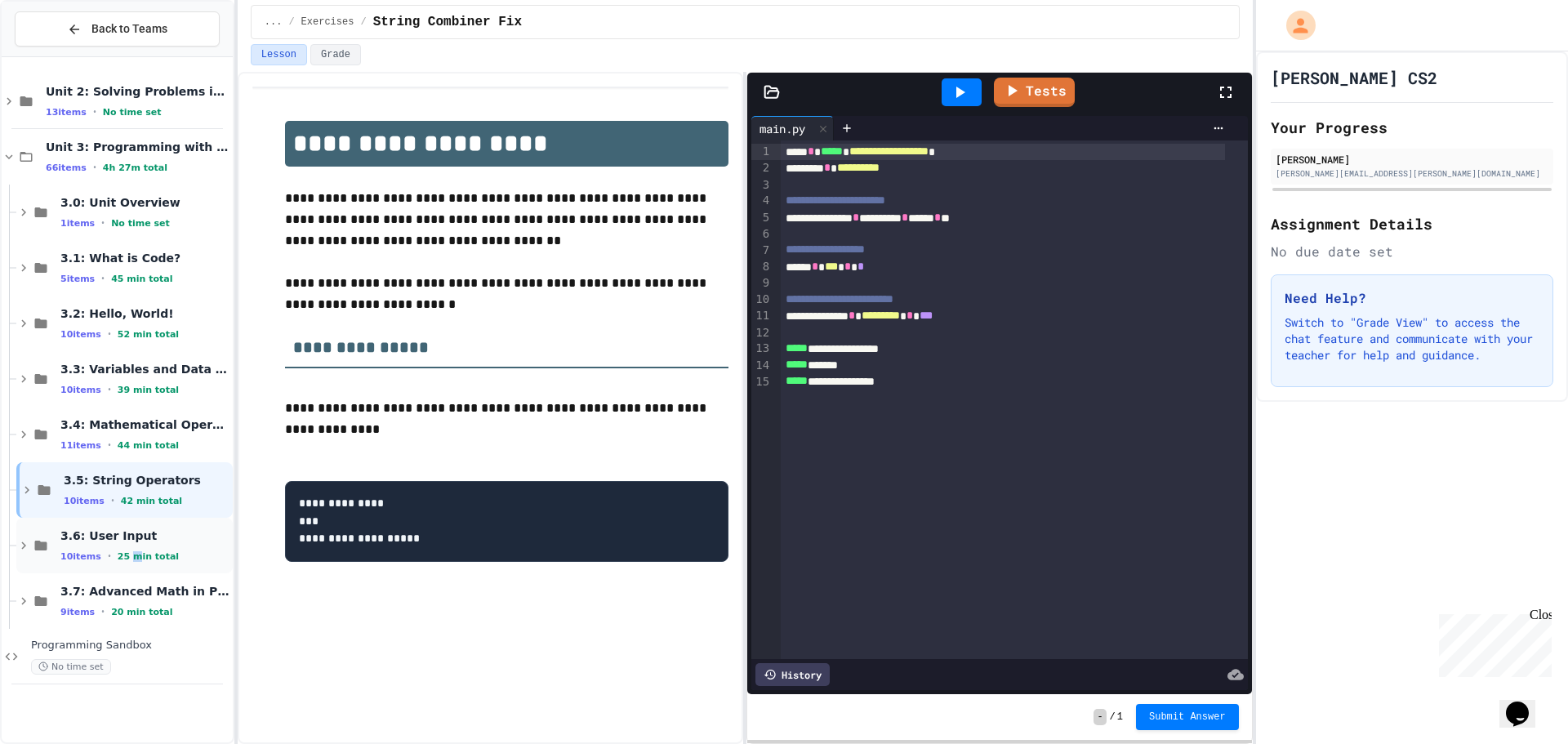
click at [134, 559] on span "25 min total" at bounding box center [148, 557] width 61 height 11
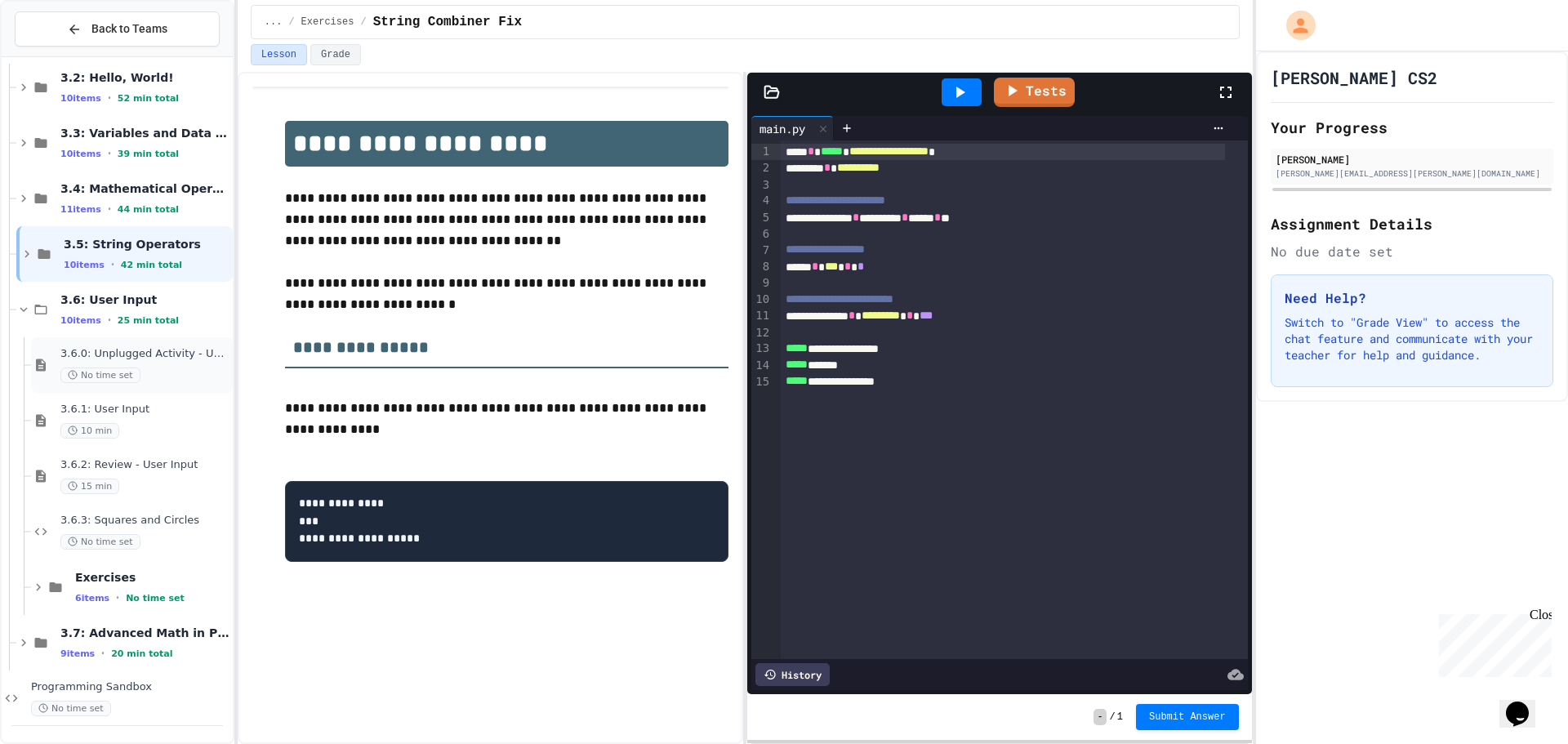
click at [160, 363] on div "3.6.0: Unplugged Activity - User Input No time set" at bounding box center [146, 365] width 169 height 36
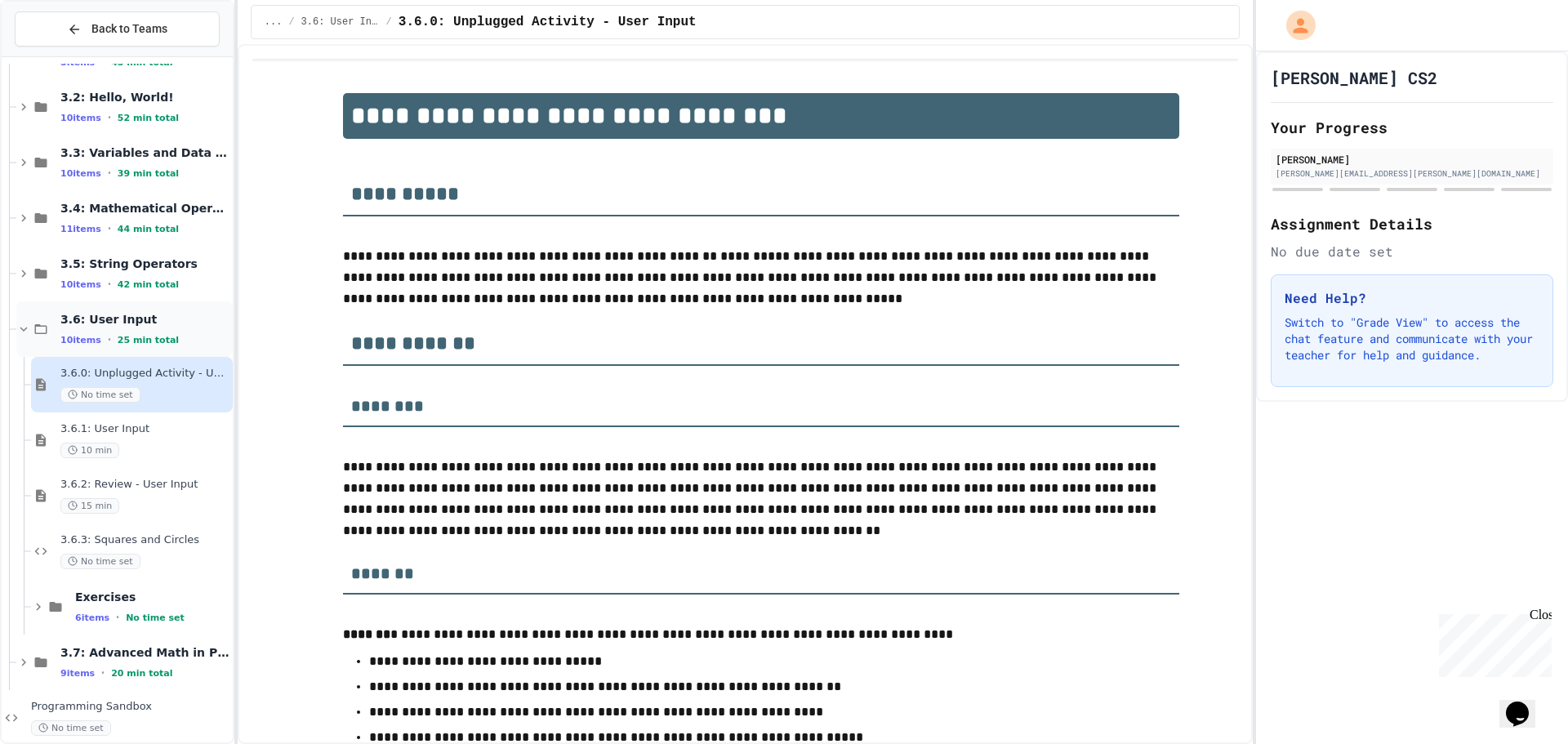
click at [110, 321] on span "3.6: User Input" at bounding box center [146, 319] width 169 height 15
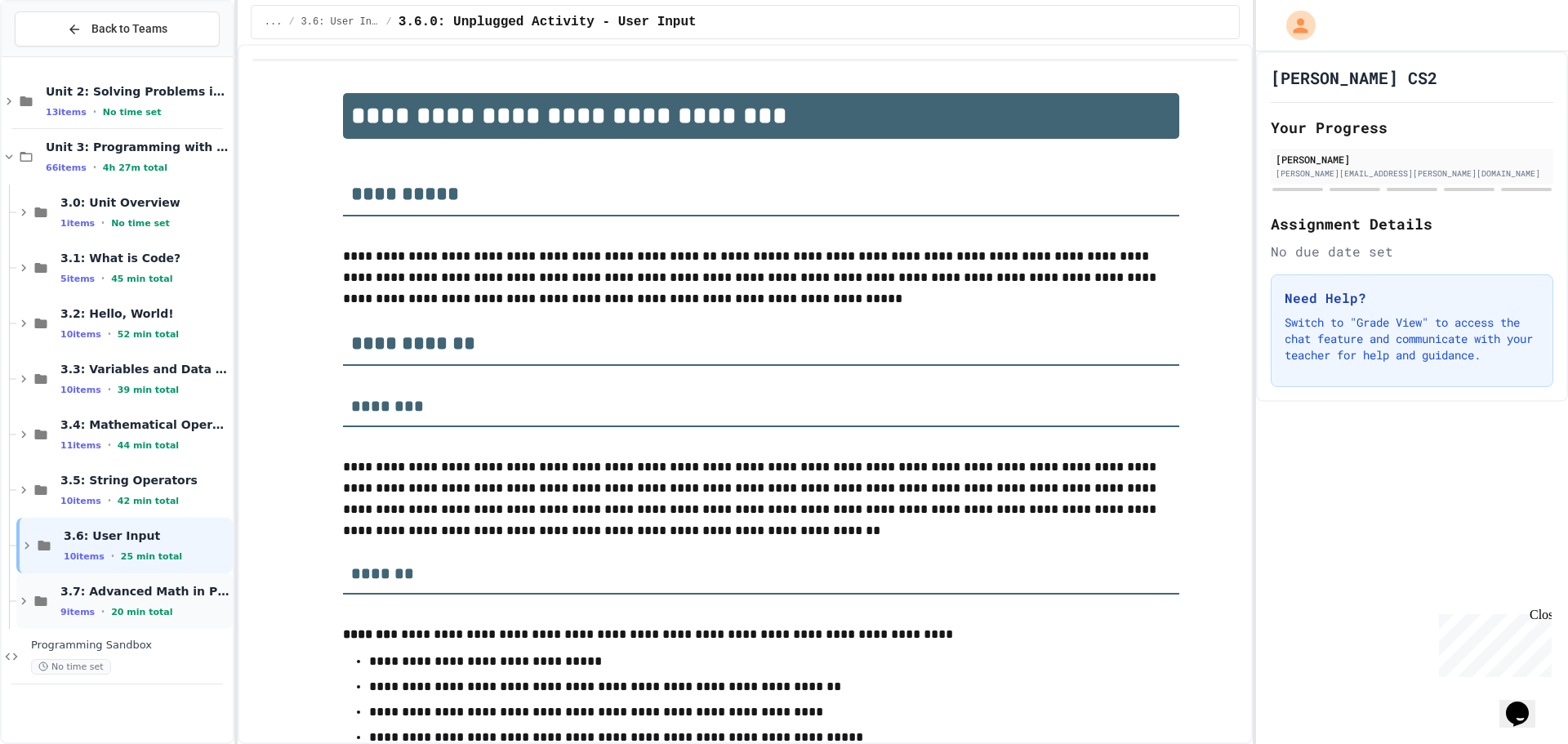
click at [166, 600] on div "3.7: Advanced Math in Python 9 items • 20 min total" at bounding box center [146, 601] width 169 height 34
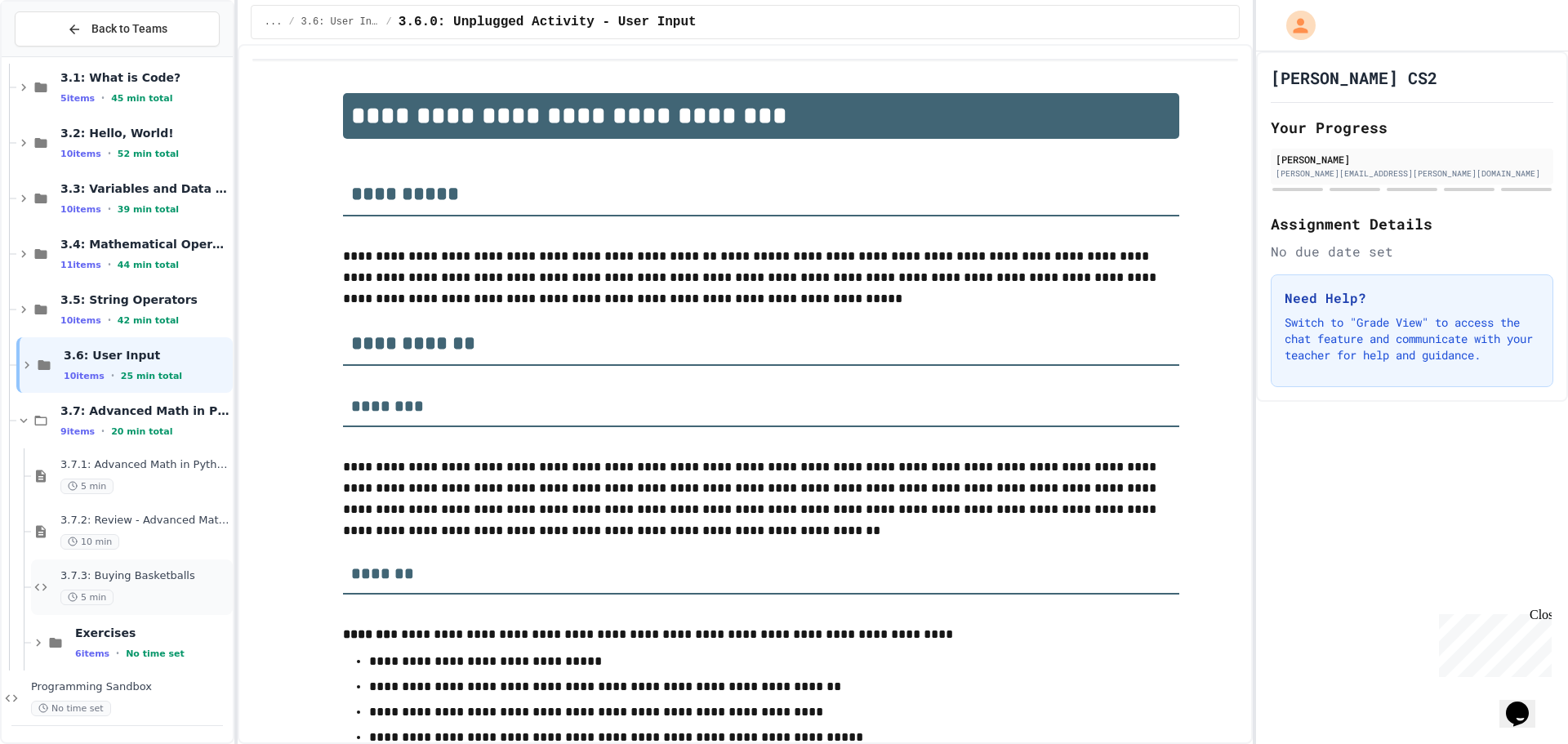
click at [160, 585] on div "3.7.3: Buying Basketballs 5 min" at bounding box center [146, 587] width 169 height 36
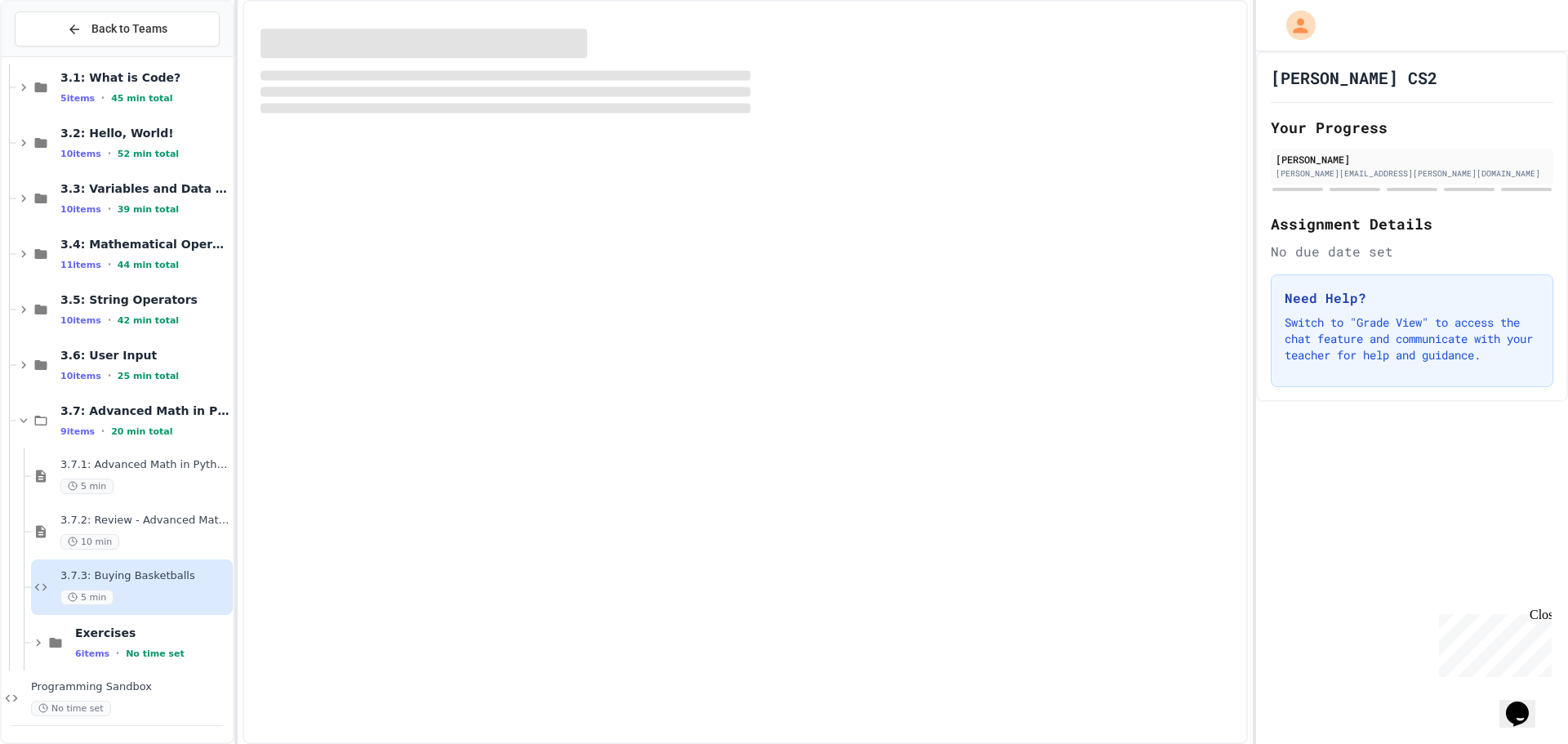
scroll to position [161, 0]
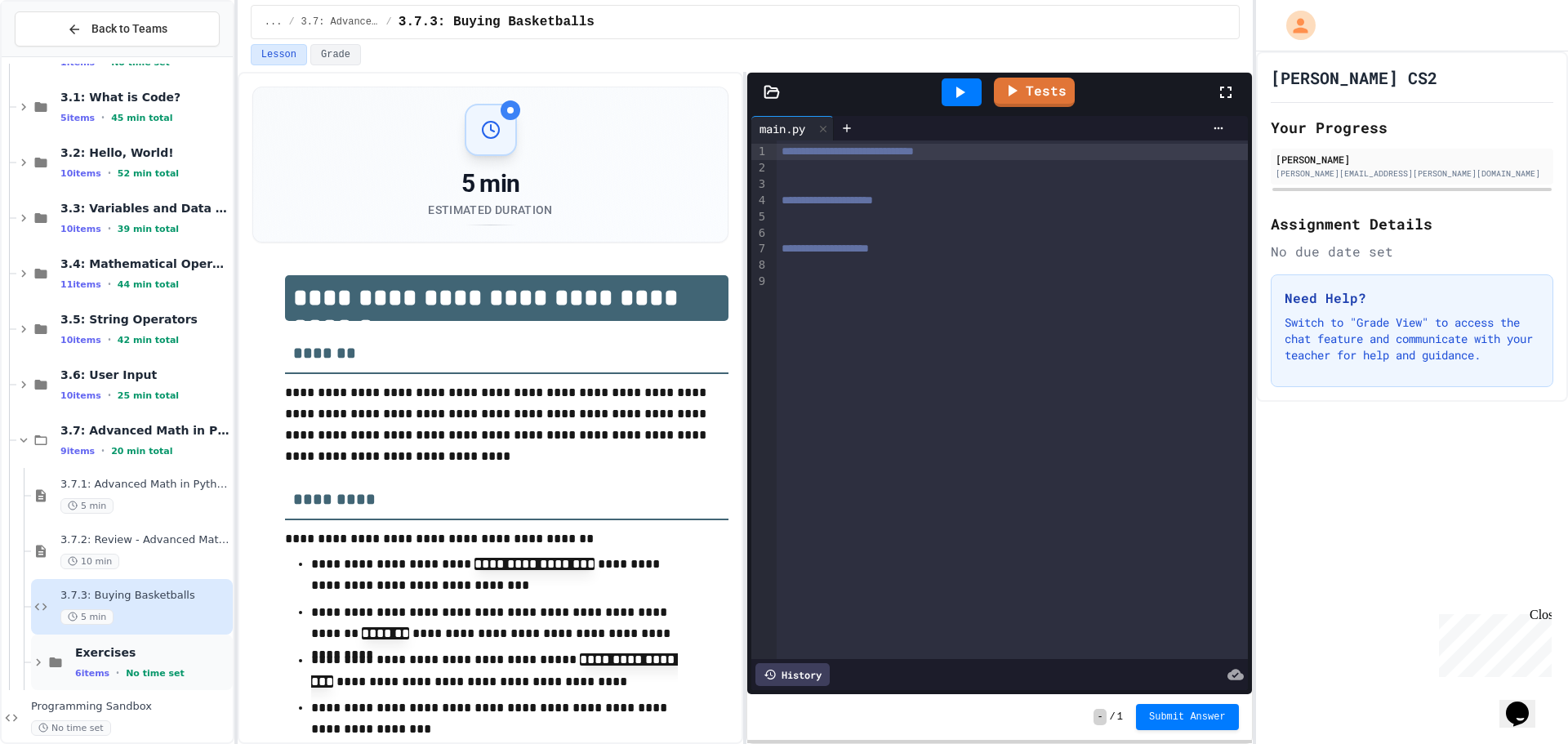
click at [167, 654] on span "Exercises" at bounding box center [152, 652] width 155 height 15
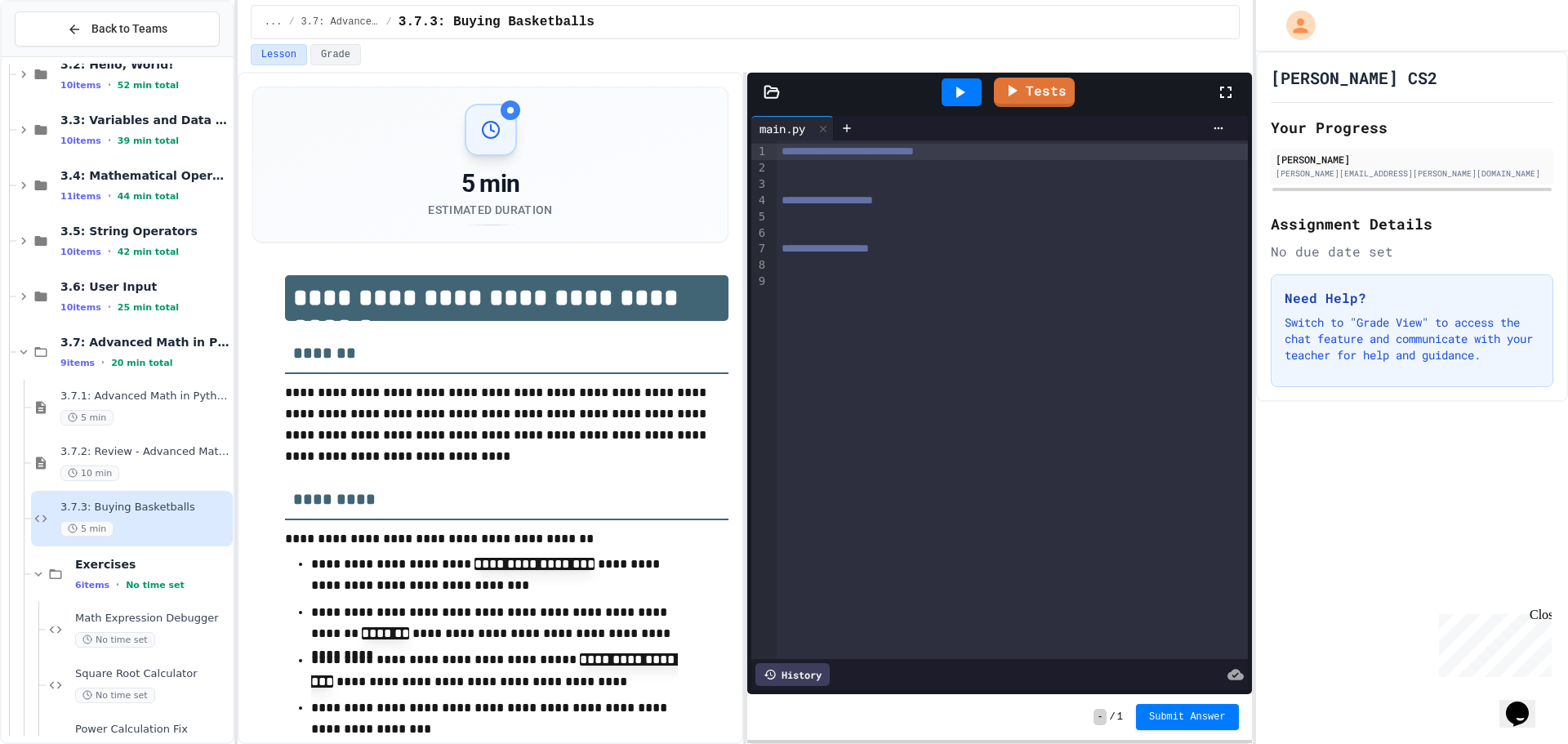
scroll to position [406, 0]
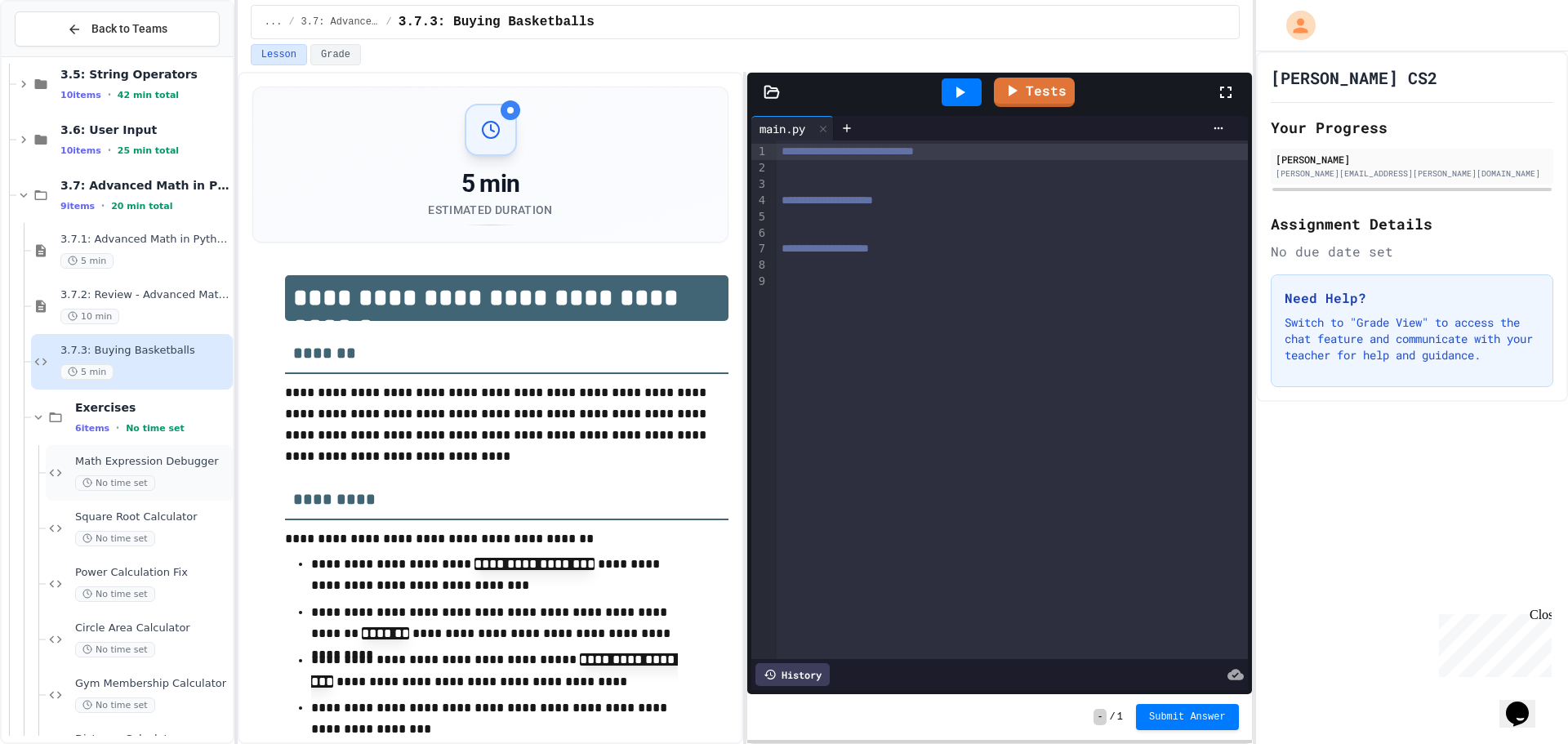
click at [165, 476] on div "No time set" at bounding box center [152, 484] width 155 height 16
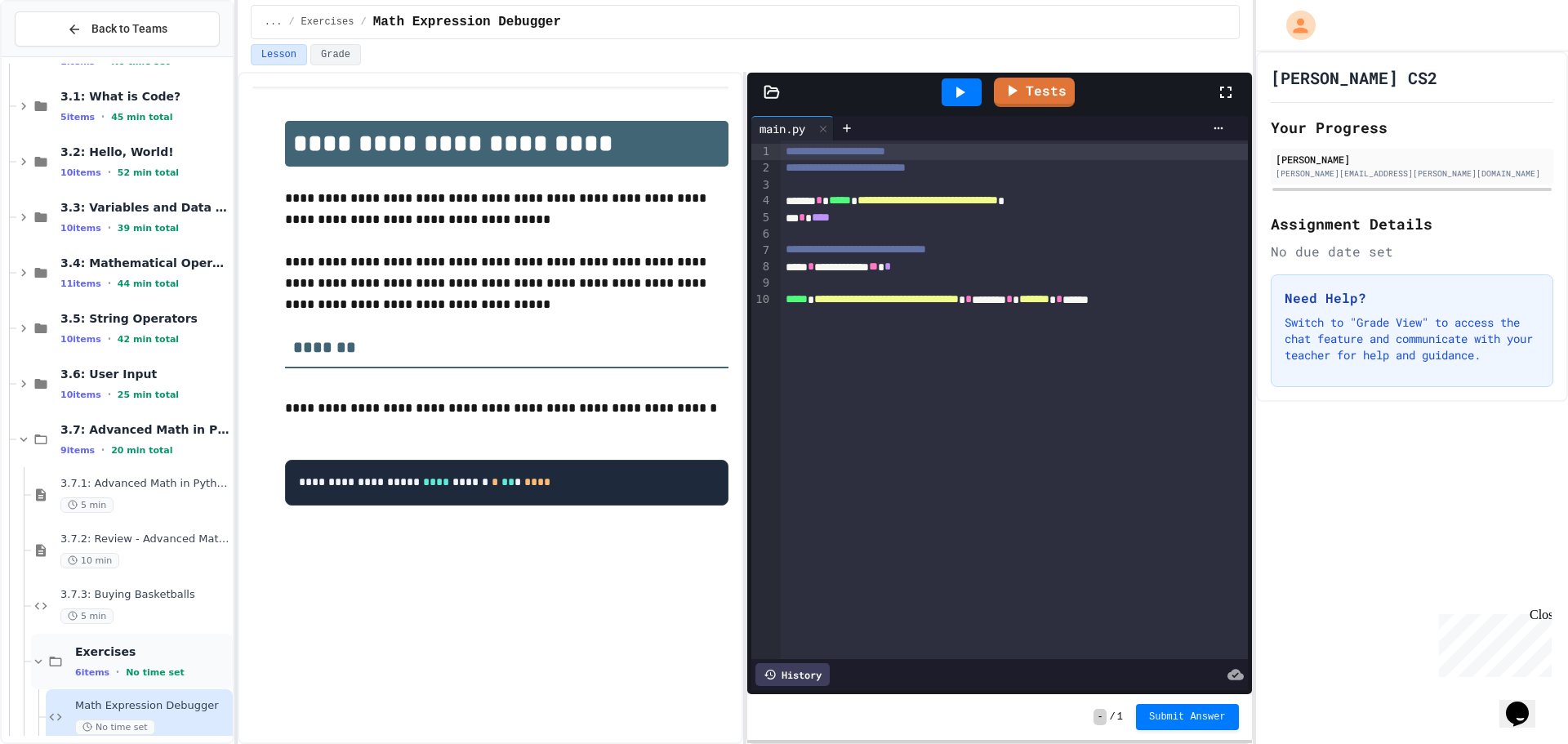
scroll to position [106, 0]
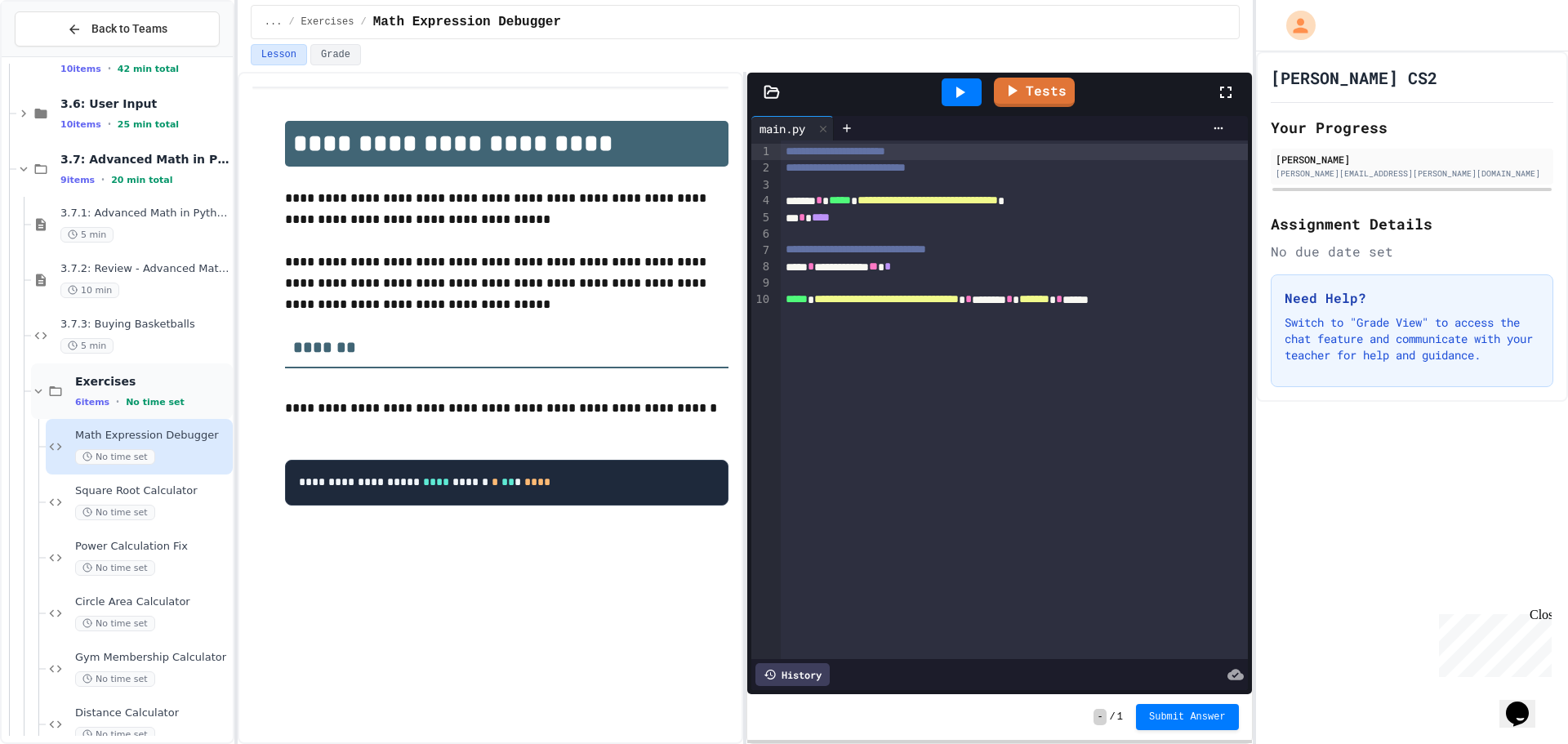
click at [98, 374] on span "Exercises" at bounding box center [152, 381] width 155 height 15
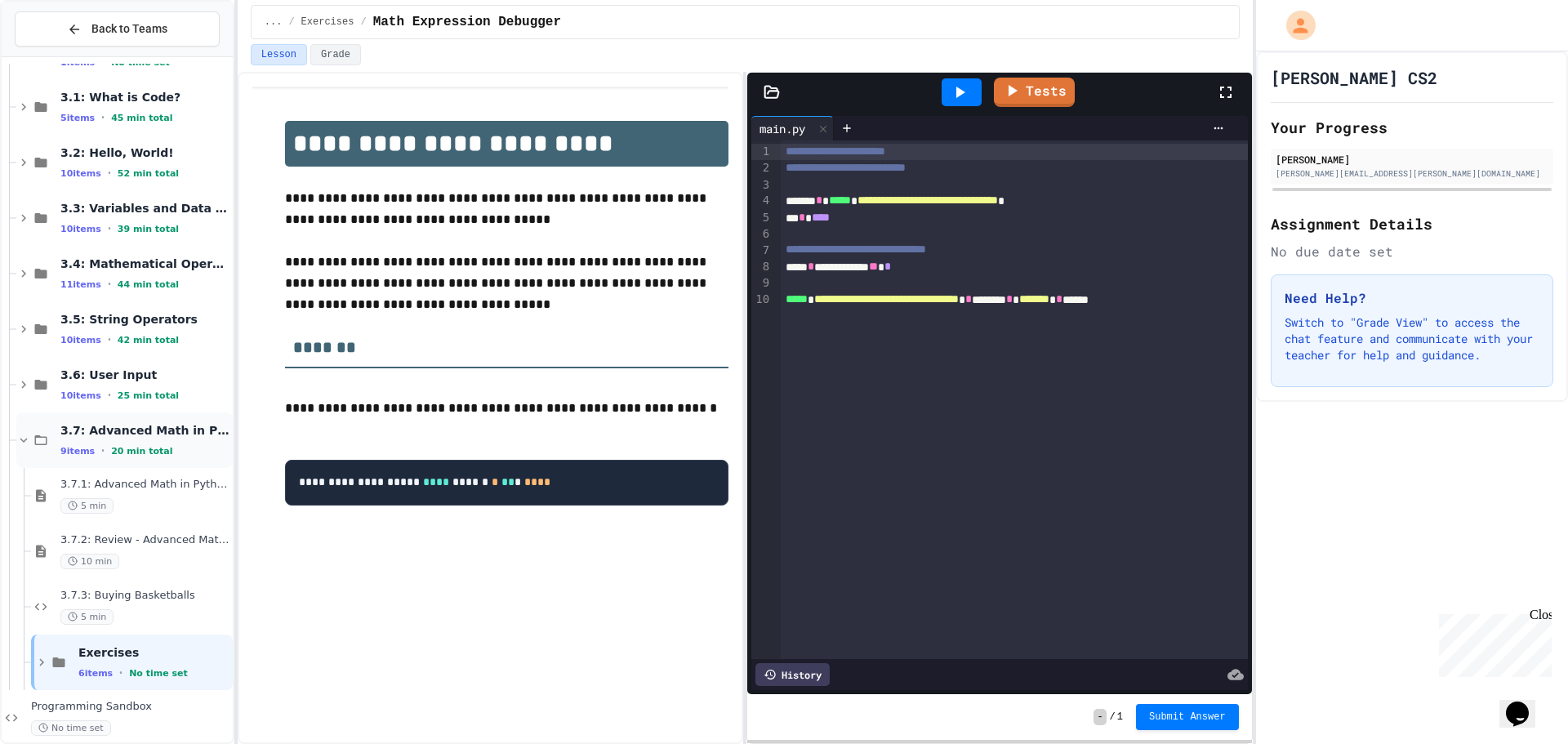
click at [84, 434] on span "3.7: Advanced Math in Python" at bounding box center [146, 430] width 169 height 15
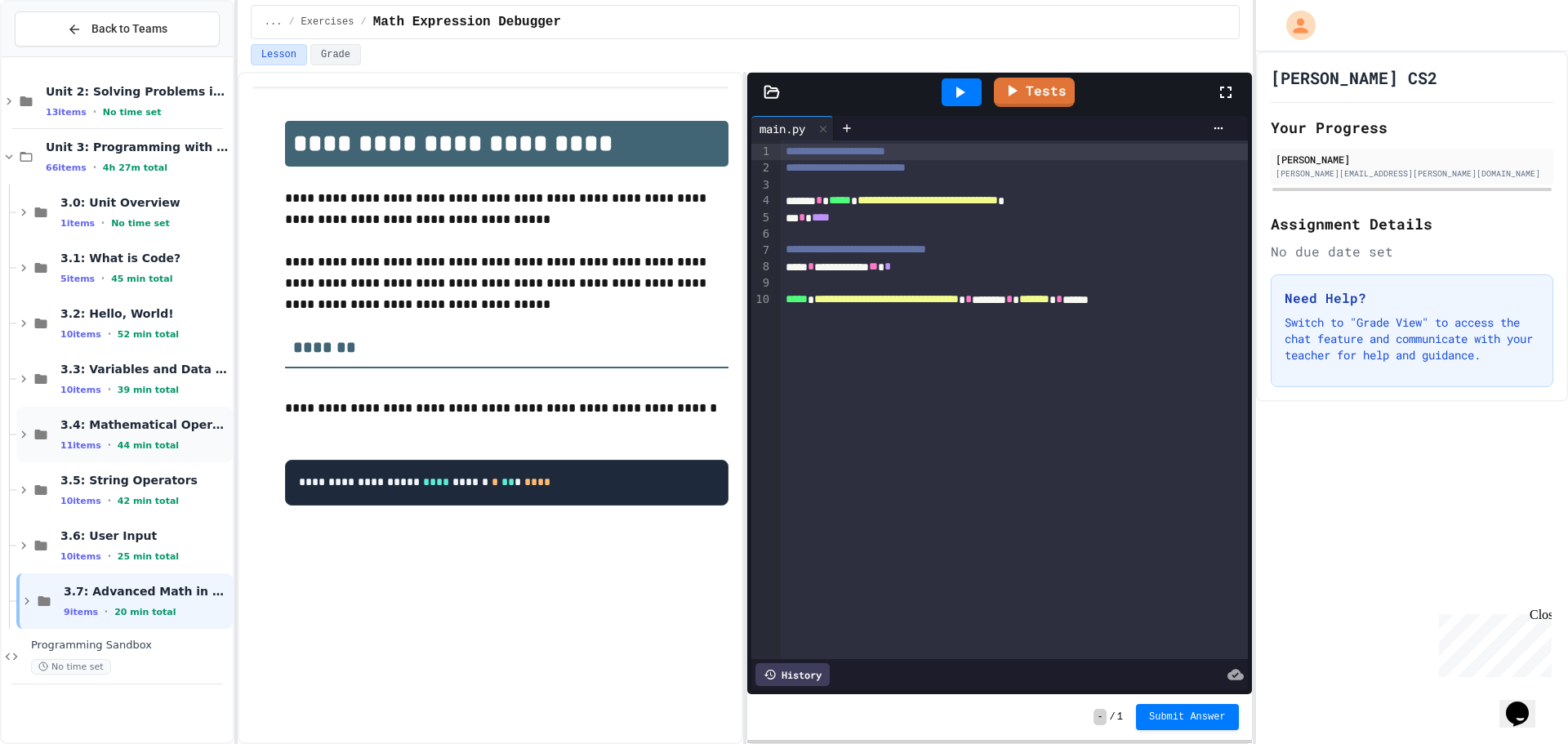
click at [85, 436] on div "3.4: Mathematical Operators 11 items • 44 min total" at bounding box center [146, 435] width 169 height 34
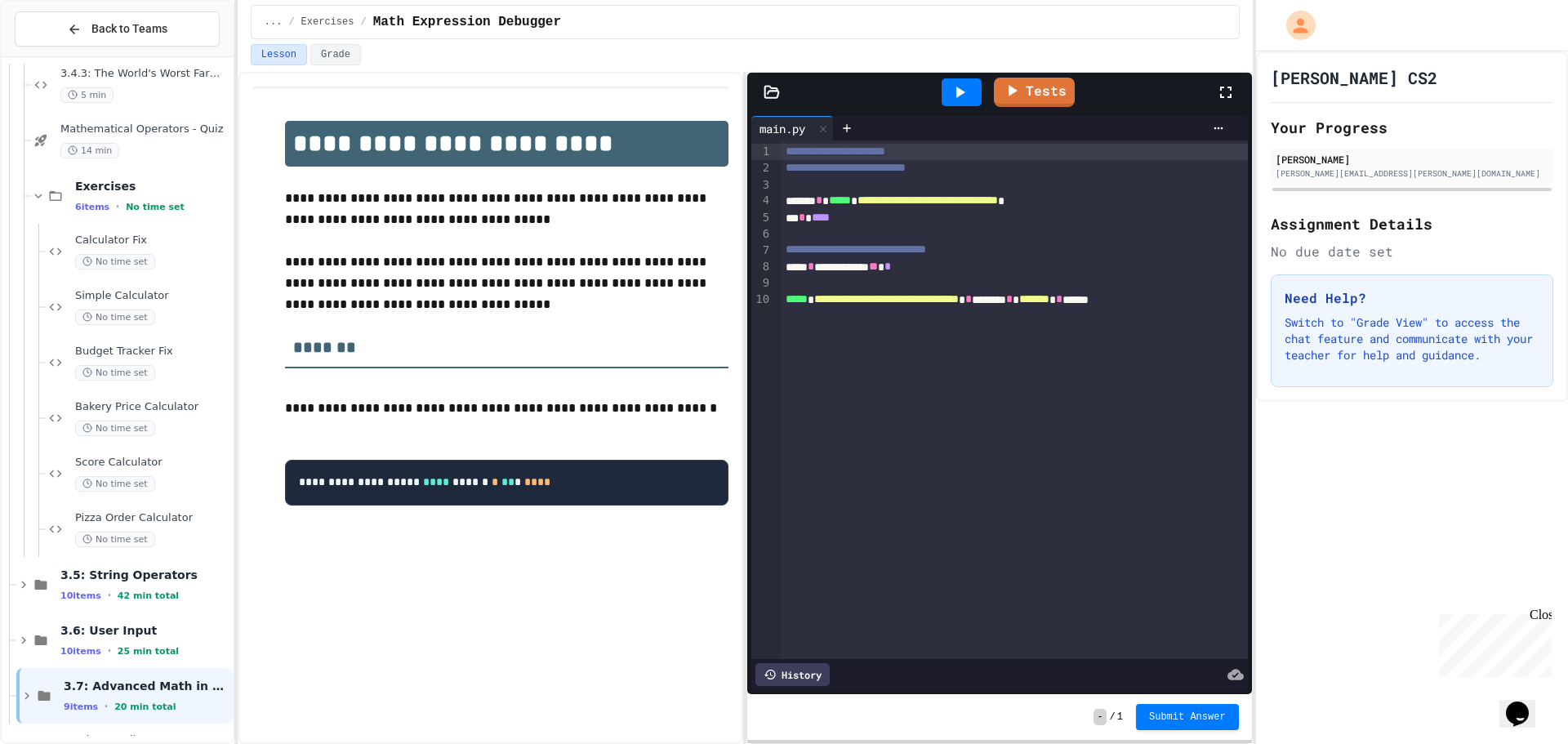
scroll to position [625, 0]
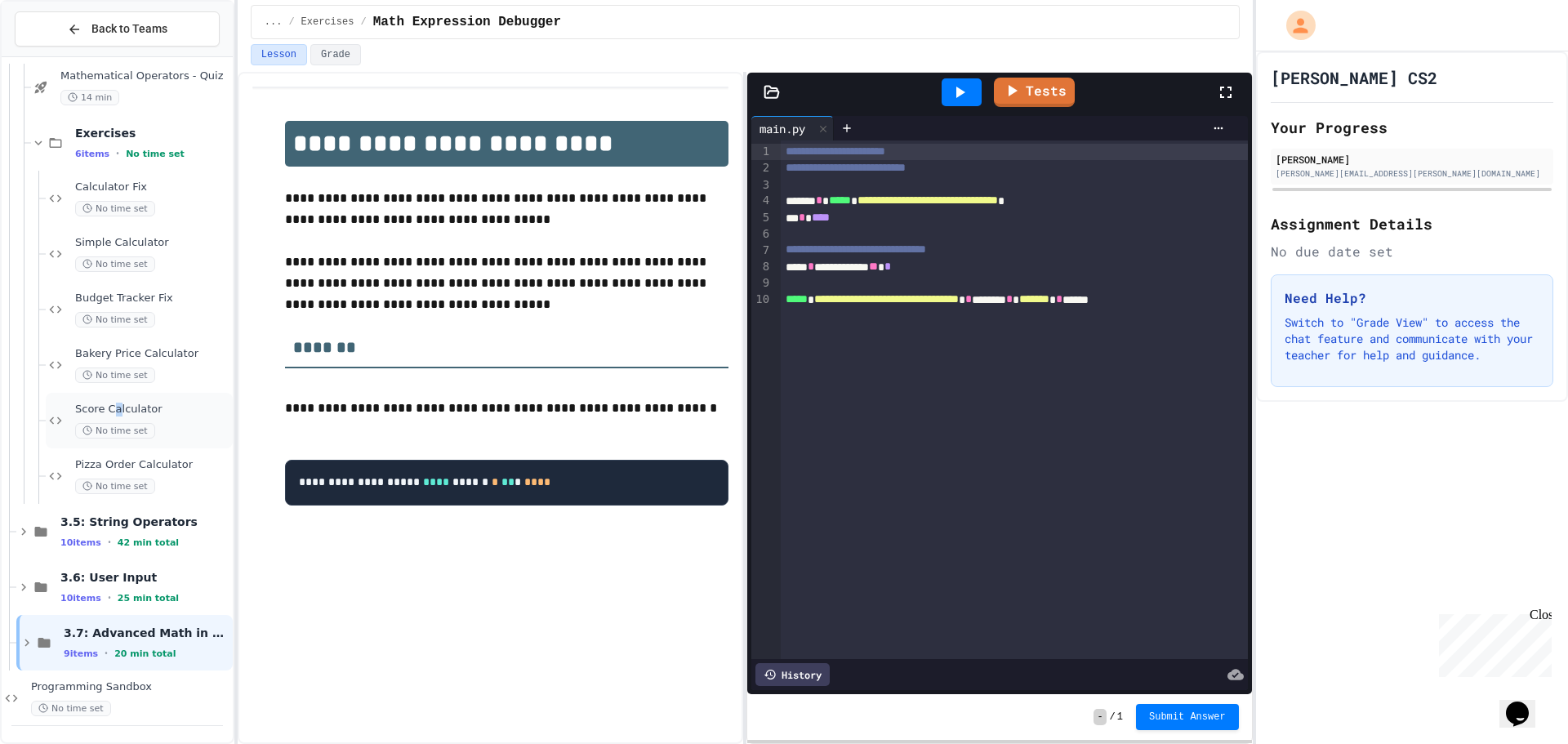
click at [119, 406] on span "Score Calculator" at bounding box center [152, 410] width 155 height 14
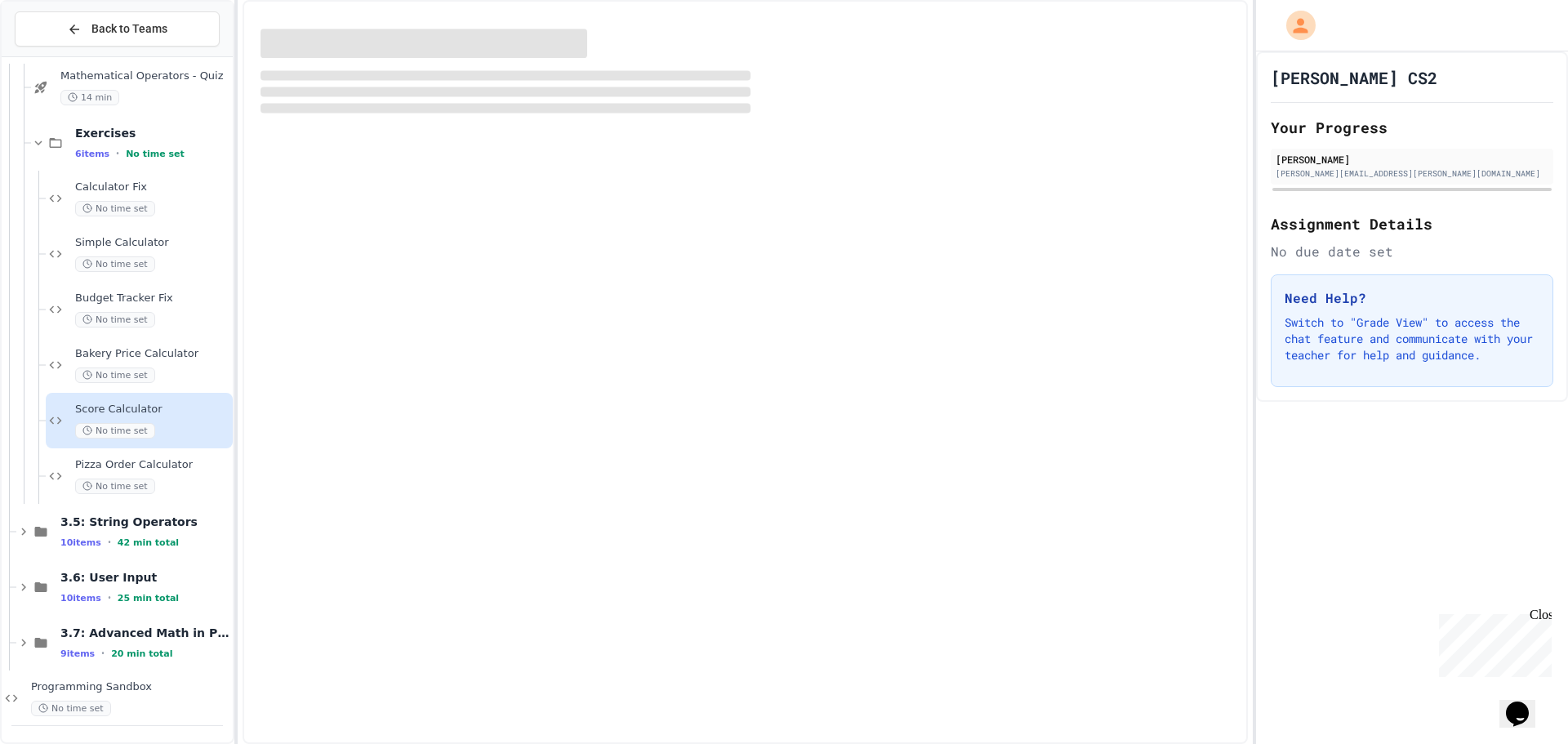
scroll to position [605, 0]
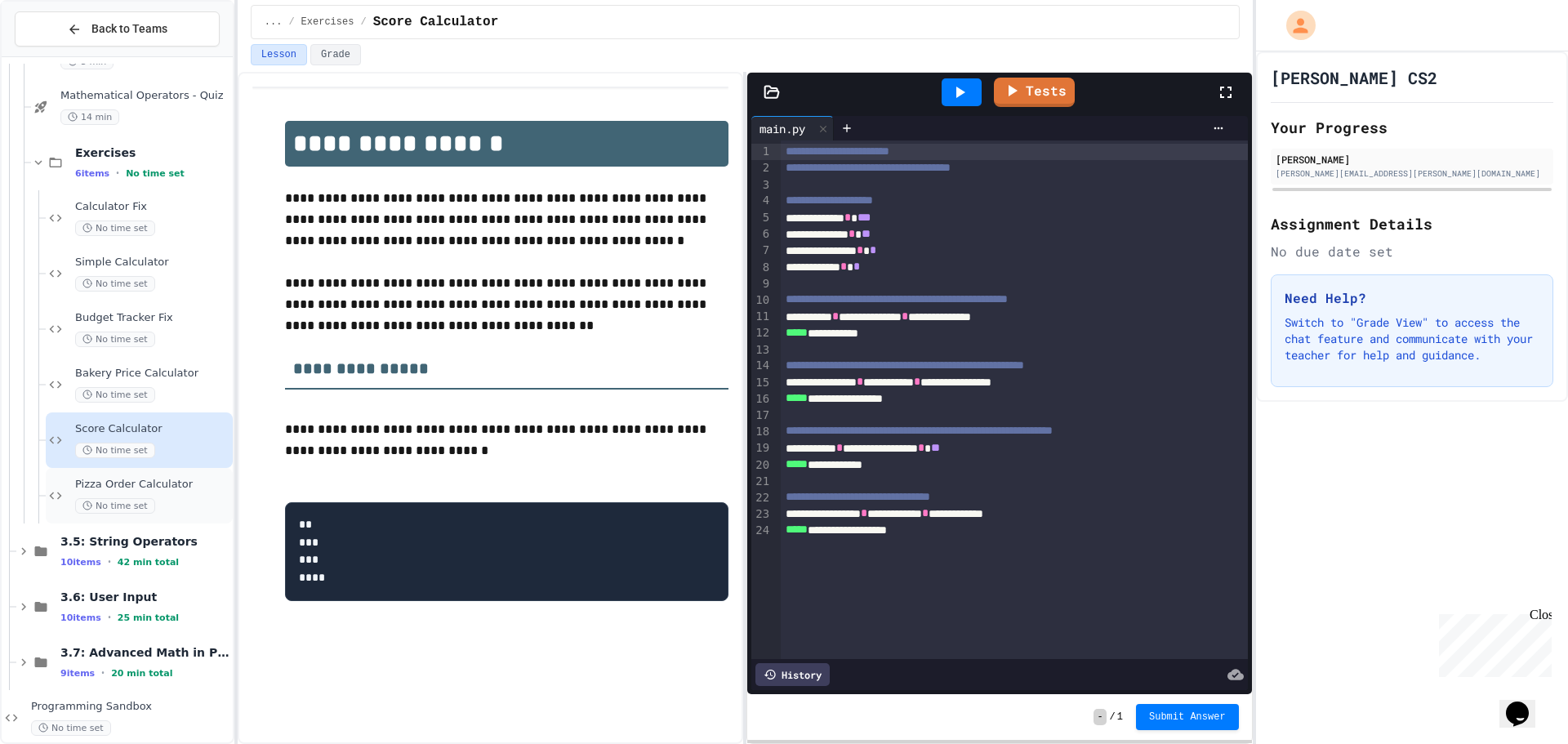
click at [113, 482] on span "Pizza Order Calculator" at bounding box center [152, 485] width 155 height 14
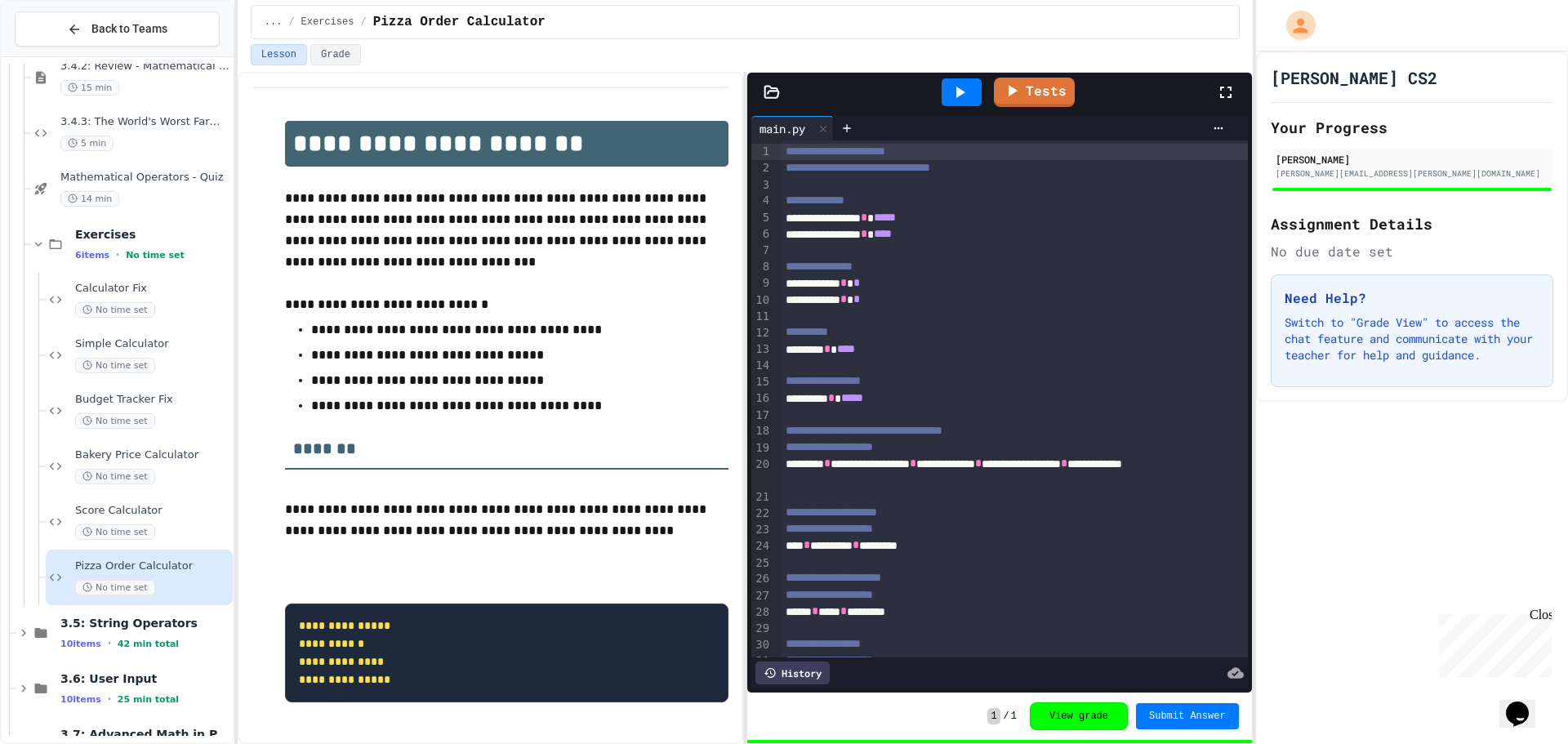
click at [967, 95] on icon at bounding box center [960, 93] width 20 height 20
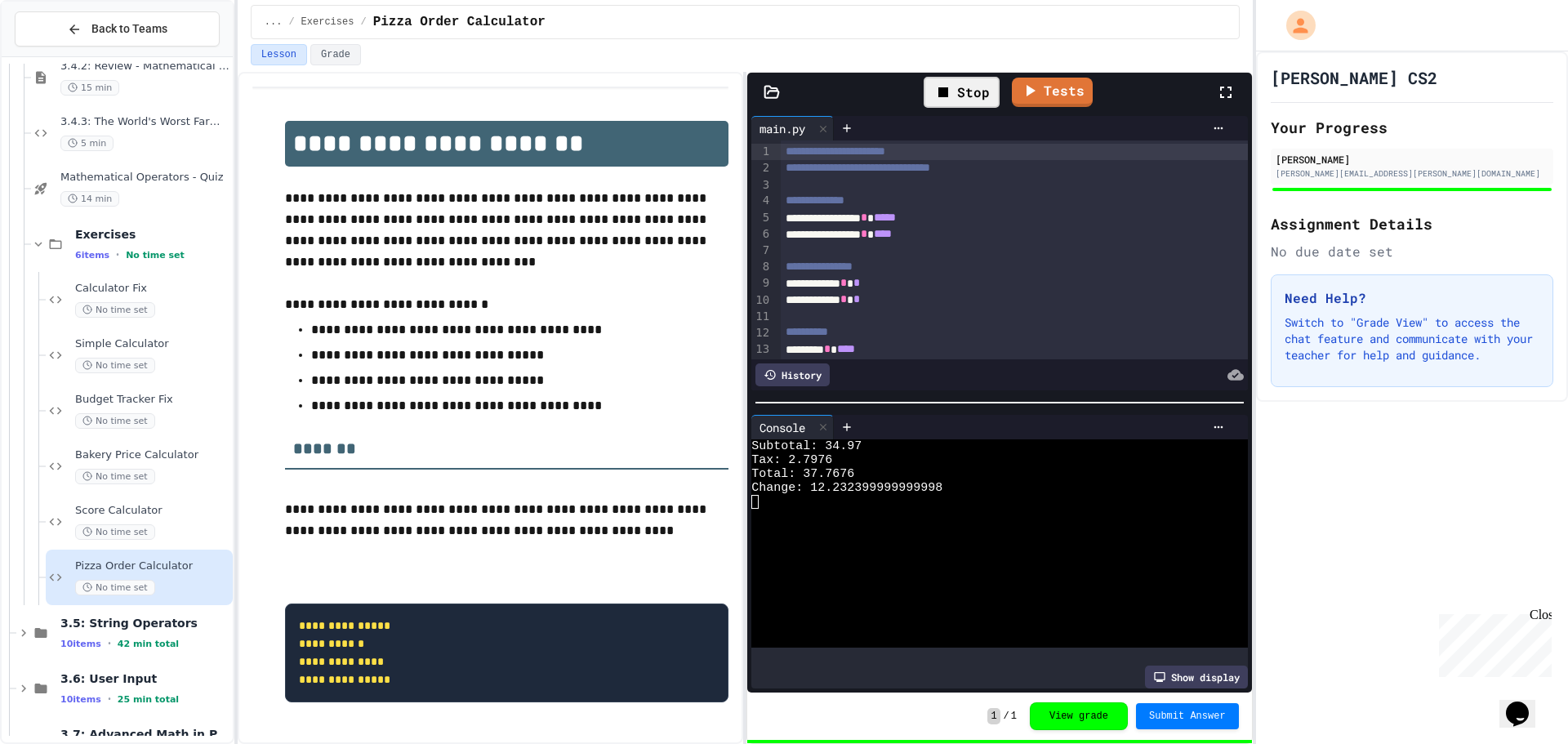
click at [973, 98] on div "Stop" at bounding box center [962, 92] width 76 height 31
click at [62, 232] on div "Exercises 6 items • No time set" at bounding box center [132, 244] width 201 height 56
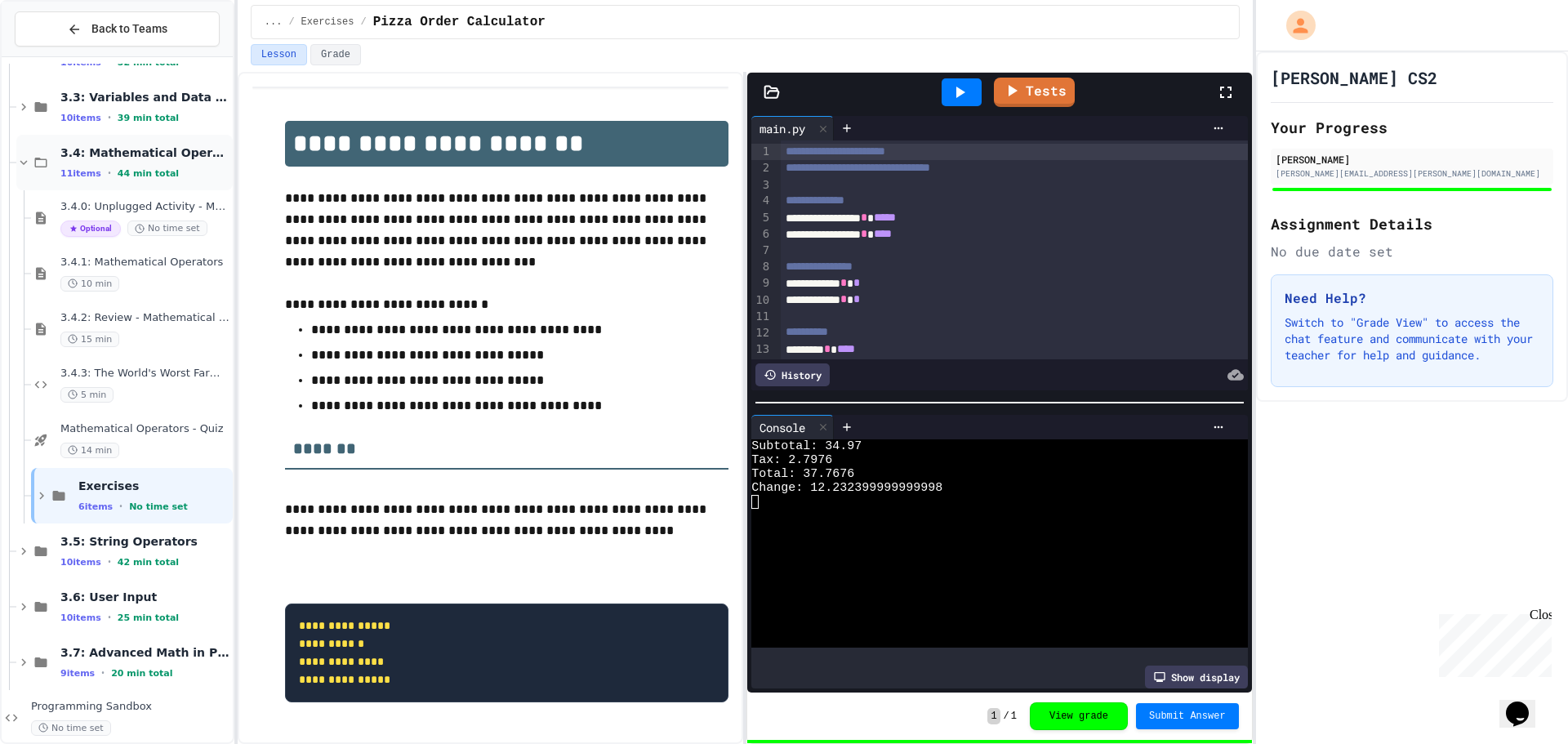
click at [117, 161] on div "3.4: Mathematical Operators 11 items • 44 min total" at bounding box center [146, 163] width 169 height 34
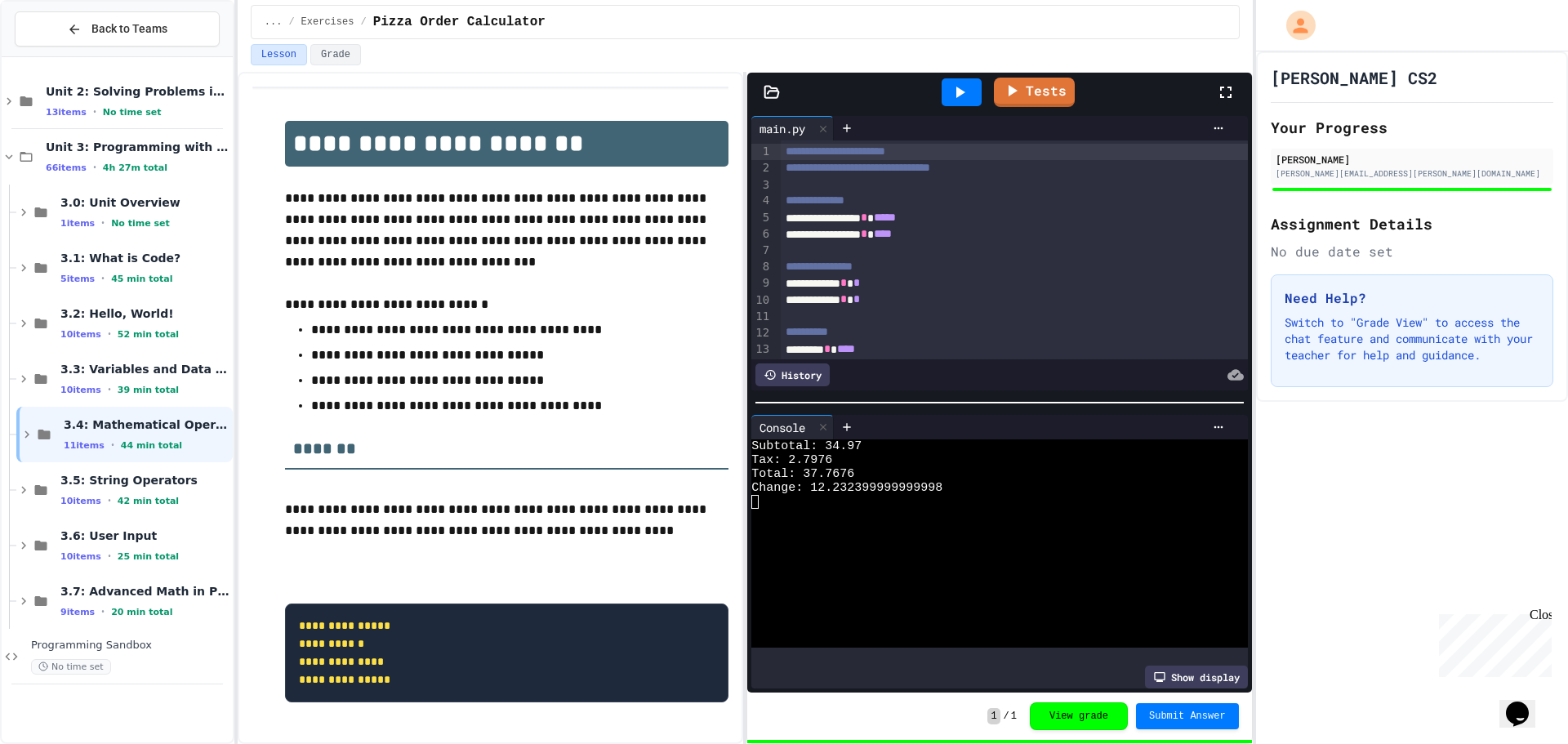
click at [82, 485] on span "3.5: String Operators" at bounding box center [146, 480] width 169 height 15
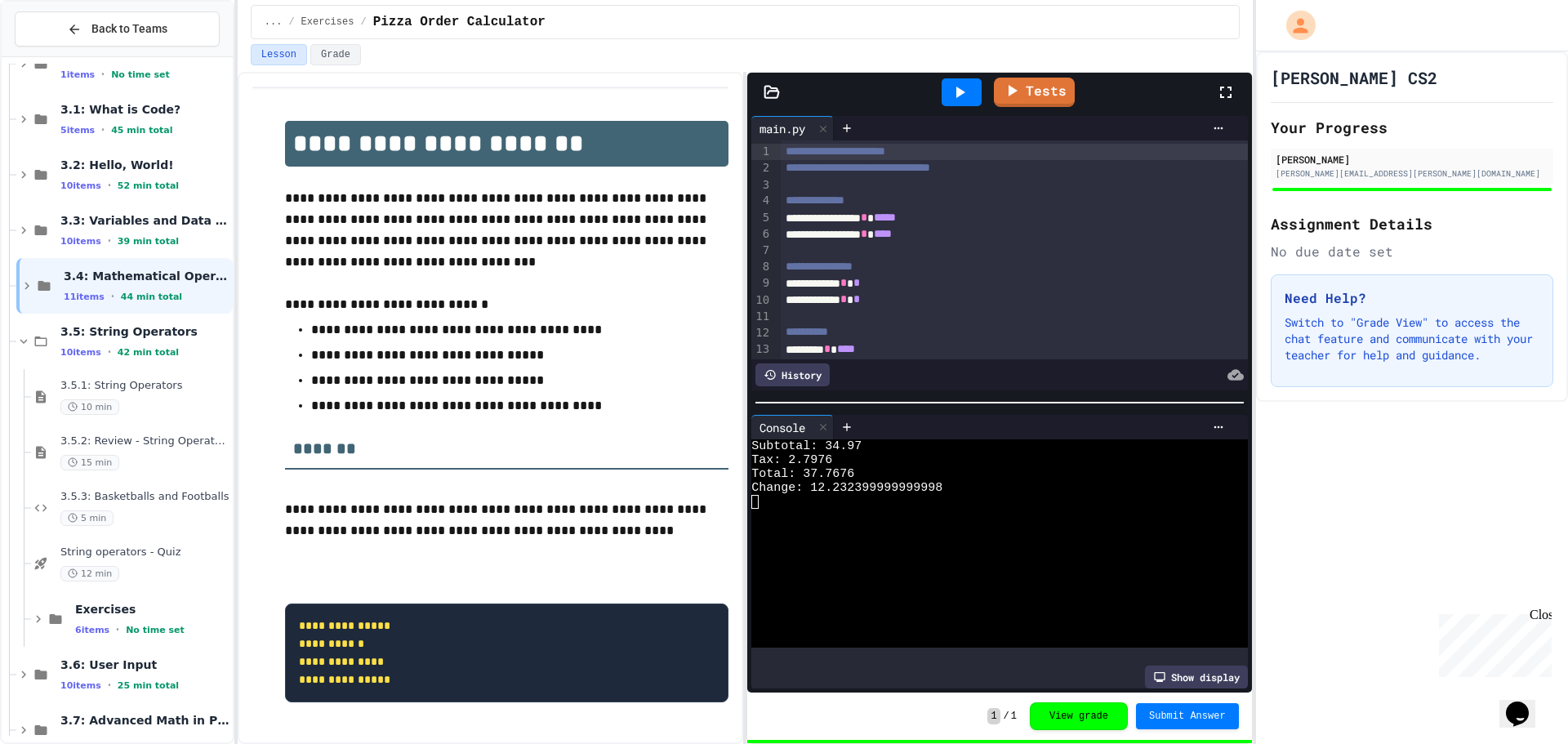
scroll to position [164, 0]
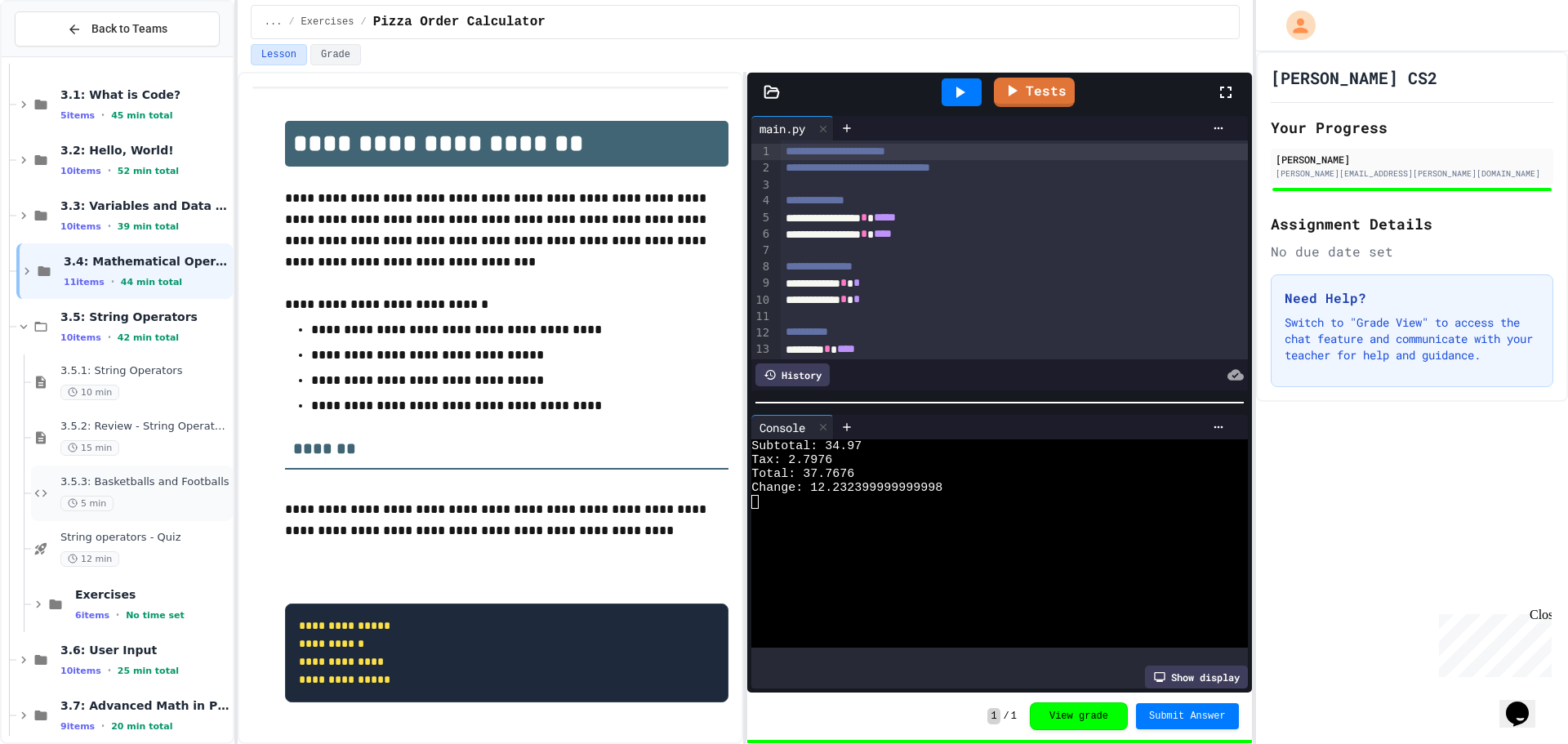
click at [138, 491] on div "3.5.3: Basketballs and Footballs 5 min" at bounding box center [146, 494] width 169 height 36
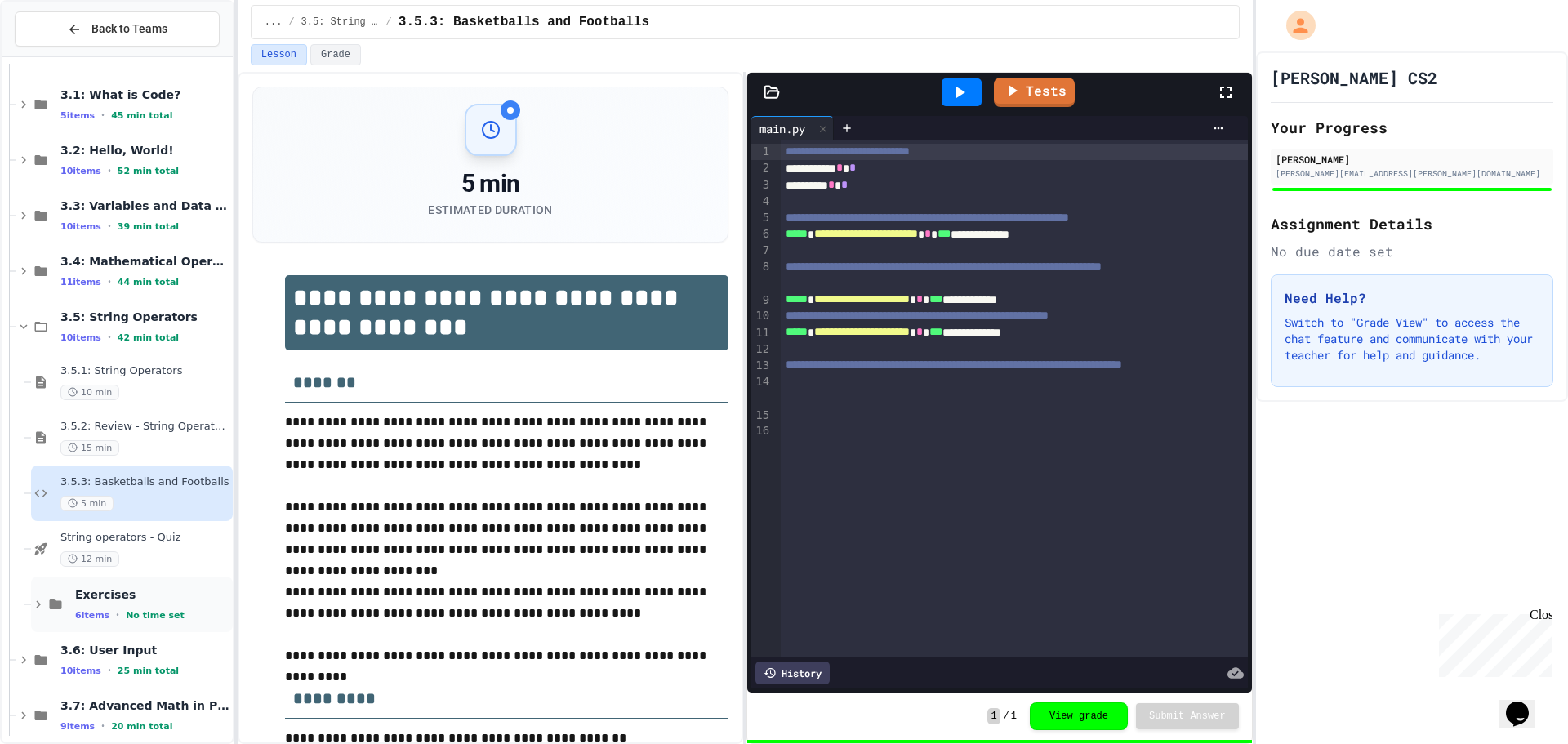
click at [107, 593] on span "Exercises" at bounding box center [152, 594] width 155 height 15
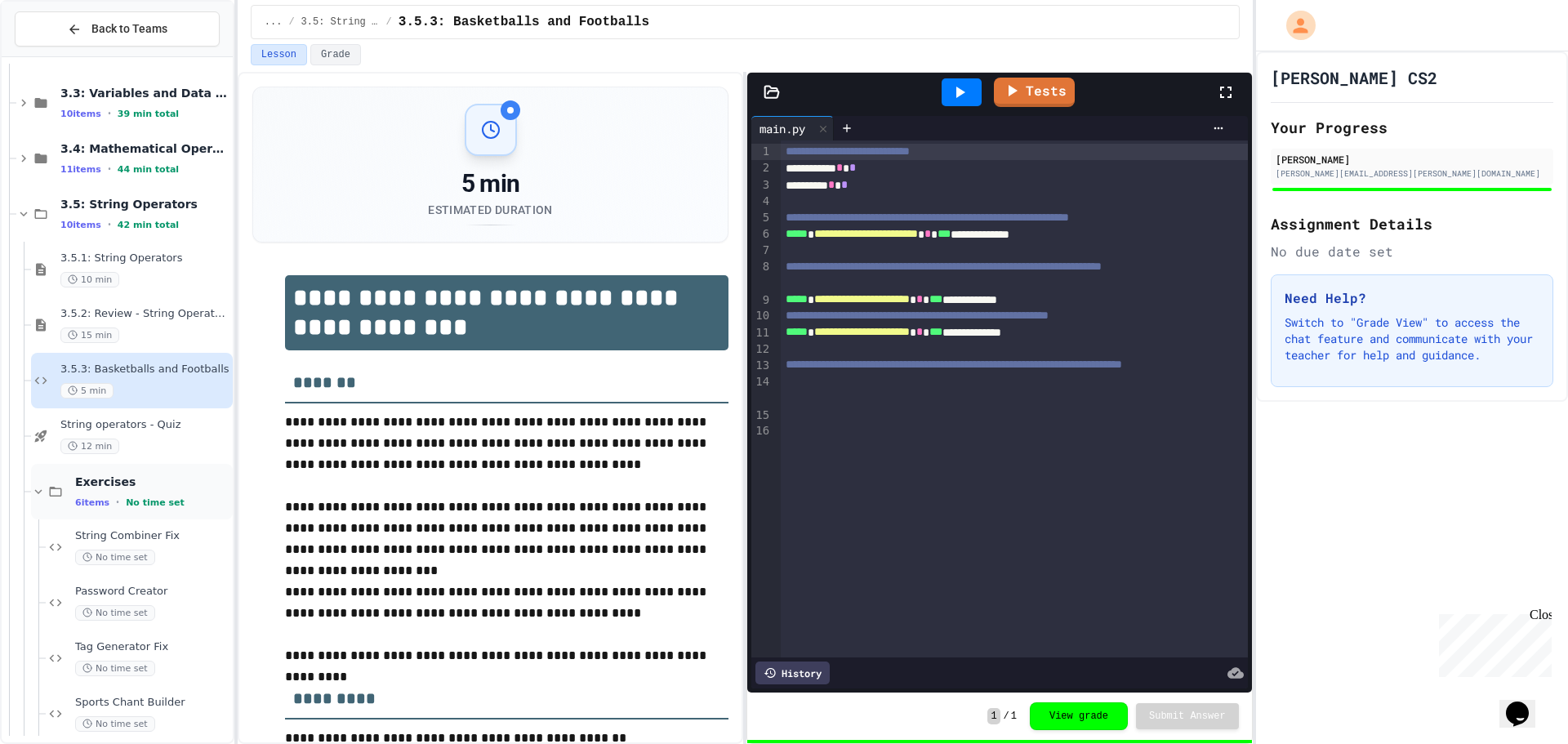
scroll to position [327, 0]
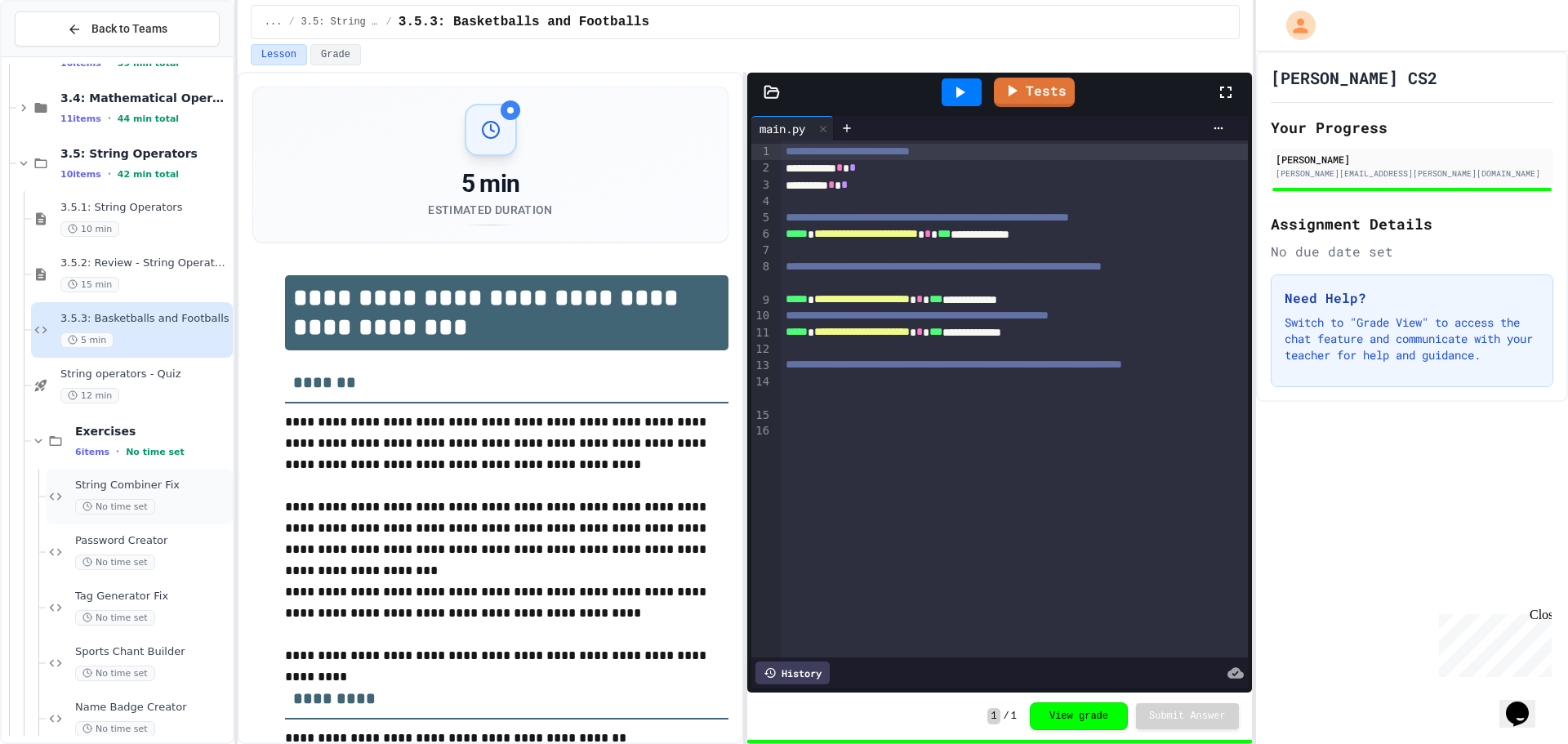
click at [126, 497] on div "String Combiner Fix No time set" at bounding box center [152, 497] width 155 height 36
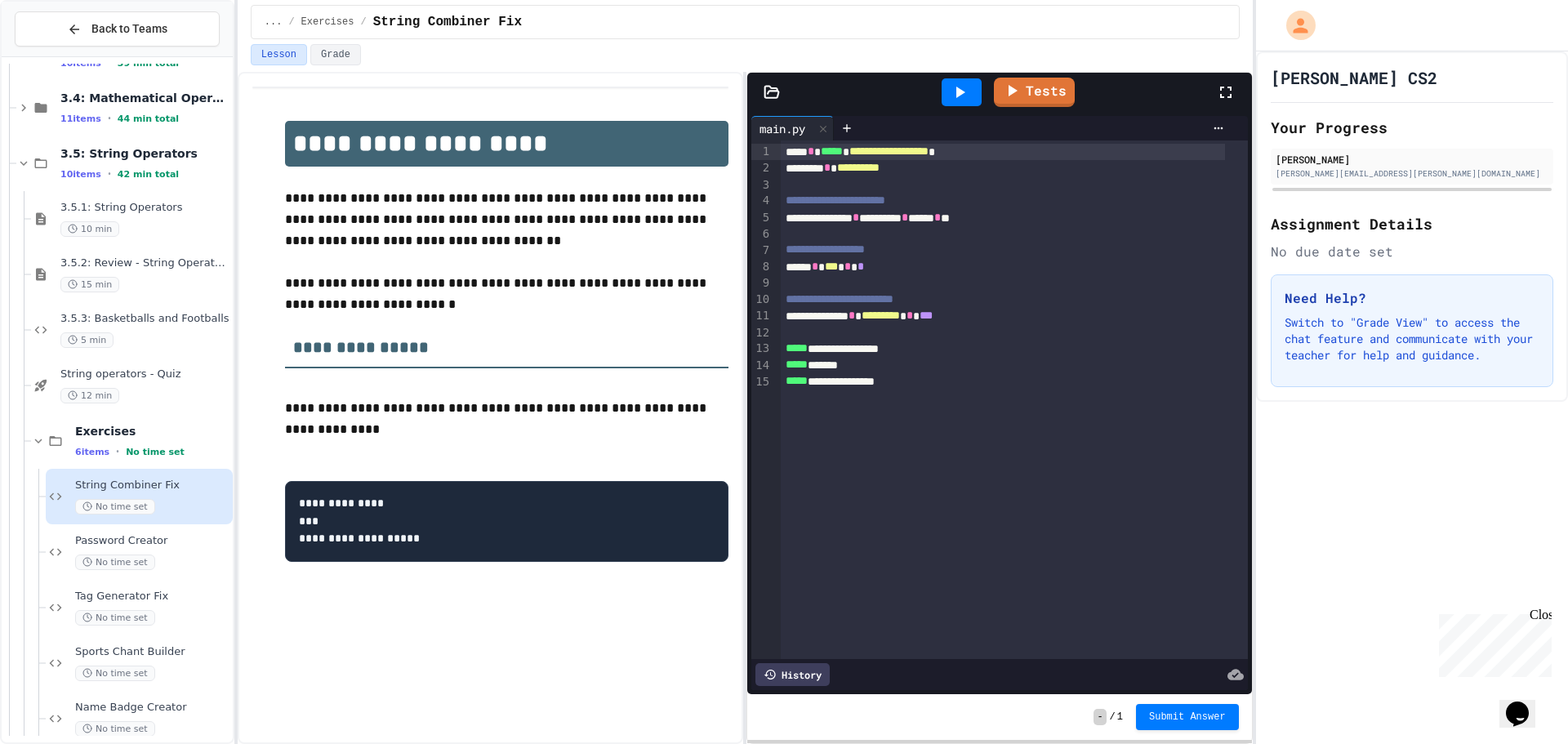
click at [956, 84] on icon at bounding box center [960, 93] width 20 height 20
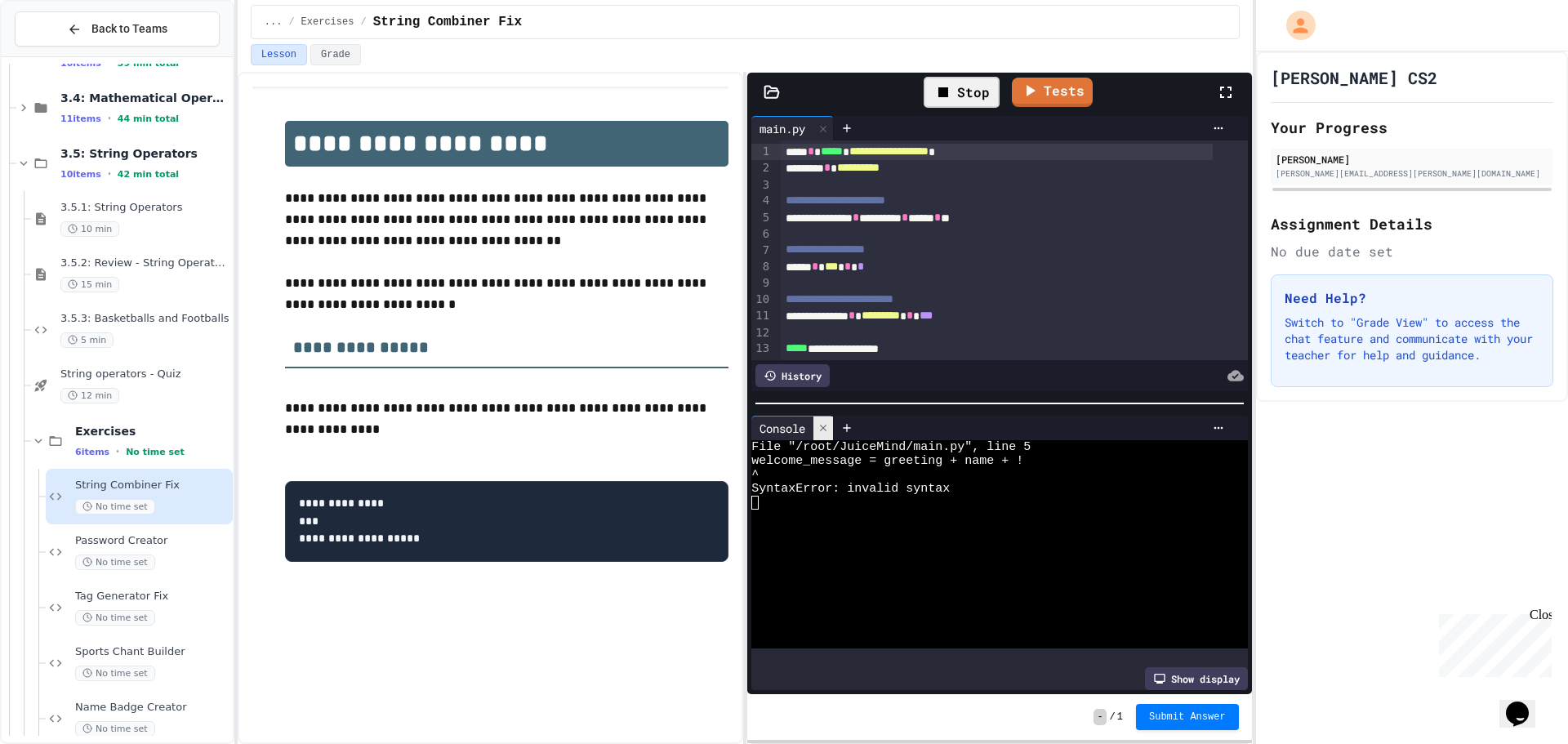
click at [826, 425] on icon at bounding box center [823, 428] width 7 height 7
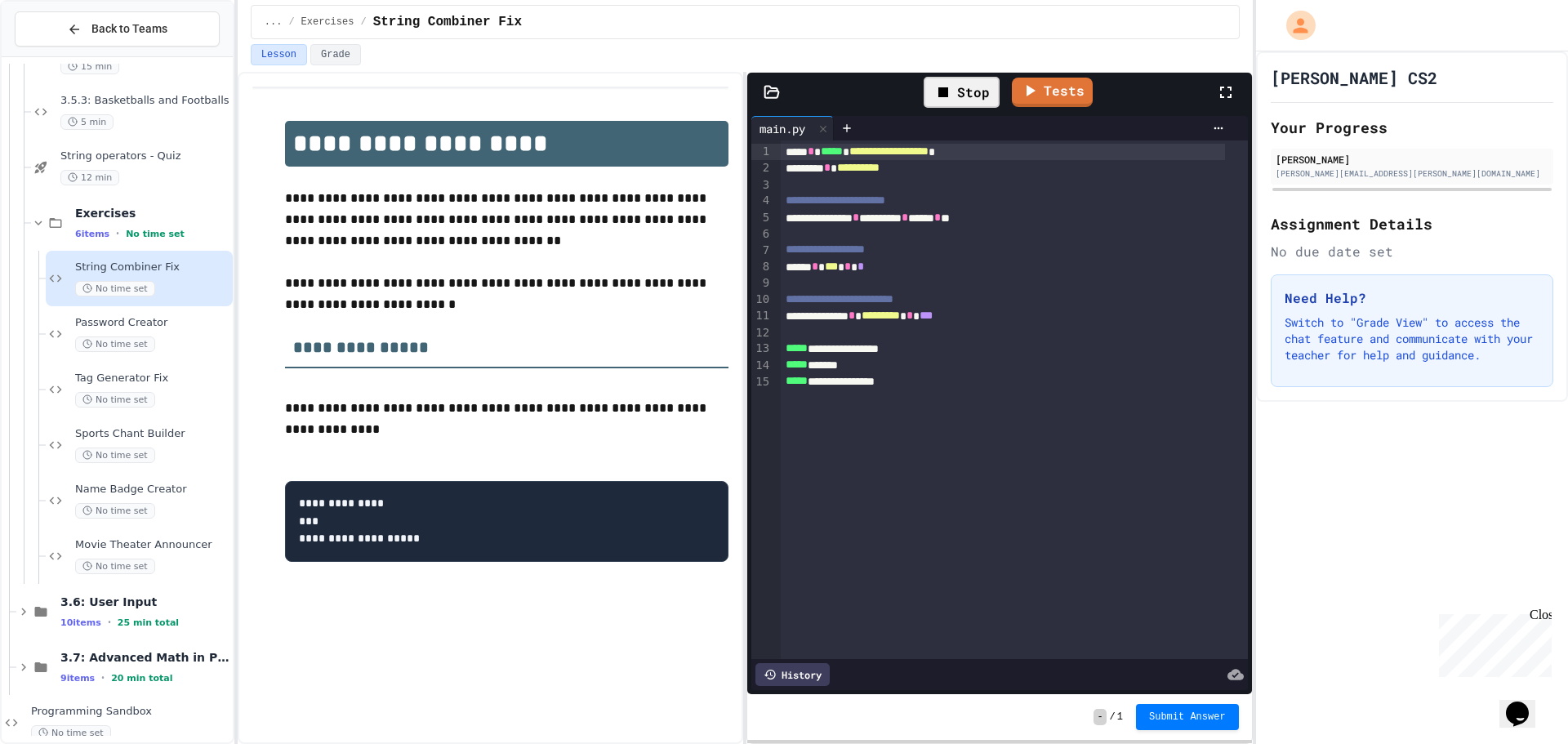
scroll to position [569, 0]
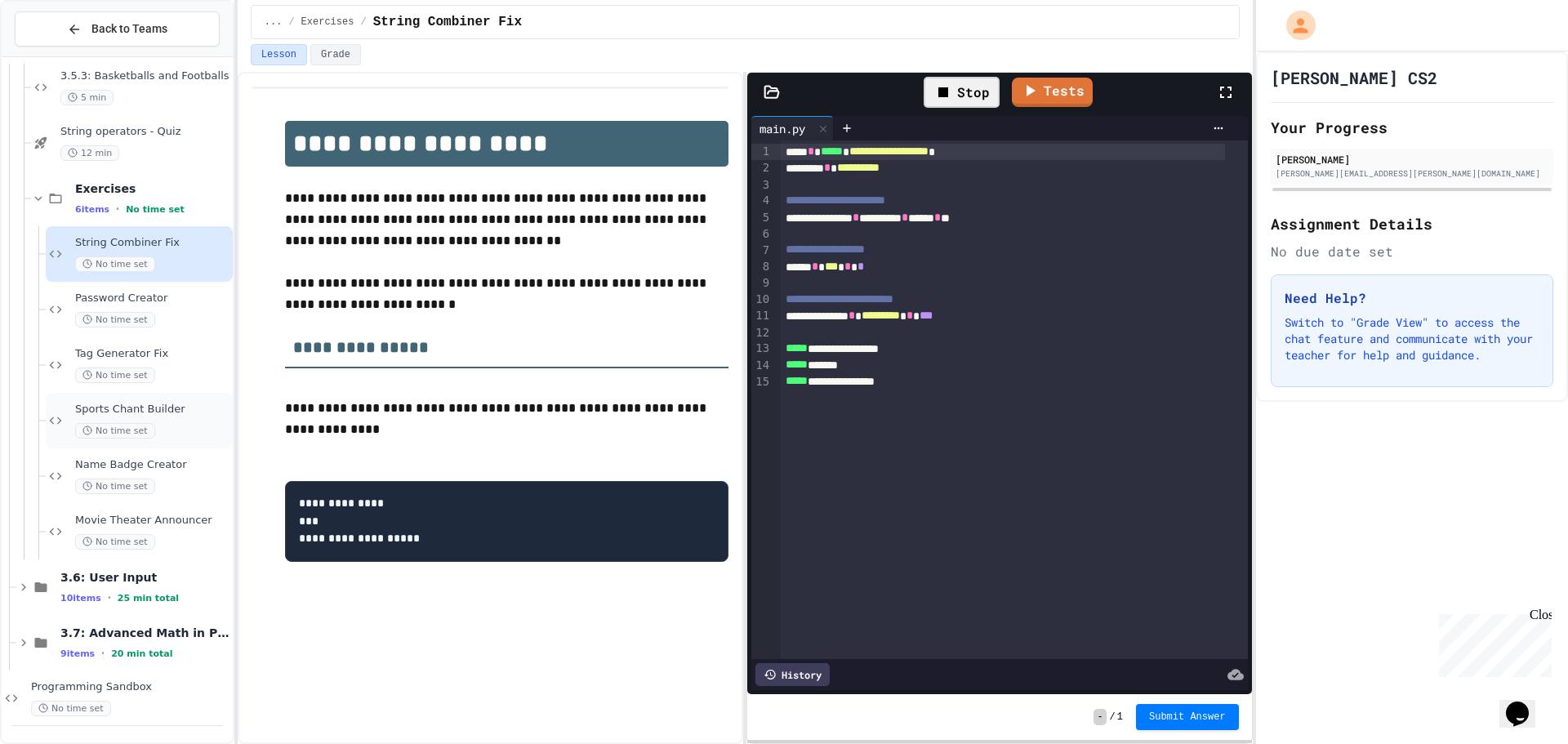
click at [137, 437] on span "No time set" at bounding box center [115, 431] width 80 height 16
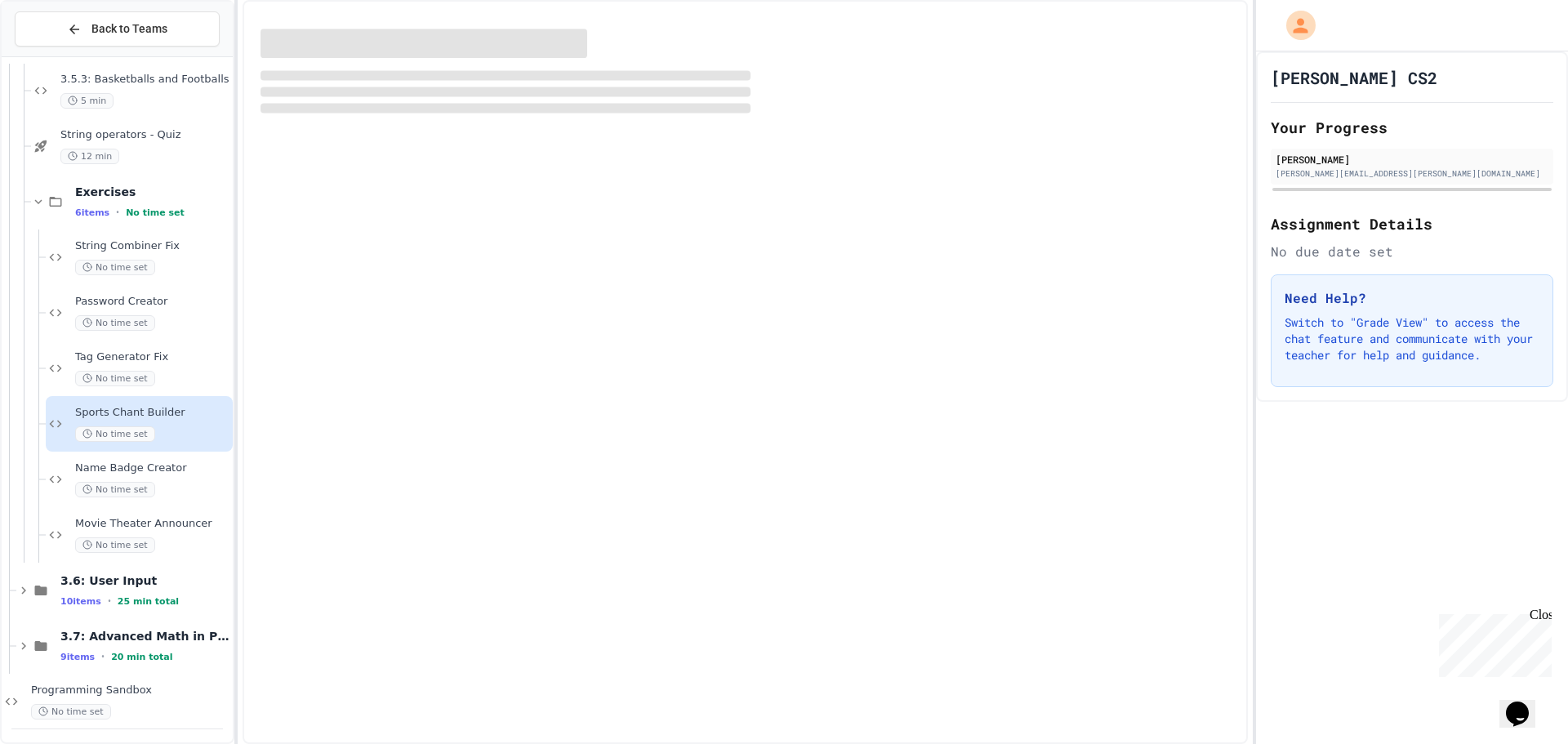
scroll to position [569, 0]
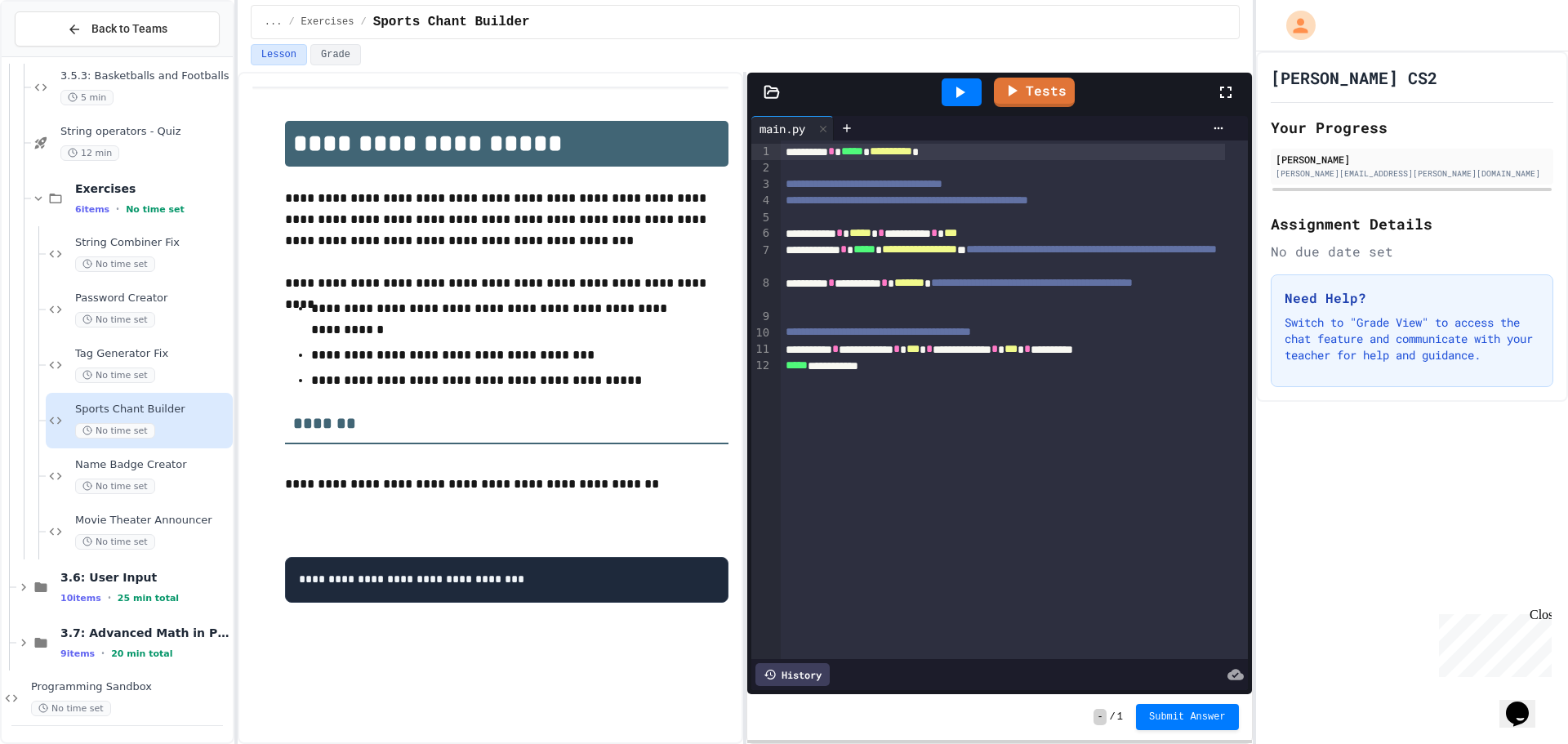
click at [963, 86] on icon at bounding box center [960, 93] width 20 height 20
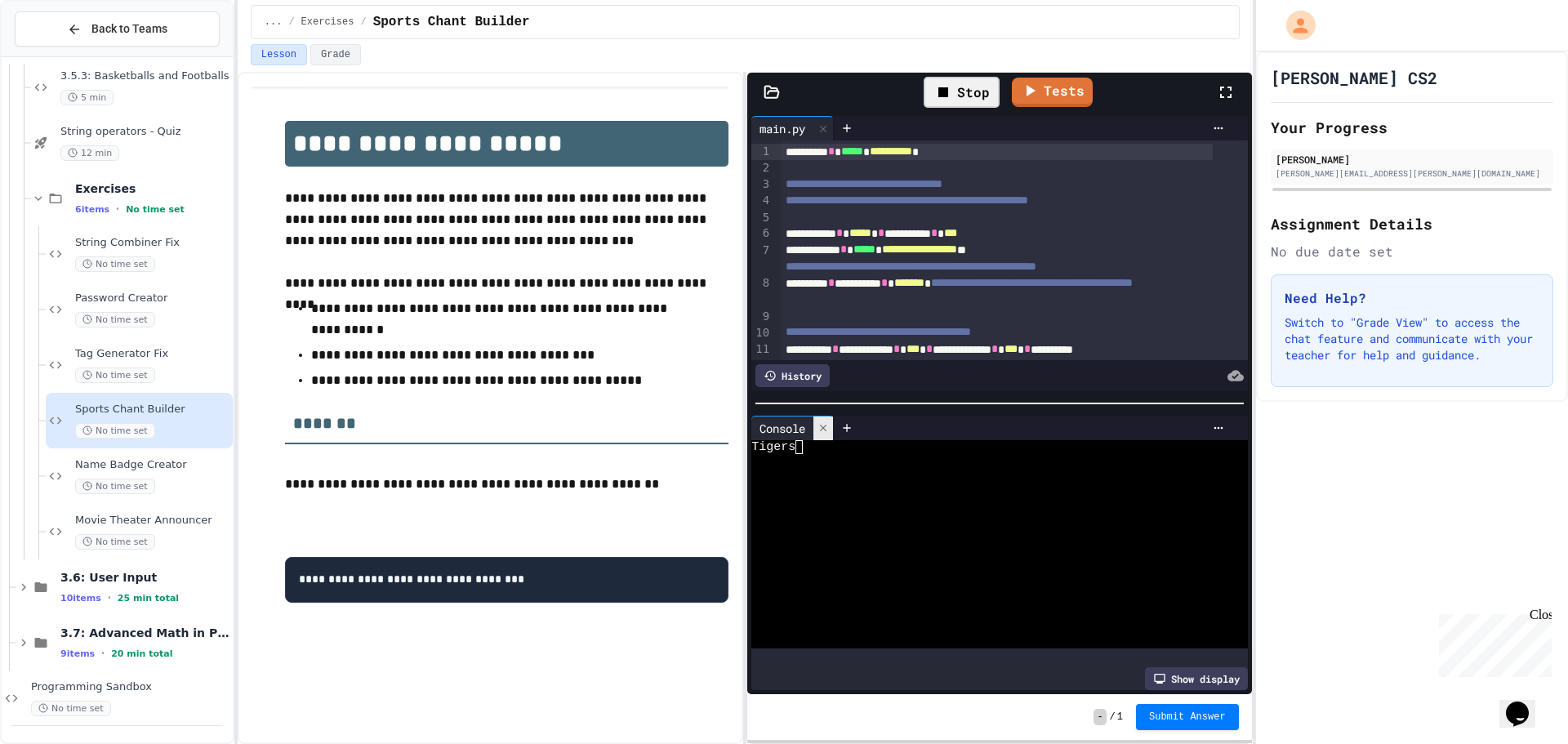
click at [821, 417] on div at bounding box center [823, 429] width 20 height 24
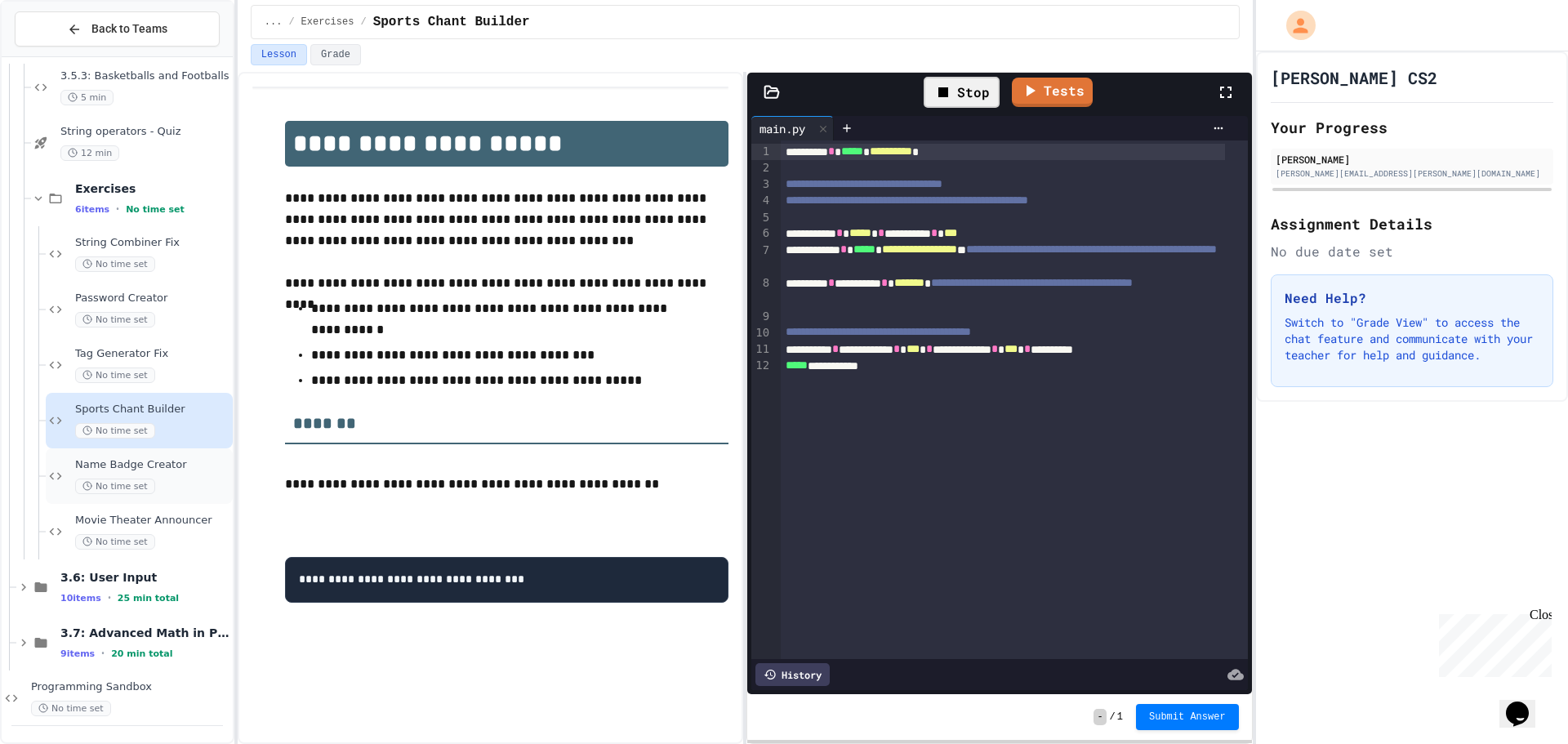
click at [174, 463] on span "Name Badge Creator" at bounding box center [152, 466] width 155 height 14
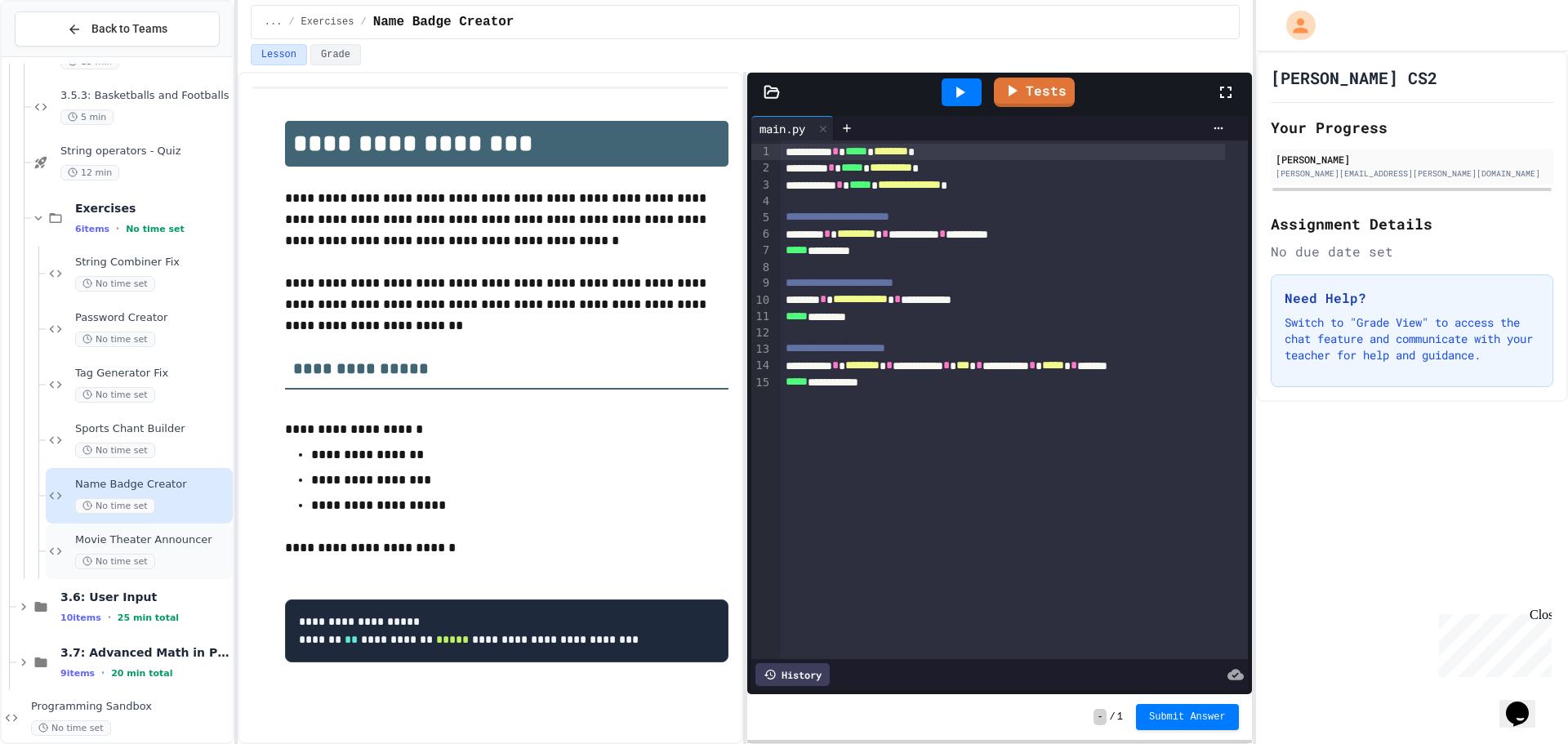
click at [161, 551] on div "Movie Theater Announcer No time set" at bounding box center [152, 552] width 155 height 36
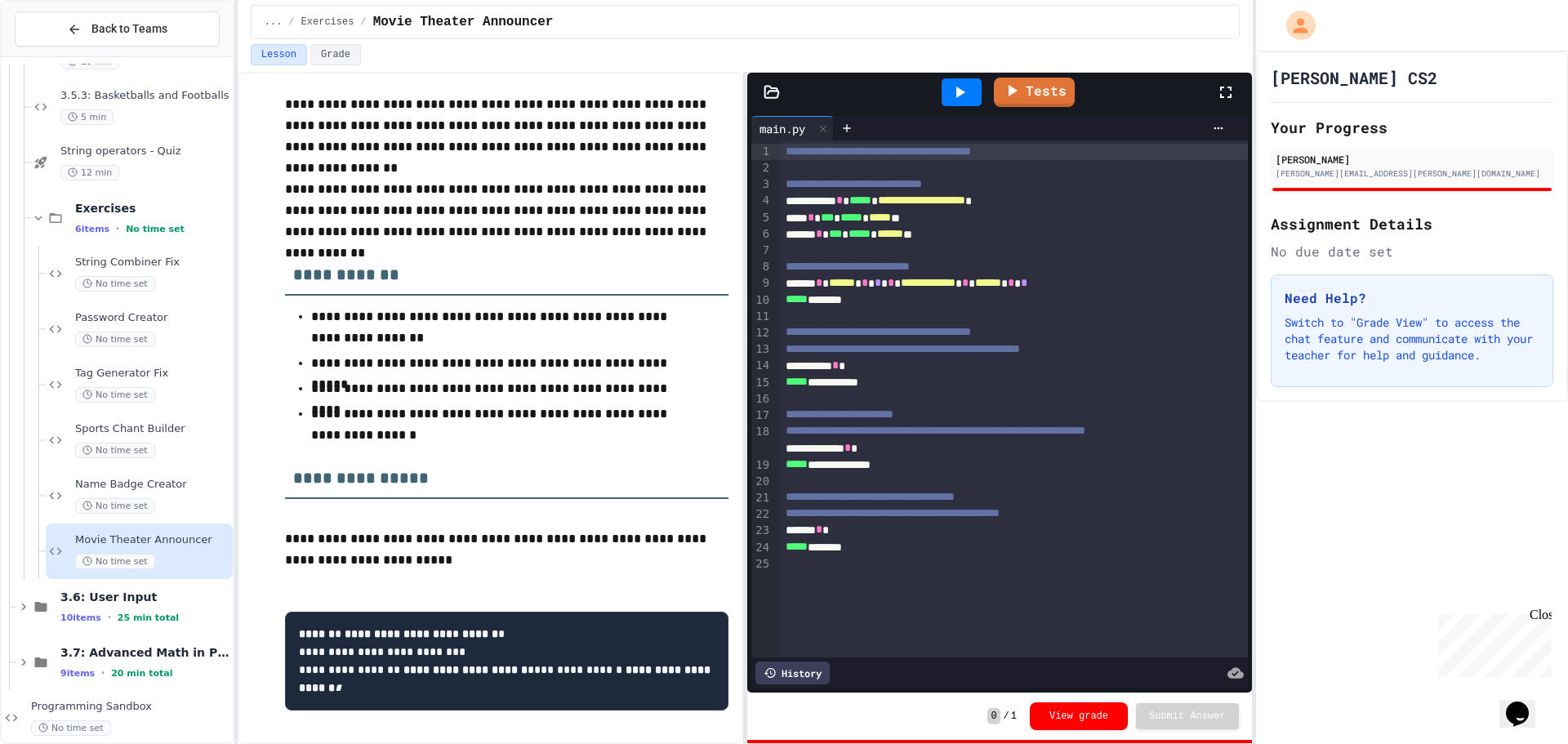
scroll to position [54, 0]
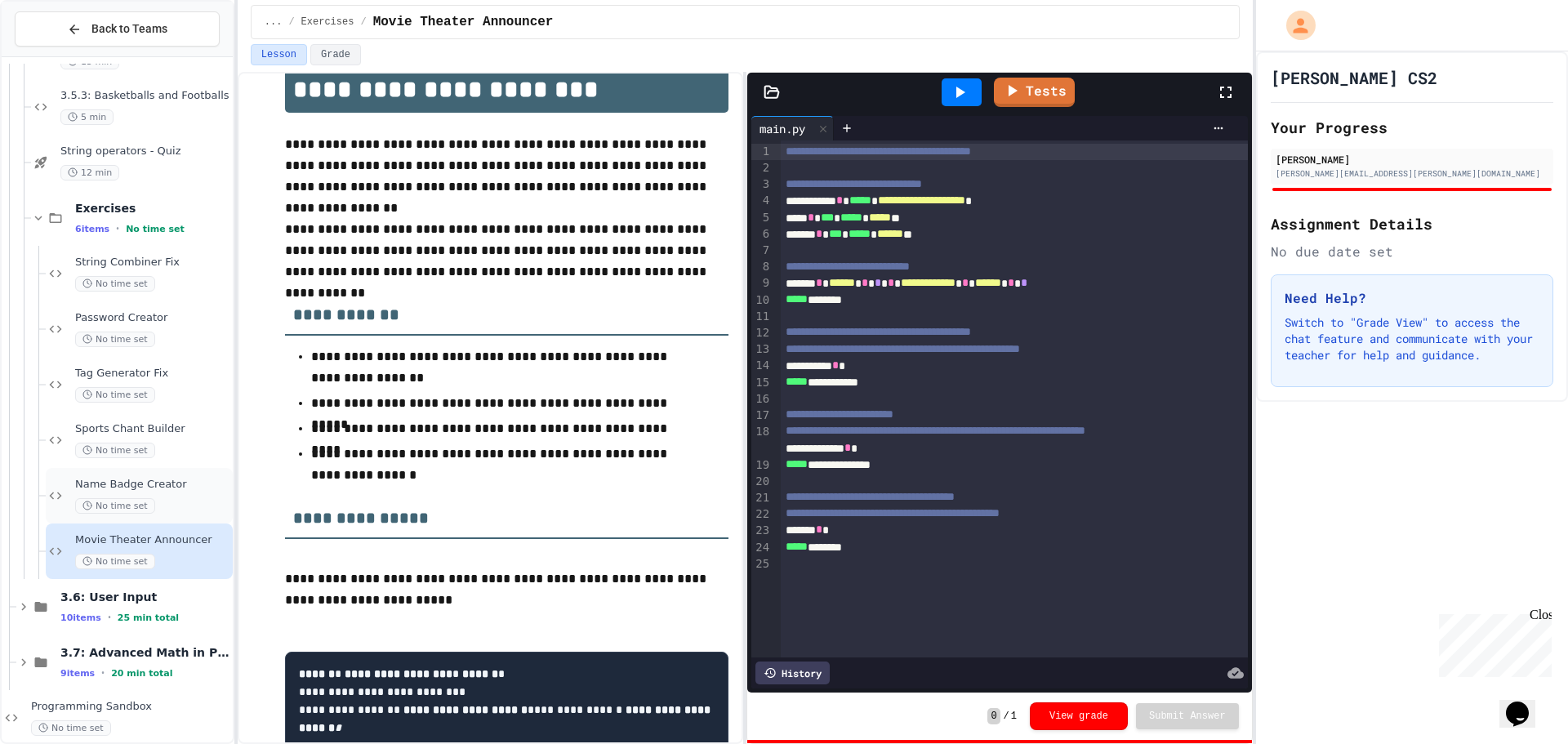
click at [141, 482] on span "Name Badge Creator" at bounding box center [152, 485] width 155 height 14
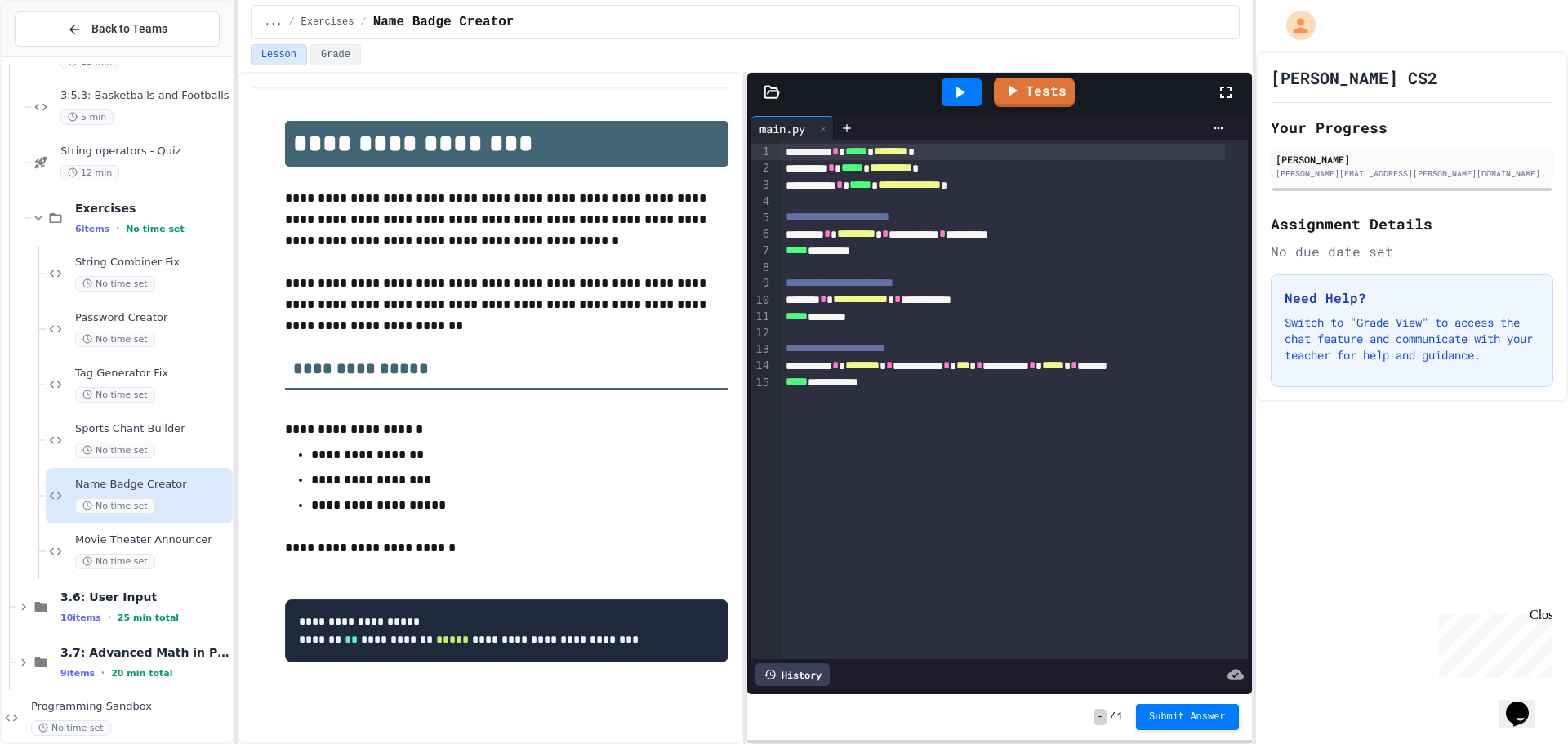
click at [974, 86] on div at bounding box center [962, 93] width 40 height 28
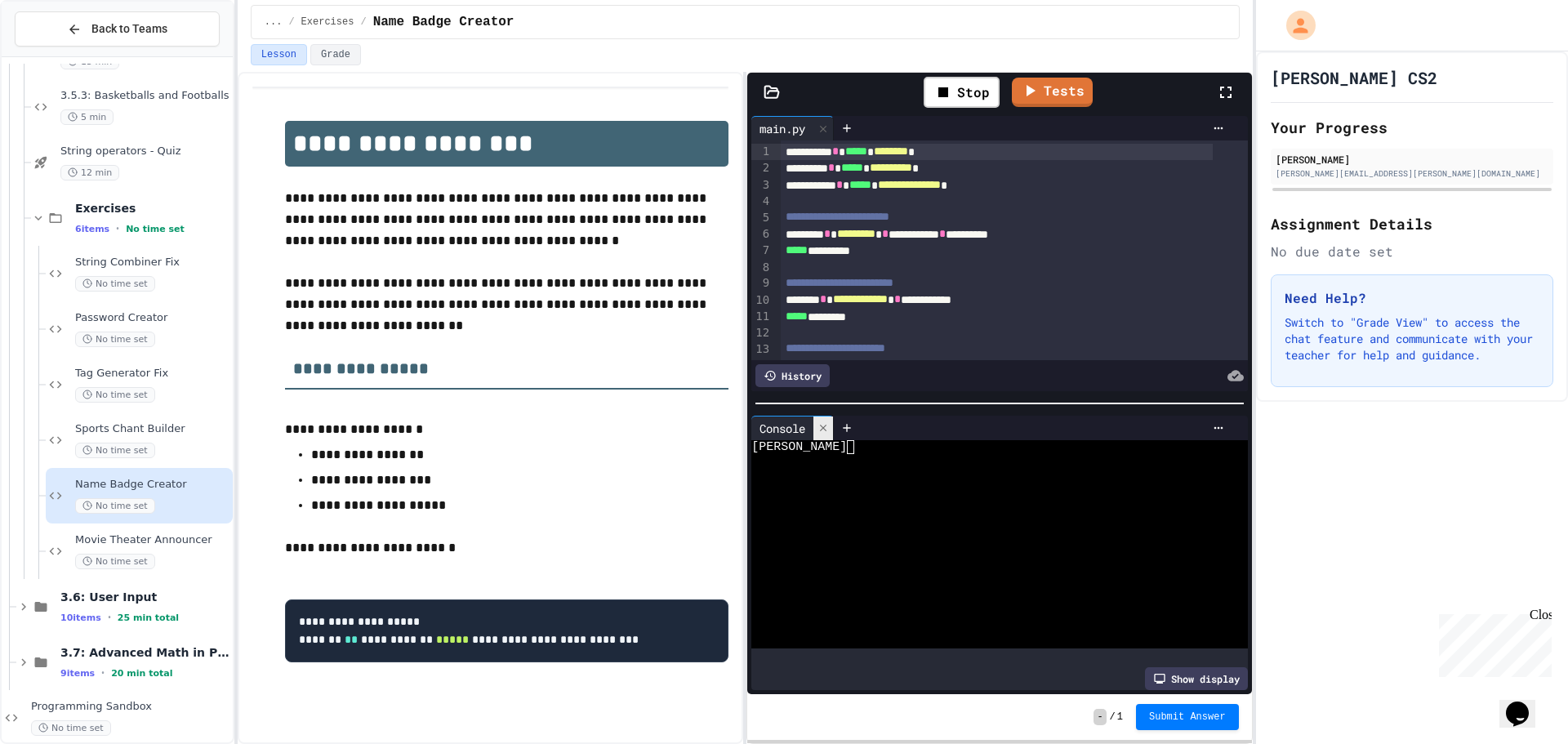
click at [825, 423] on icon at bounding box center [822, 428] width 11 height 11
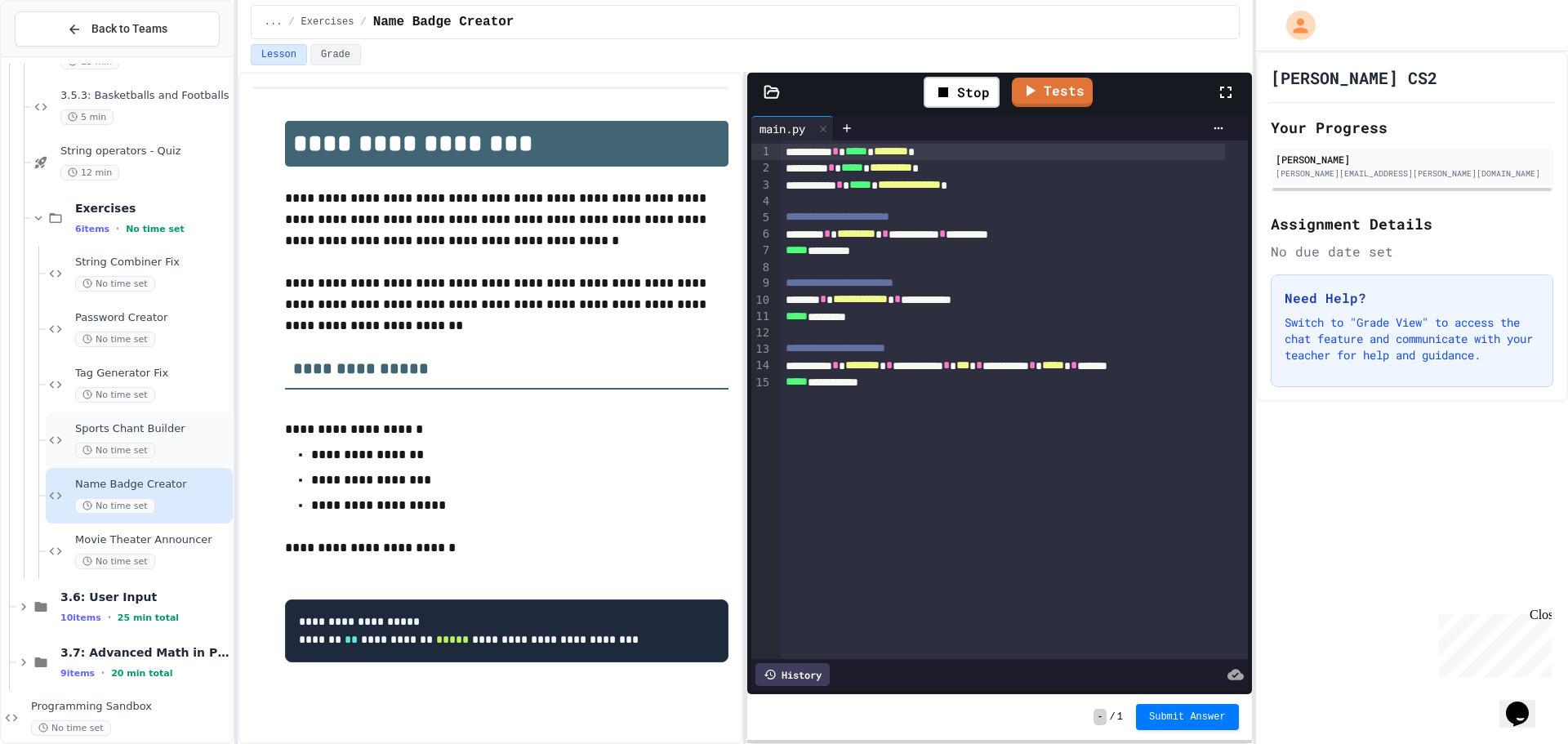
click at [111, 423] on span "Sports Chant Builder" at bounding box center [152, 430] width 155 height 14
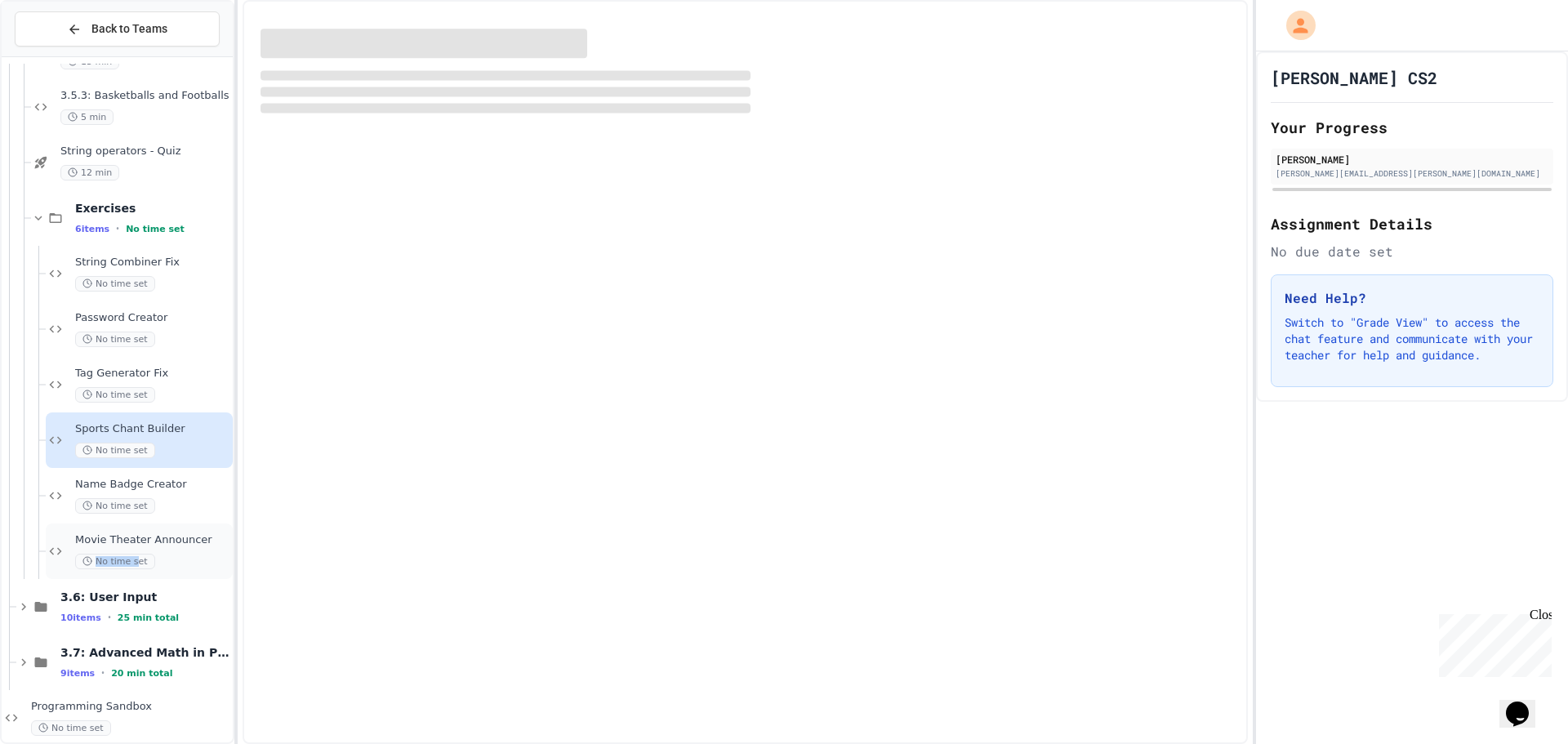
click at [140, 555] on span "No time set" at bounding box center [115, 562] width 80 height 16
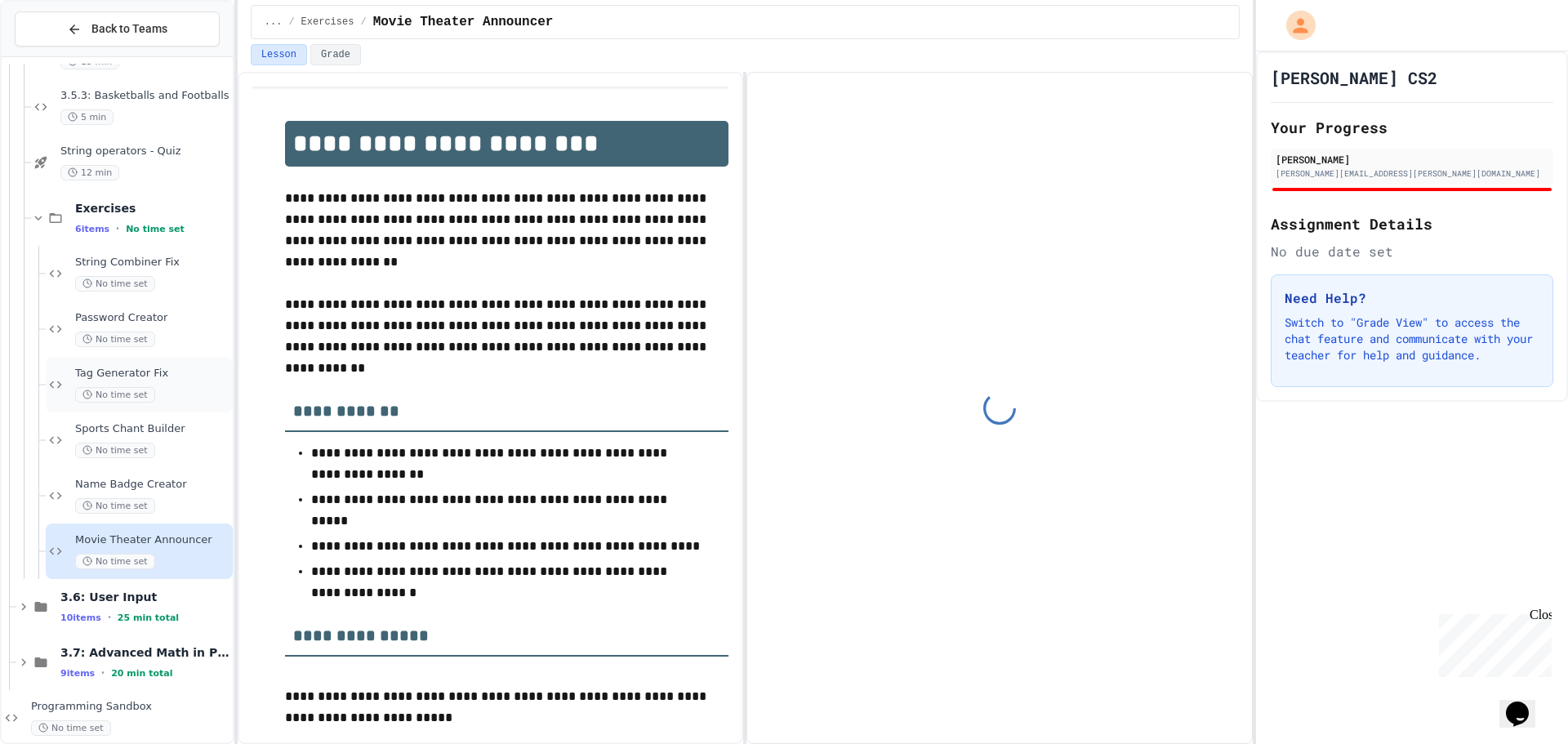
drag, startPoint x: 142, startPoint y: 389, endPoint x: 143, endPoint y: 378, distance: 11.0
click at [143, 378] on span "Tag Generator Fix" at bounding box center [152, 374] width 155 height 14
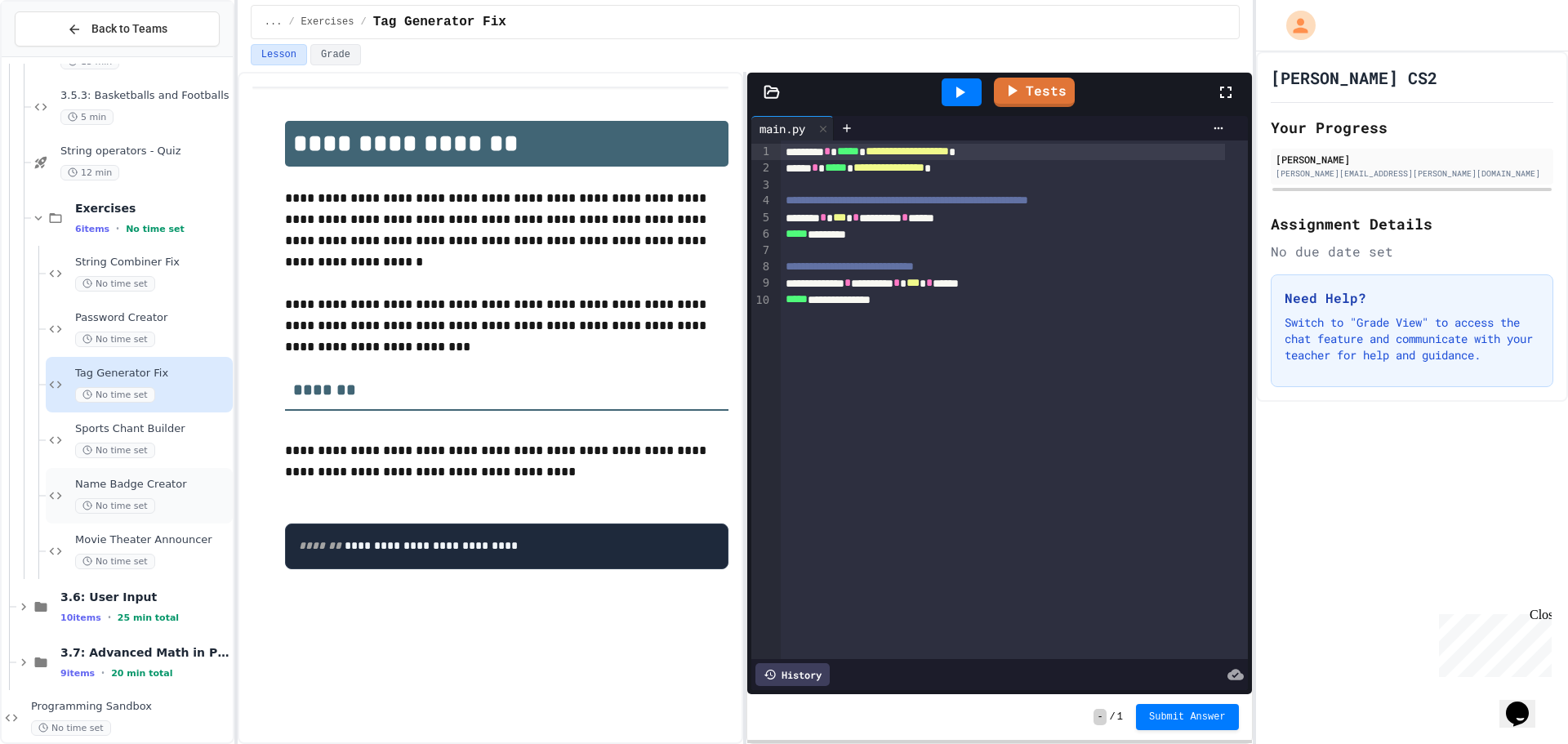
click at [169, 505] on div "No time set" at bounding box center [152, 507] width 155 height 16
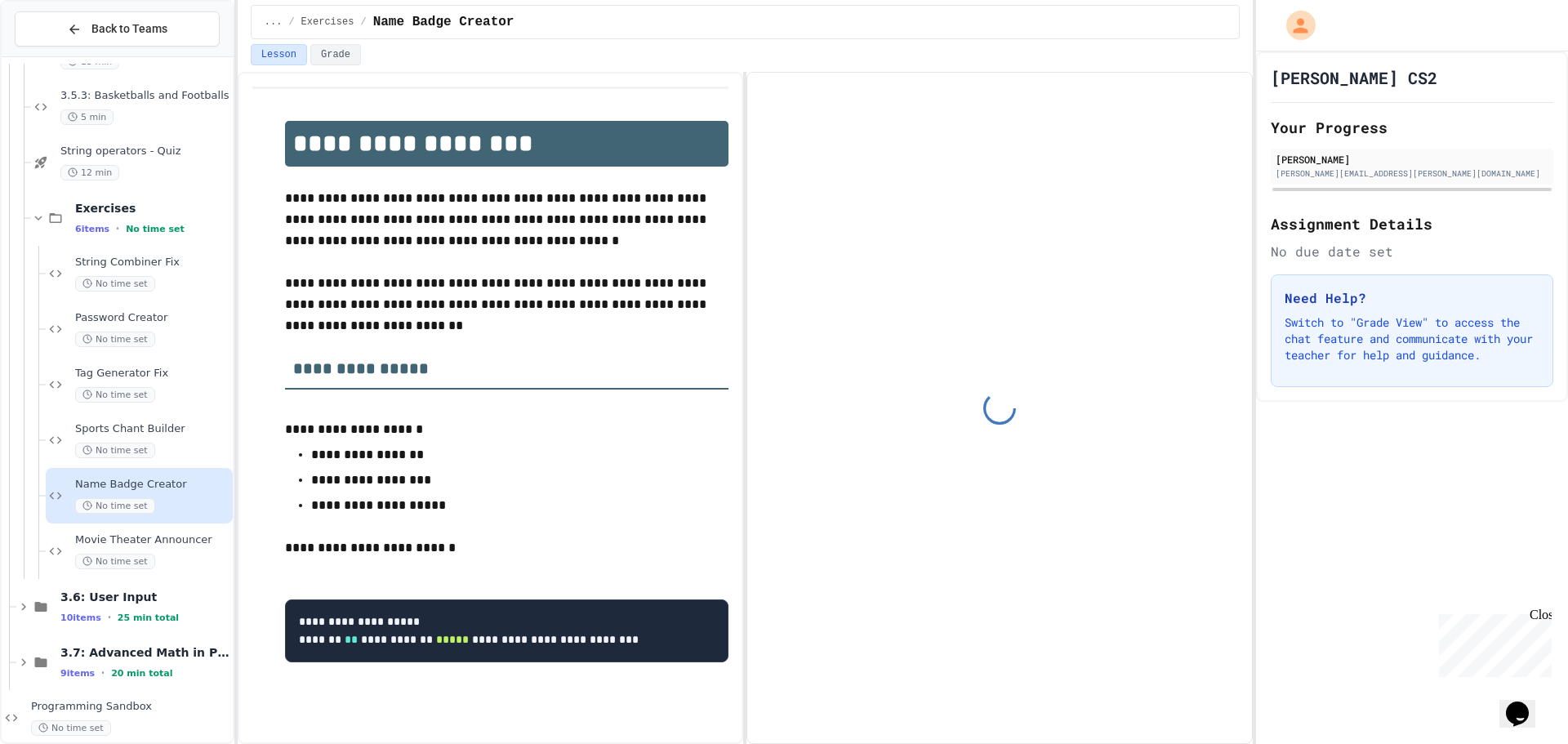
click at [127, 394] on span "No time set" at bounding box center [115, 395] width 80 height 16
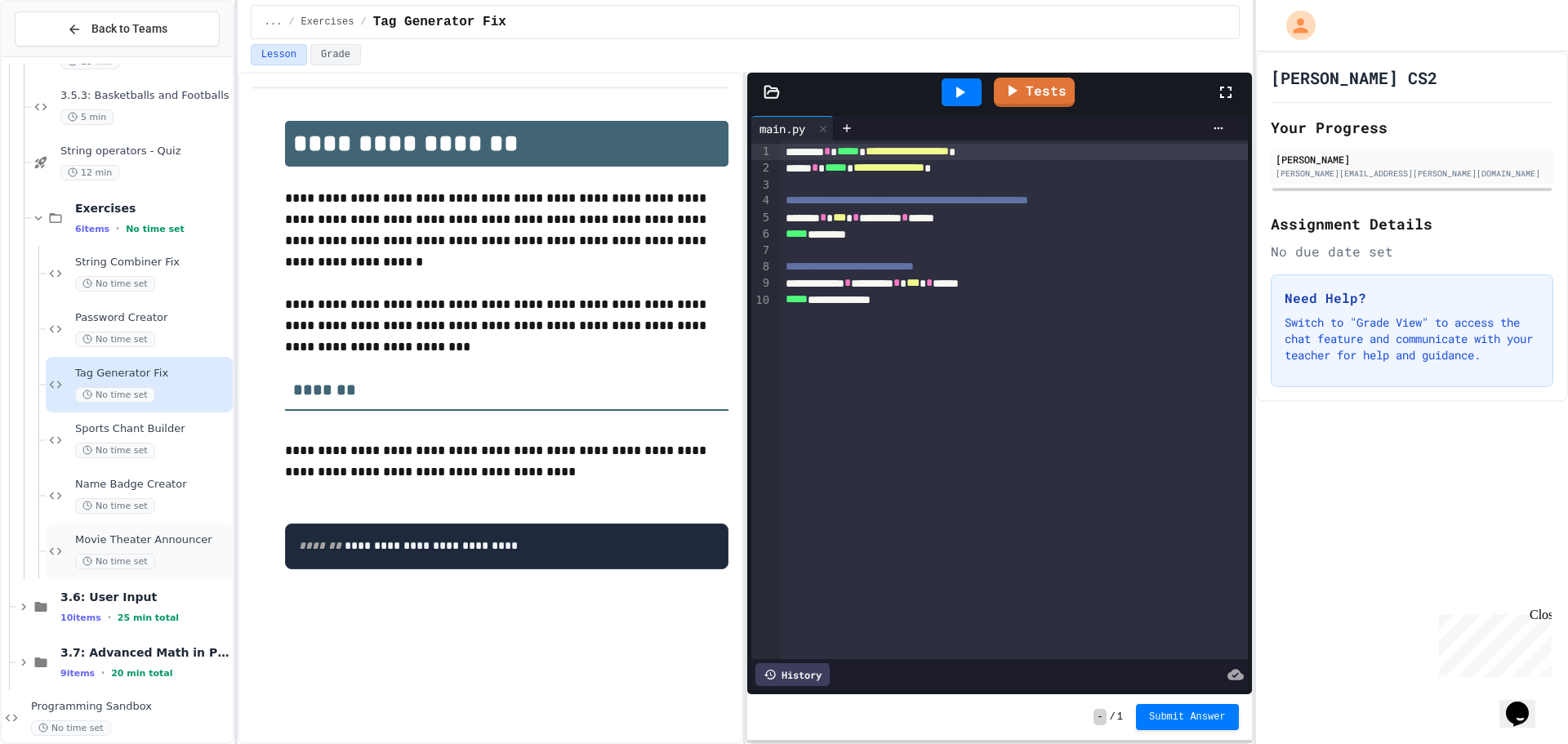
click at [151, 541] on span "Movie Theater Announcer" at bounding box center [152, 541] width 155 height 14
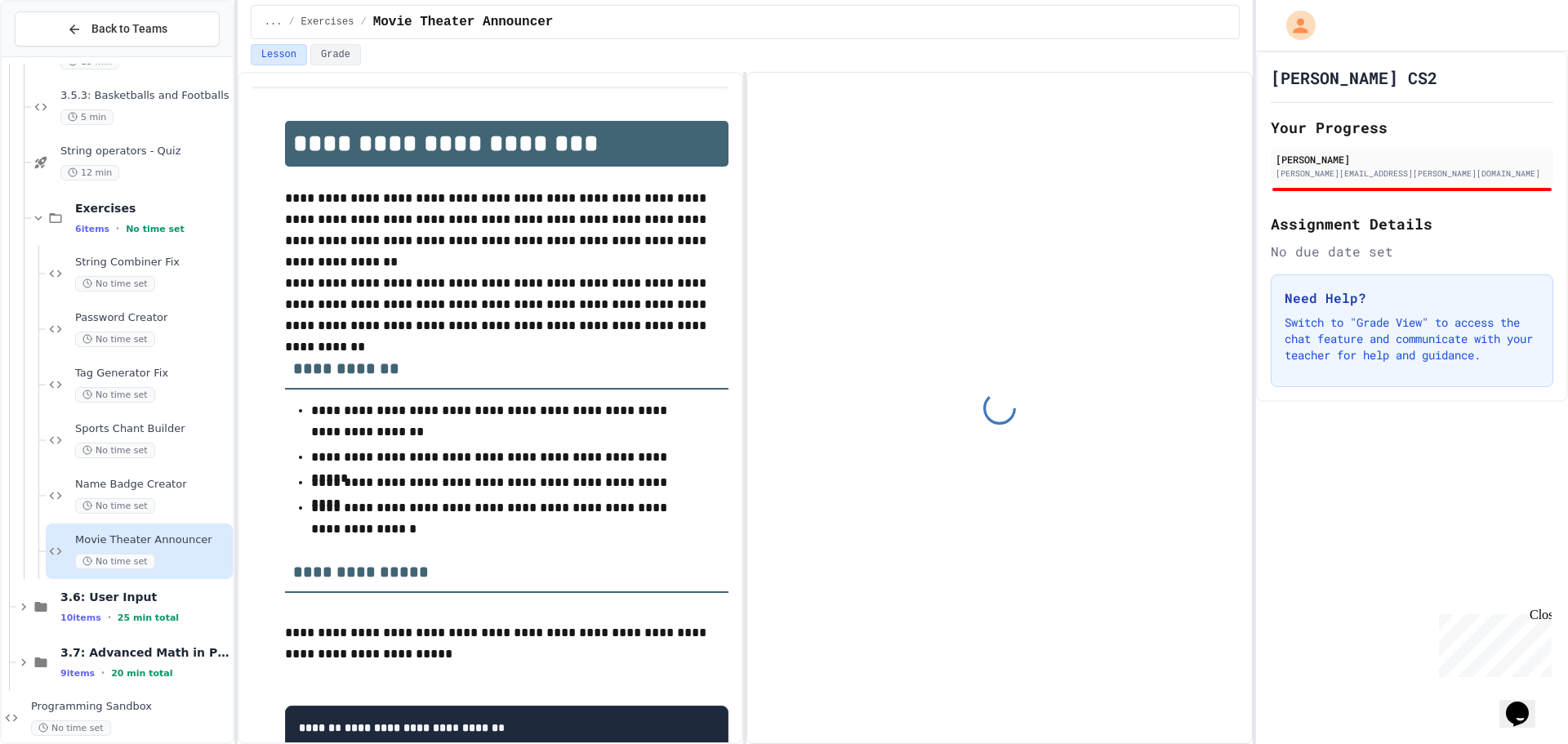
click at [142, 278] on span "No time set" at bounding box center [115, 284] width 80 height 16
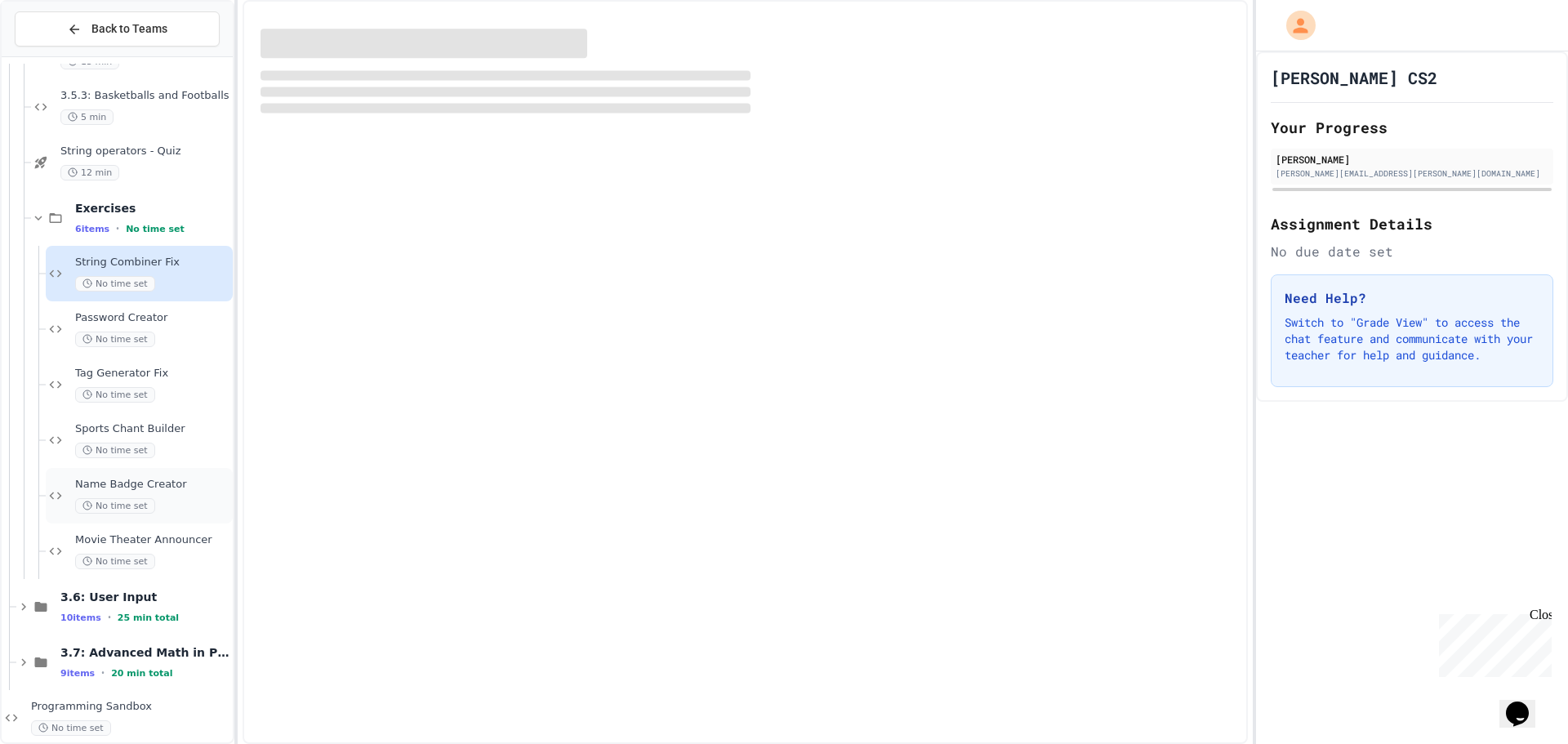
click at [138, 500] on span "No time set" at bounding box center [115, 507] width 80 height 16
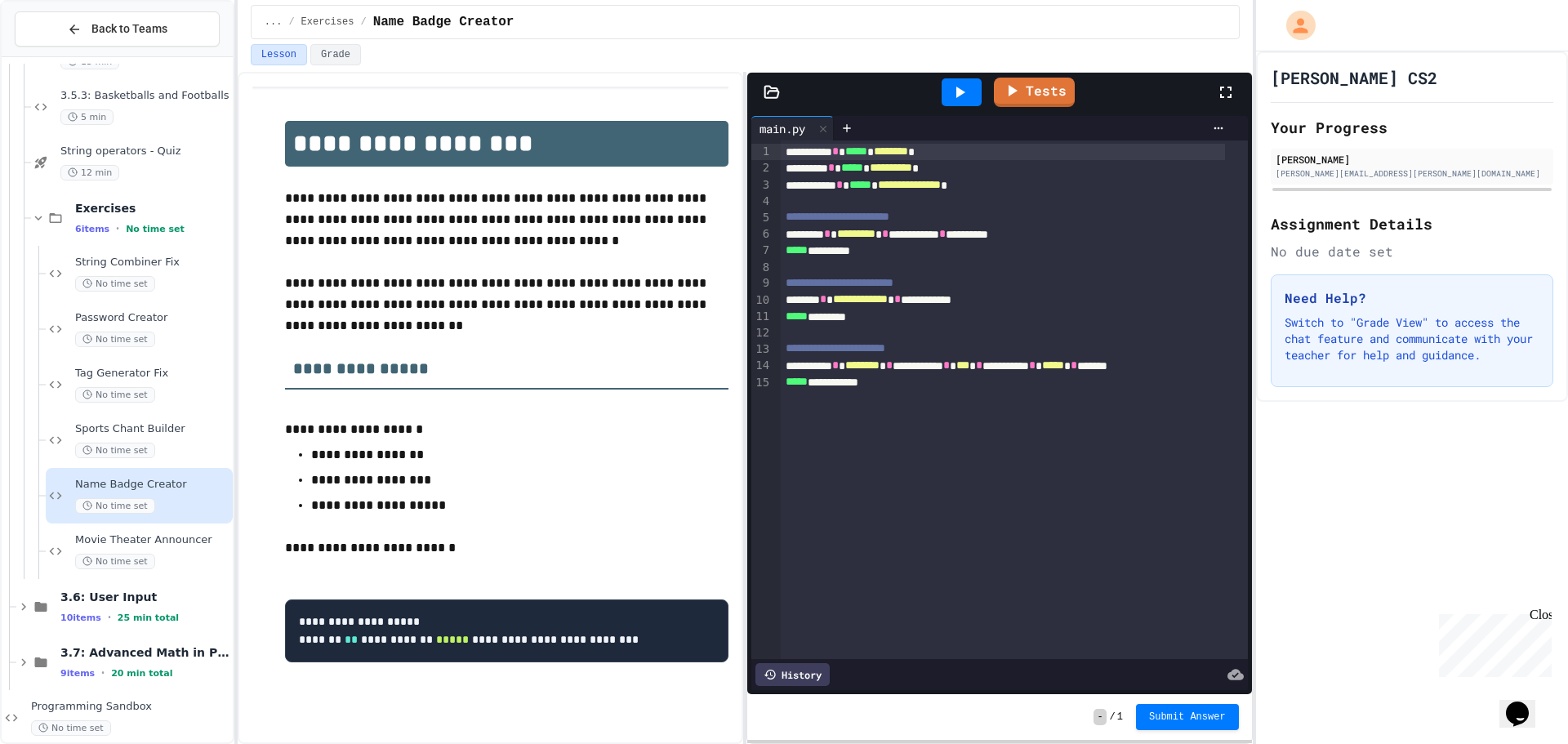
click at [153, 334] on div "No time set" at bounding box center [152, 340] width 155 height 16
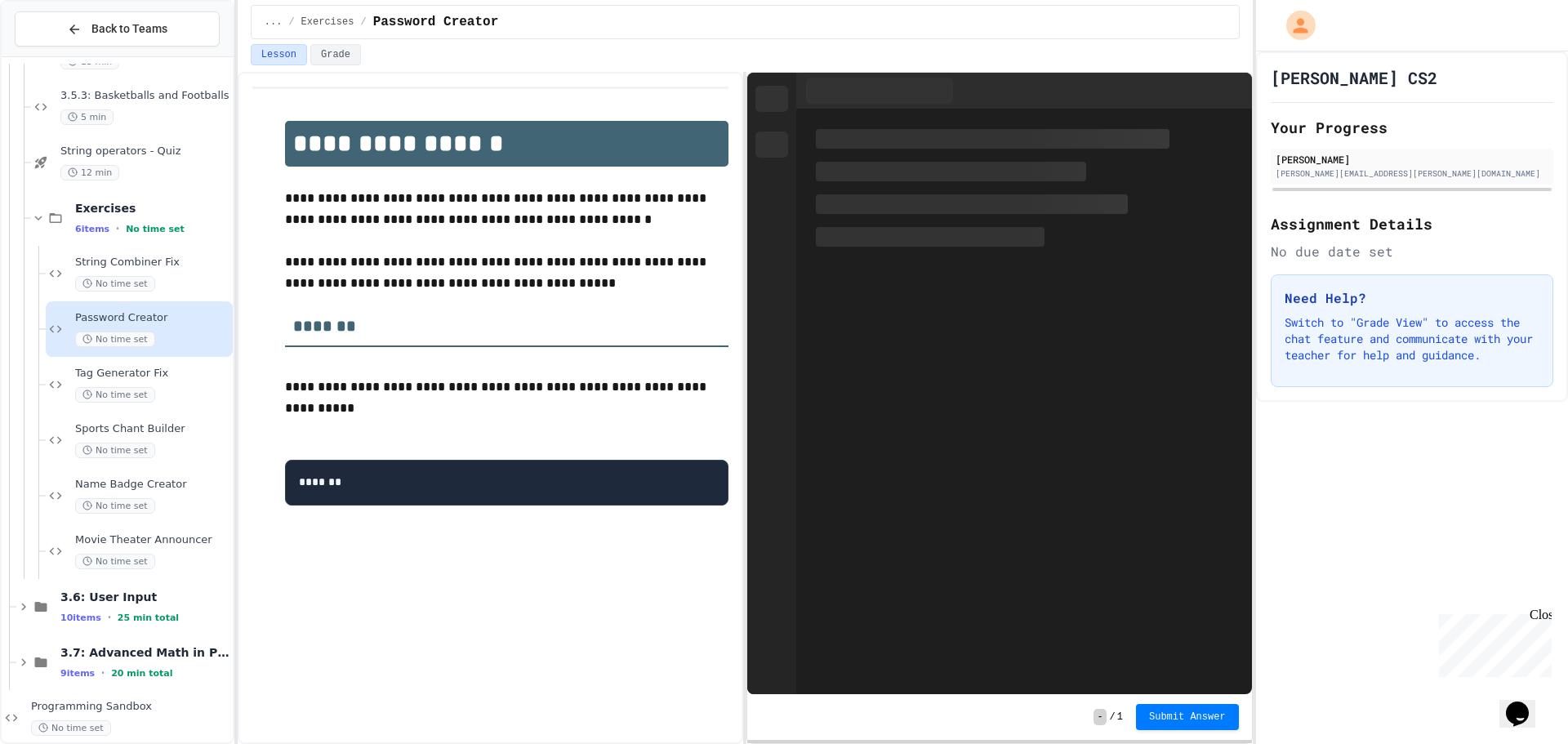
click at [160, 453] on div "No time set" at bounding box center [152, 451] width 155 height 16
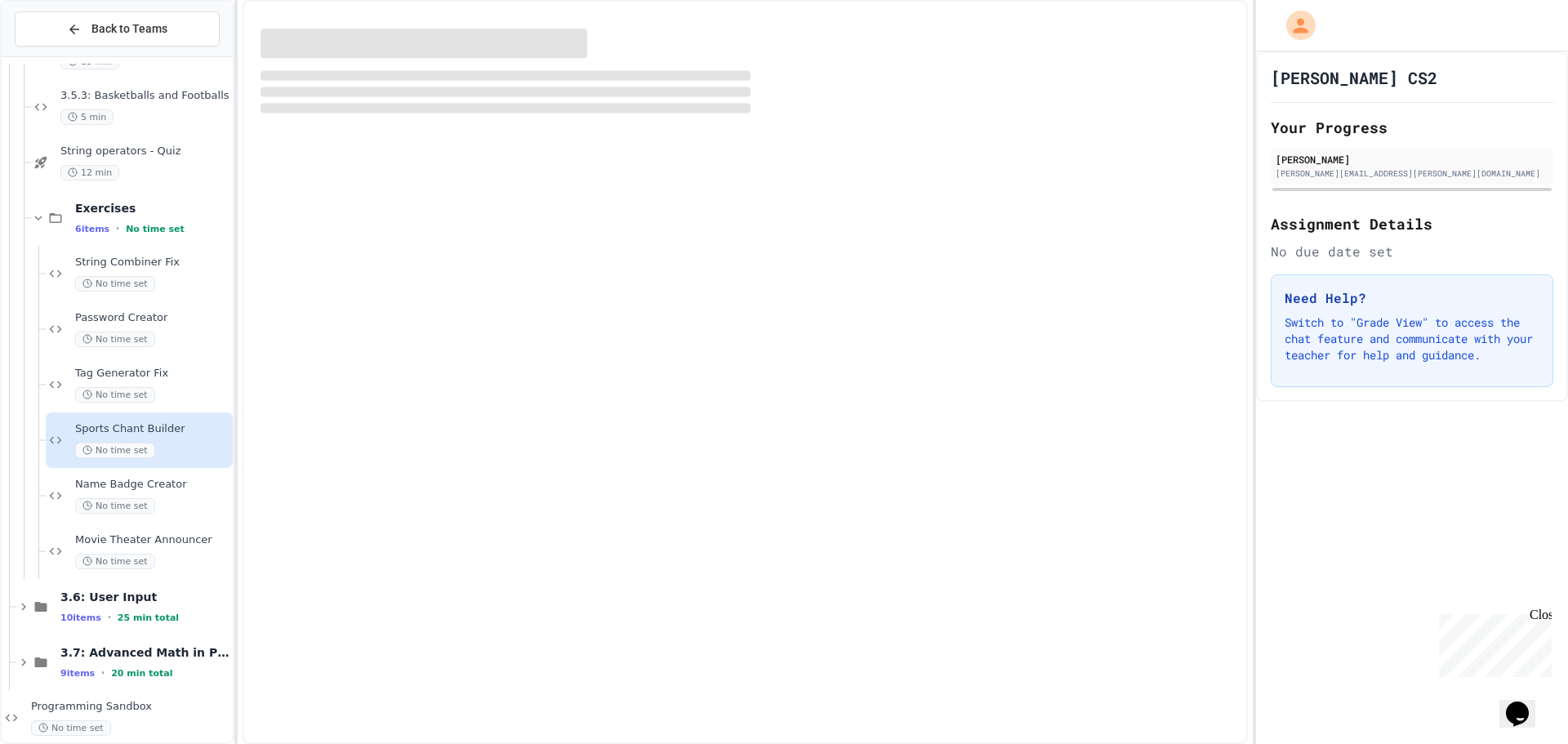
click at [155, 386] on div "Tag Generator Fix No time set" at bounding box center [152, 385] width 155 height 36
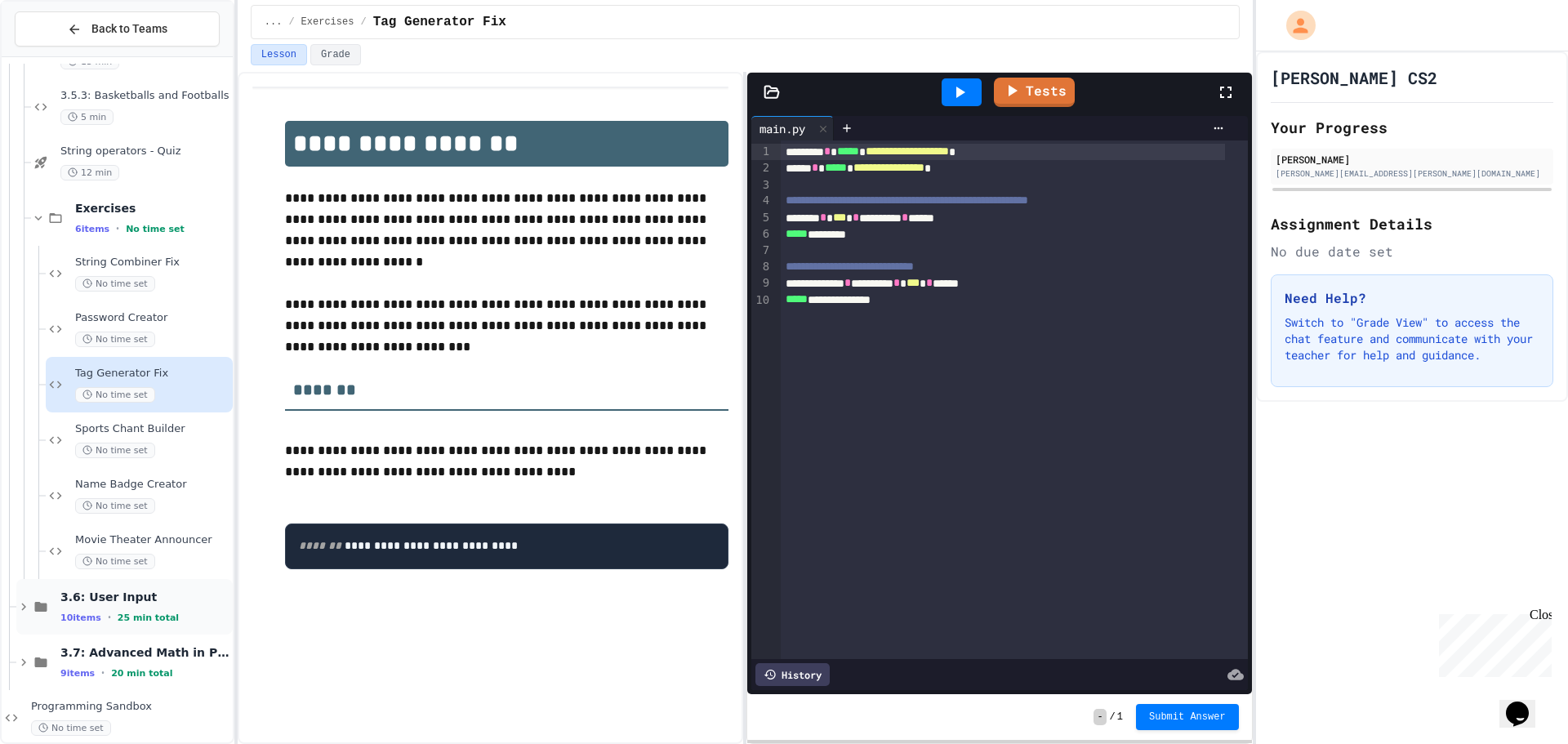
scroll to position [569, 0]
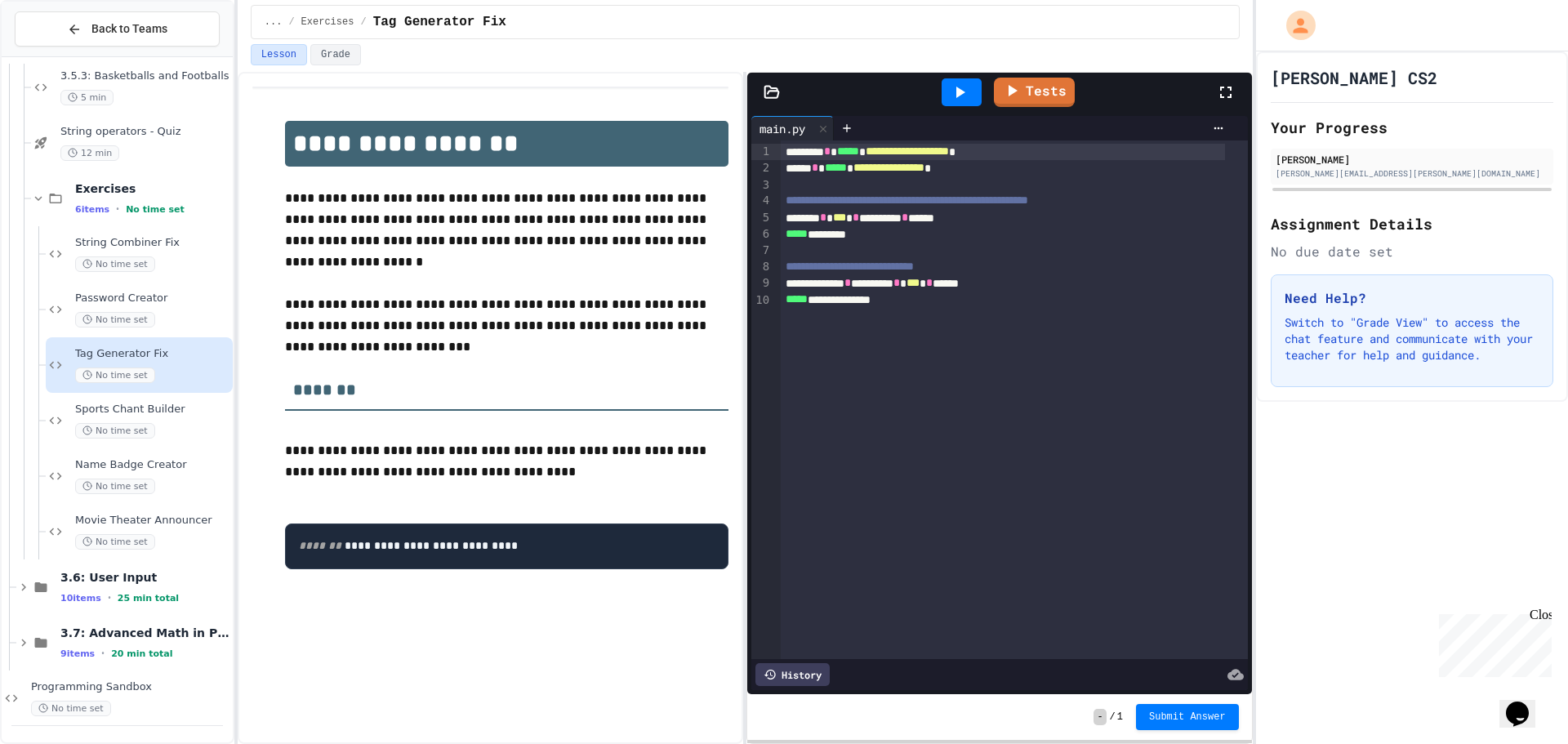
click at [191, 587] on div "3.5.2: Review - String Operators 15 min 3.5.3: Basketballs and Footballs 5 min …" at bounding box center [118, 400] width 231 height 672
click at [144, 167] on div "String operators - Quiz 12 min" at bounding box center [132, 144] width 201 height 56
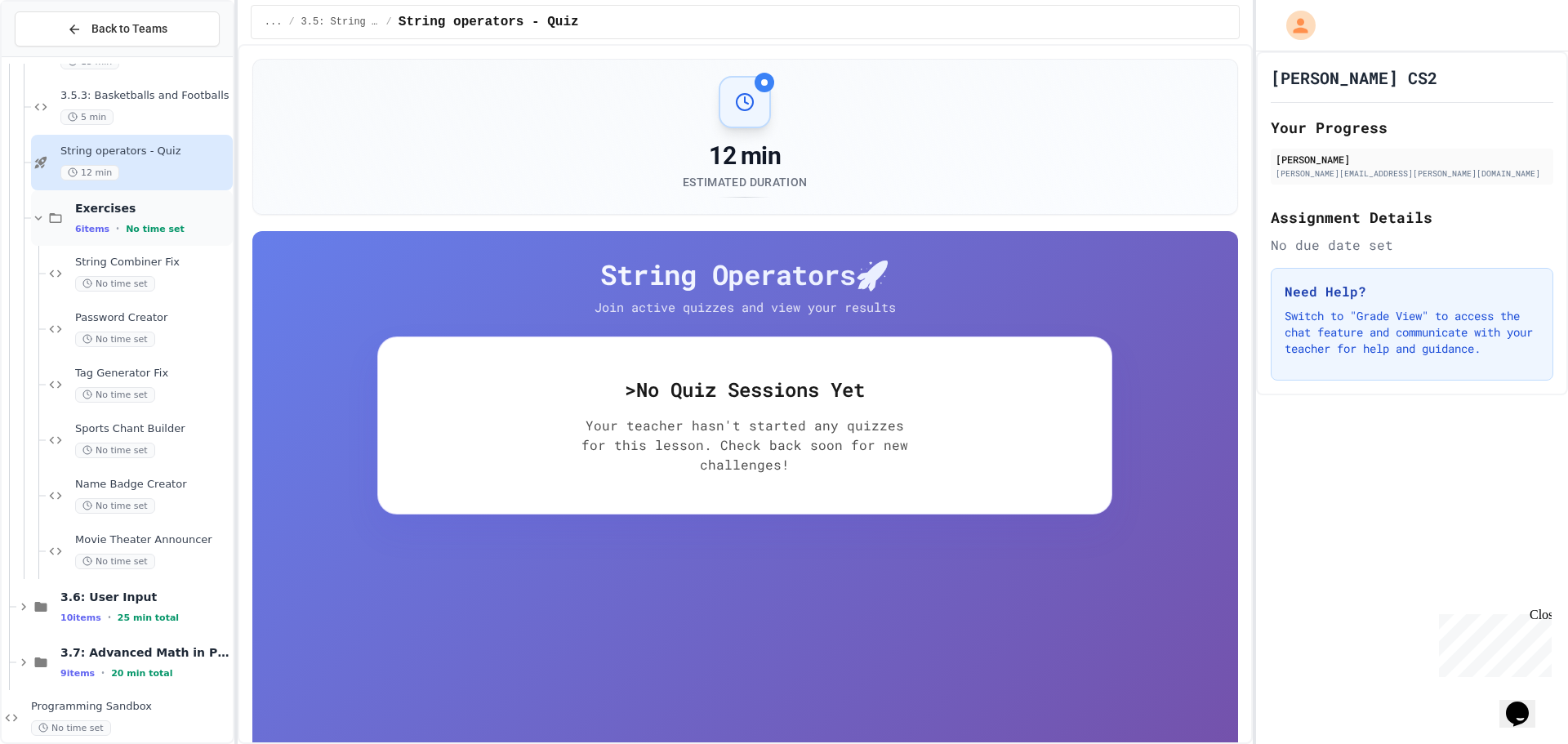
click at [144, 222] on div "6 items • No time set" at bounding box center [152, 228] width 155 height 13
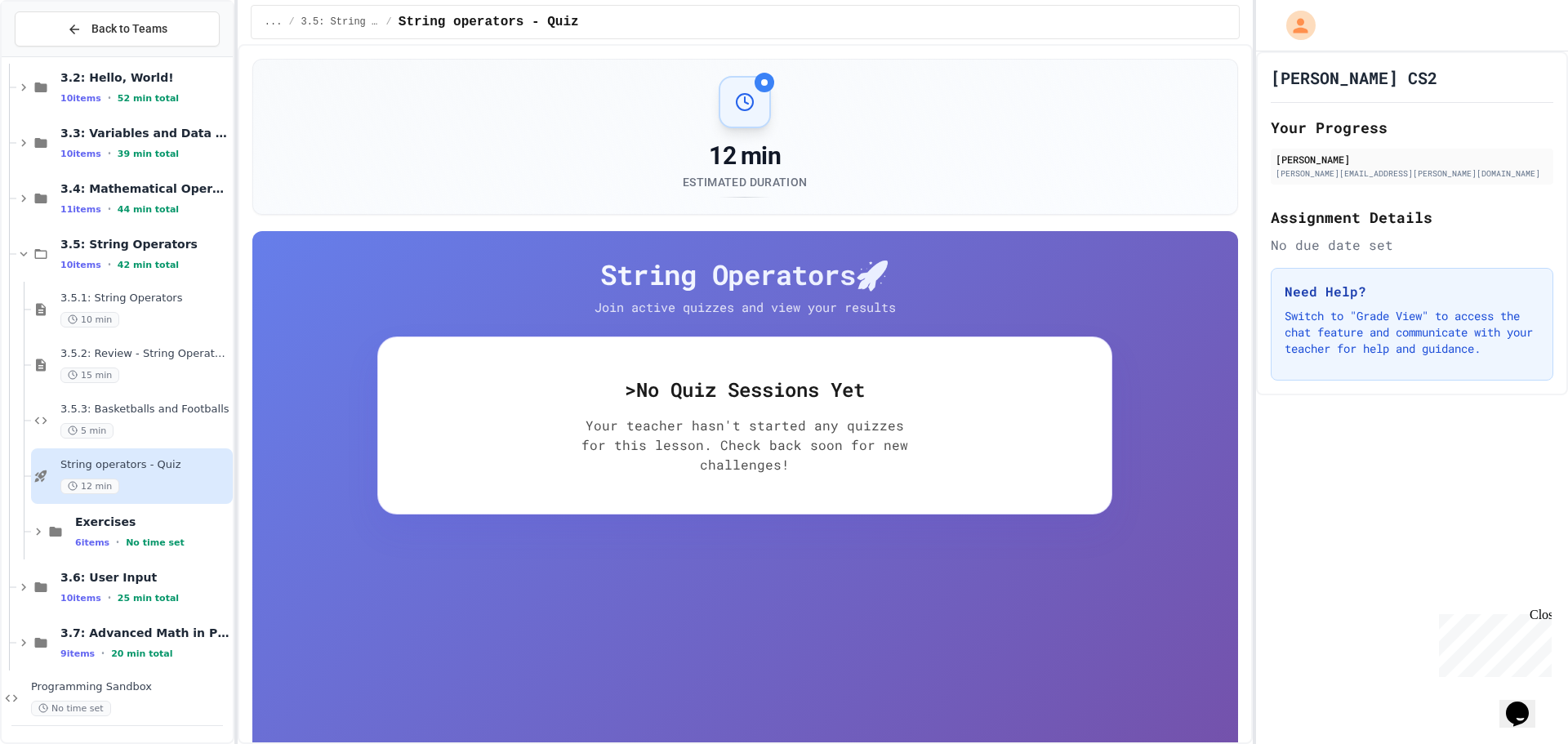
scroll to position [216, 0]
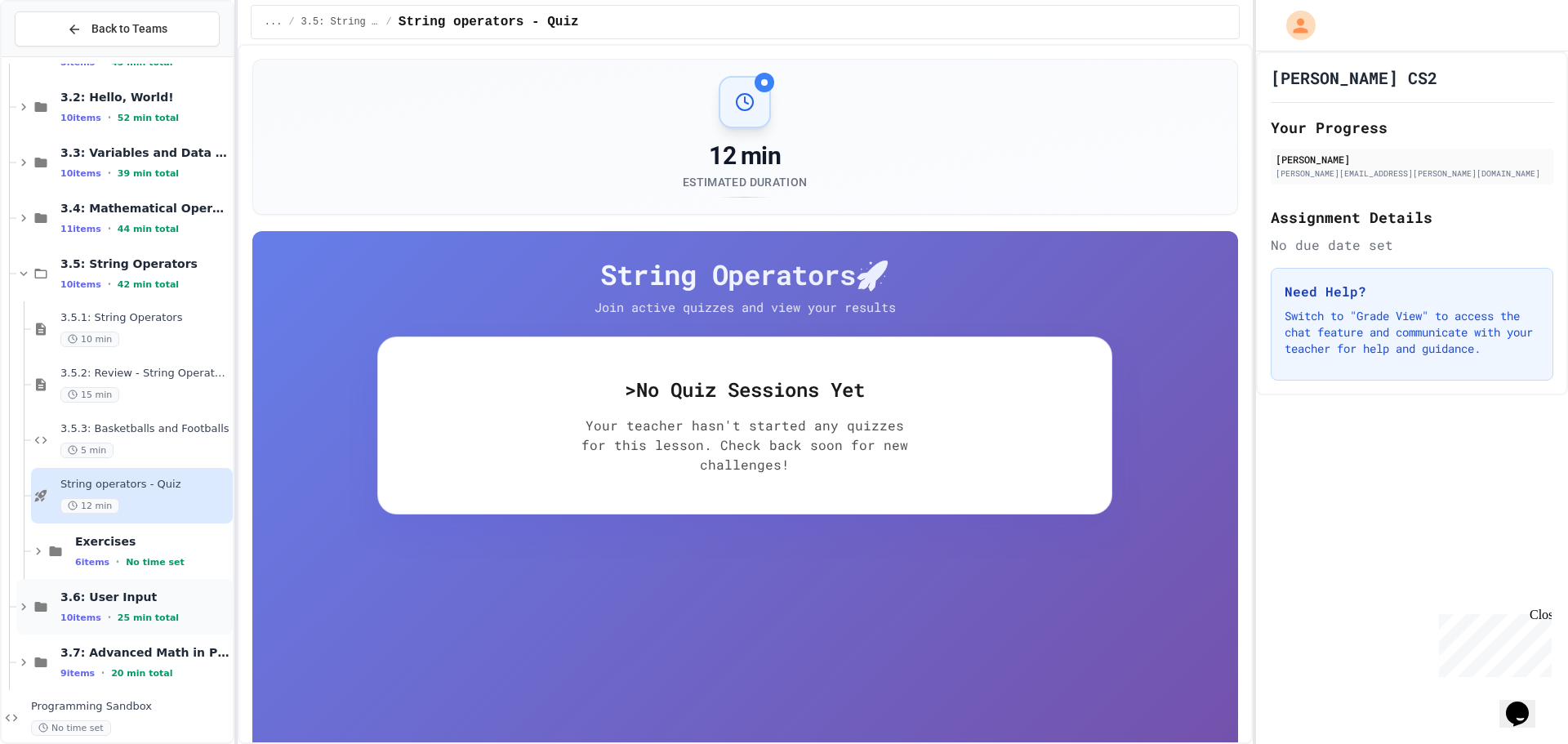
click at [93, 610] on div "3.6: User Input 10 items • 25 min total" at bounding box center [146, 607] width 169 height 34
click at [94, 270] on span "3.5: String Operators" at bounding box center [146, 263] width 169 height 15
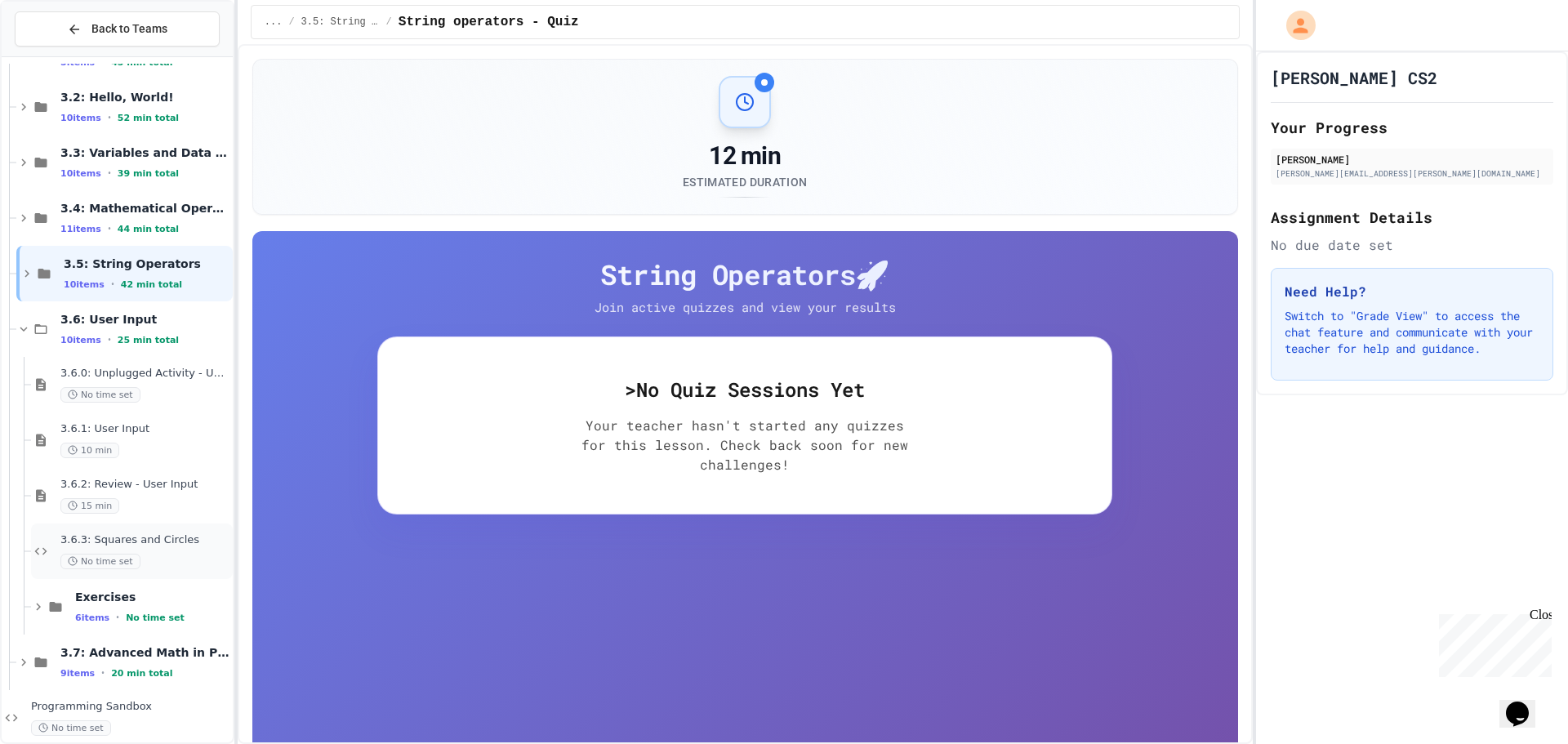
scroll to position [236, 0]
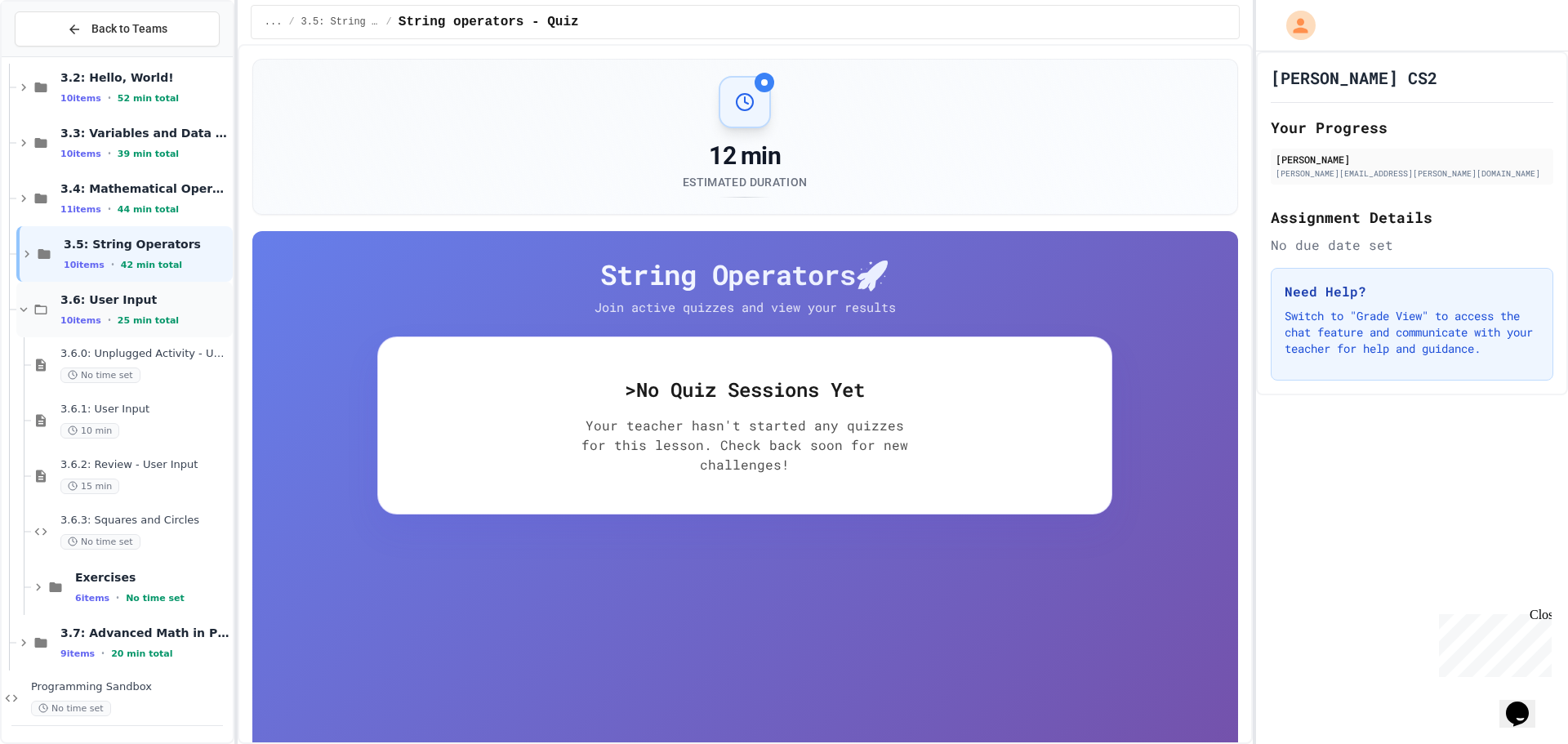
click at [150, 293] on span "3.6: User Input" at bounding box center [146, 299] width 169 height 15
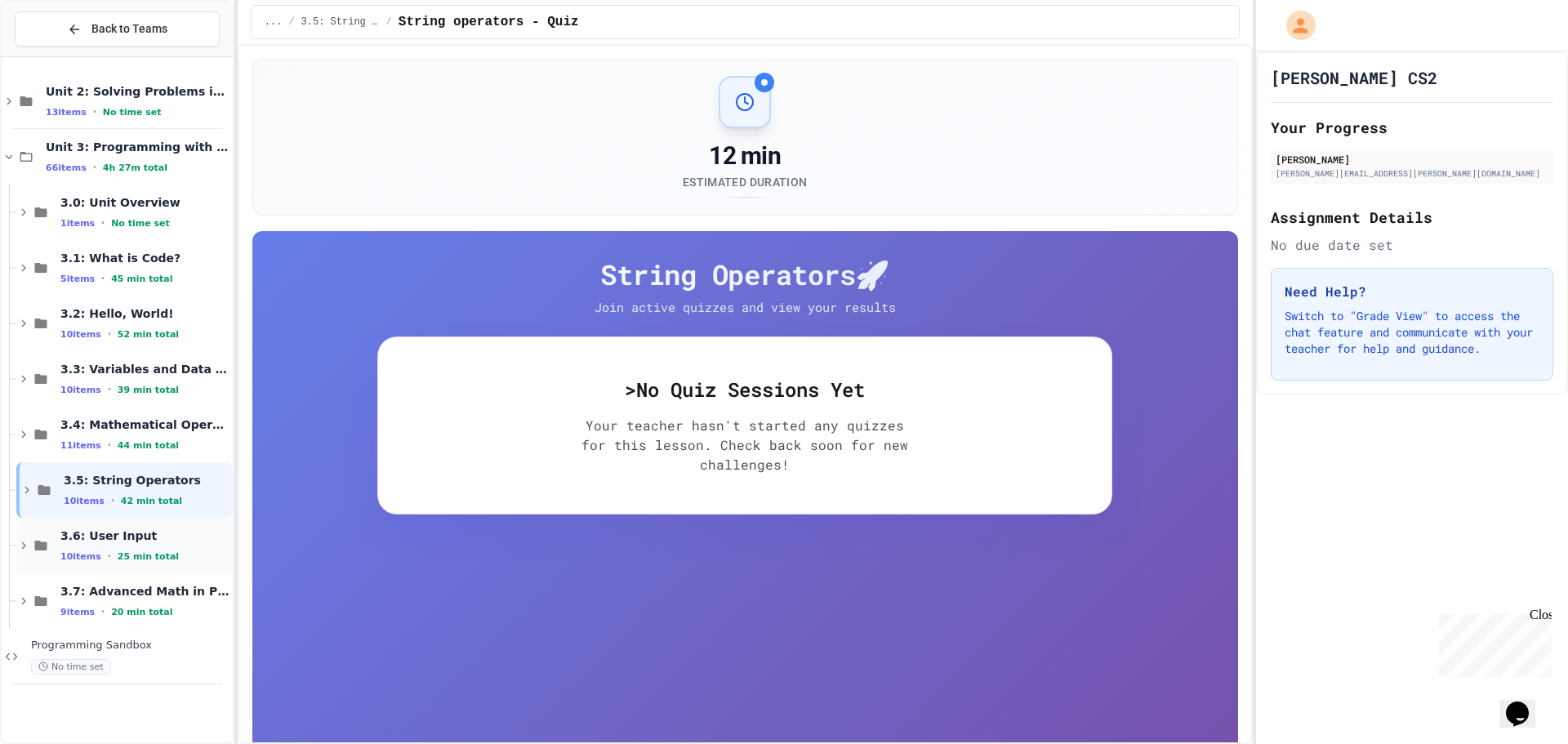
click at [117, 527] on div "3.6: User Input 10 items • 25 min total" at bounding box center [124, 546] width 216 height 56
click at [113, 601] on div "3.6.0: Unplugged Activity - User Input No time set" at bounding box center [146, 601] width 169 height 36
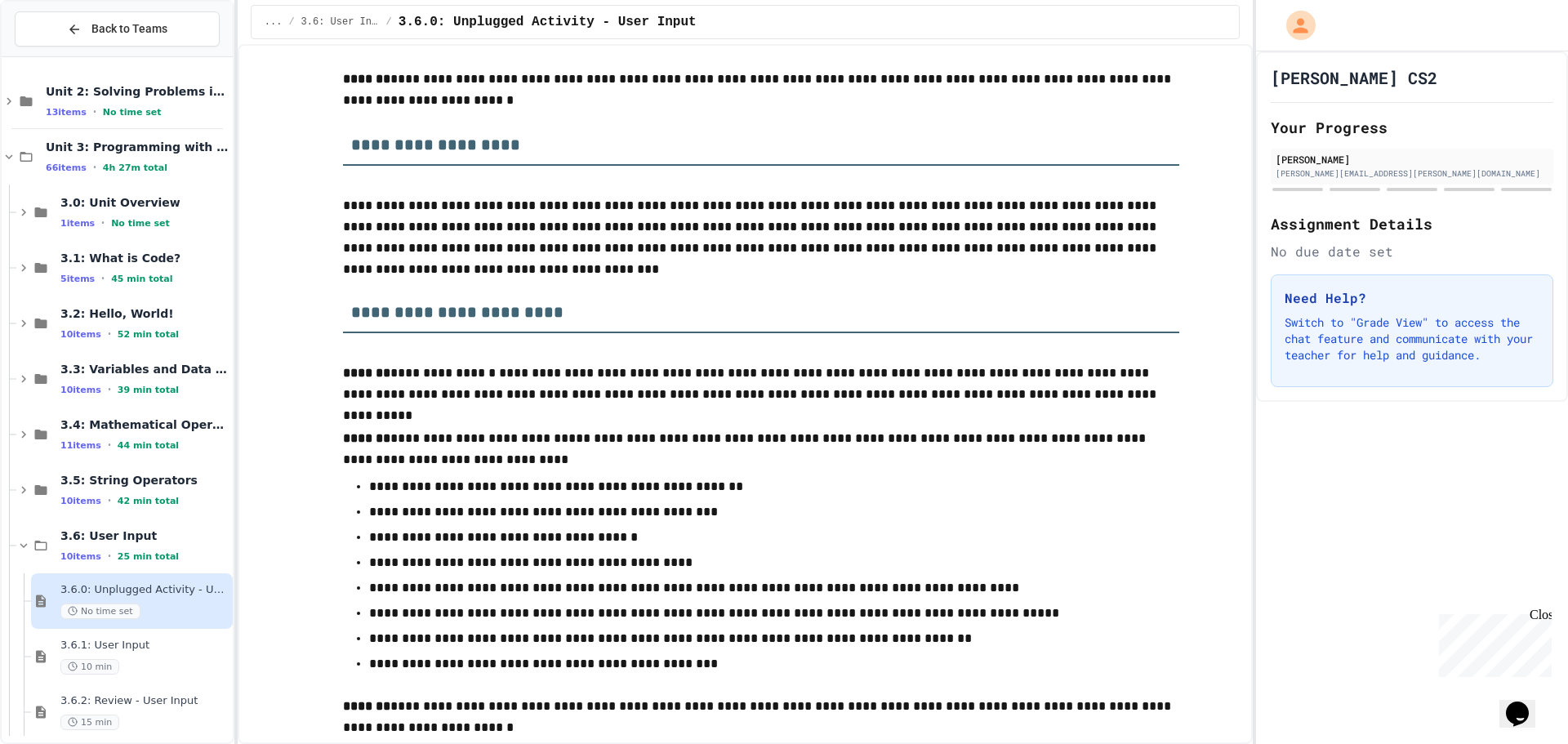
scroll to position [409, 0]
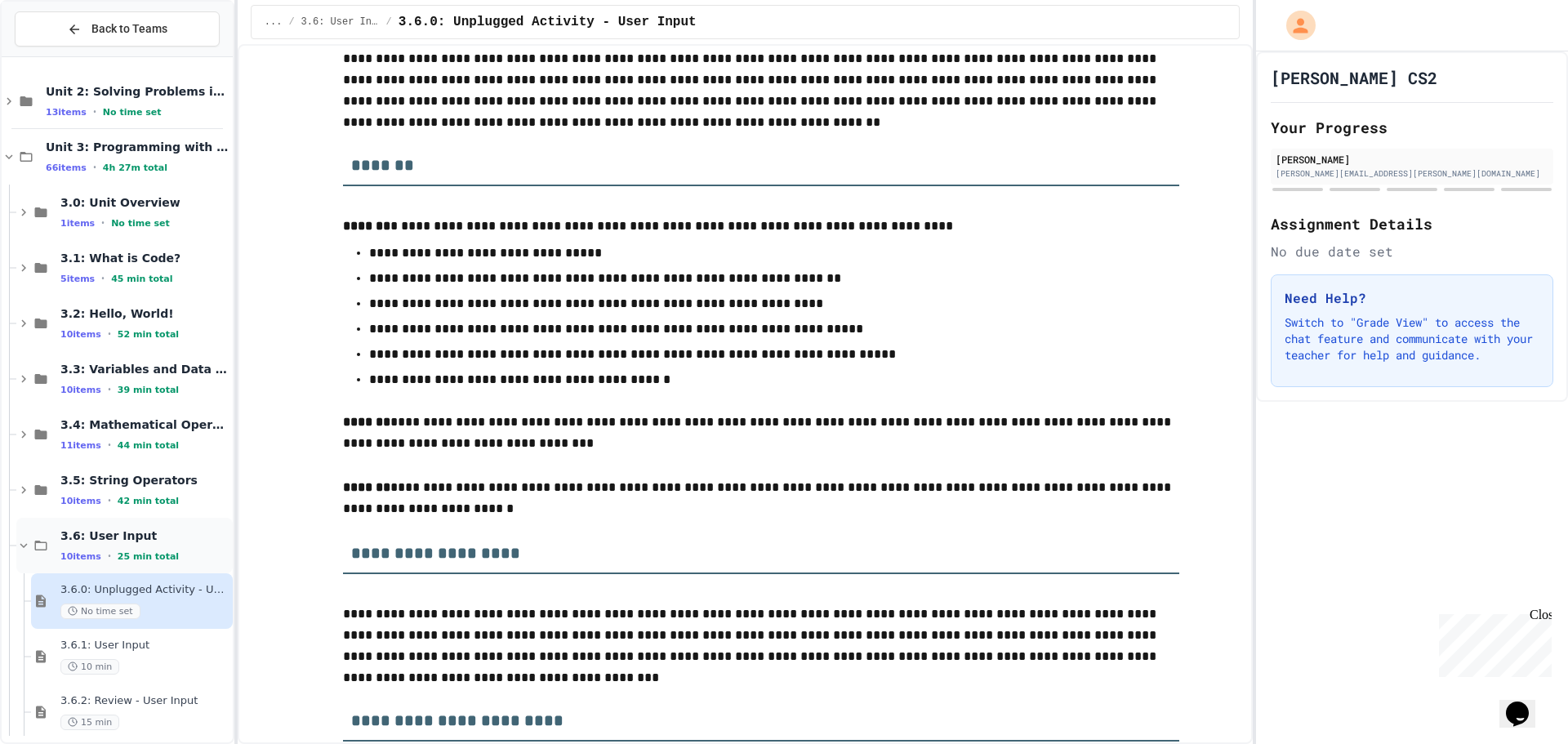
click at [107, 527] on div "3.6: User Input 10 items • 25 min total" at bounding box center [124, 546] width 216 height 56
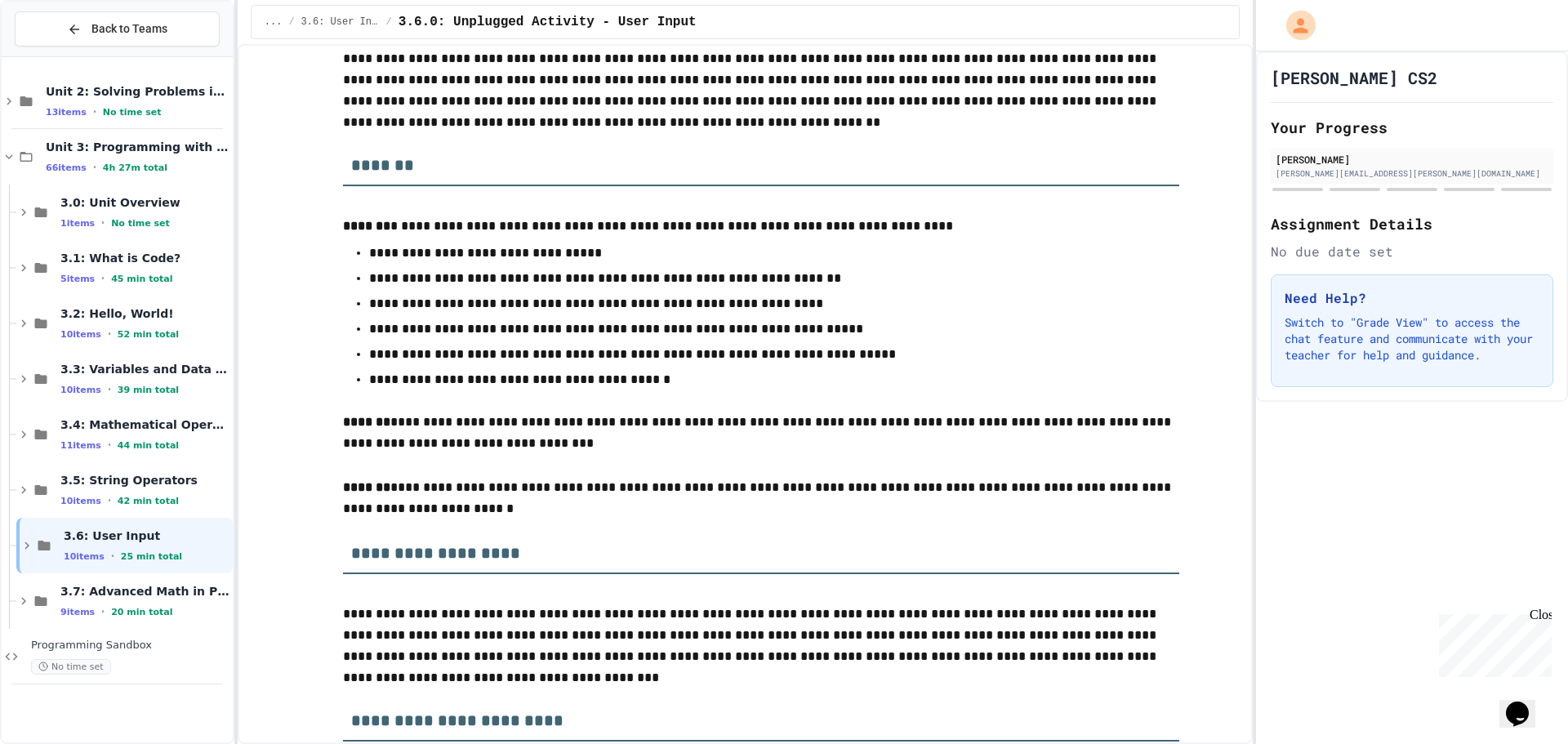
click at [107, 527] on div "3.6: User Input 10 items • 25 min total" at bounding box center [124, 546] width 216 height 56
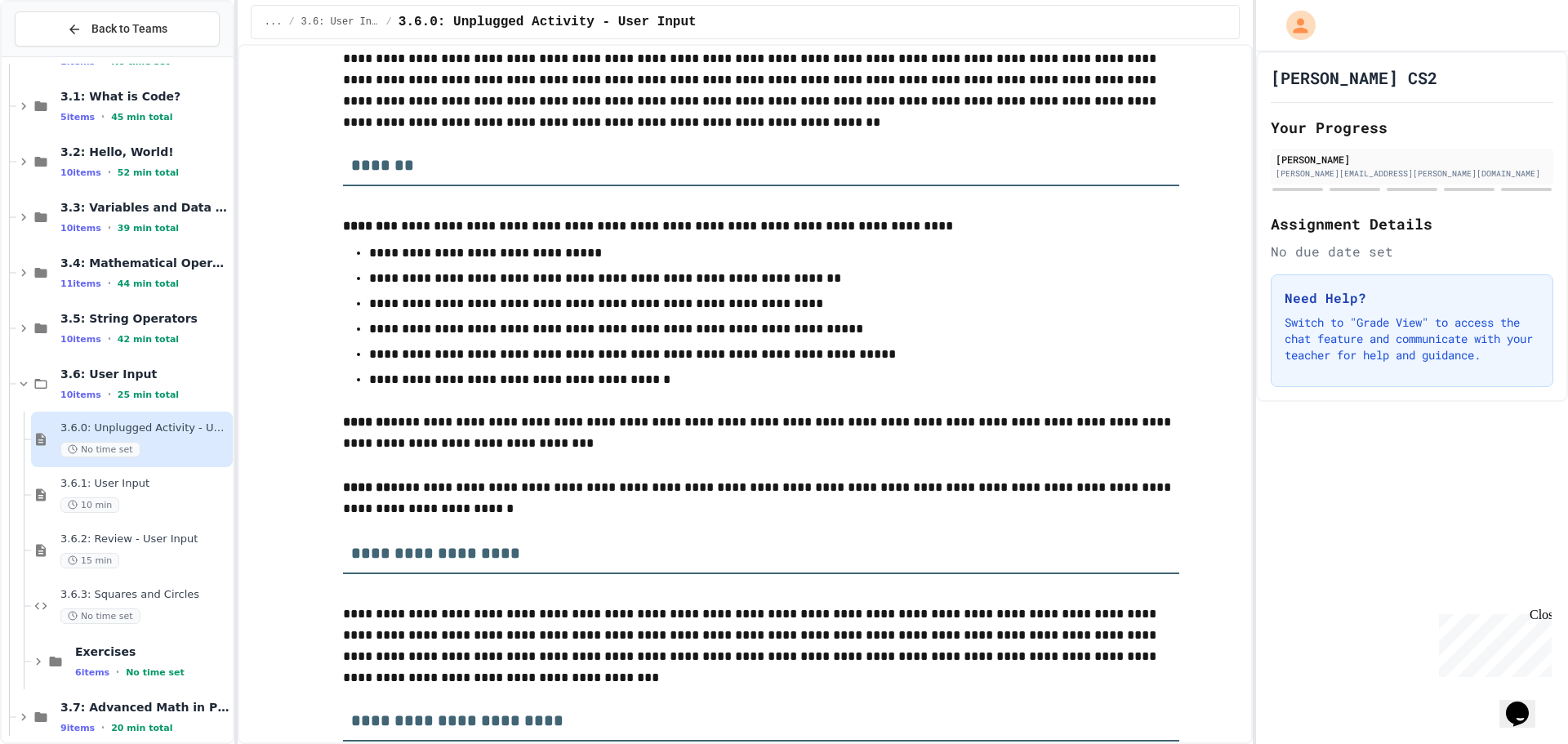
scroll to position [164, 0]
click at [120, 491] on div "3.6.1: User Input 10 min" at bounding box center [146, 494] width 169 height 36
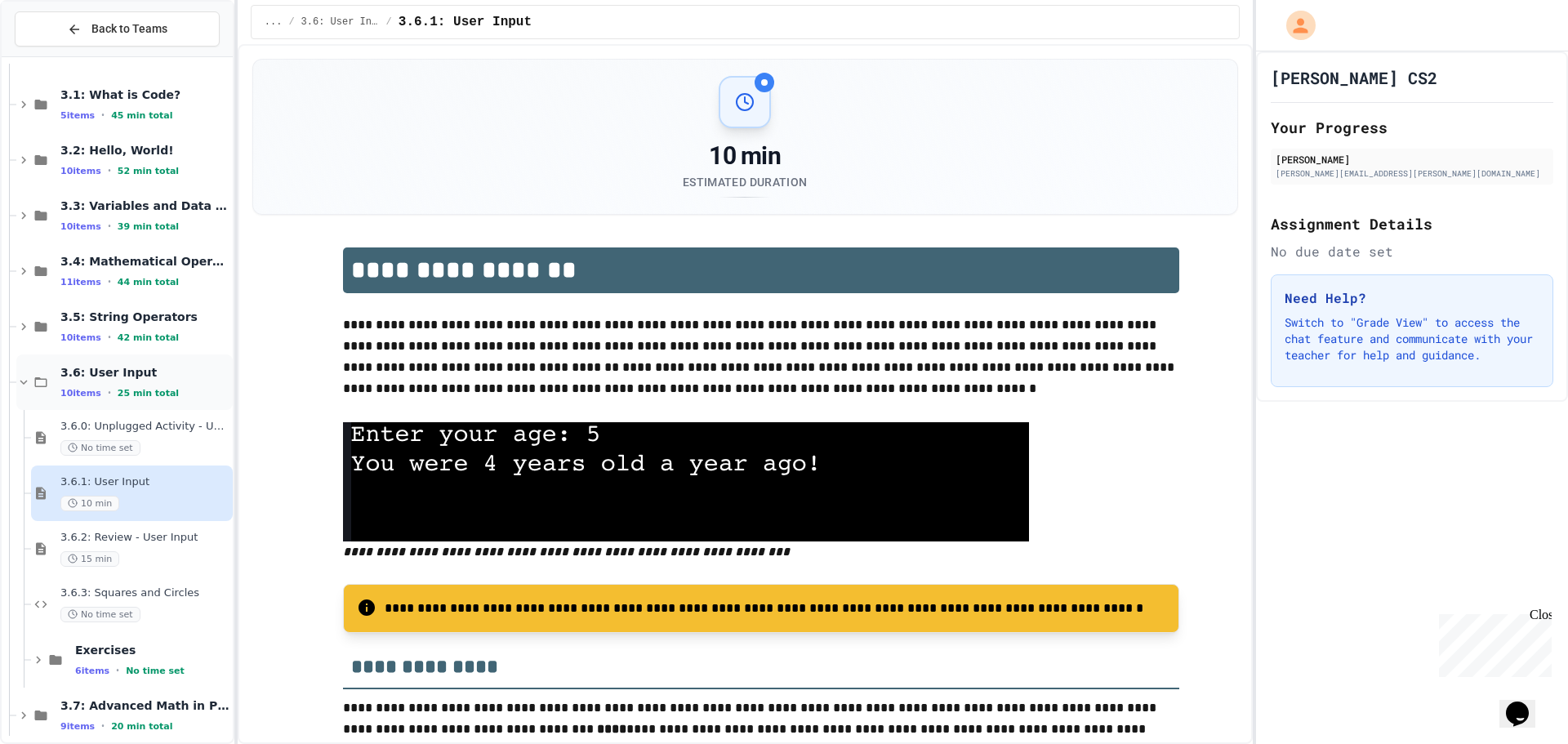
click at [128, 379] on span "3.6: User Input" at bounding box center [146, 372] width 169 height 15
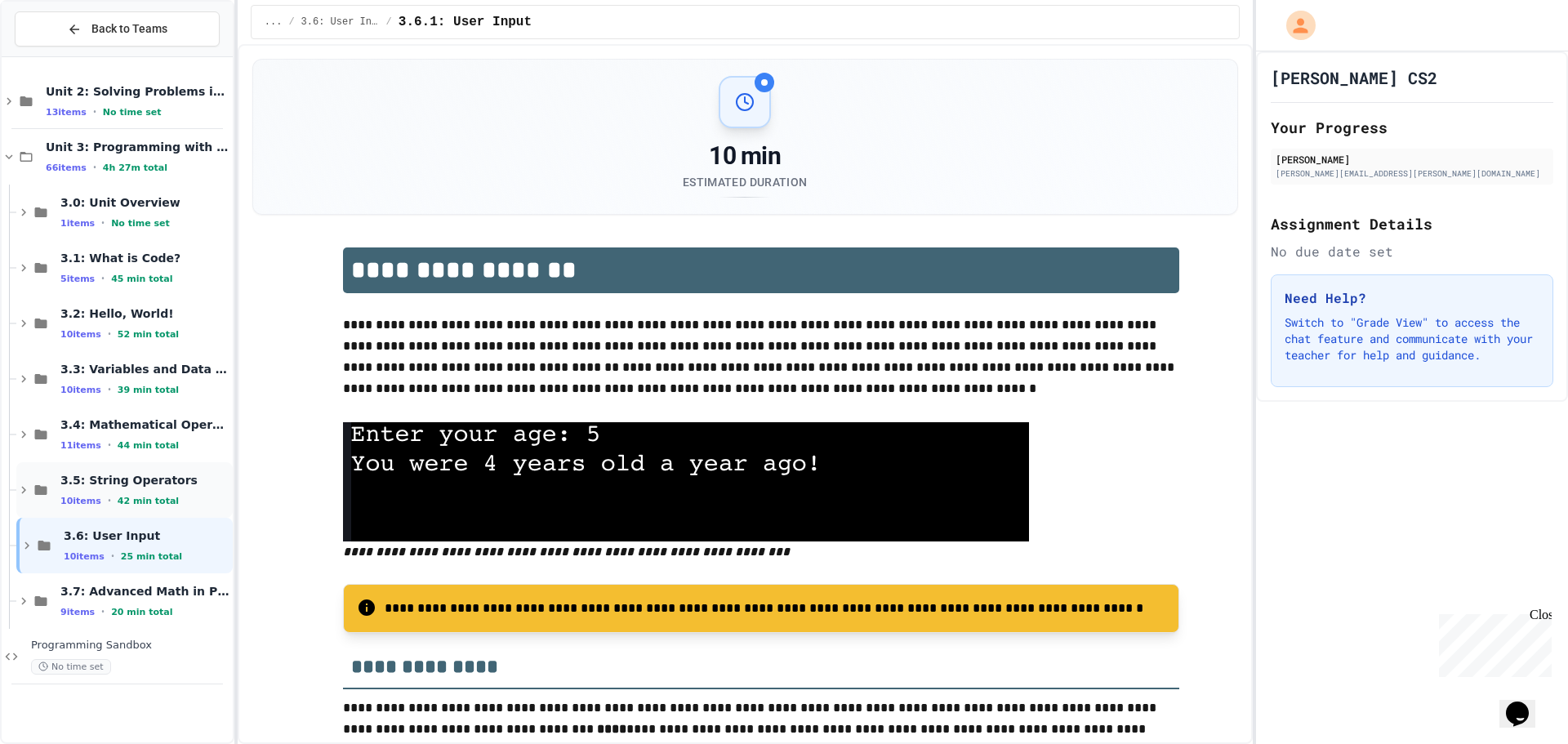
click at [104, 471] on div "3.5: String Operators 10 items • 42 min total" at bounding box center [124, 491] width 216 height 56
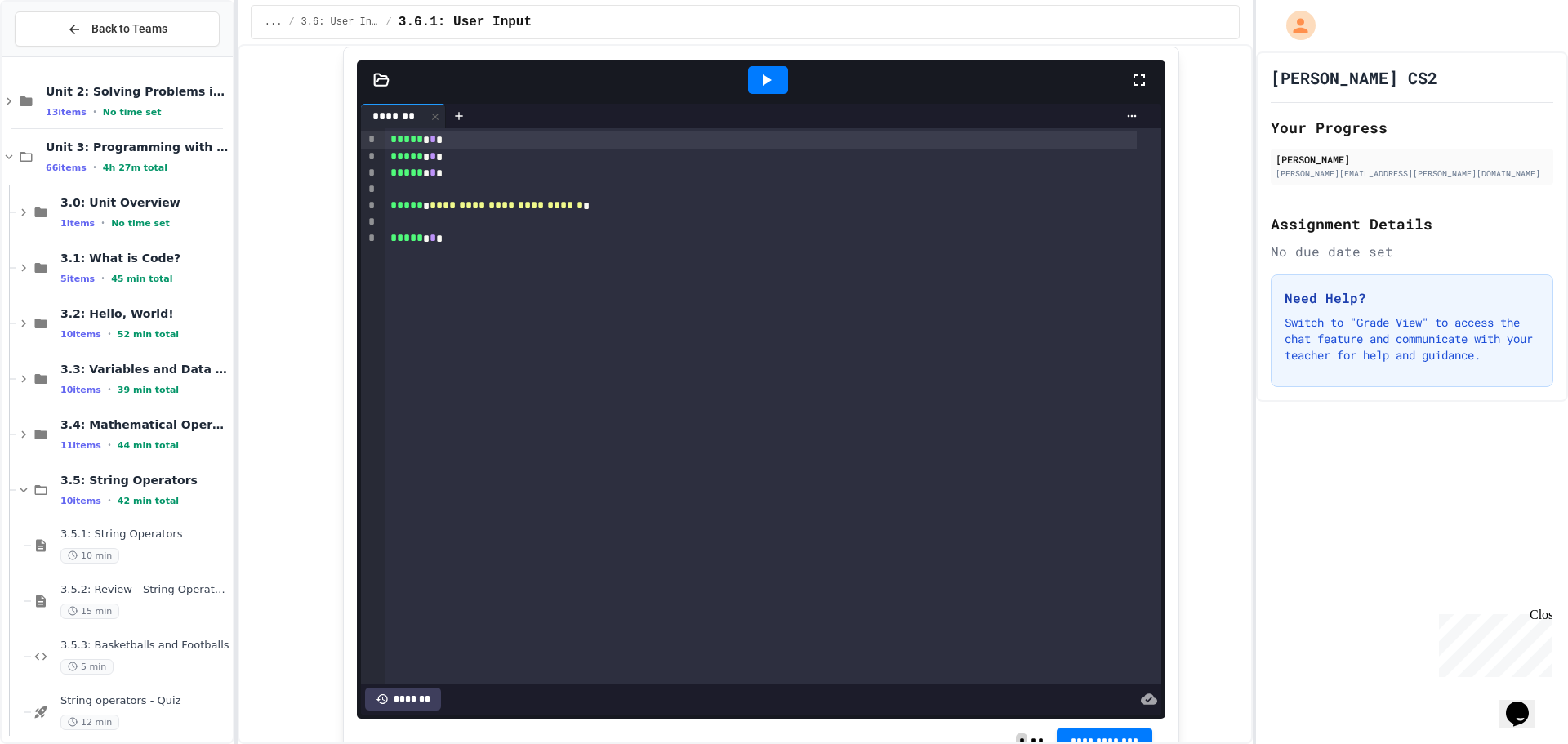
scroll to position [817, 0]
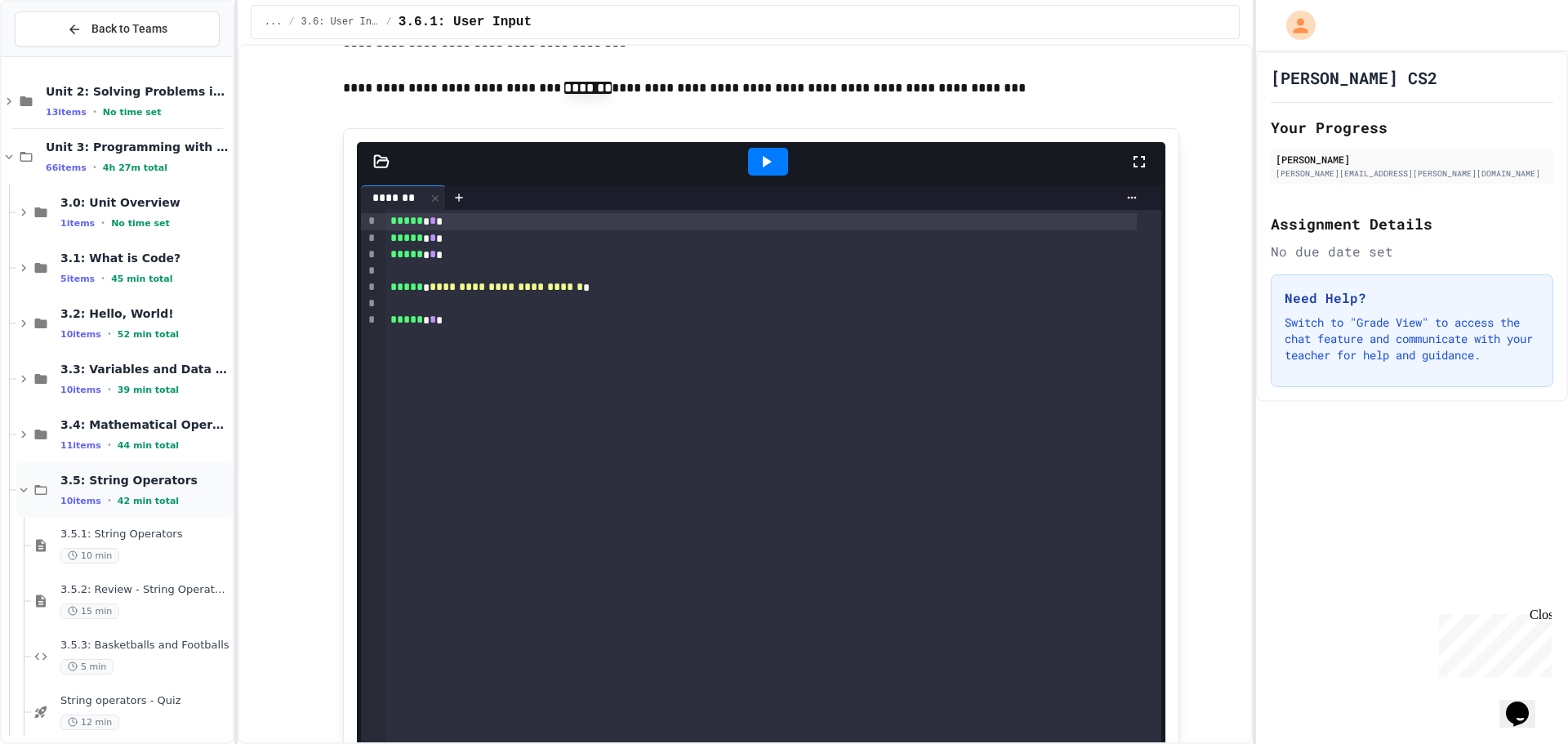
click at [129, 498] on span "42 min total" at bounding box center [148, 501] width 61 height 11
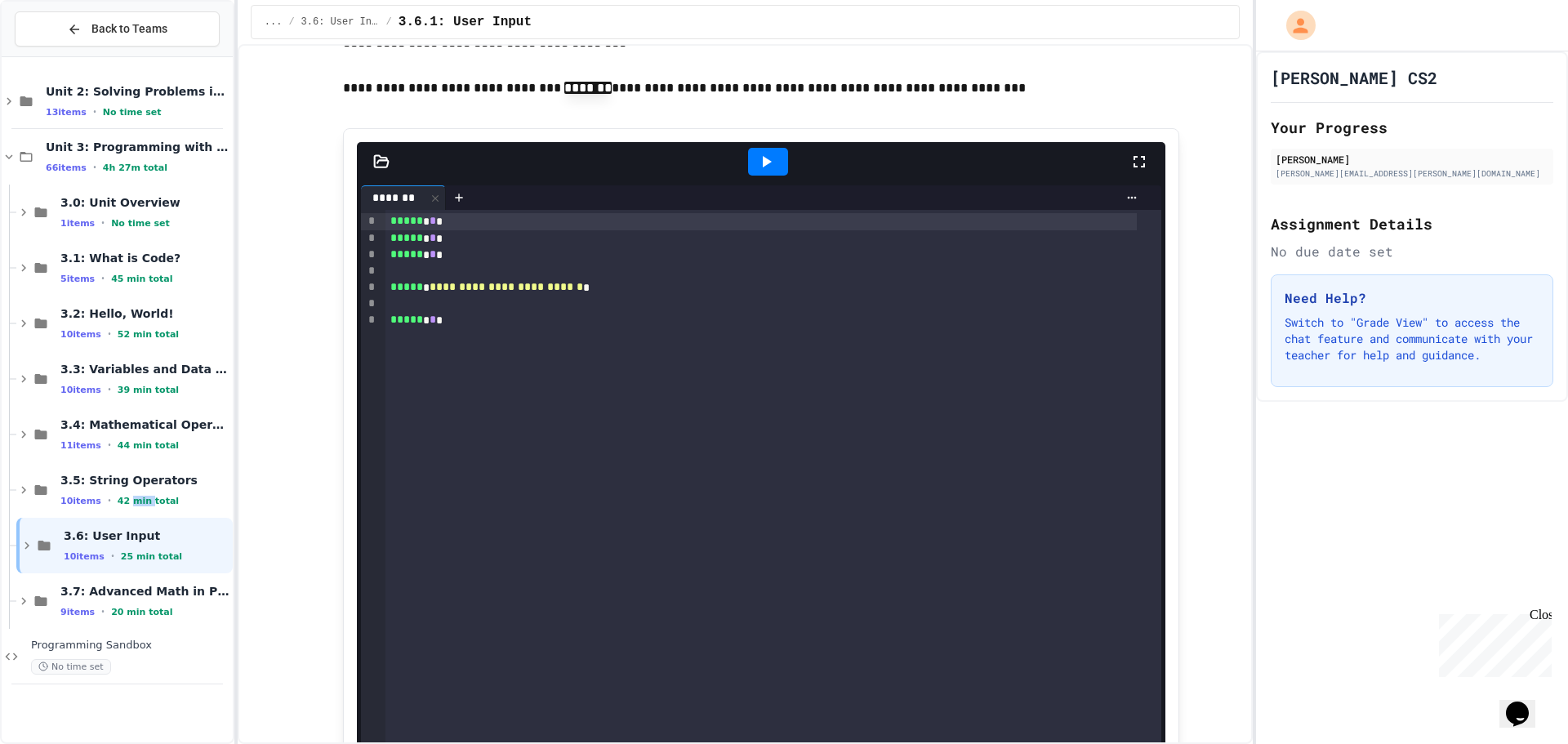
click at [129, 498] on span "42 min total" at bounding box center [148, 501] width 61 height 11
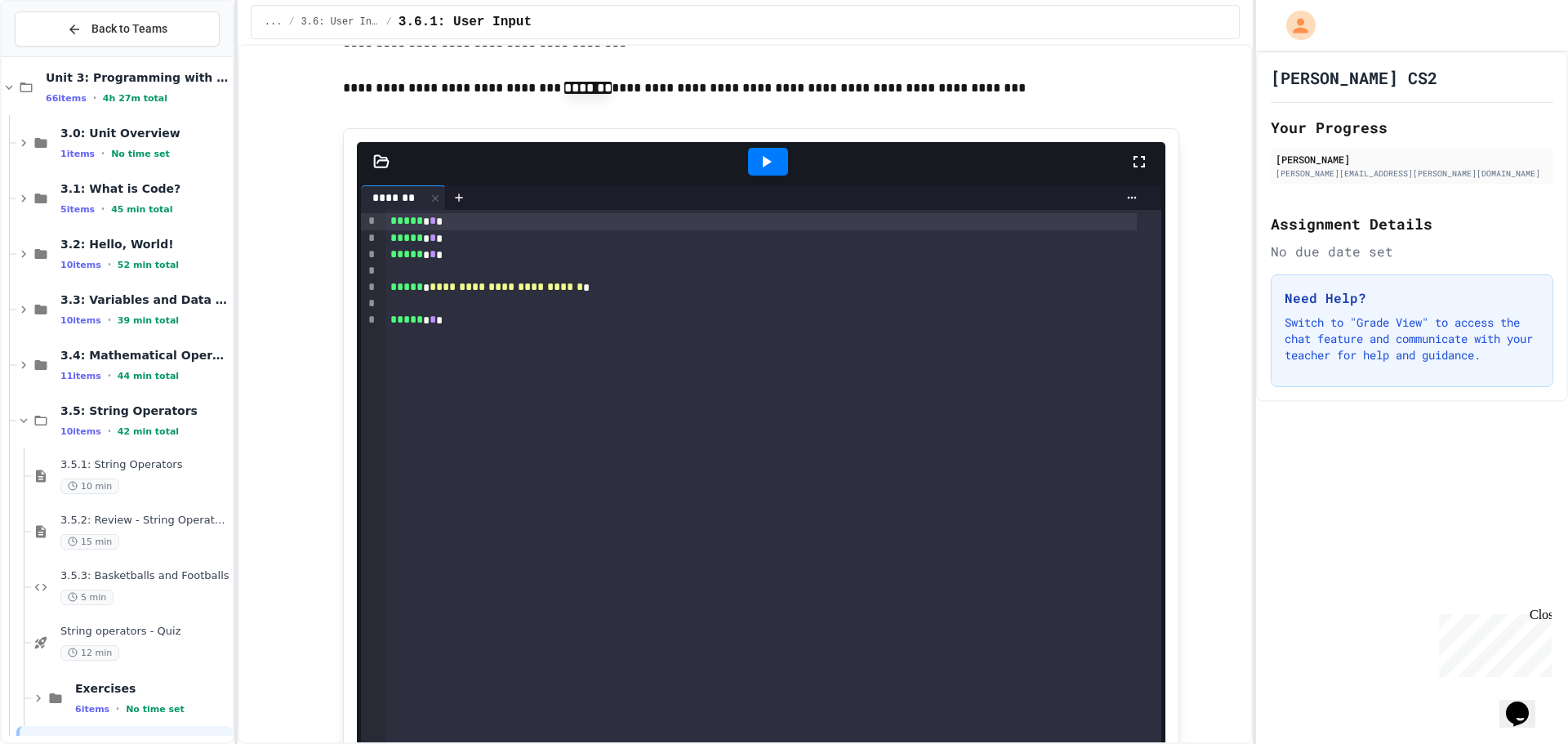
scroll to position [164, 0]
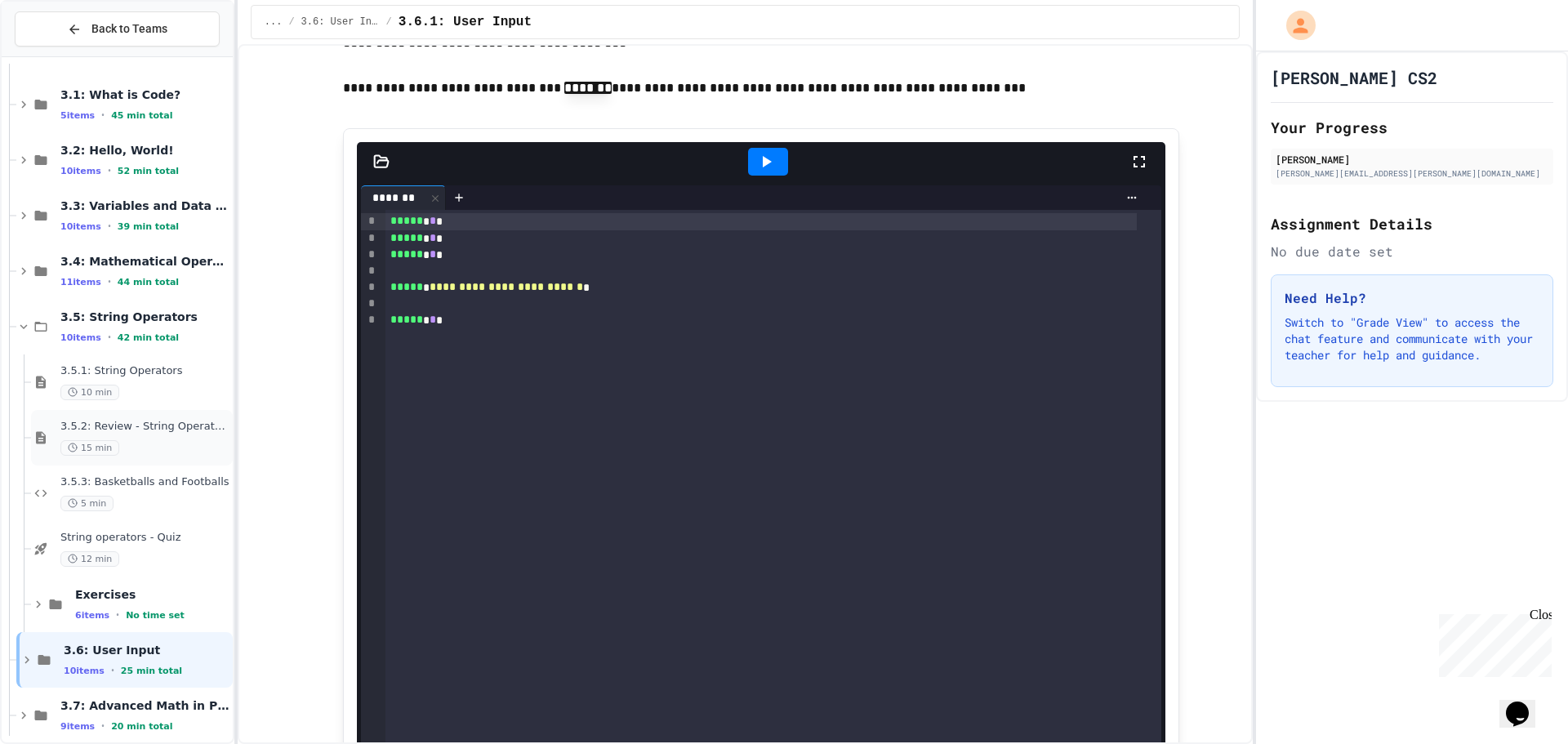
click at [181, 411] on div "3.5.2: Review - String Operators 15 min" at bounding box center [132, 438] width 201 height 56
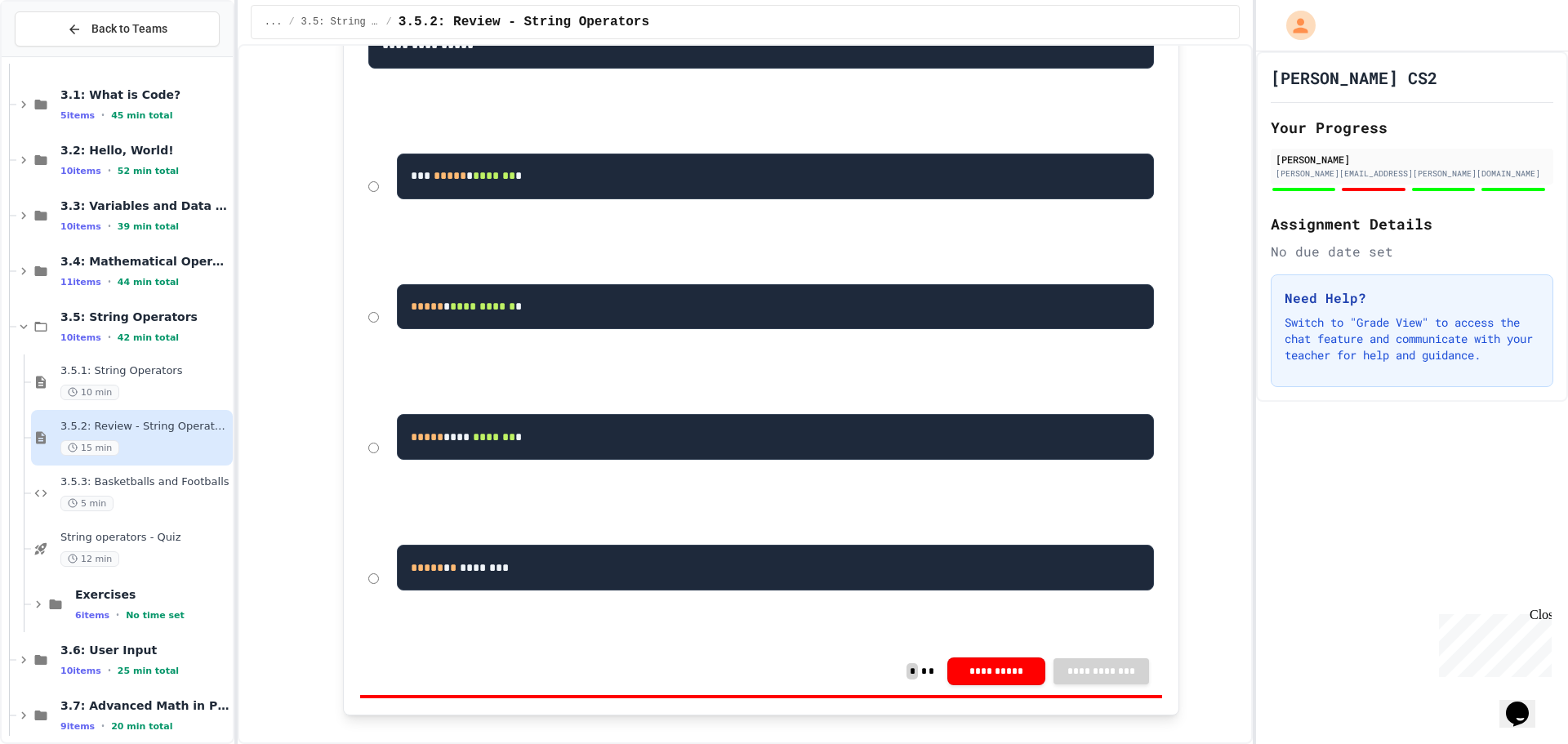
scroll to position [1307, 0]
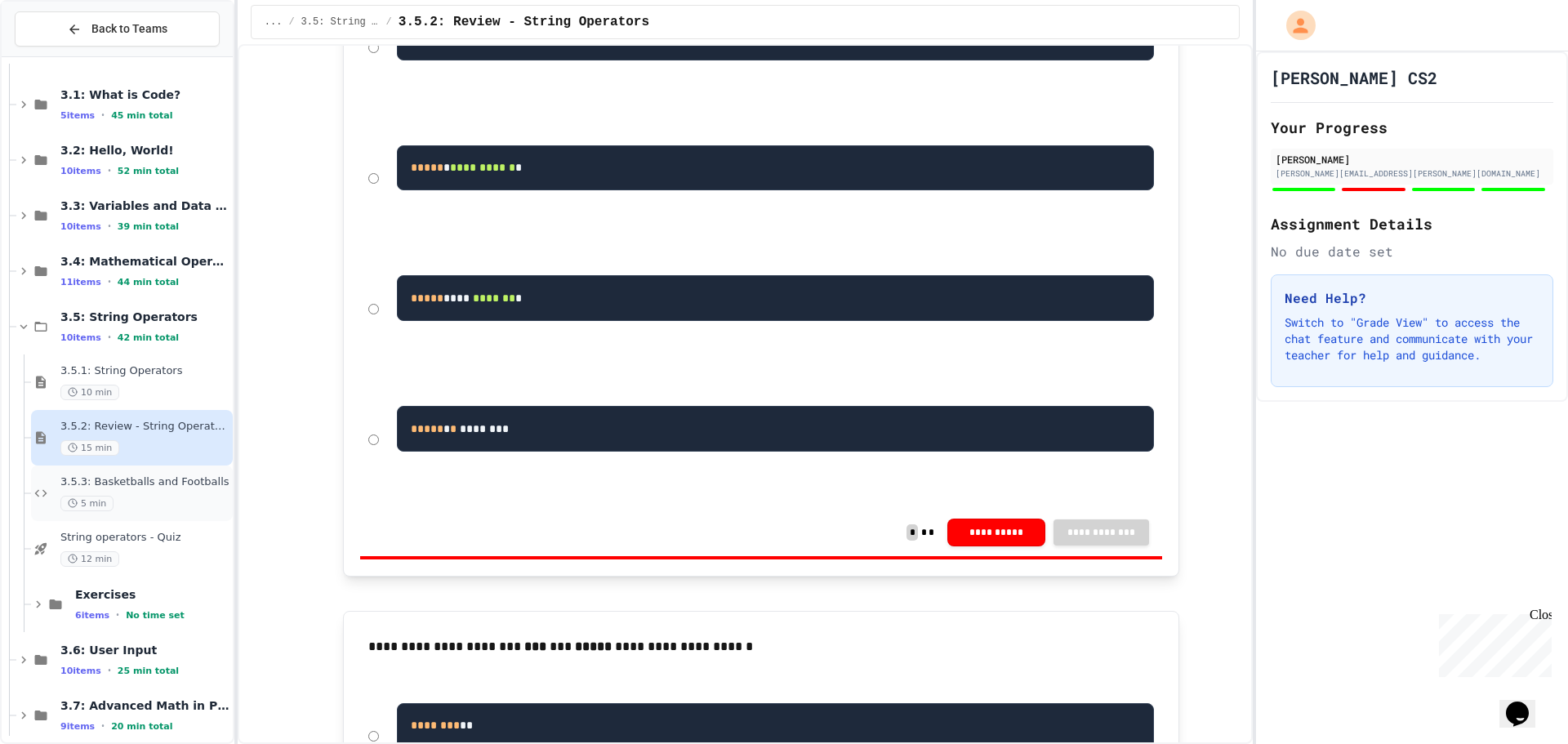
click at [110, 518] on div "3.5.3: Basketballs and Footballs 5 min" at bounding box center [132, 494] width 201 height 56
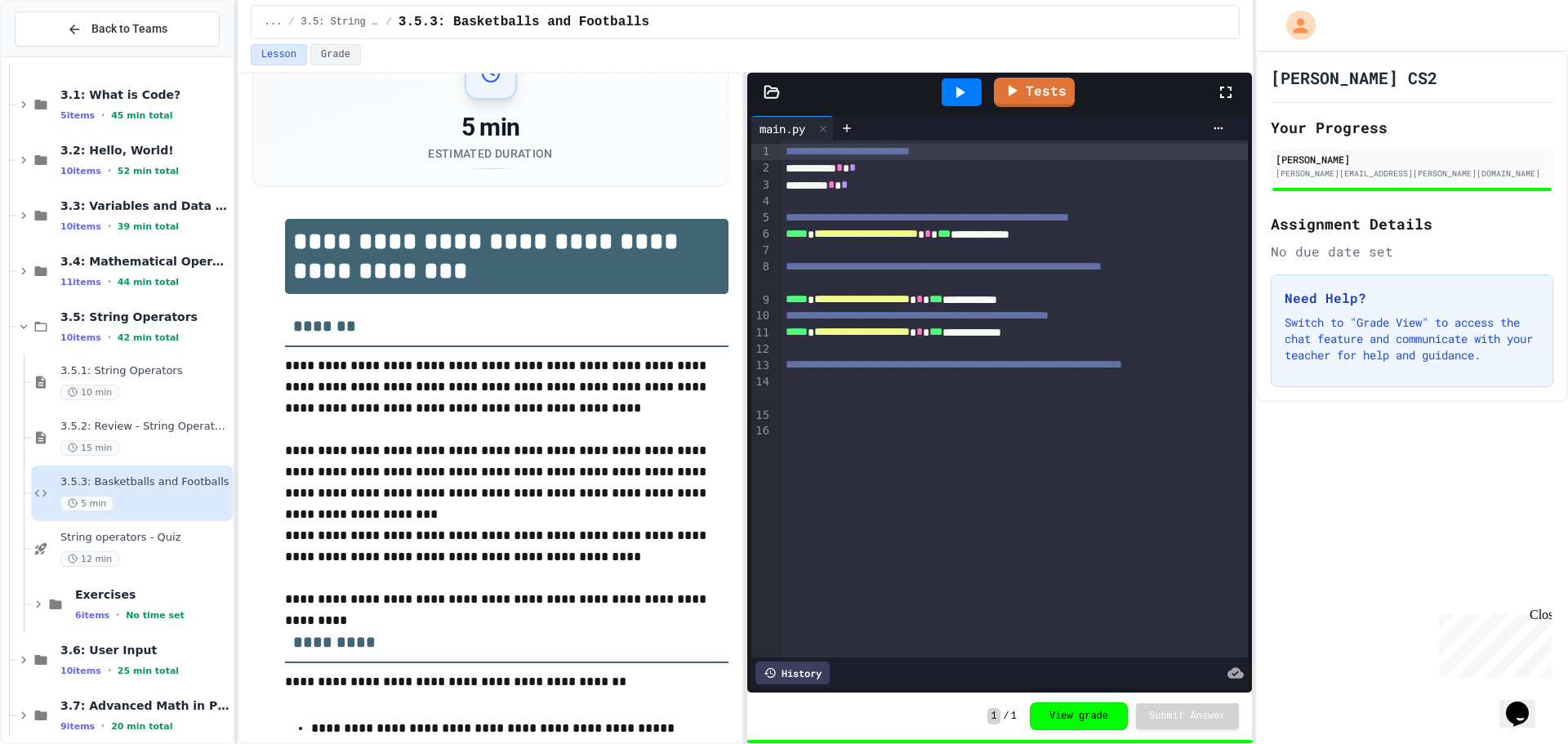
scroll to position [82, 0]
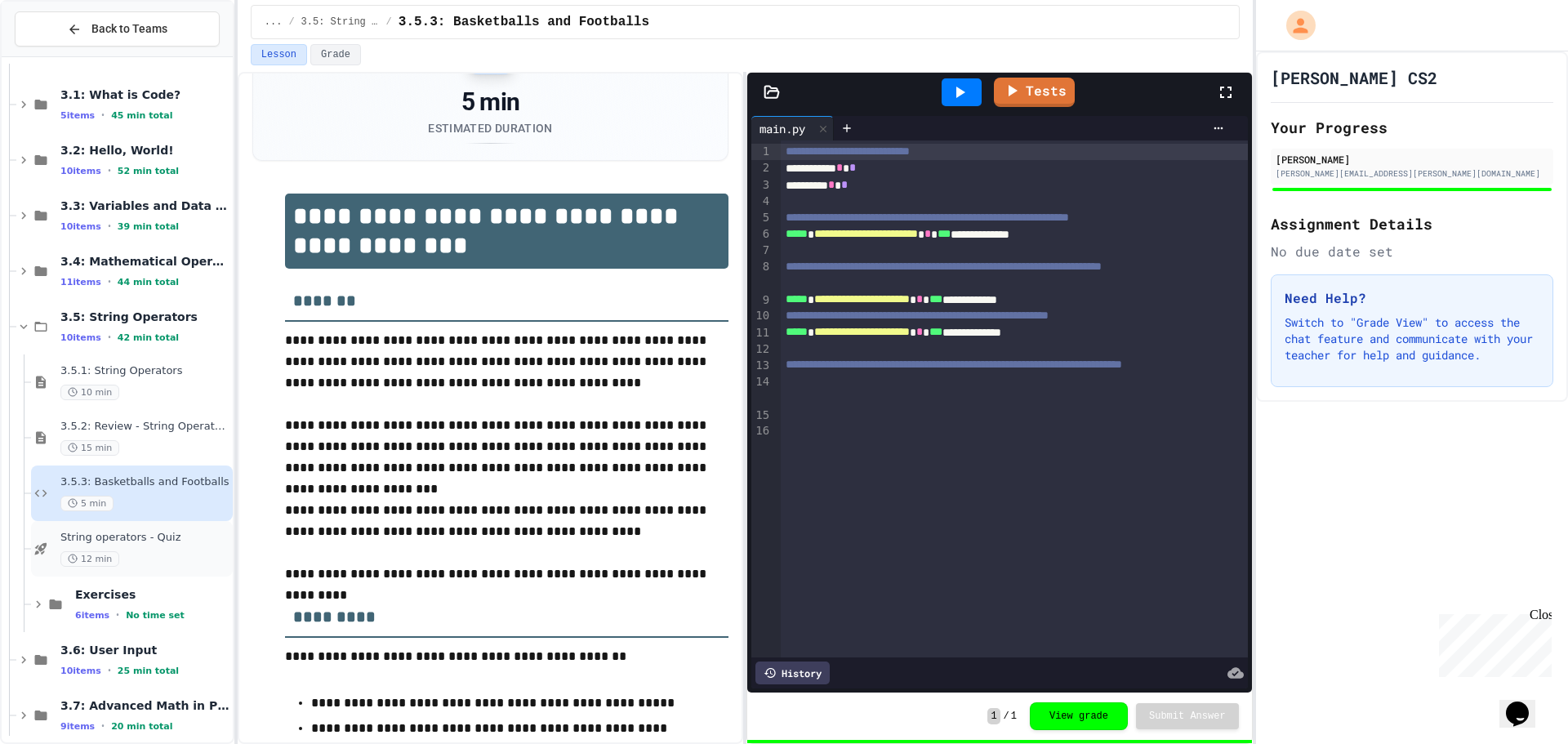
click at [110, 539] on span "String operators - Quiz" at bounding box center [146, 539] width 169 height 14
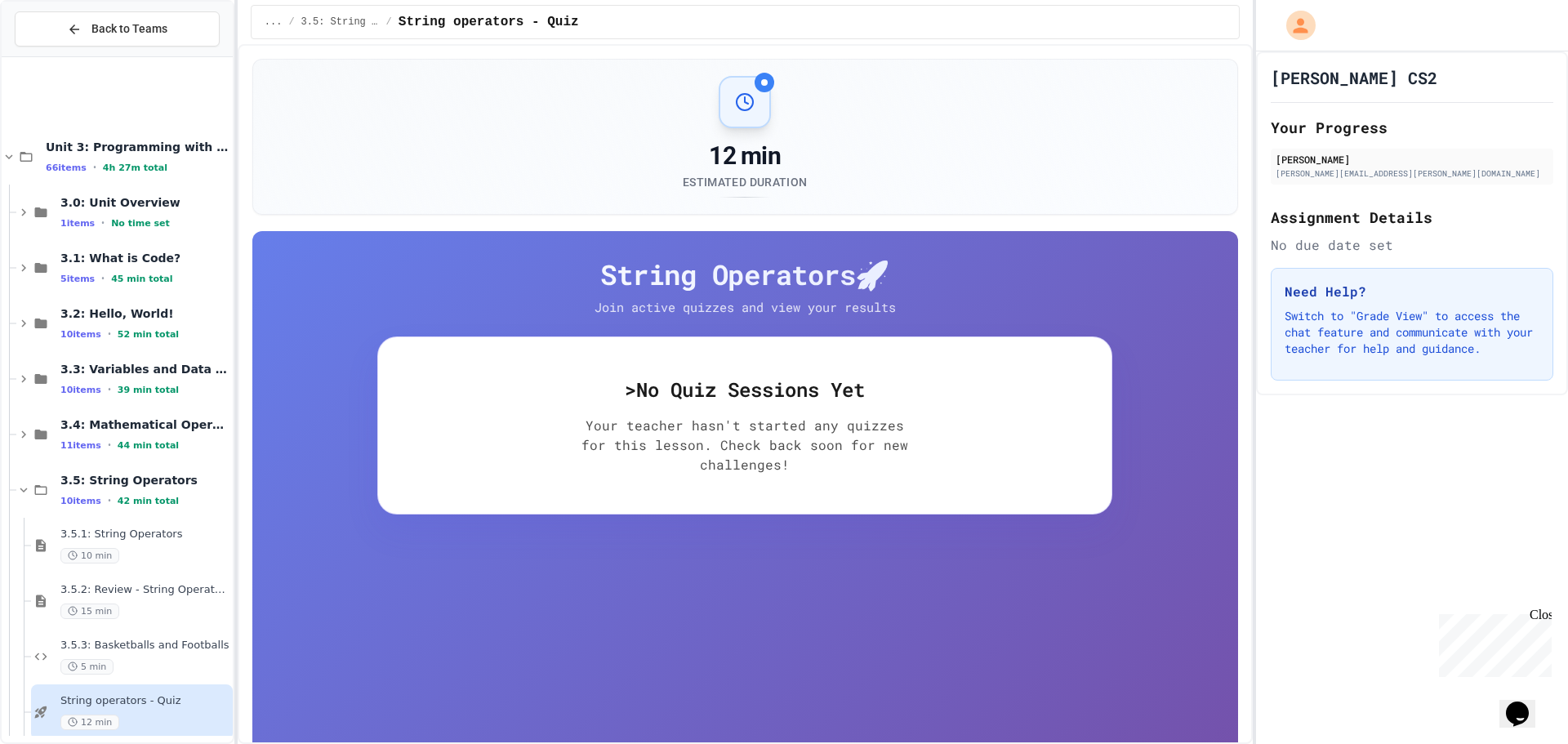
scroll to position [164, 0]
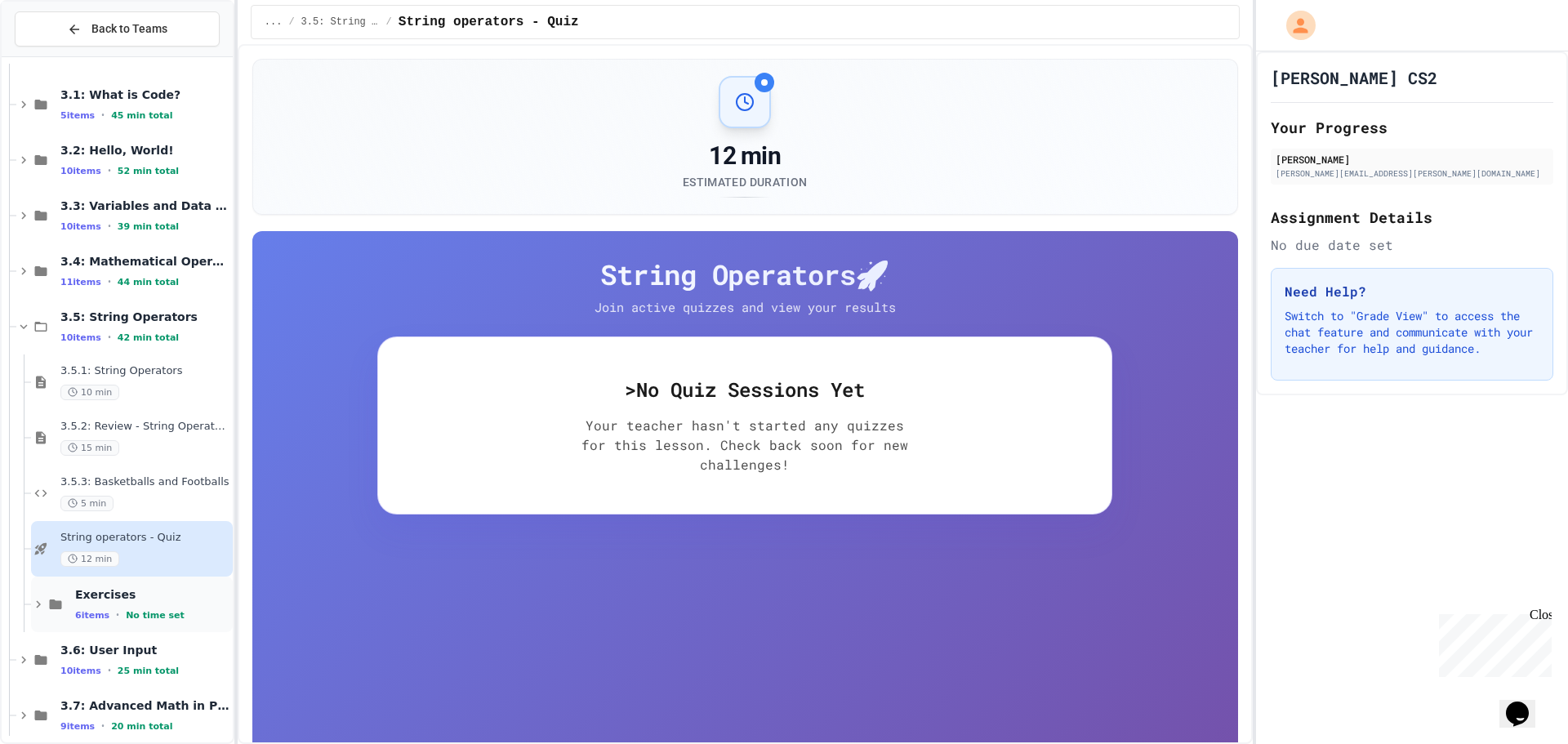
click at [177, 622] on div "Exercises 6 items • No time set" at bounding box center [132, 604] width 201 height 56
click at [120, 644] on span "String Combiner Fix" at bounding box center [152, 649] width 155 height 14
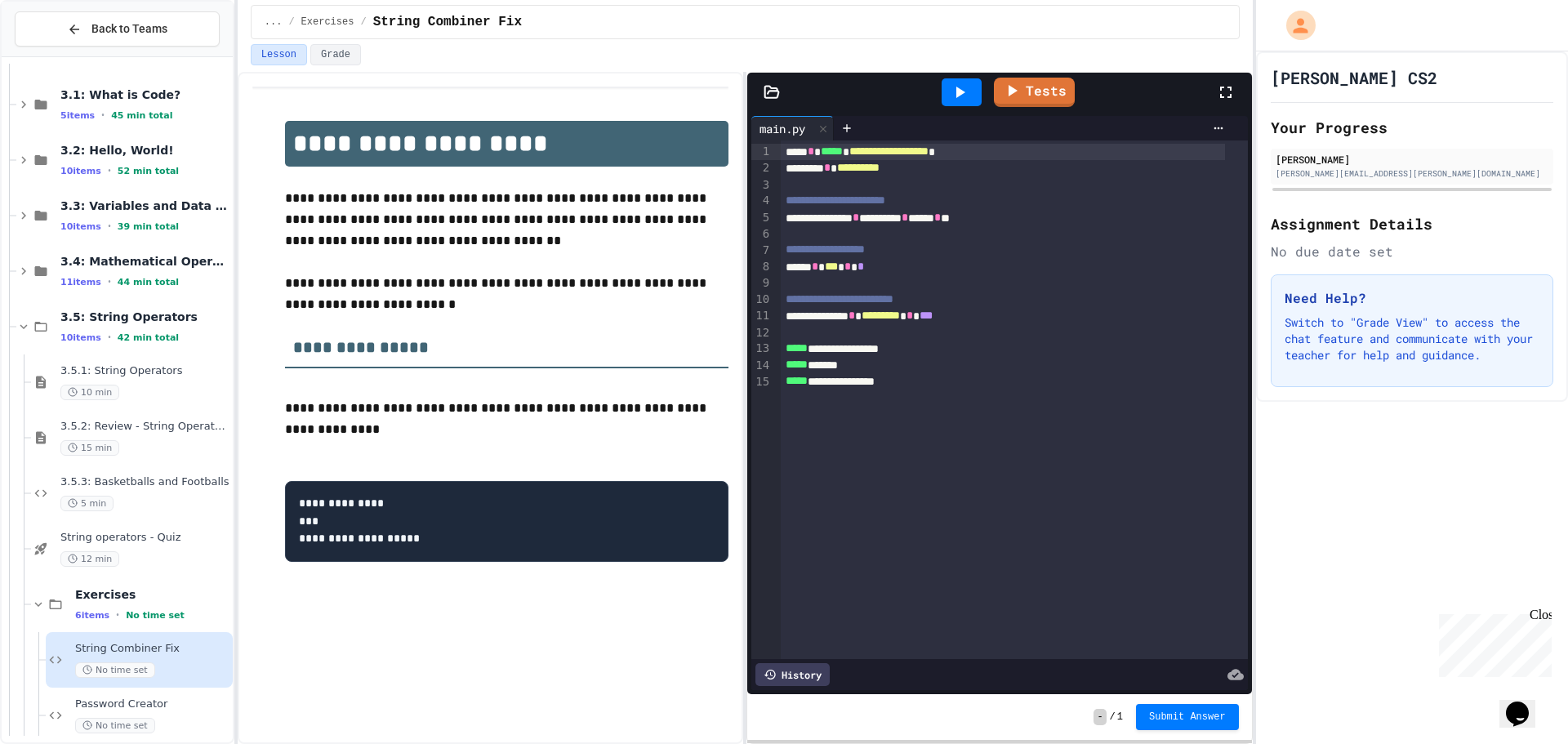
click at [951, 88] on icon at bounding box center [960, 93] width 20 height 20
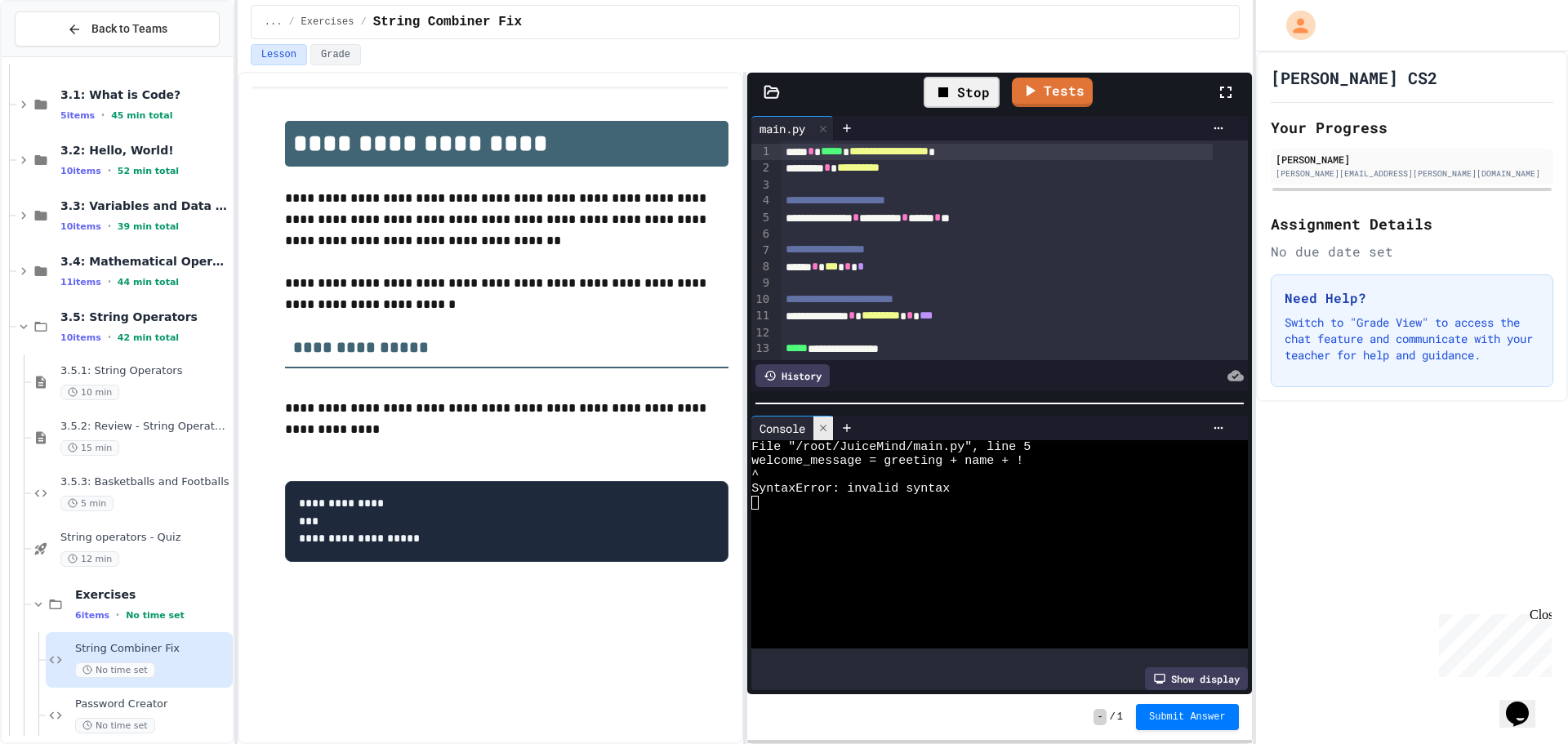
click at [819, 427] on div at bounding box center [823, 429] width 20 height 24
